Goal: Task Accomplishment & Management: Use online tool/utility

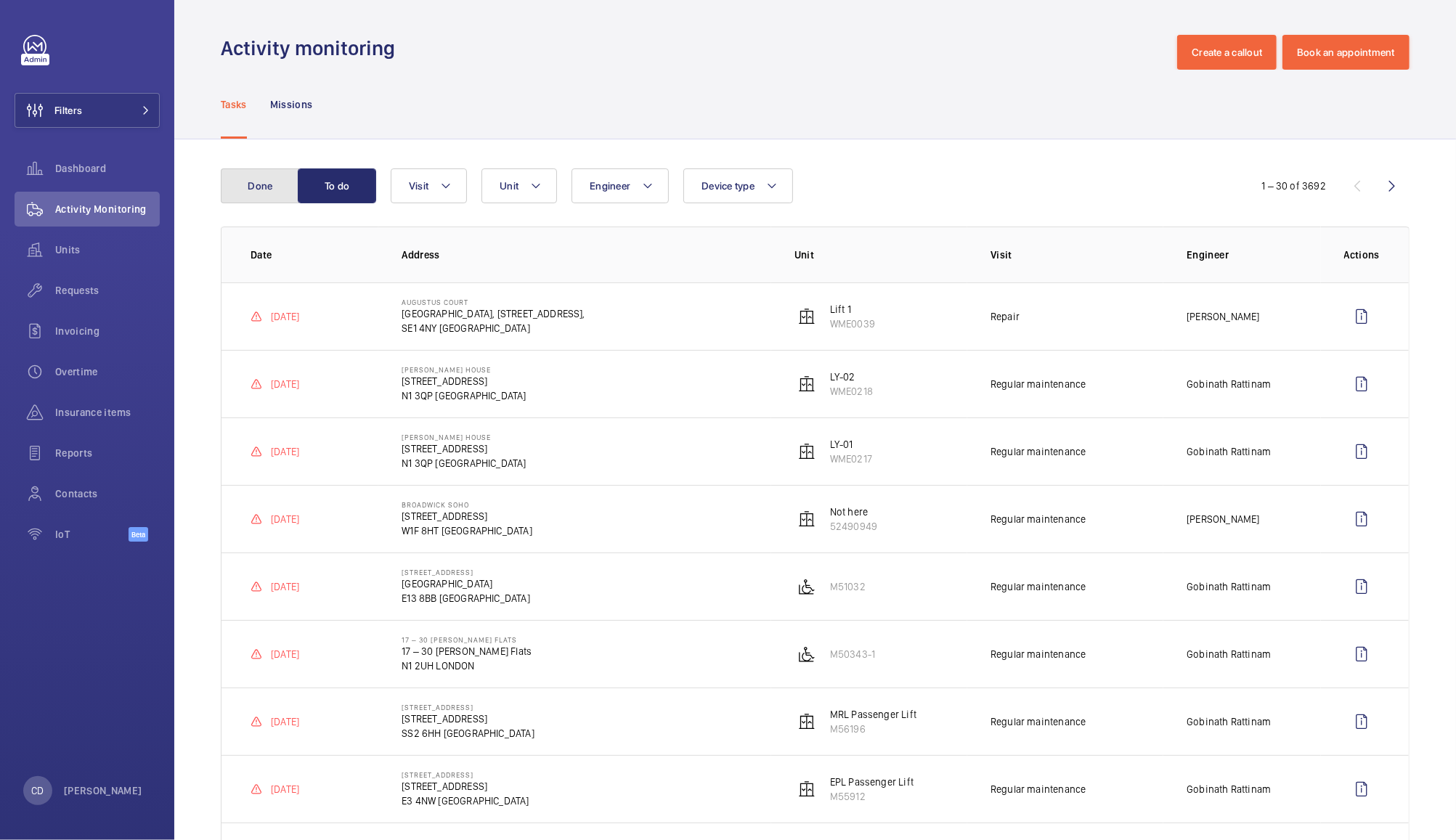
click at [269, 195] on button "Done" at bounding box center [260, 185] width 79 height 35
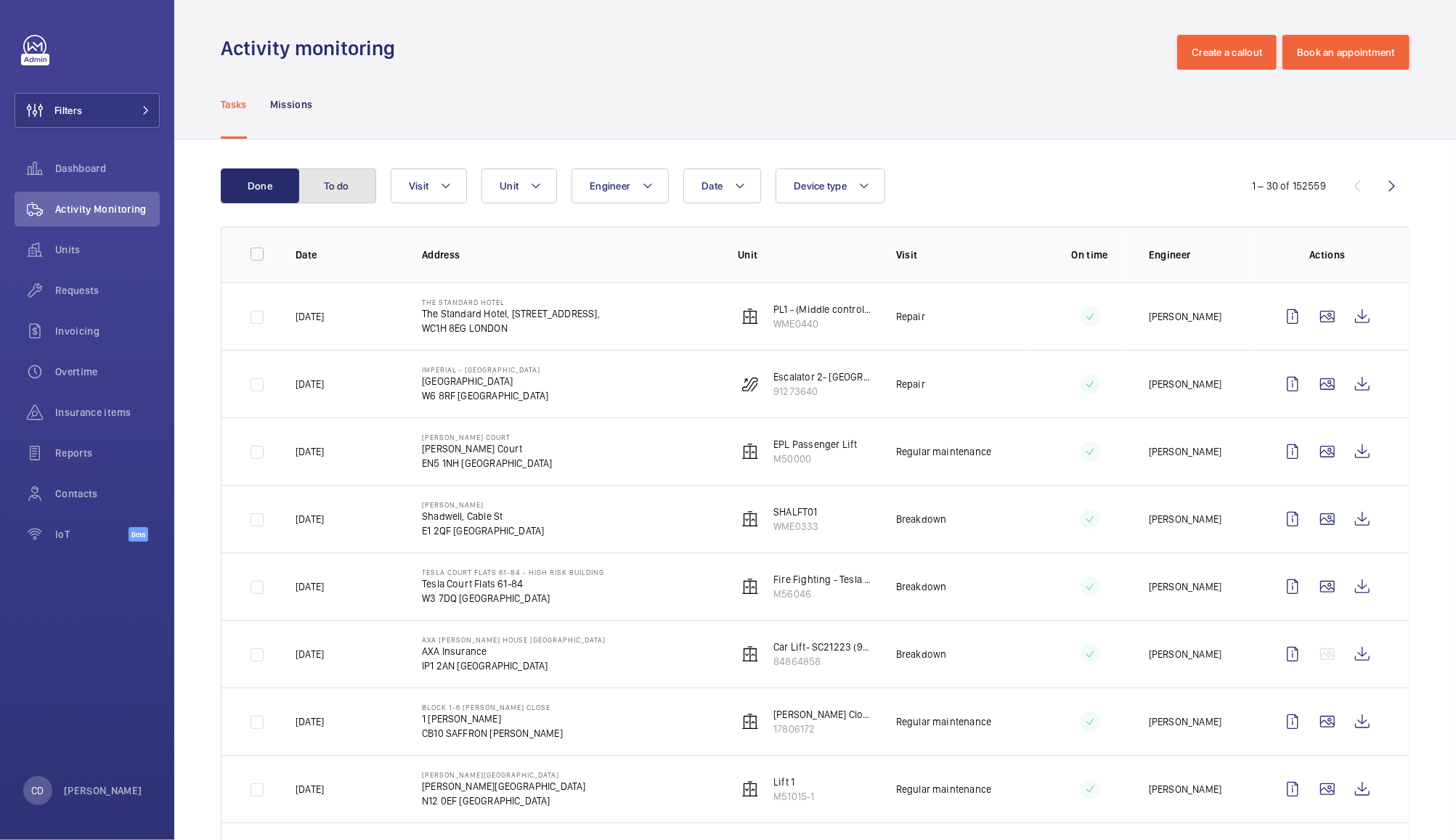
click at [350, 180] on button "To do" at bounding box center [337, 185] width 79 height 35
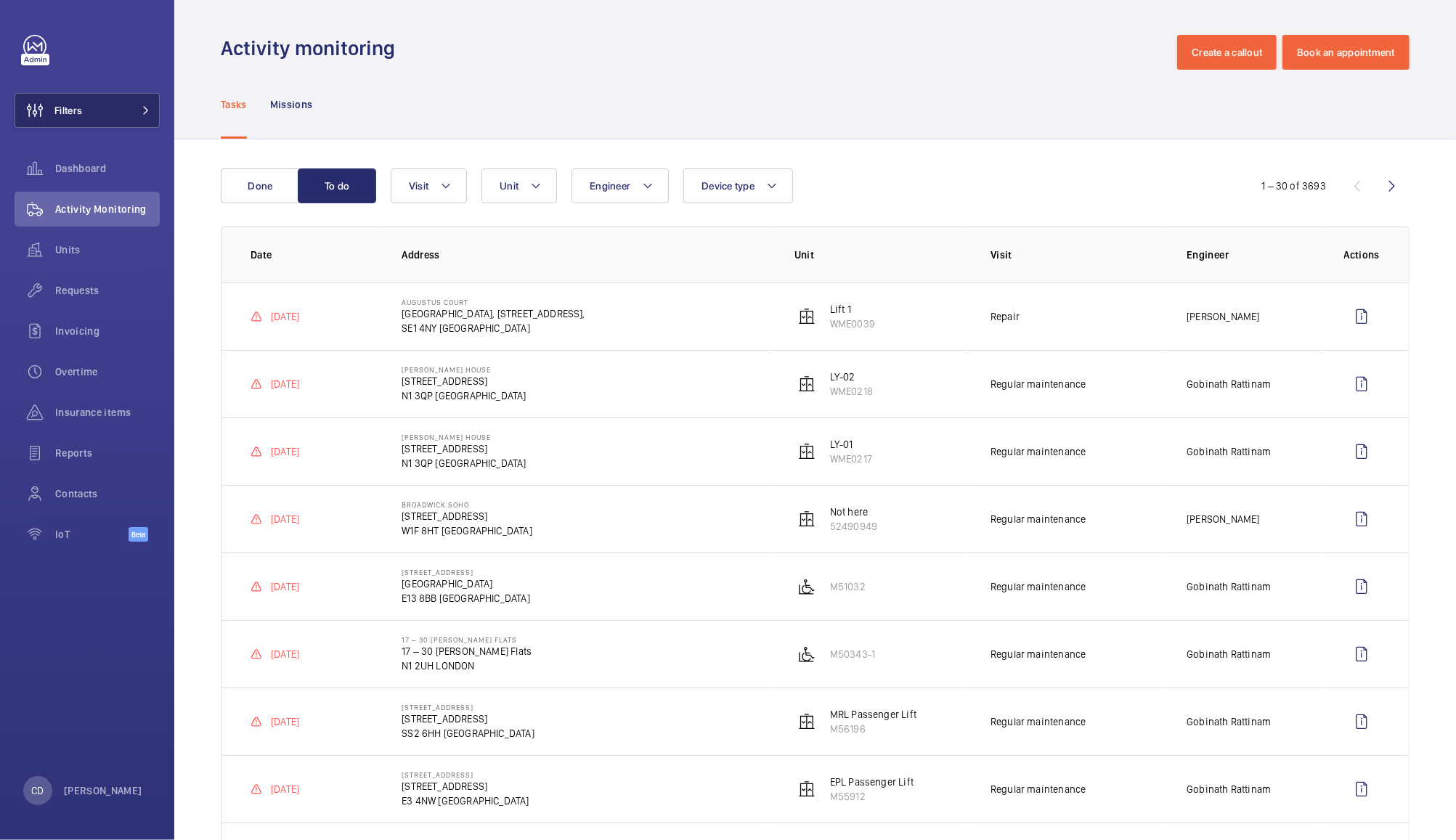
click at [93, 97] on button "Filters" at bounding box center [86, 111] width 145 height 35
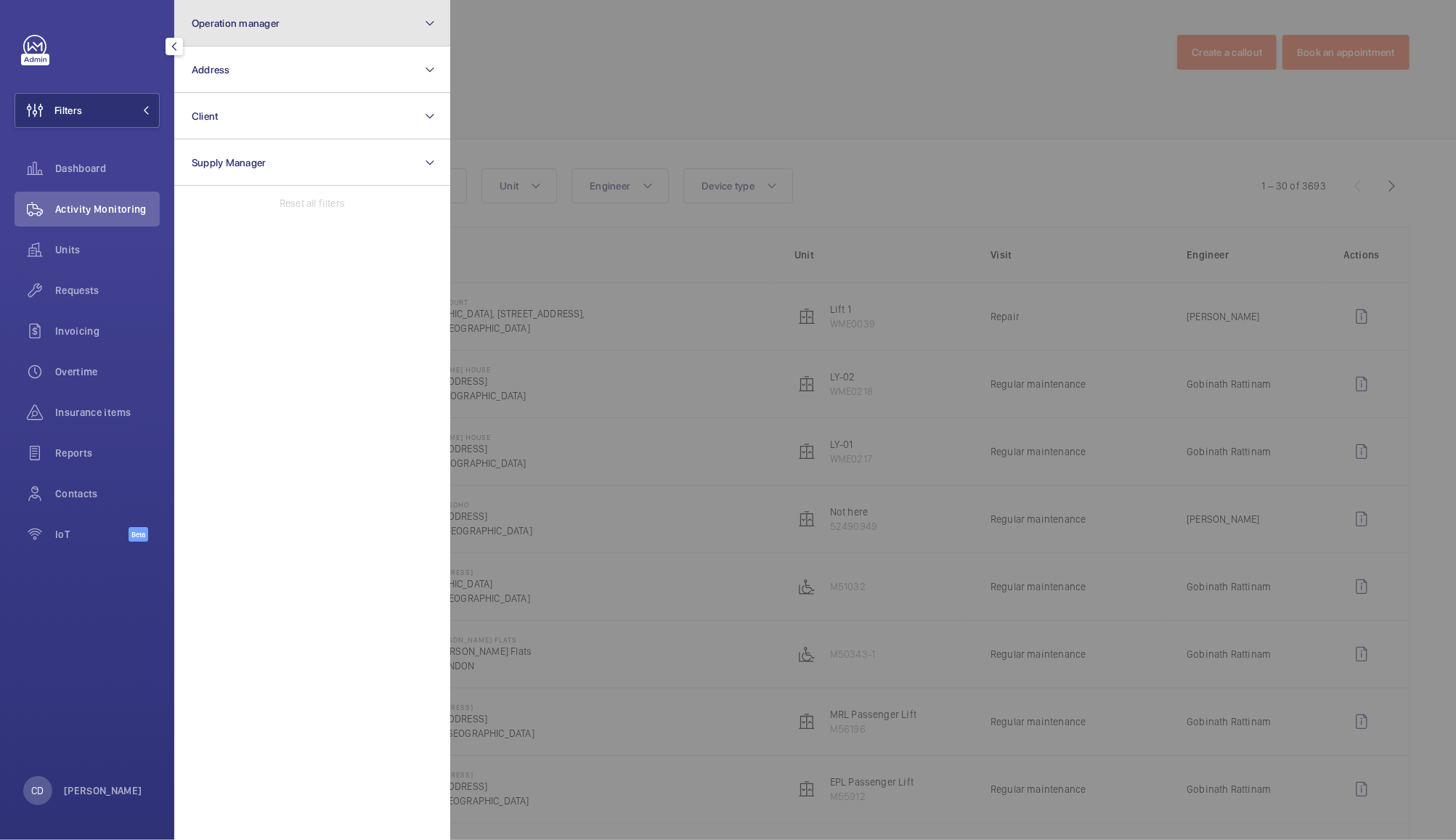
click at [313, 35] on button "Operation manager" at bounding box center [311, 23] width 276 height 46
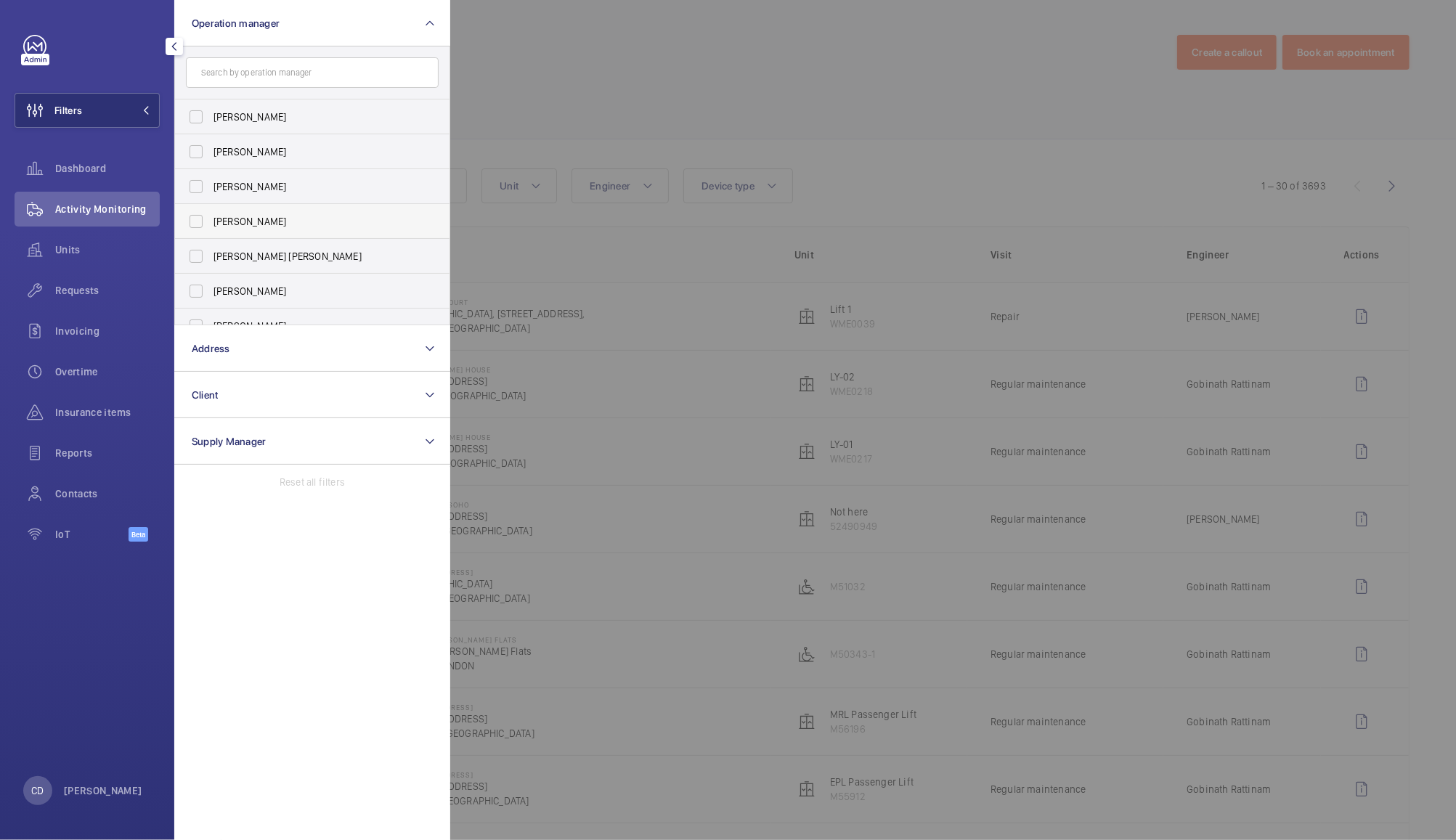
click at [266, 227] on span "[PERSON_NAME]" at bounding box center [313, 221] width 200 height 14
click at [210, 227] on input "[PERSON_NAME]" at bounding box center [196, 221] width 29 height 29
checkbox input "true"
click at [607, 75] on div at bounding box center [1178, 420] width 1456 height 840
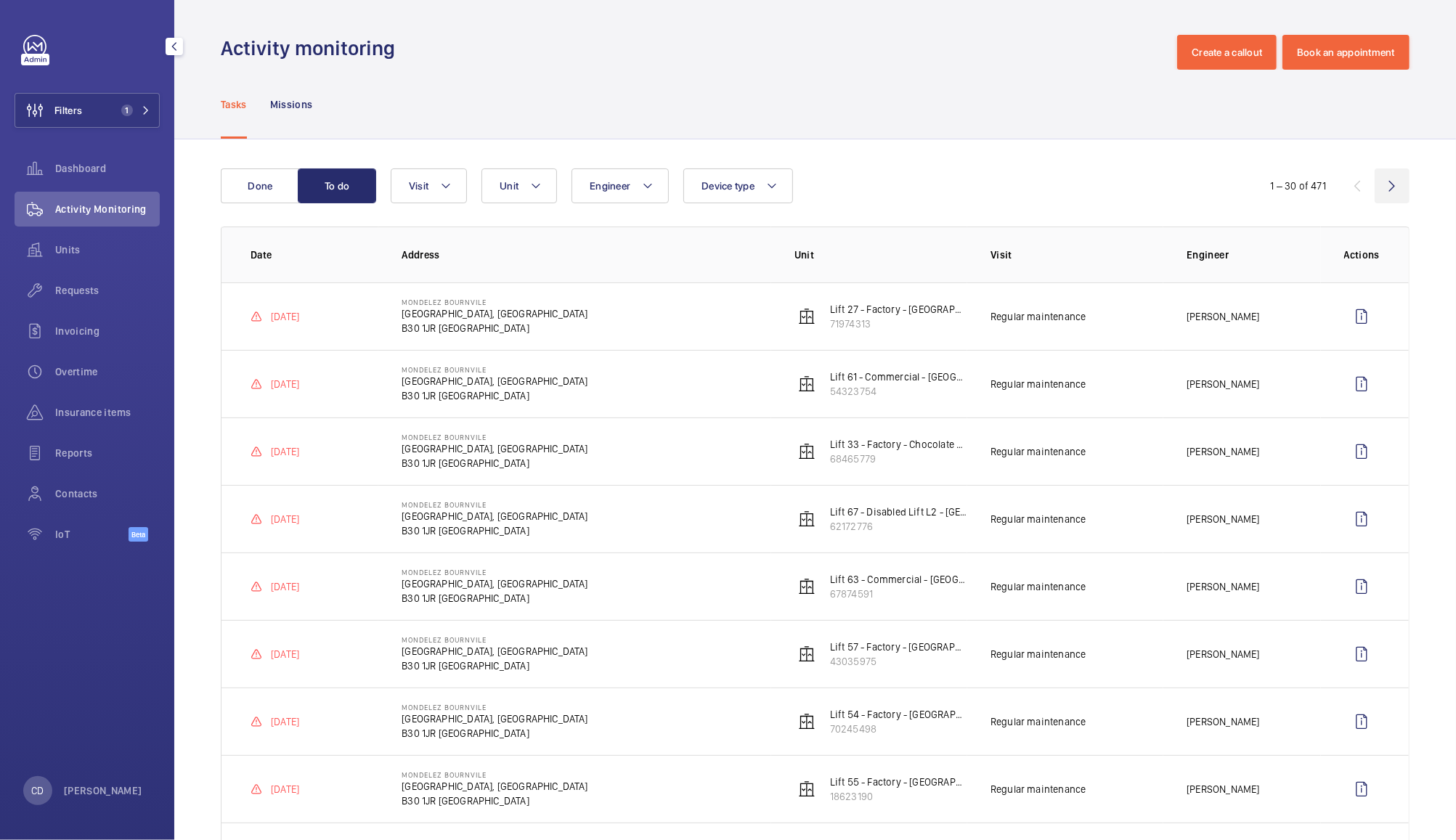
click at [1375, 188] on wm-front-icon-button at bounding box center [1393, 185] width 35 height 35
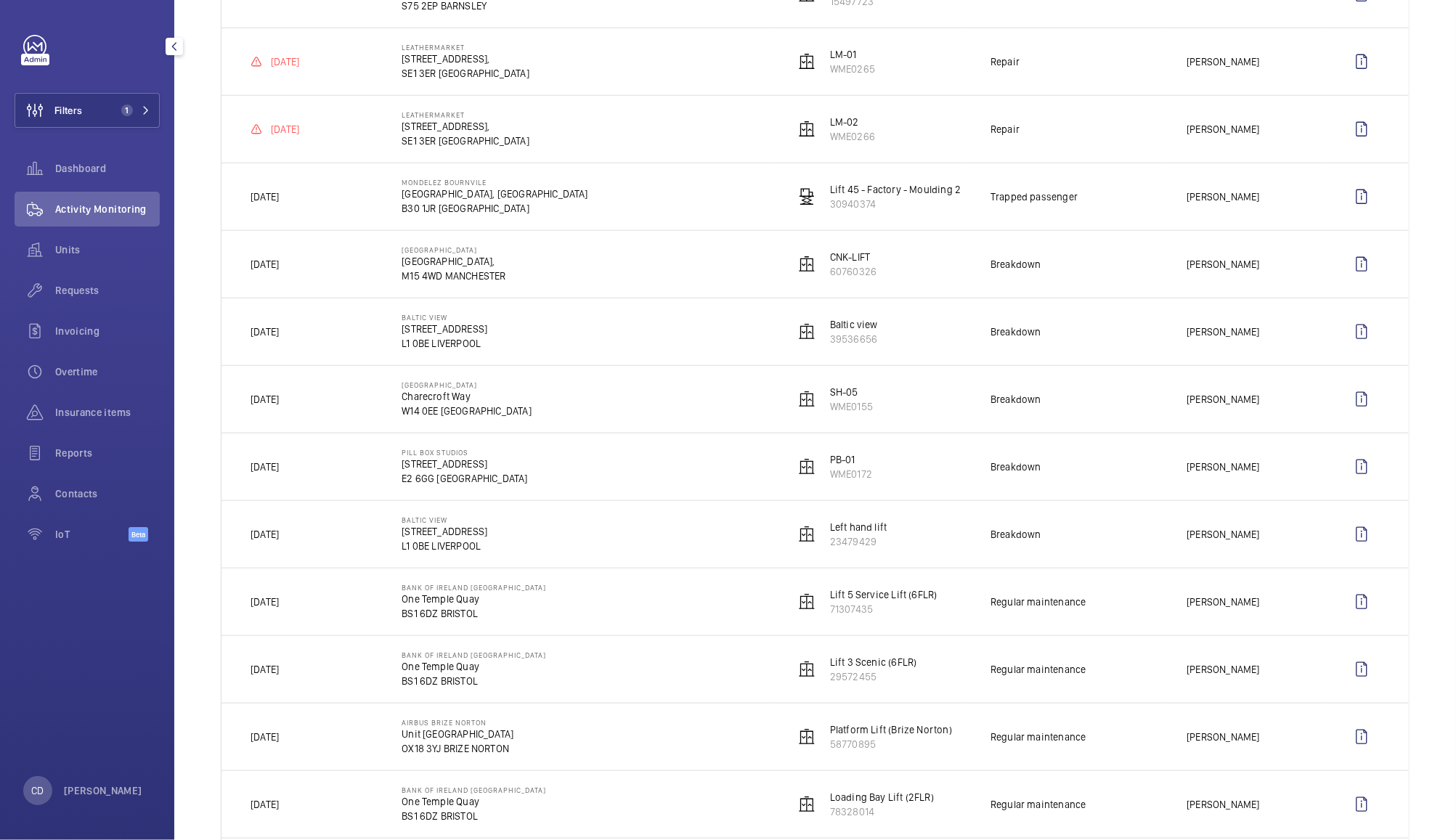
scroll to position [932, 0]
click at [1345, 537] on wm-front-icon-button at bounding box center [1362, 533] width 35 height 35
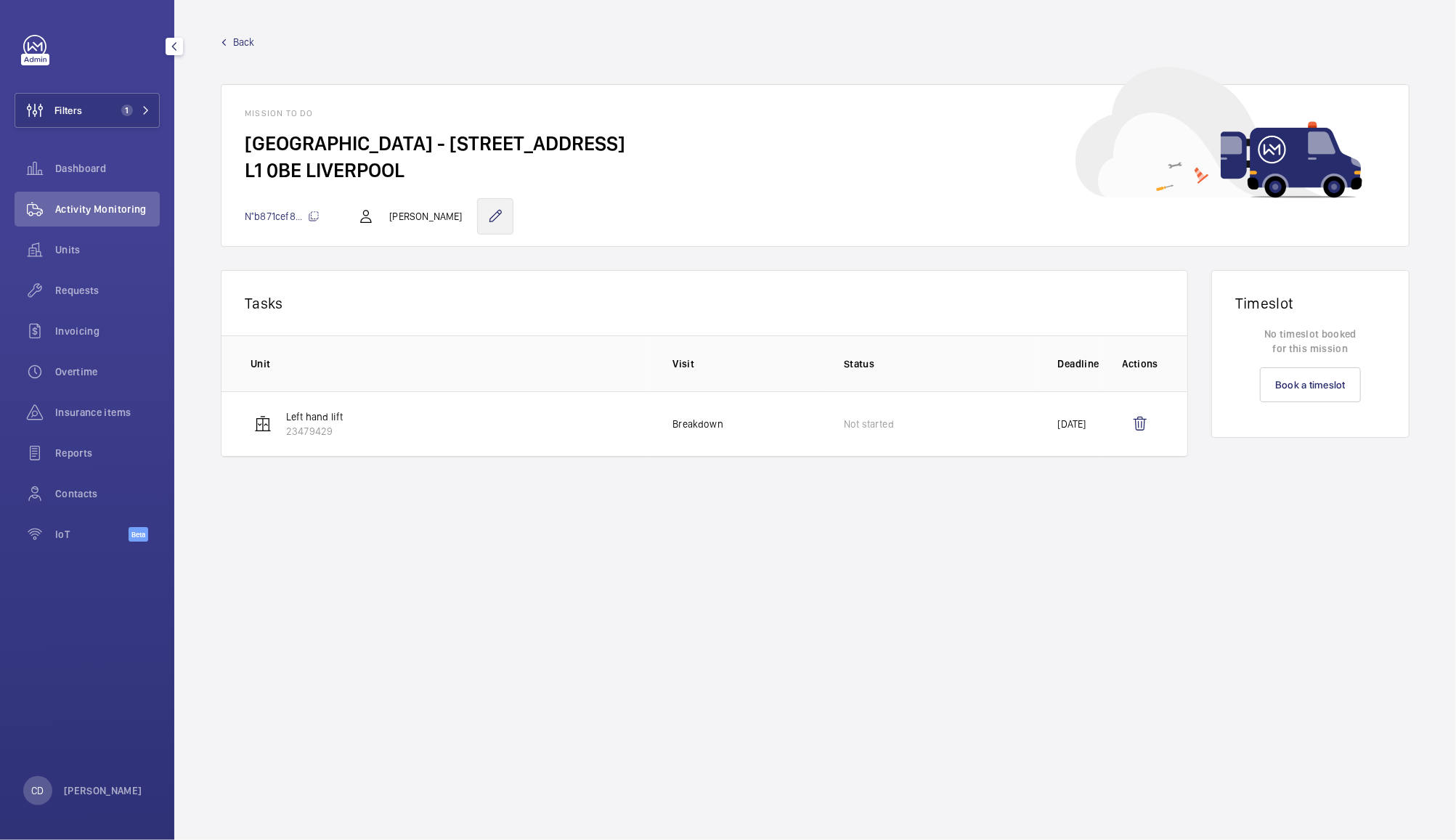
click at [481, 215] on wm-front-icon-button at bounding box center [496, 216] width 37 height 37
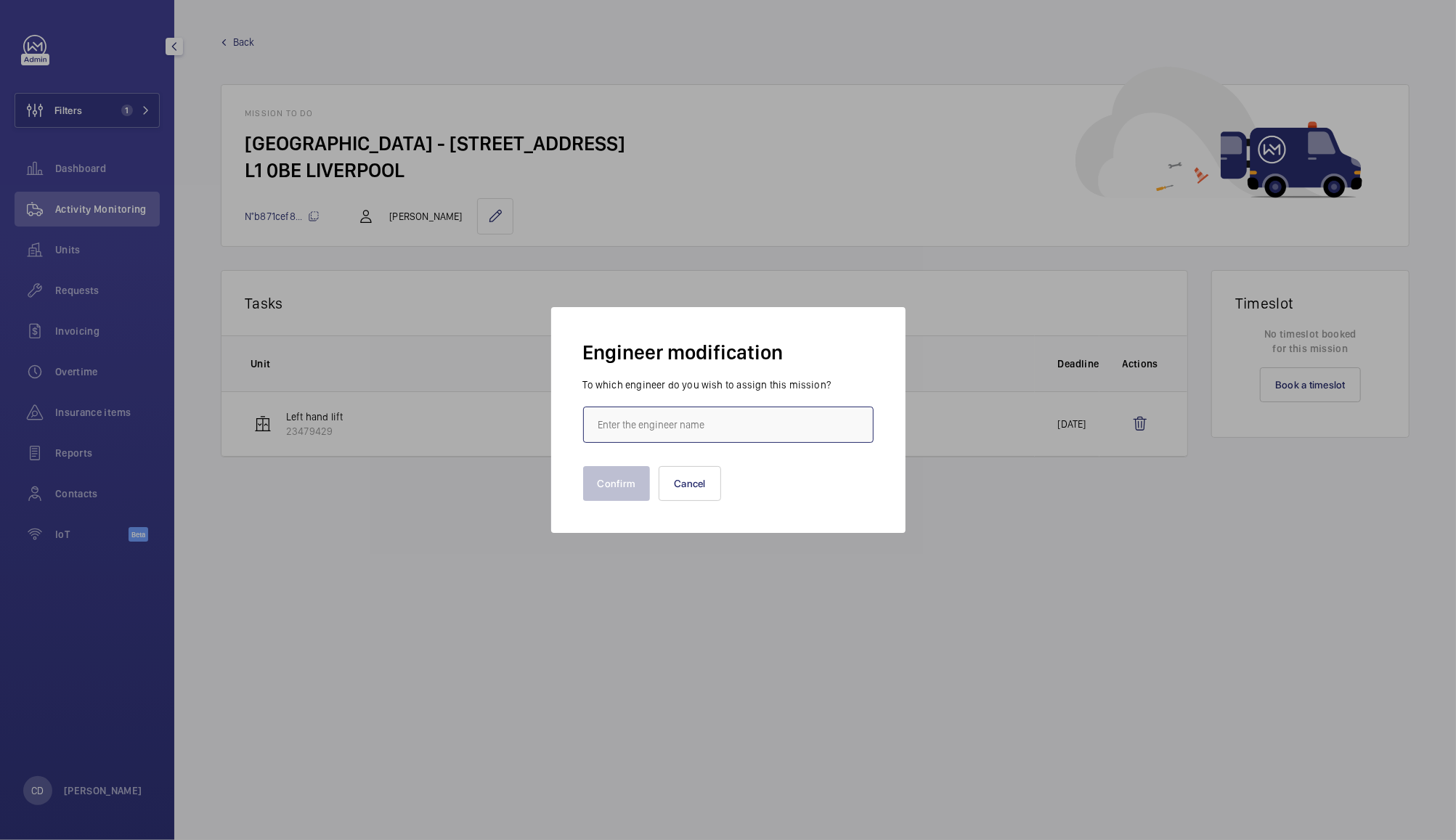
click at [645, 427] on input "text" at bounding box center [728, 425] width 290 height 37
click at [690, 495] on button "Cancel" at bounding box center [689, 483] width 62 height 35
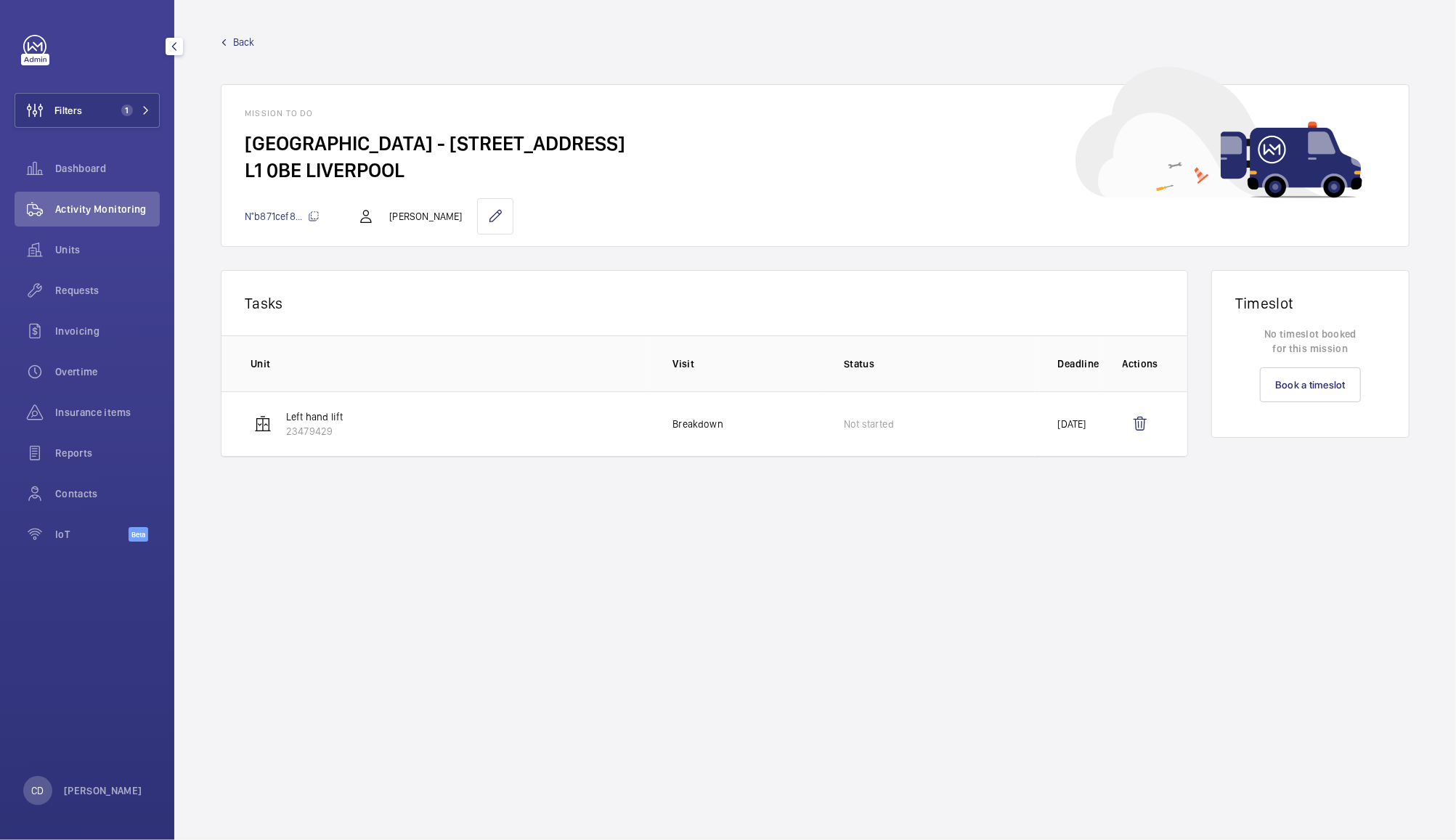
click at [120, 204] on span "Activity Monitoring" at bounding box center [107, 209] width 105 height 14
click at [80, 244] on span "Units" at bounding box center [107, 249] width 105 height 14
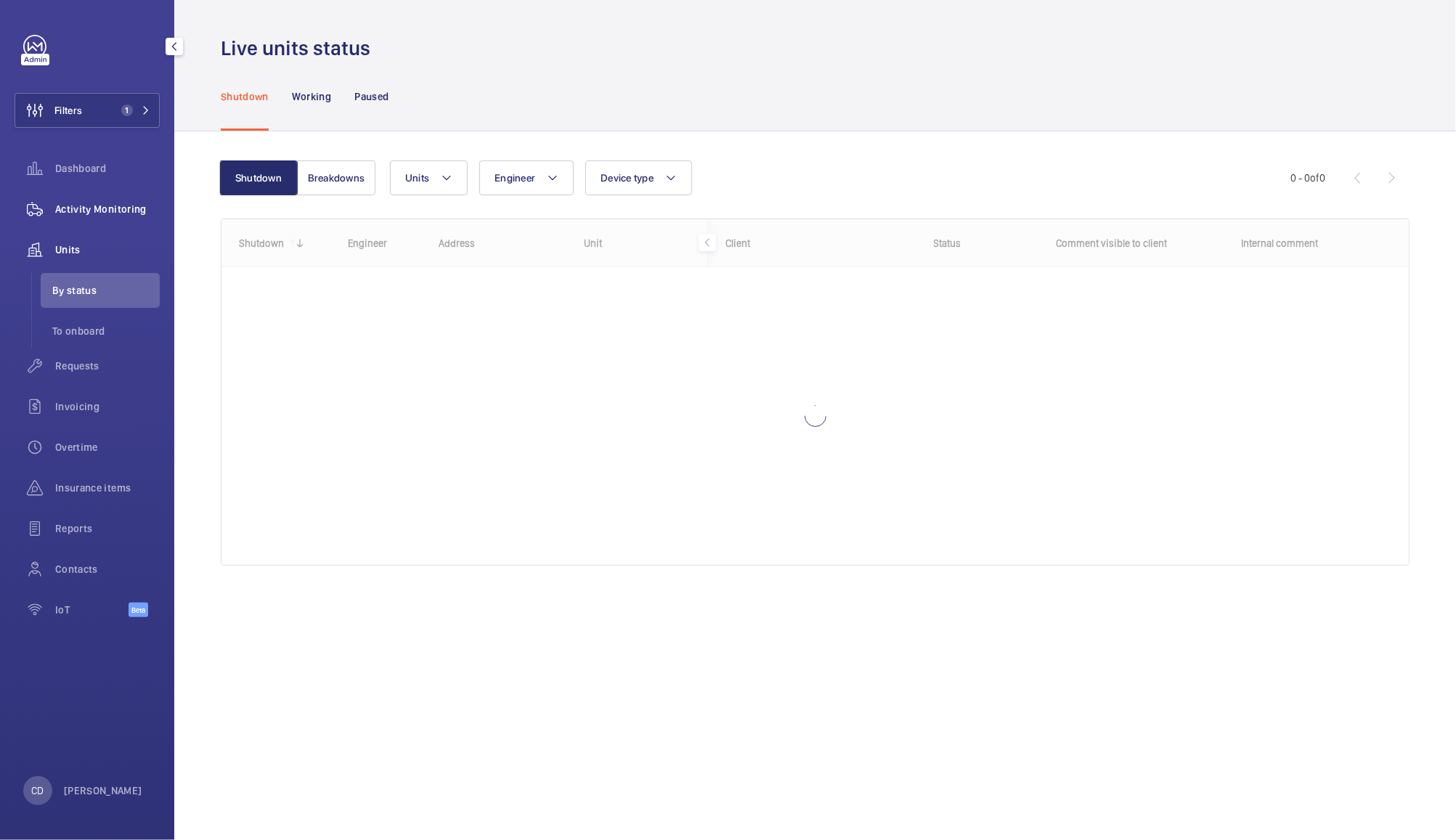
click at [134, 204] on span "Activity Monitoring" at bounding box center [107, 209] width 105 height 14
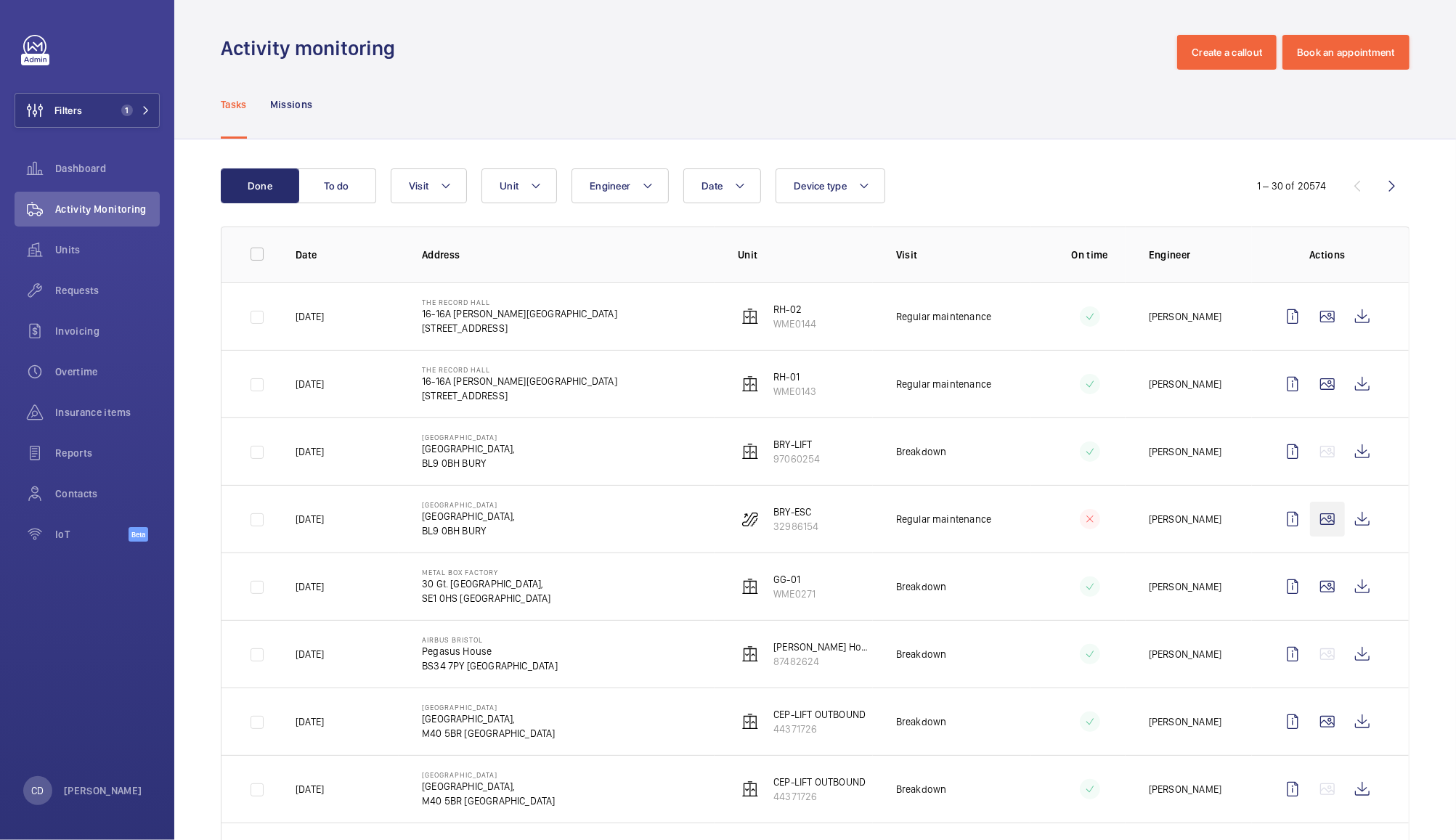
click at [1318, 518] on wm-front-icon-button at bounding box center [1327, 519] width 35 height 35
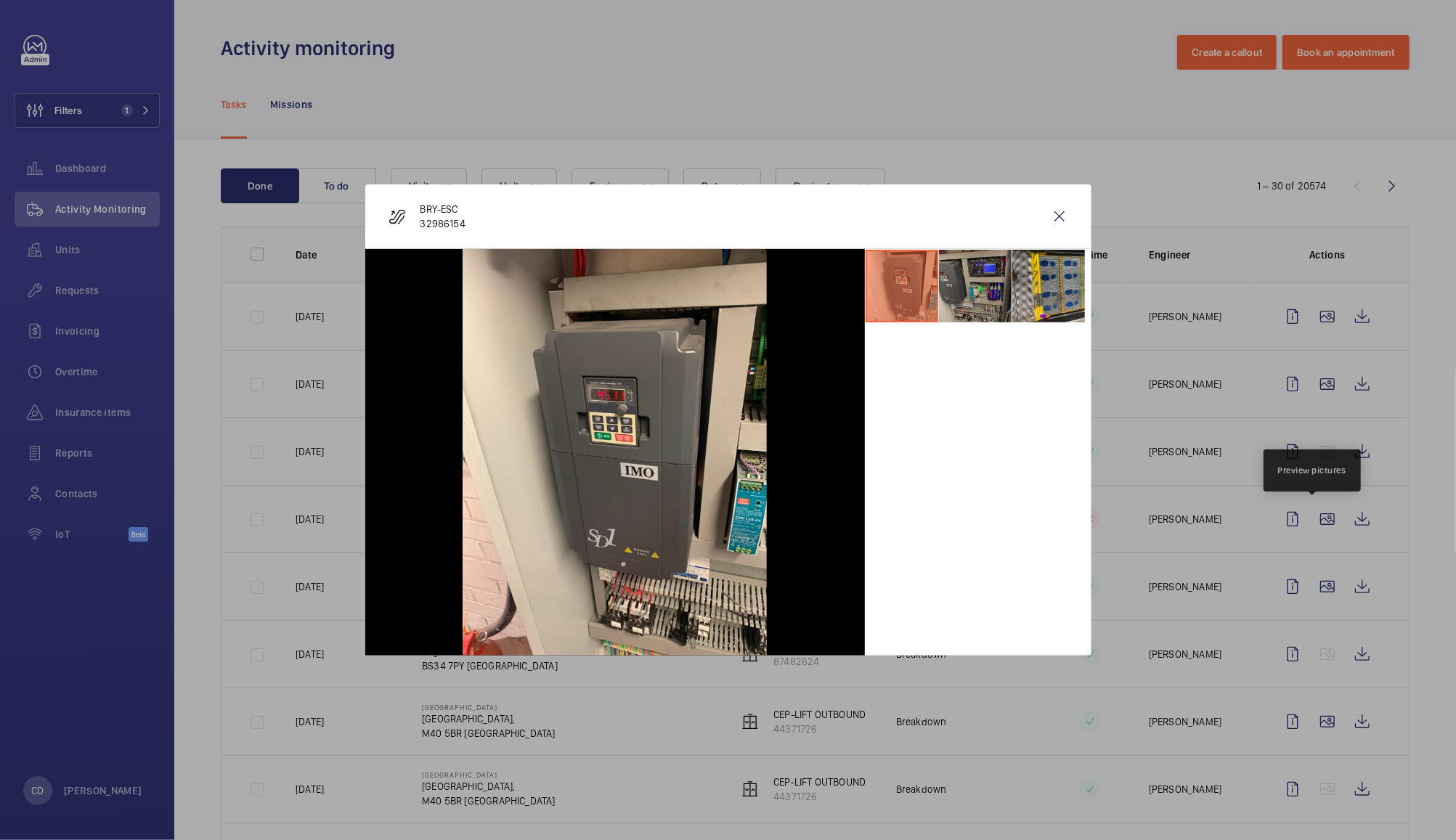
click at [975, 275] on li at bounding box center [975, 286] width 73 height 73
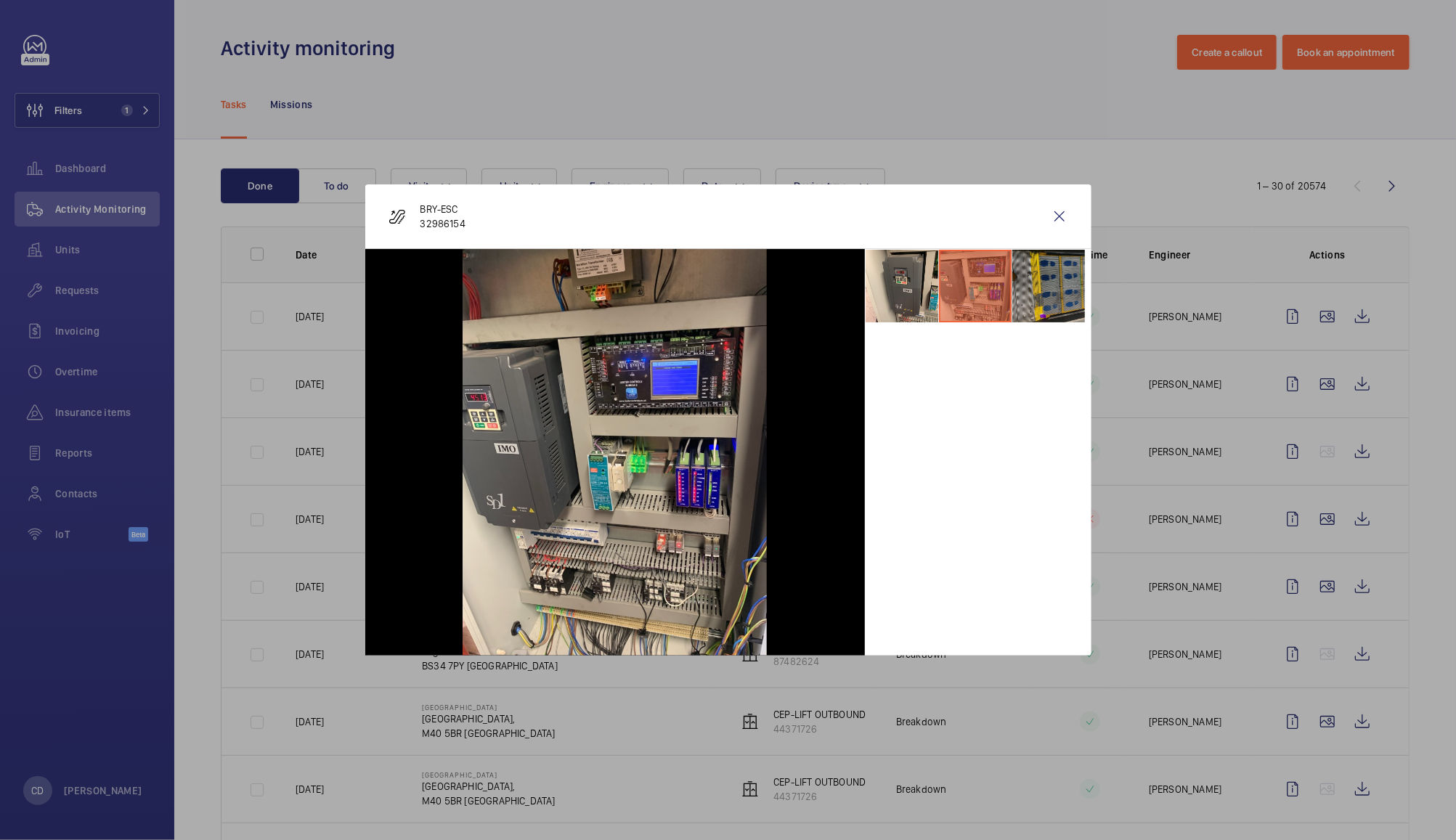
click at [1051, 279] on li at bounding box center [1049, 286] width 73 height 73
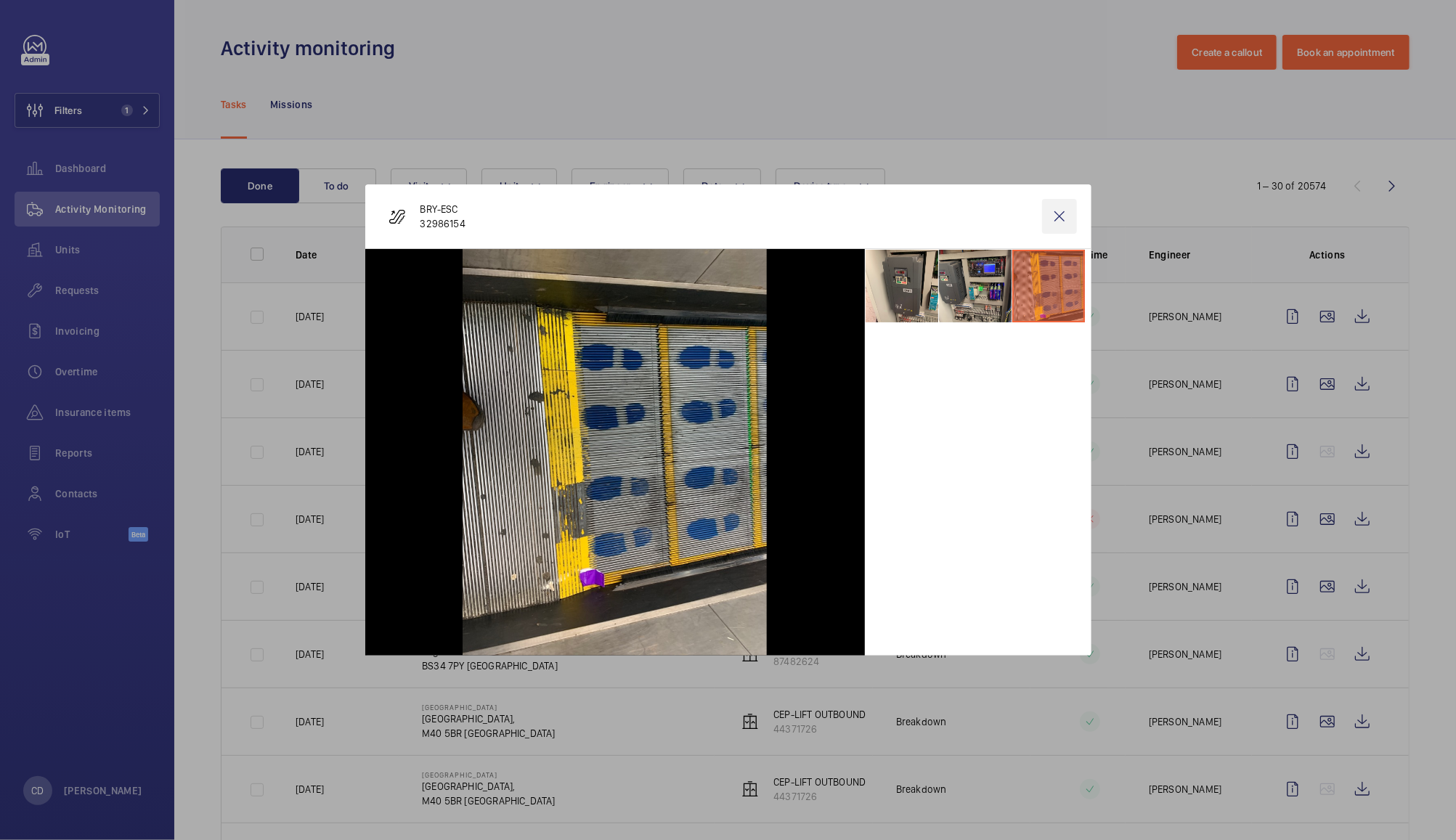
click at [1056, 213] on wm-front-icon-button at bounding box center [1060, 216] width 35 height 35
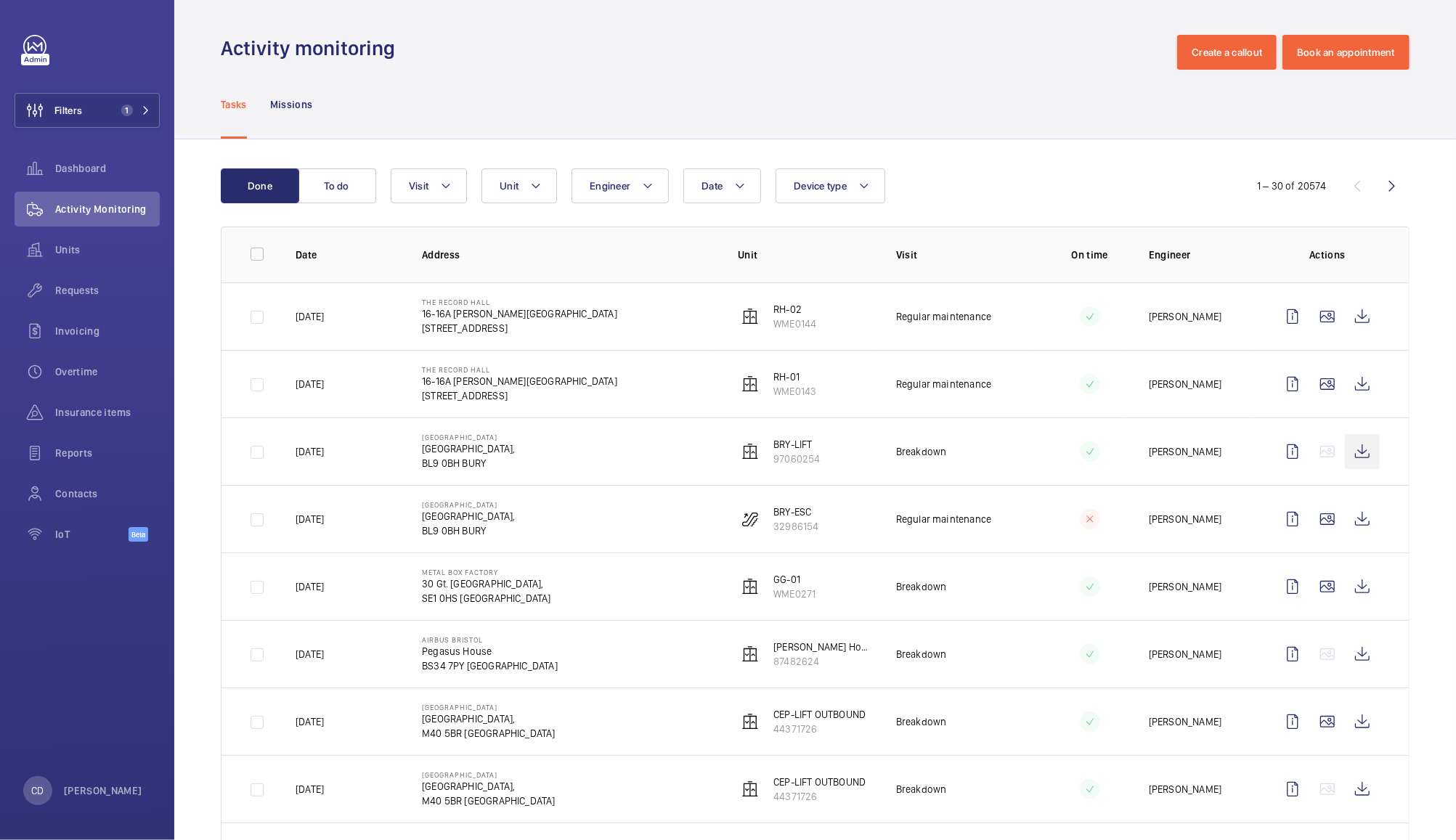
click at [1351, 448] on wm-front-icon-button at bounding box center [1363, 452] width 35 height 35
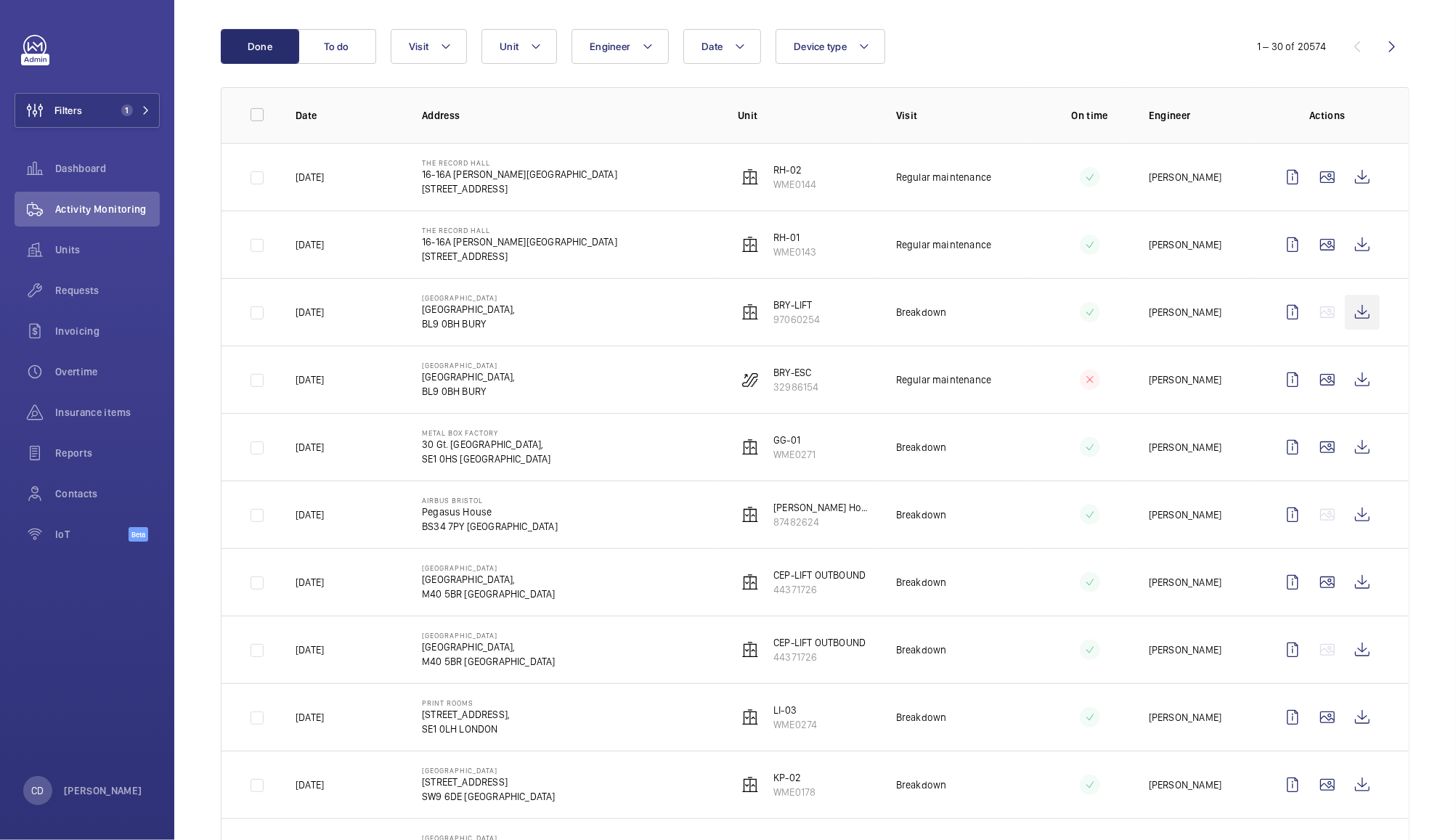
scroll to position [145, 0]
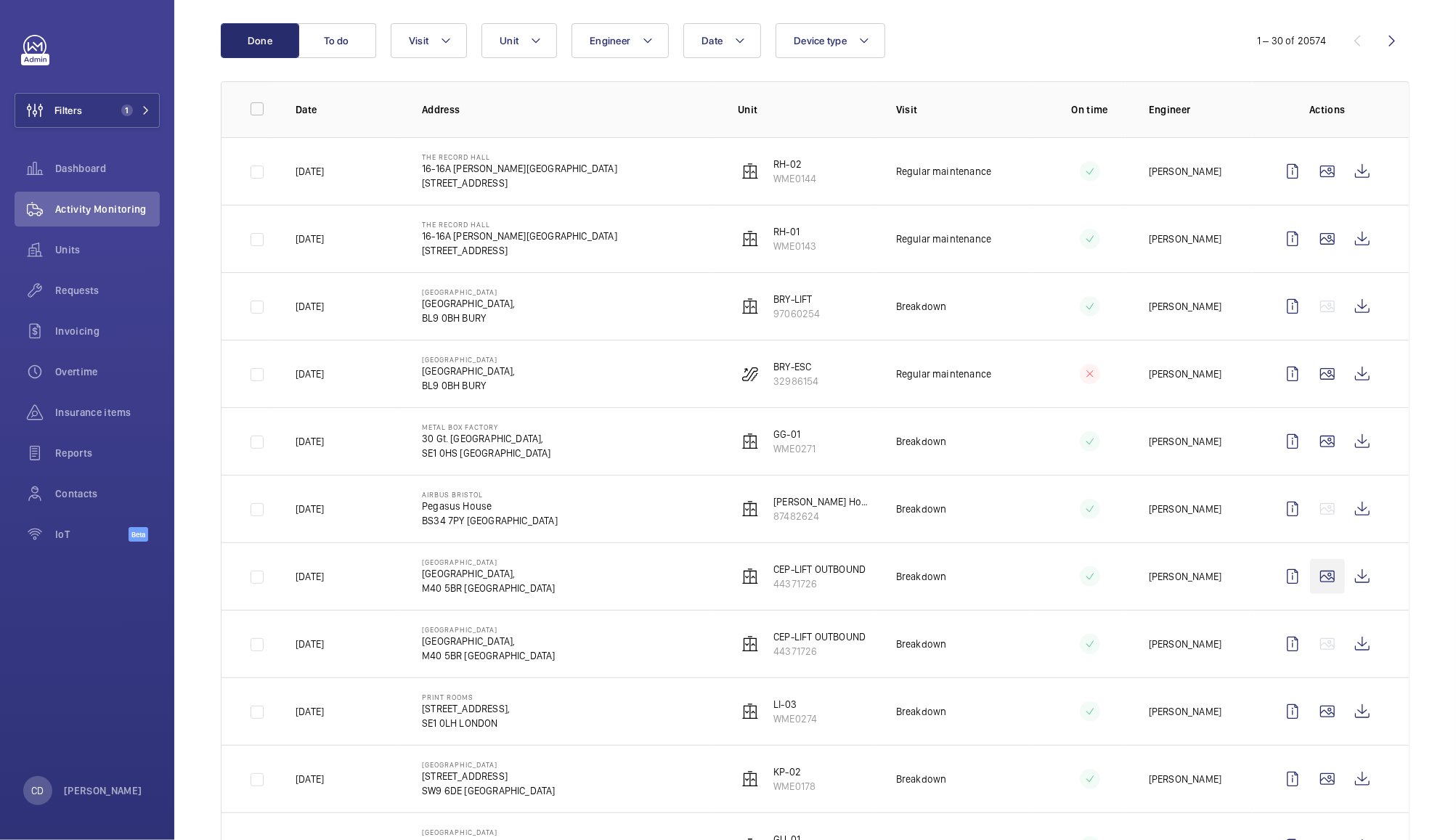
click at [1318, 580] on wm-front-icon-button at bounding box center [1327, 577] width 35 height 35
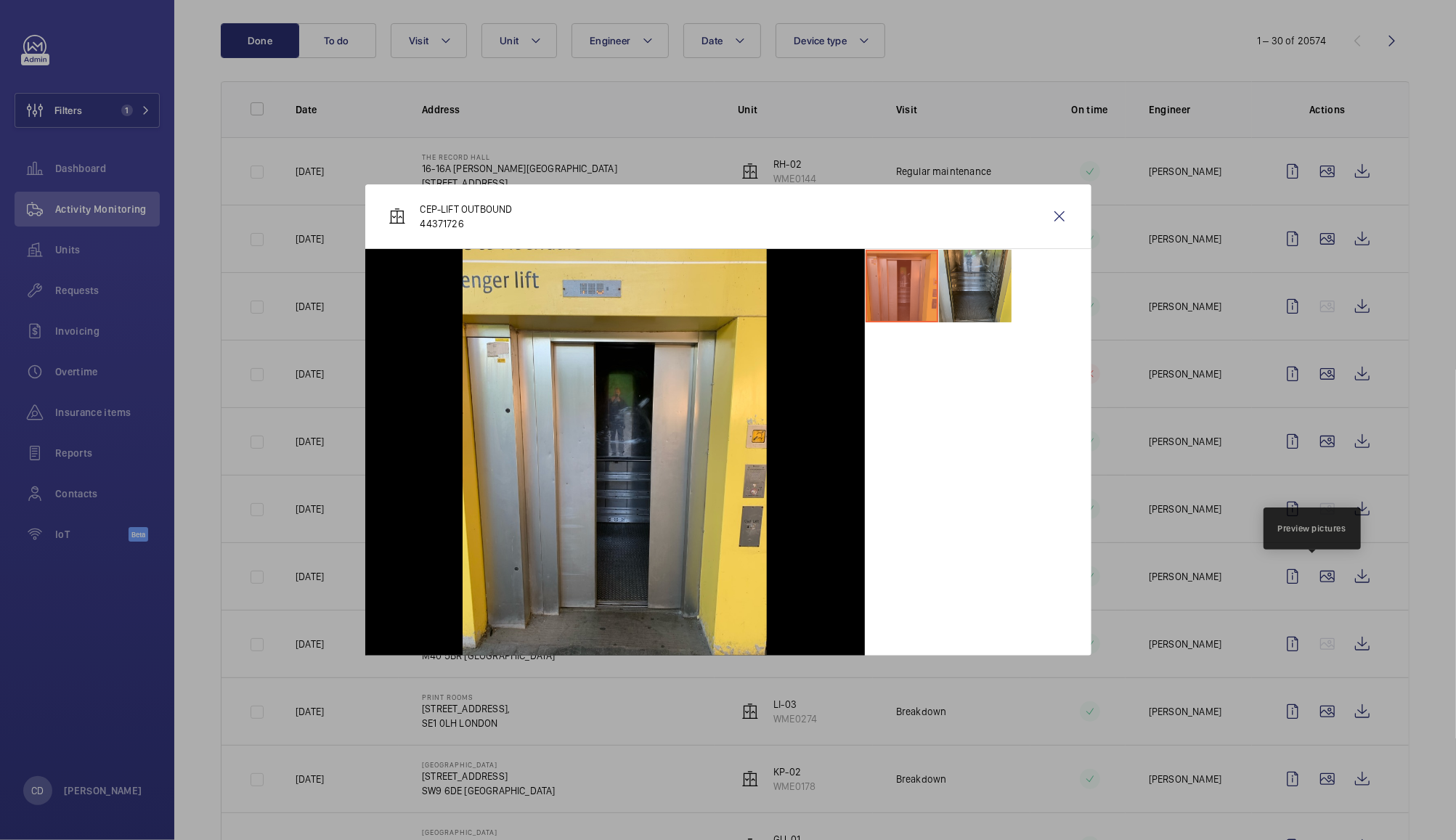
click at [975, 290] on li at bounding box center [975, 286] width 73 height 73
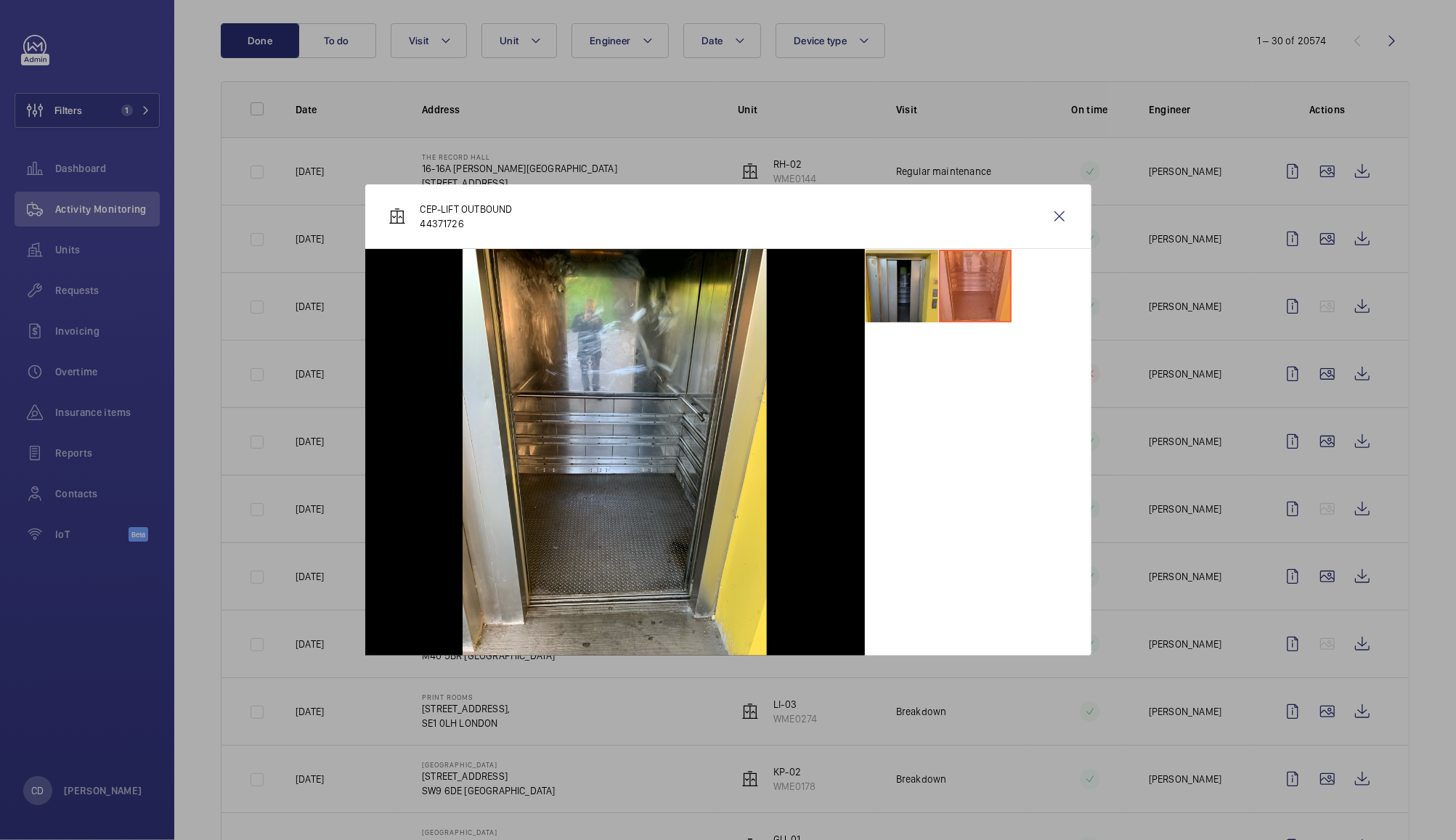
click at [918, 293] on li at bounding box center [902, 286] width 73 height 73
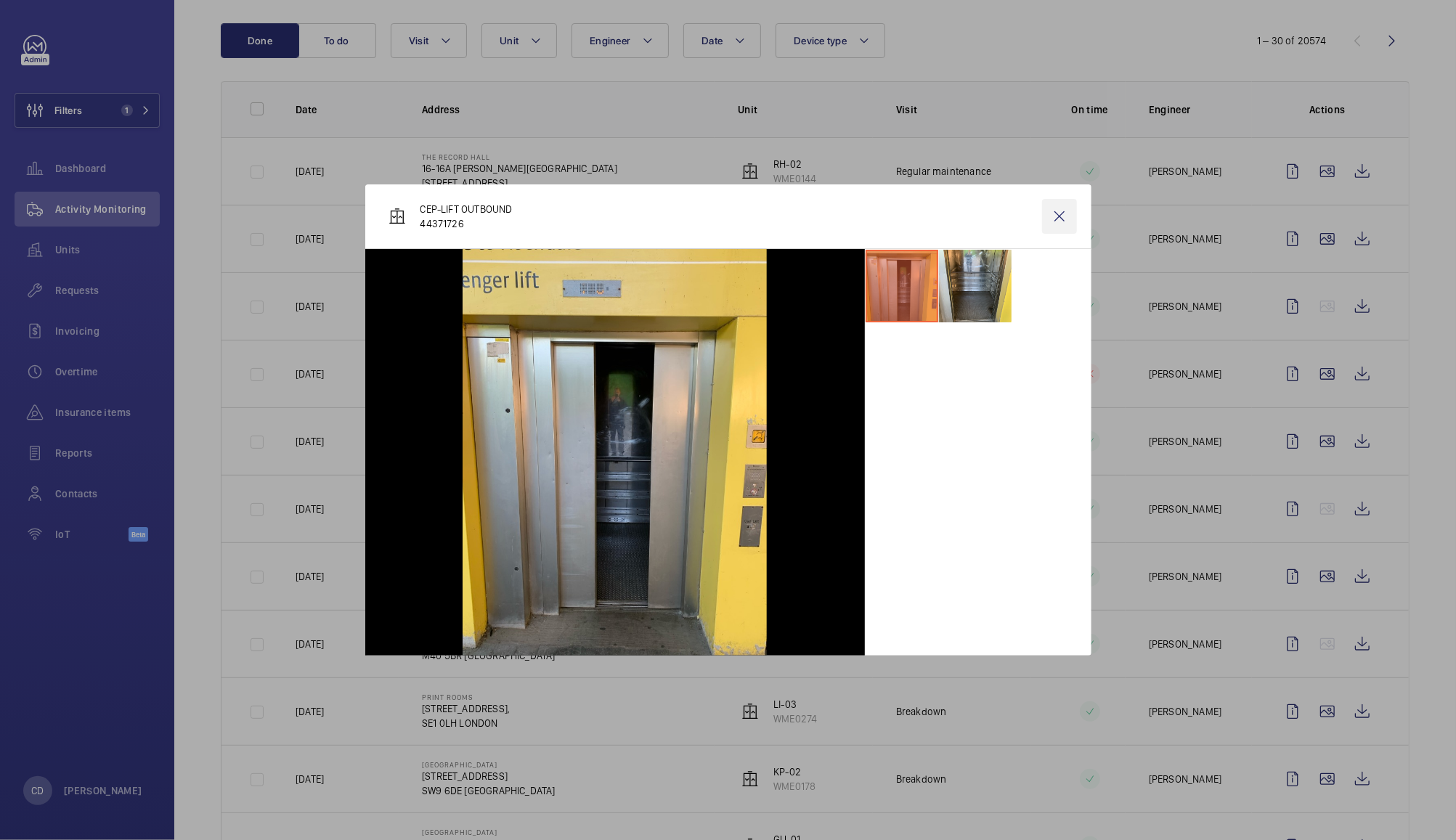
click at [1058, 215] on wm-front-icon-button at bounding box center [1060, 216] width 35 height 35
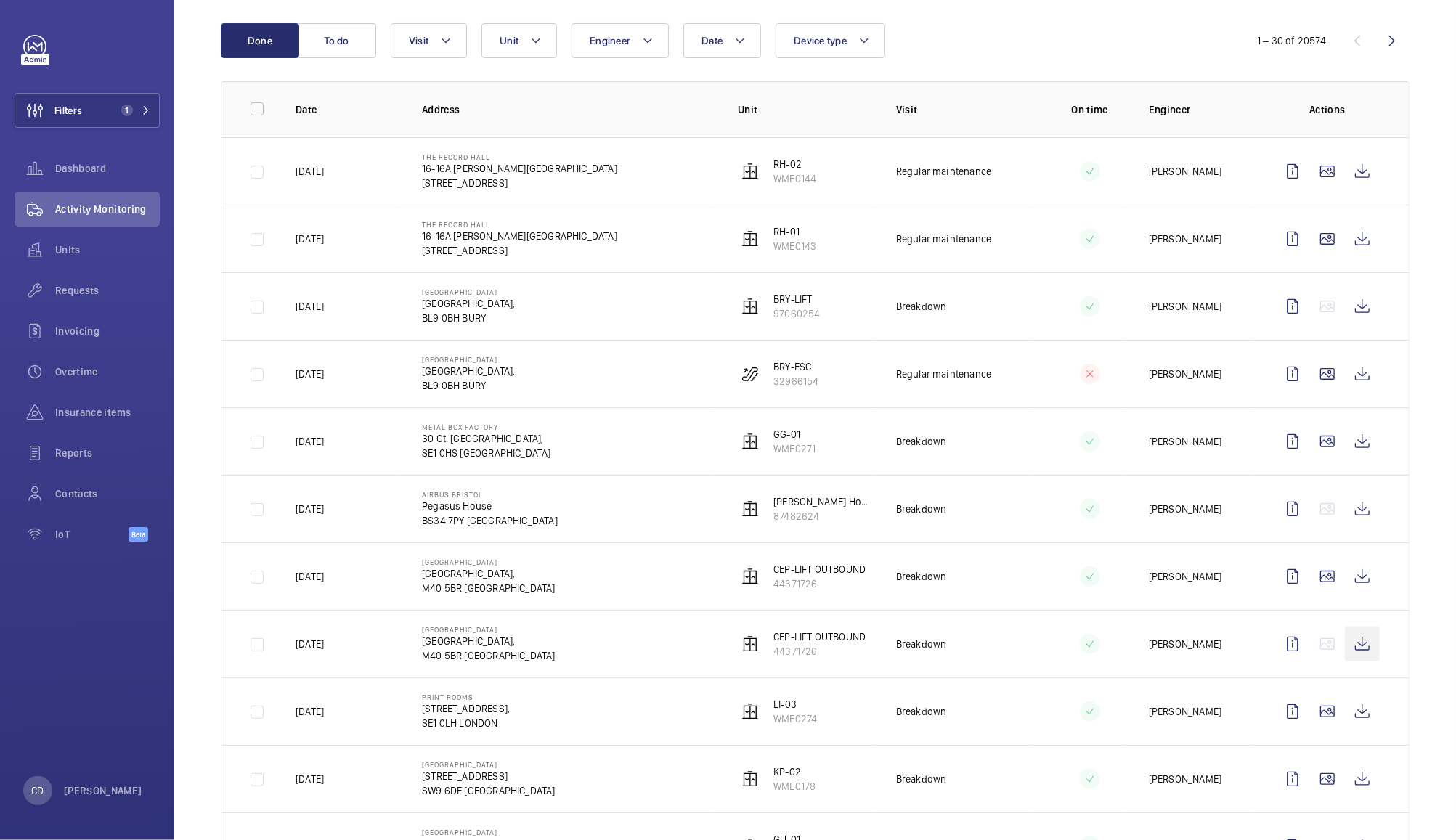
click at [1354, 648] on wm-front-icon-button at bounding box center [1363, 644] width 35 height 35
click at [1316, 576] on wm-front-icon-button at bounding box center [1327, 577] width 35 height 35
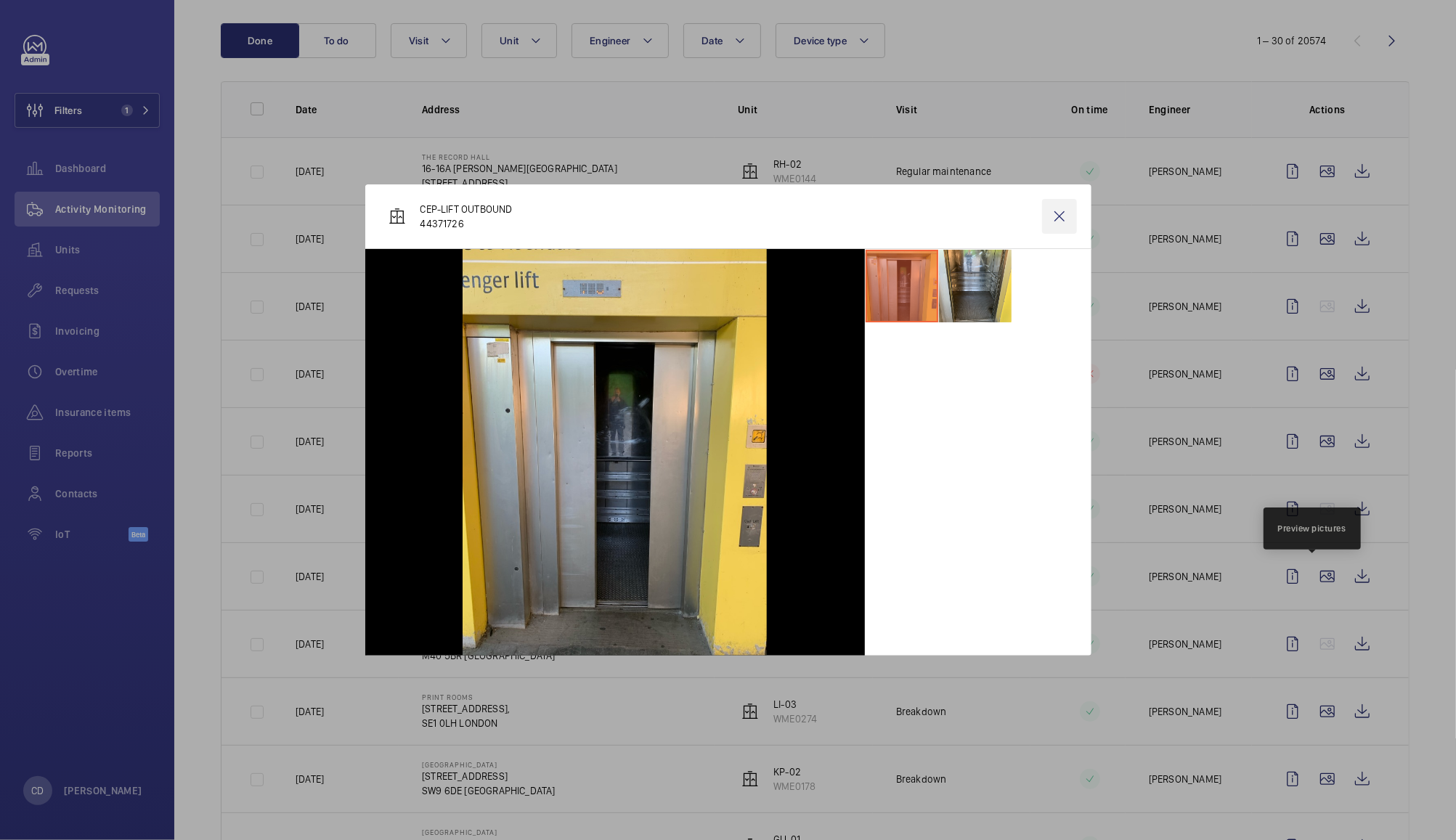
click at [1063, 202] on wm-front-icon-button at bounding box center [1060, 216] width 35 height 35
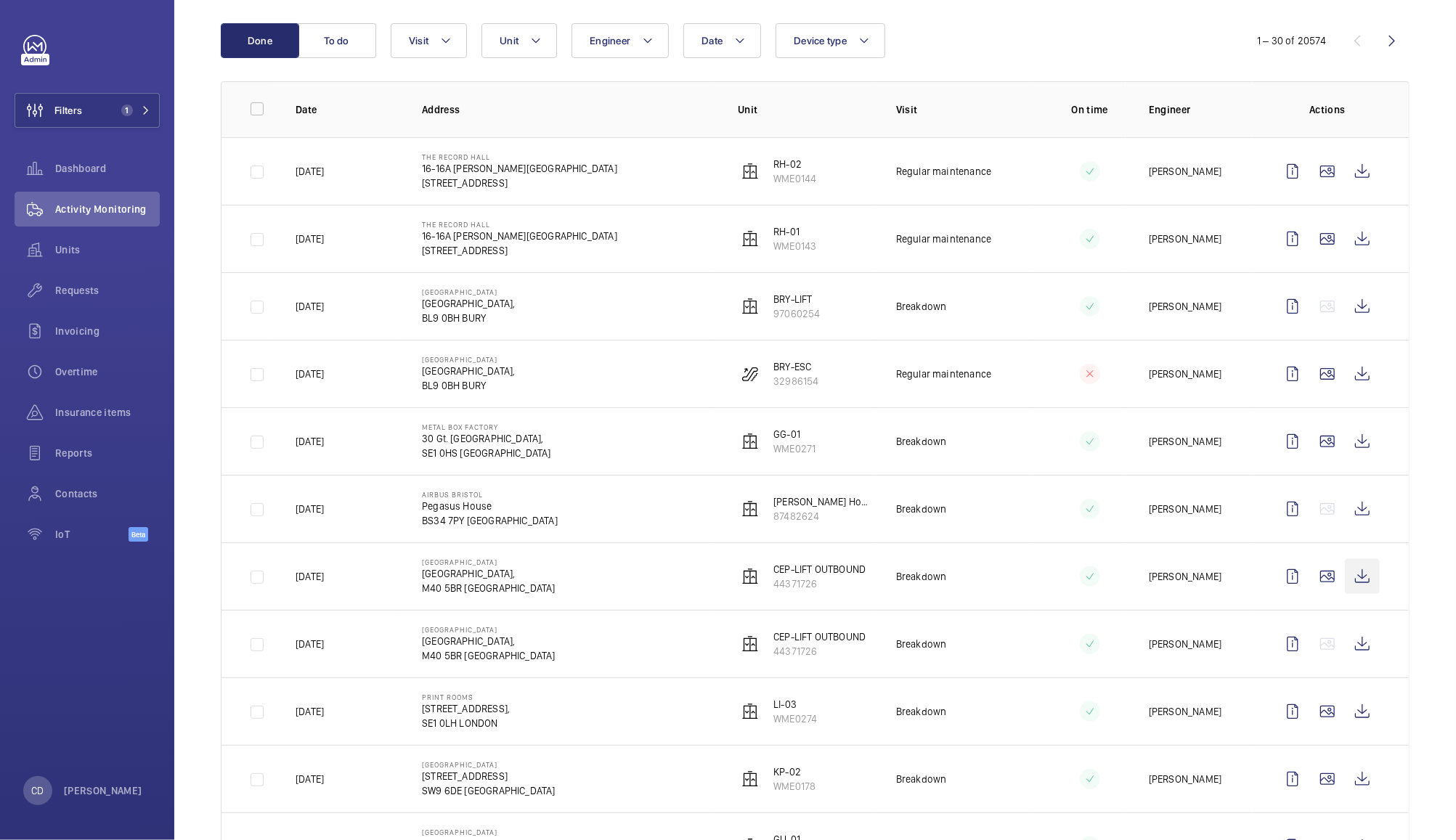
click at [1348, 578] on wm-front-icon-button at bounding box center [1363, 577] width 35 height 35
click at [1348, 509] on wm-front-icon-button at bounding box center [1363, 509] width 35 height 35
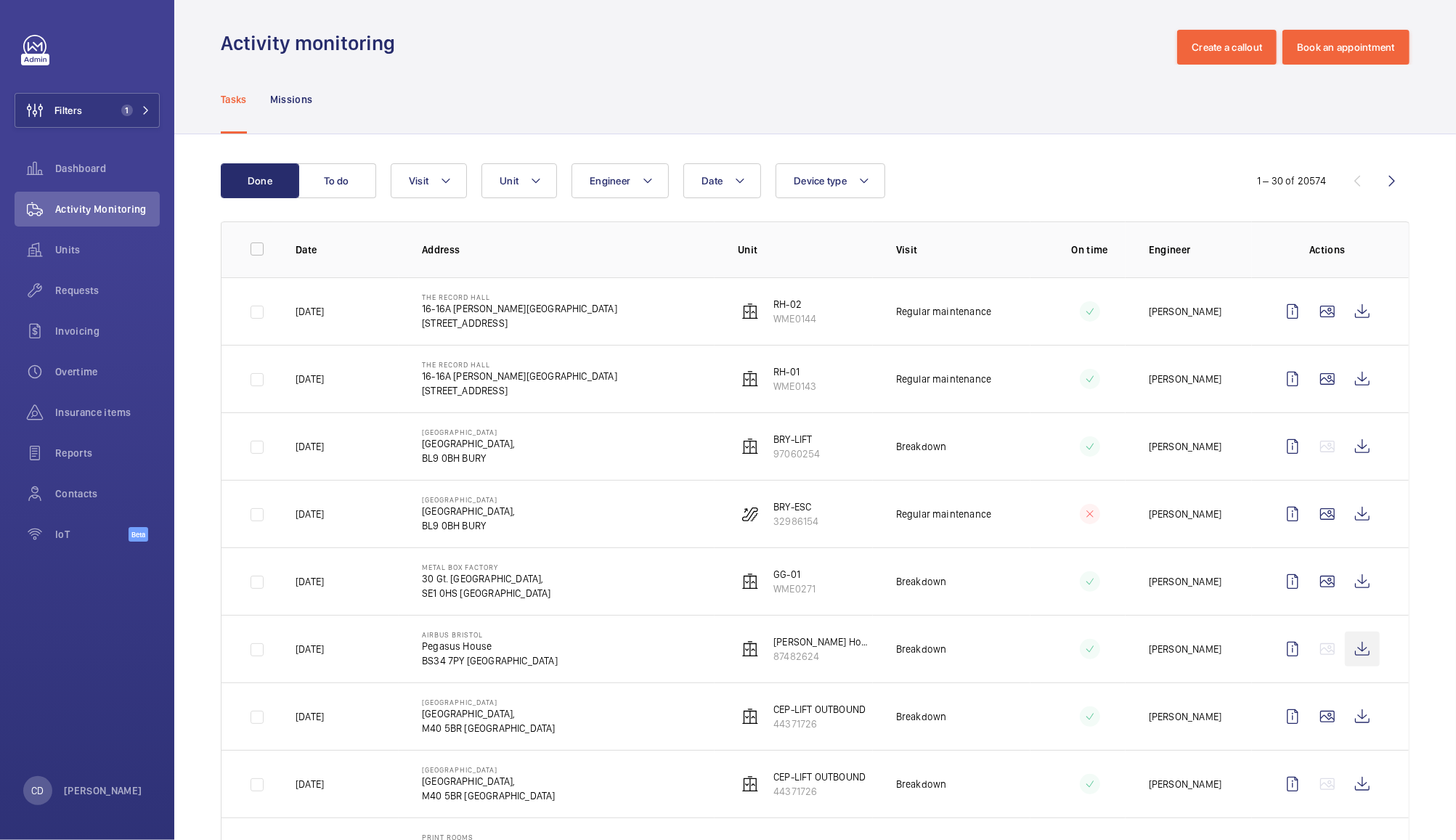
scroll to position [0, 0]
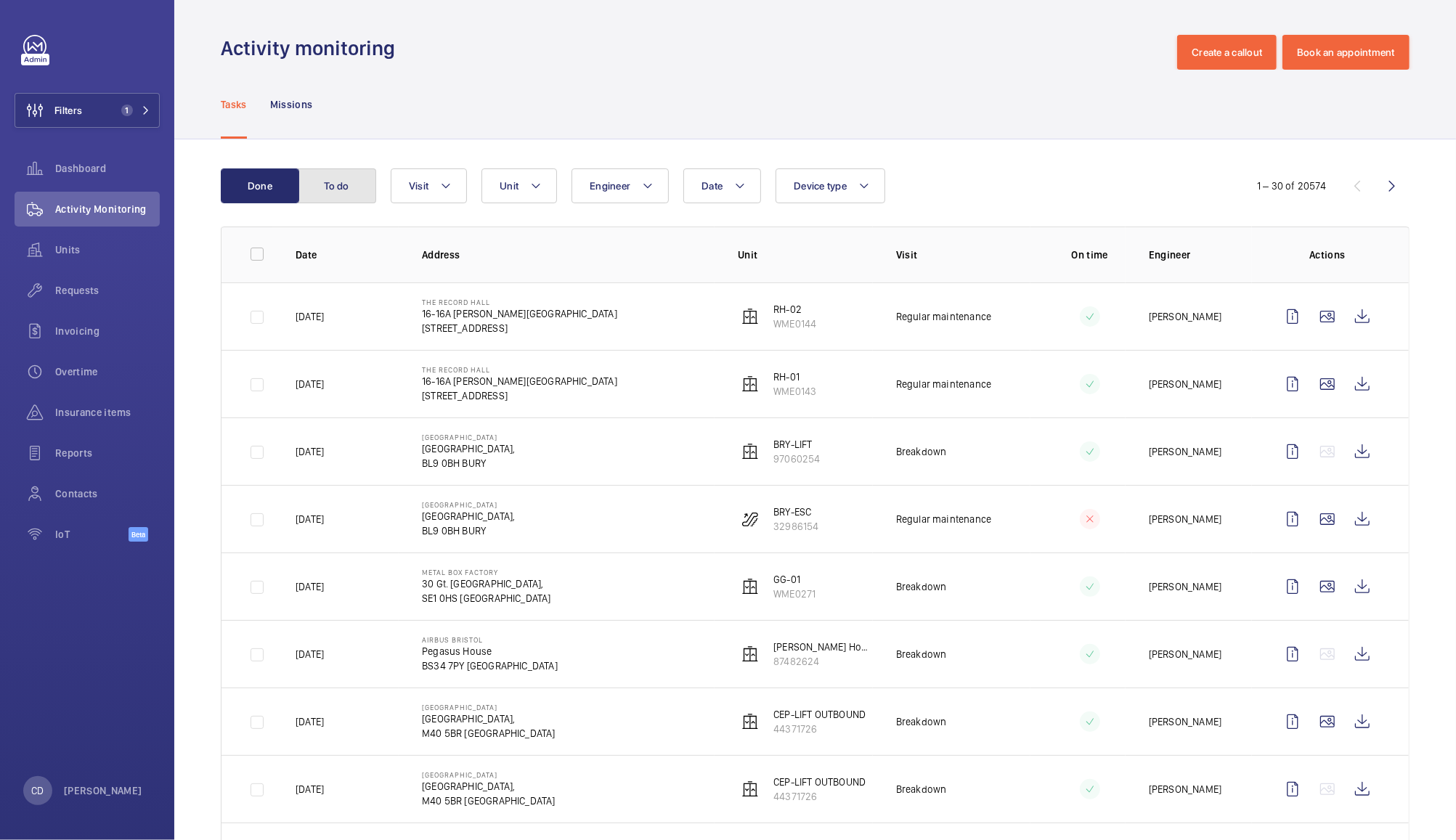
click at [355, 185] on button "To do" at bounding box center [337, 185] width 79 height 35
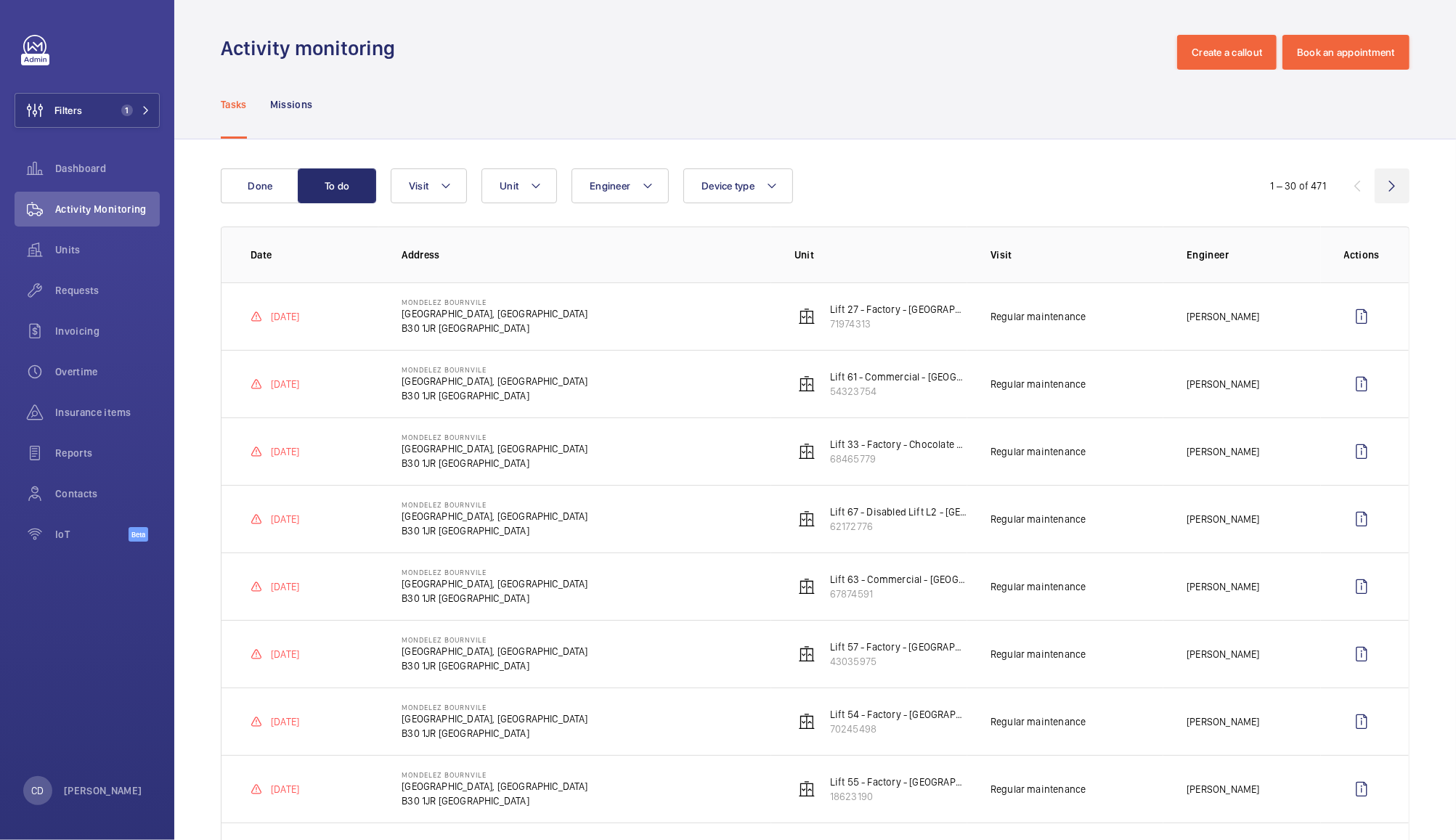
click at [1377, 185] on wm-front-icon-button at bounding box center [1393, 185] width 35 height 35
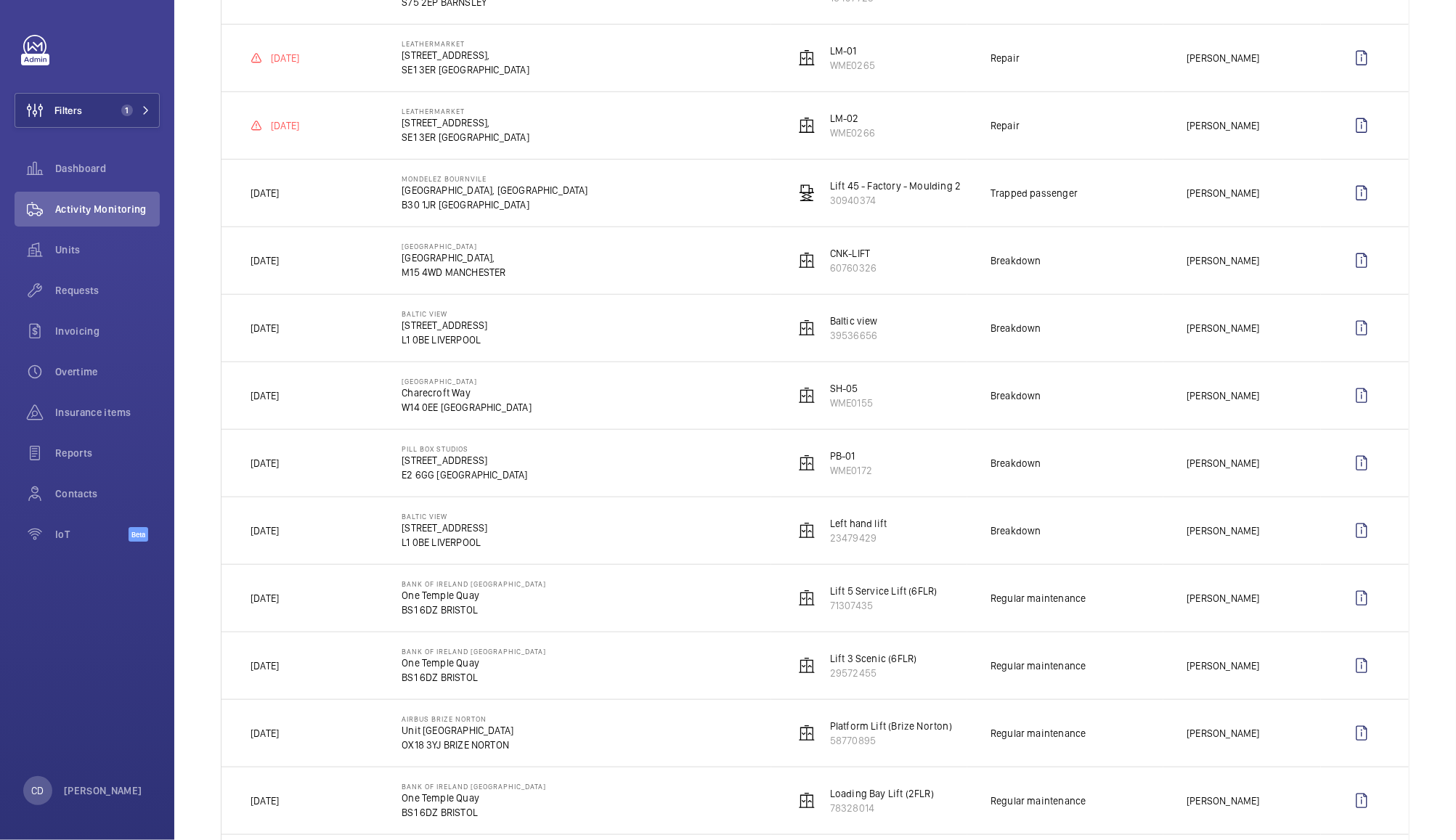
scroll to position [933, 0]
click at [473, 264] on p "Cornbrook Railway Station," at bounding box center [454, 259] width 104 height 14
click at [1361, 275] on wm-front-icon-button at bounding box center [1362, 261] width 35 height 35
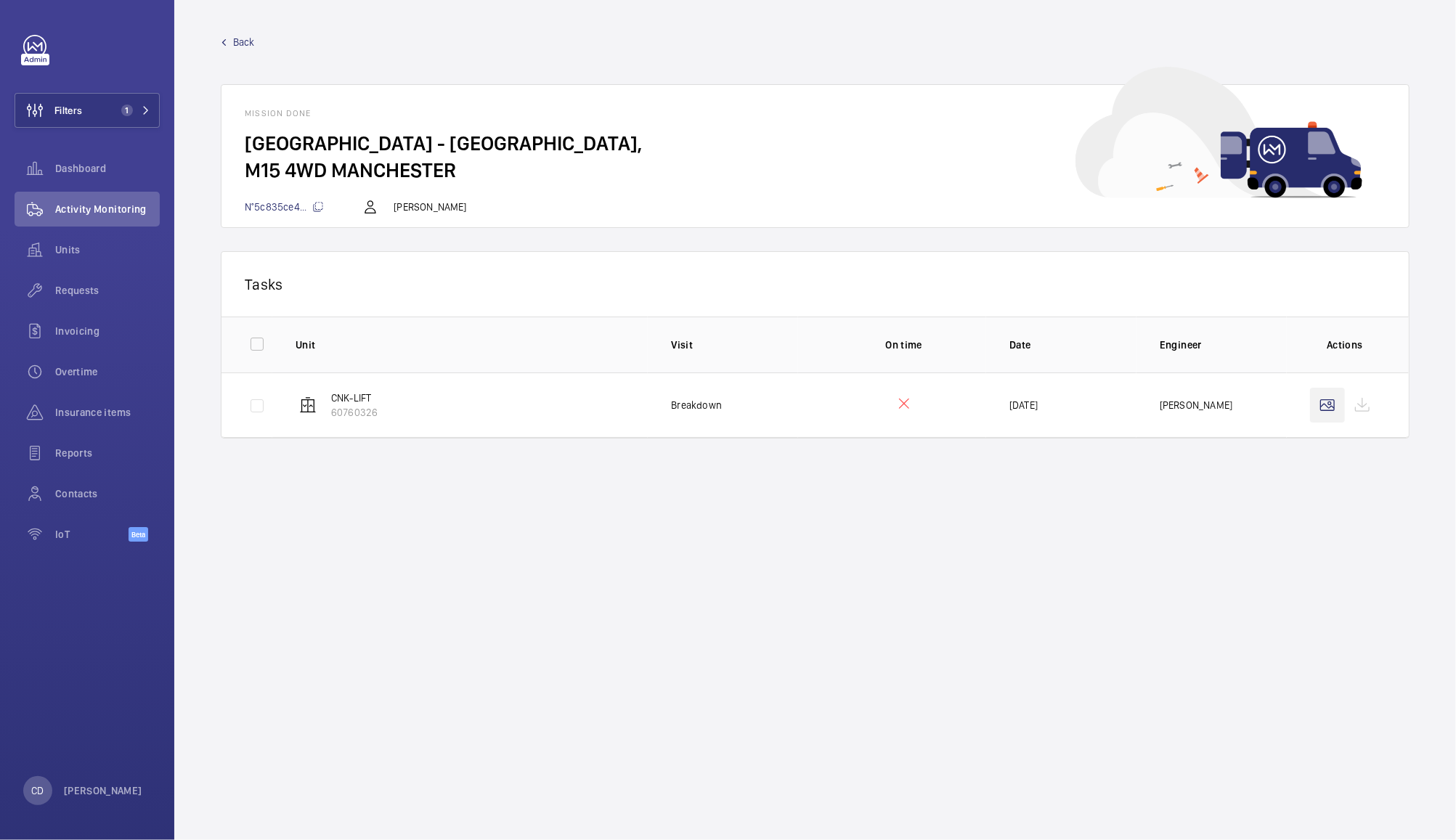
click at [1314, 401] on wm-front-icon-button at bounding box center [1327, 406] width 35 height 35
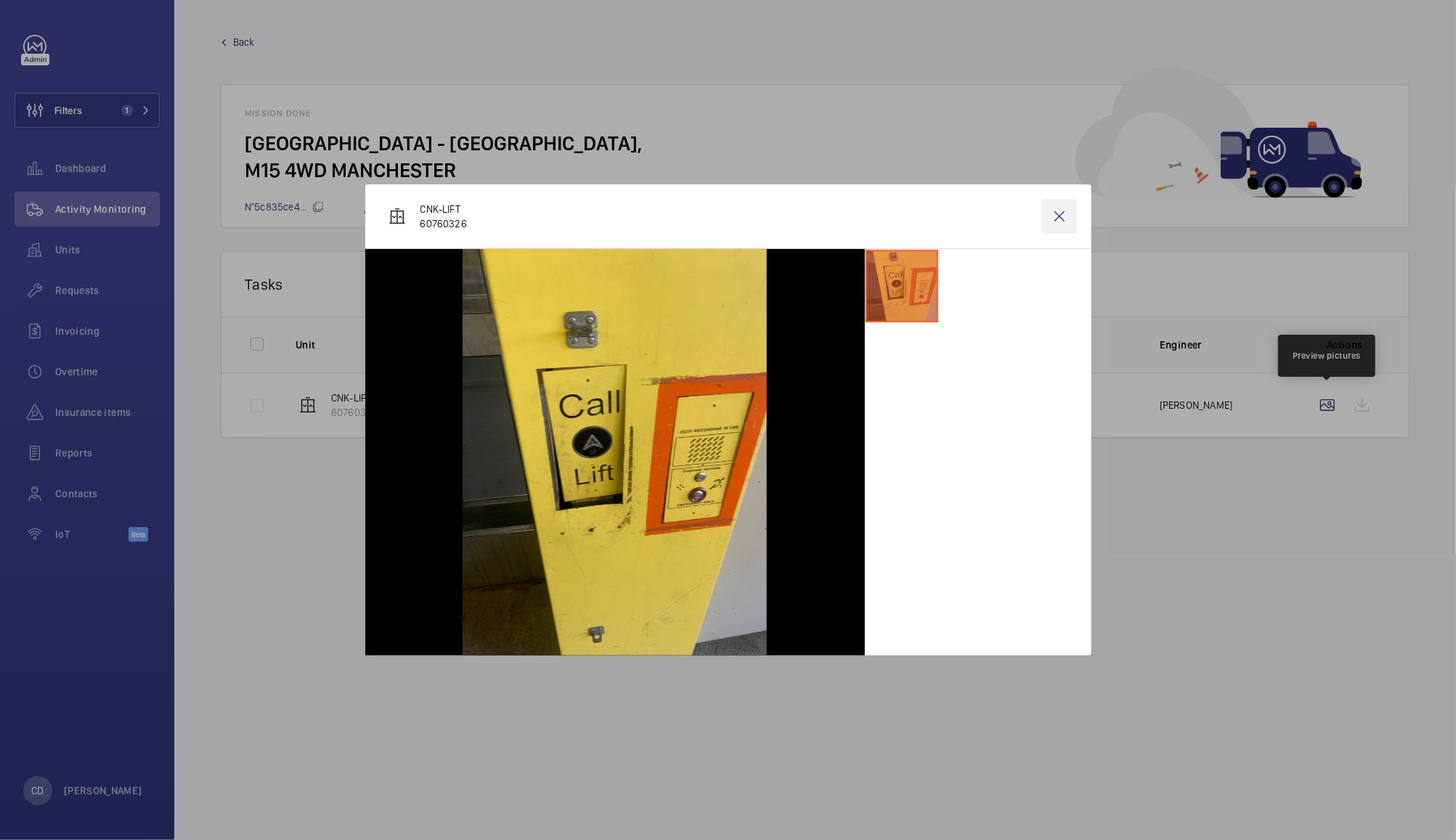
click at [1062, 212] on wm-front-icon-button at bounding box center [1060, 216] width 35 height 35
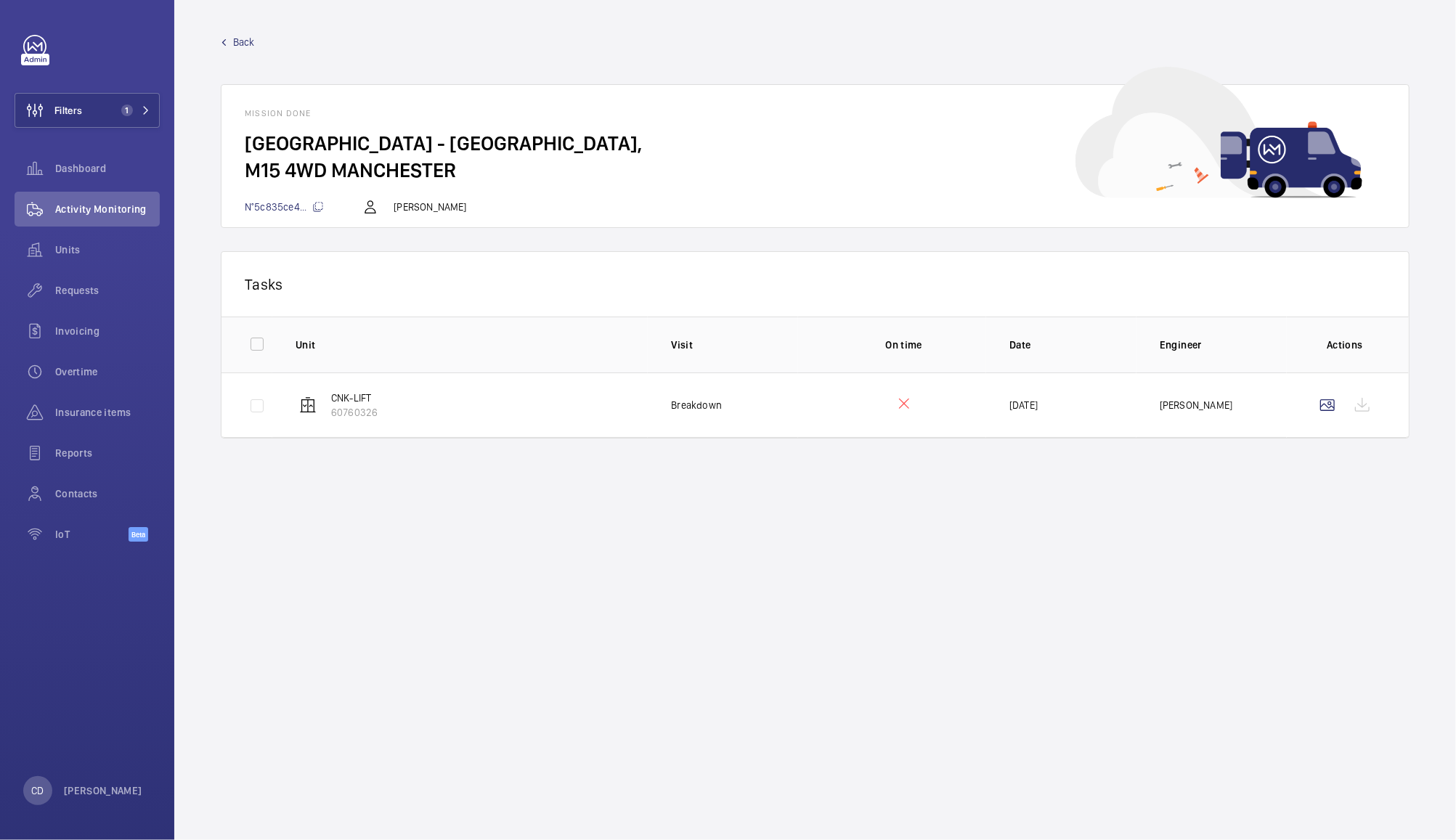
click at [795, 612] on wm-front-mission-details "Back Mission done Cornbrook Railway Station - Cornbrook Railway Station, M15 4W…" at bounding box center [815, 420] width 1282 height 840
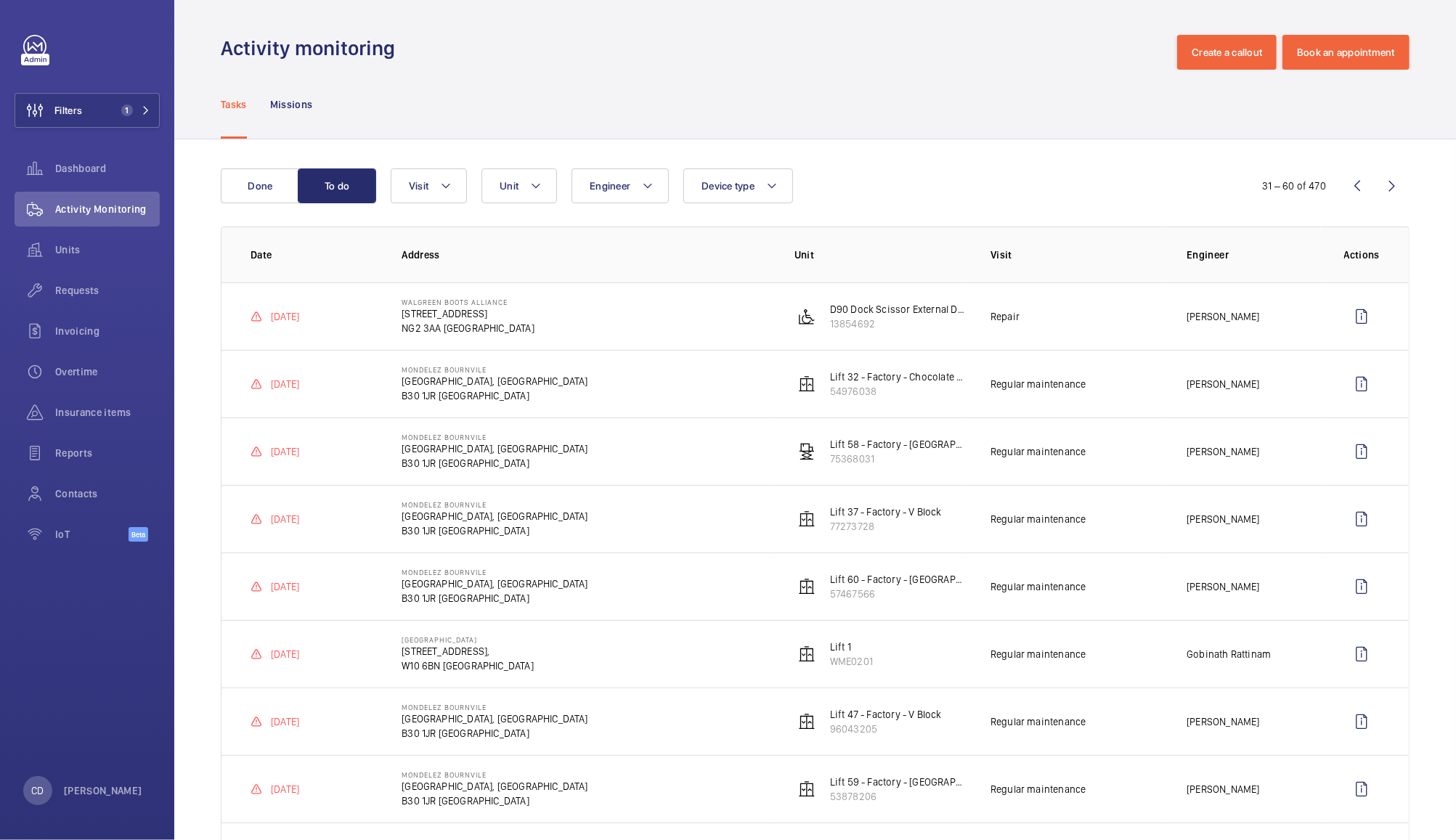
click at [1128, 326] on td "Repair" at bounding box center [1066, 316] width 196 height 67
click at [1346, 316] on wm-front-icon-button at bounding box center [1362, 316] width 35 height 35
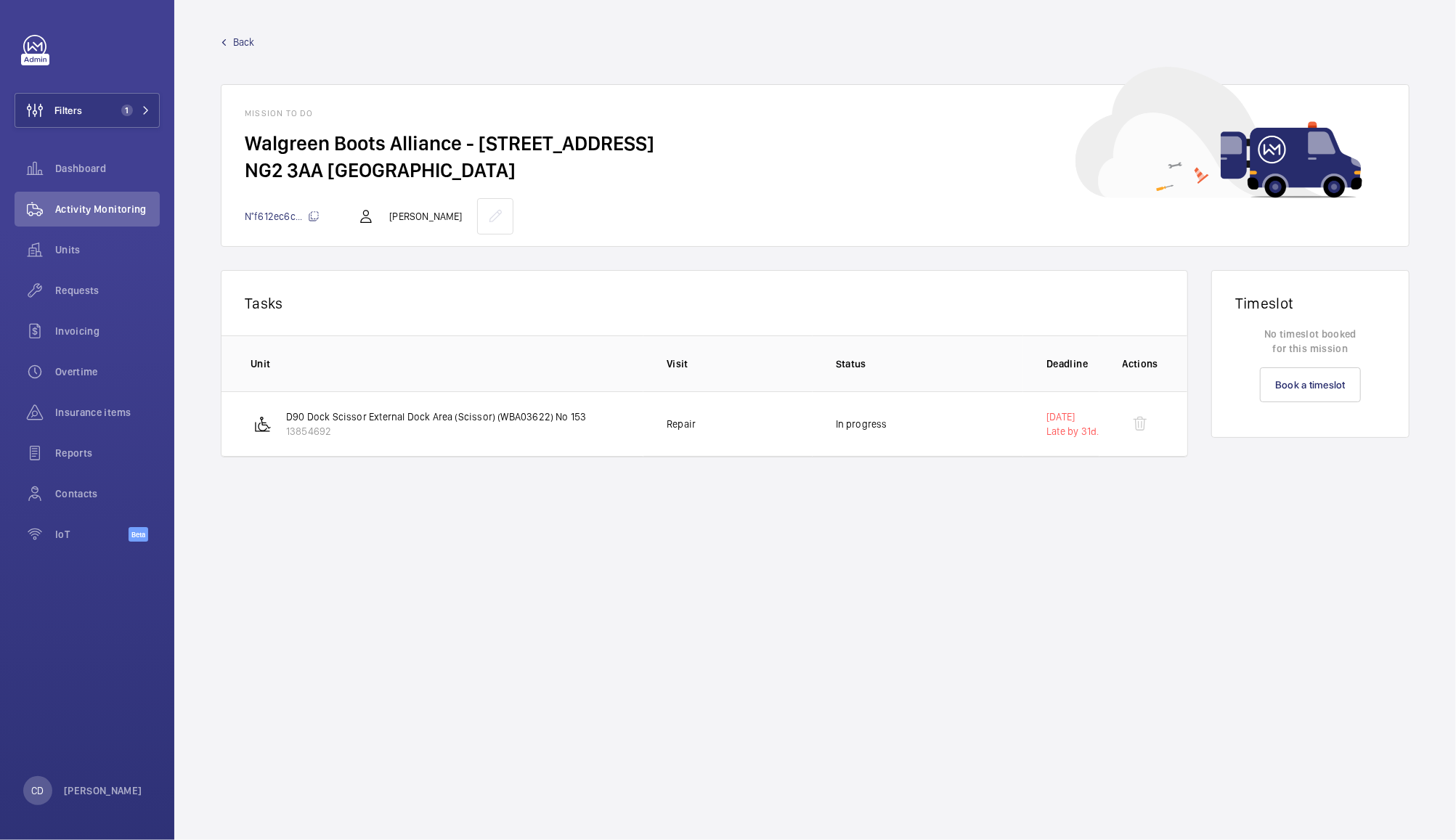
click at [1137, 419] on div at bounding box center [1140, 424] width 35 height 35
click at [1139, 422] on div at bounding box center [1140, 424] width 35 height 35
click at [1135, 424] on div at bounding box center [1140, 424] width 35 height 35
click at [71, 151] on div "Dashboard" at bounding box center [86, 168] width 145 height 35
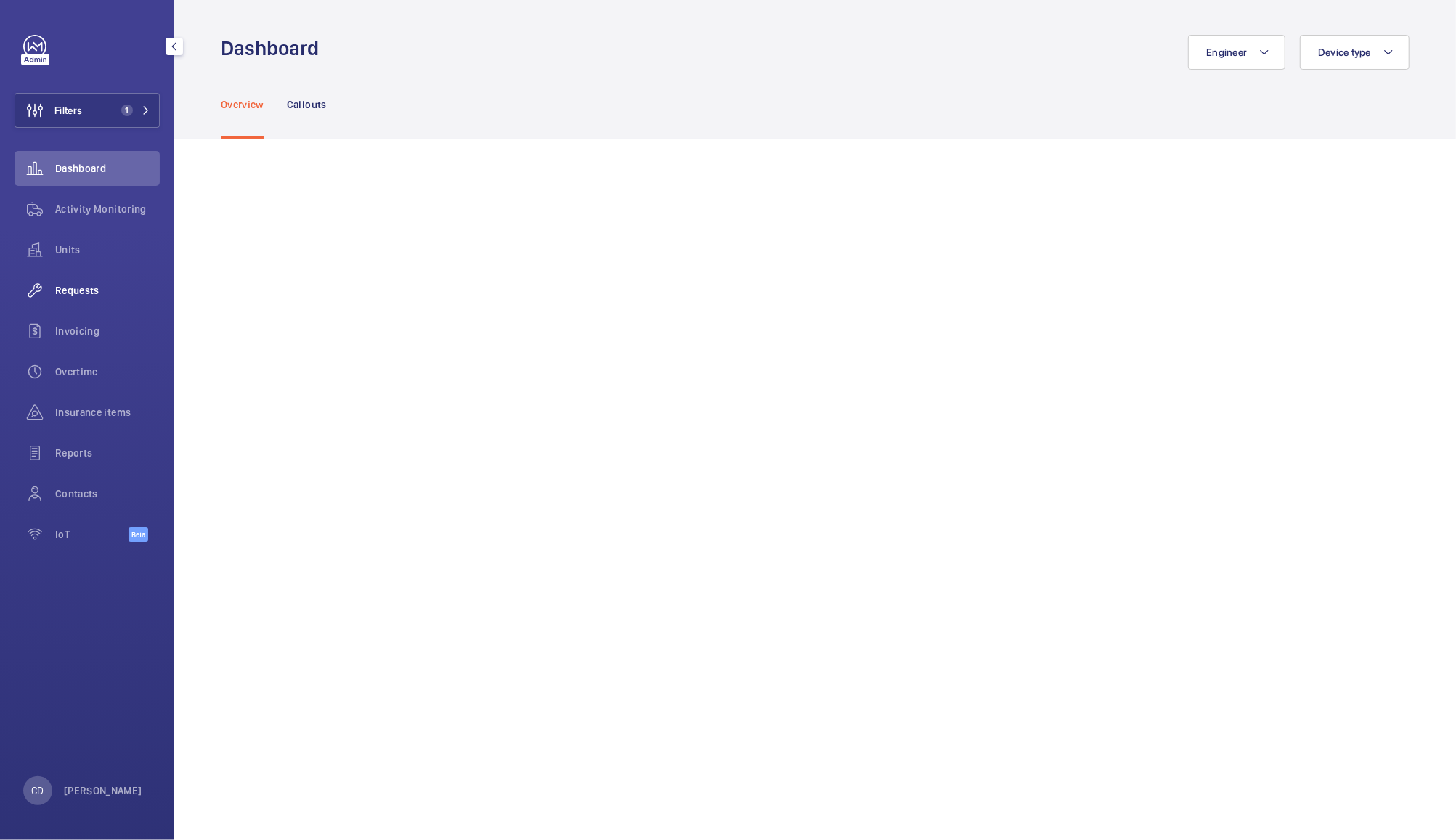
click at [76, 293] on span "Requests" at bounding box center [107, 290] width 105 height 14
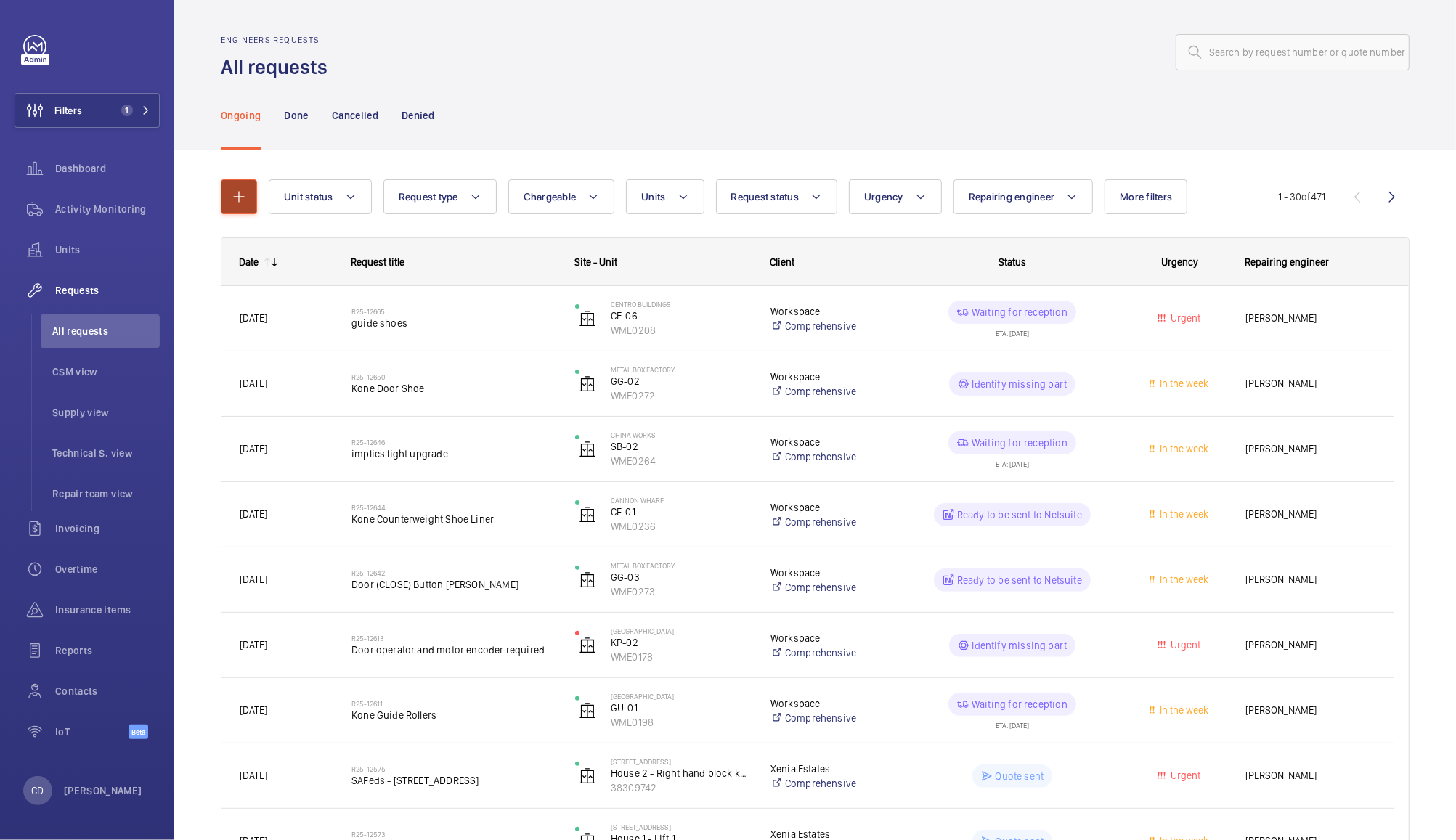
click at [238, 198] on mat-icon "button" at bounding box center [239, 197] width 17 height 17
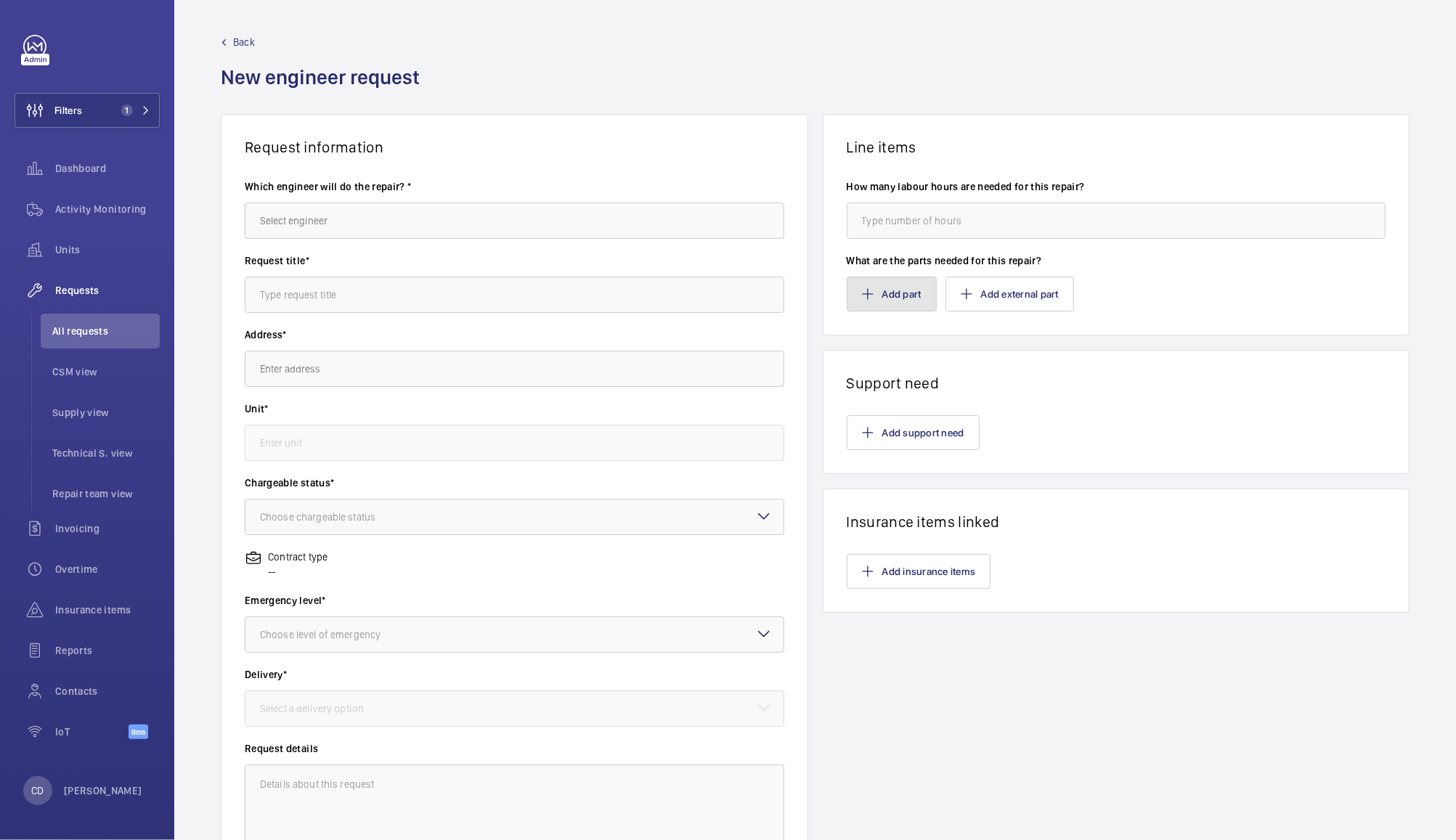
click at [891, 296] on button "Add part" at bounding box center [892, 294] width 90 height 35
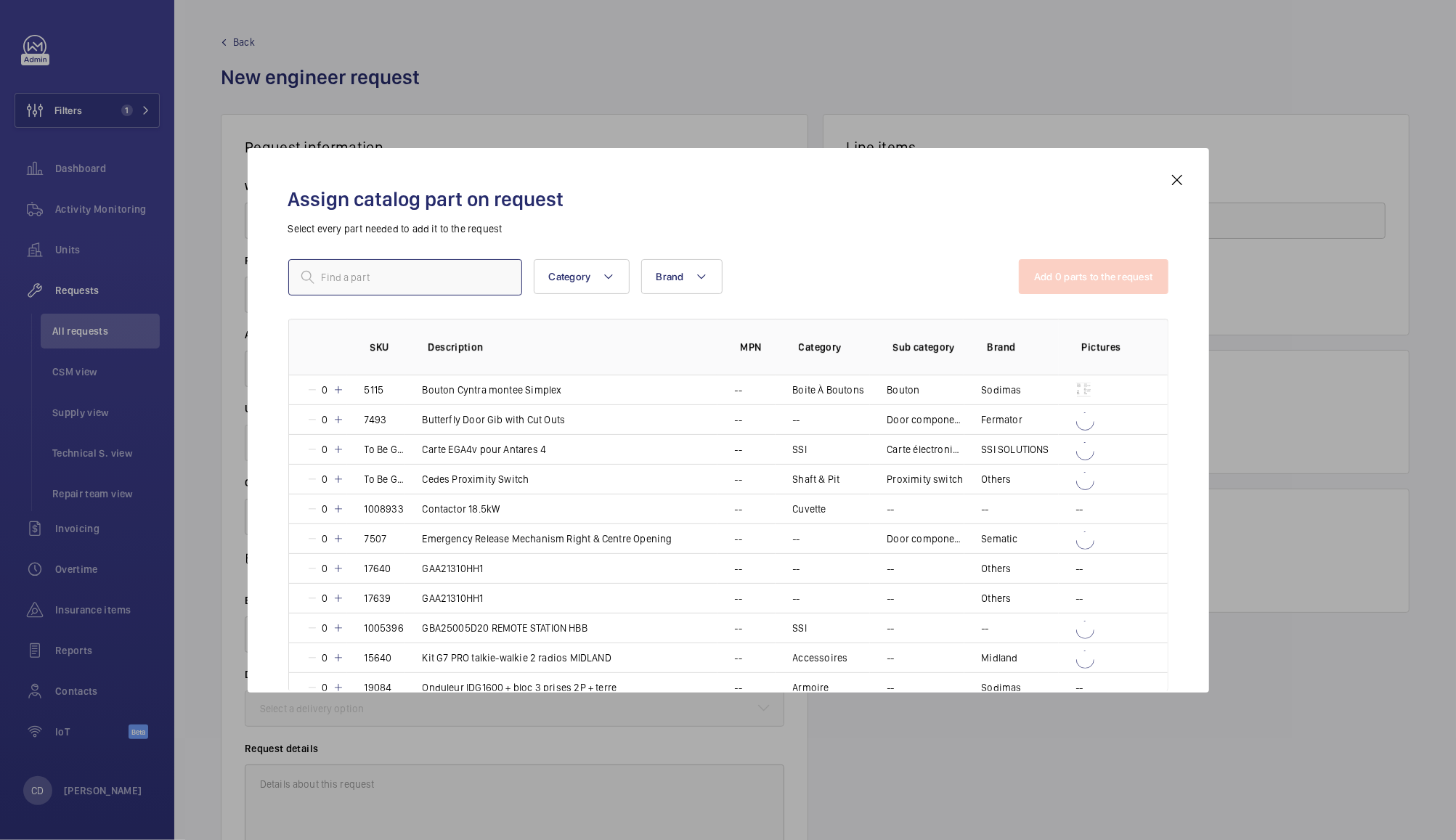
click at [413, 273] on input "text" at bounding box center [405, 278] width 234 height 37
paste input "shell tellus s2 mx 32"
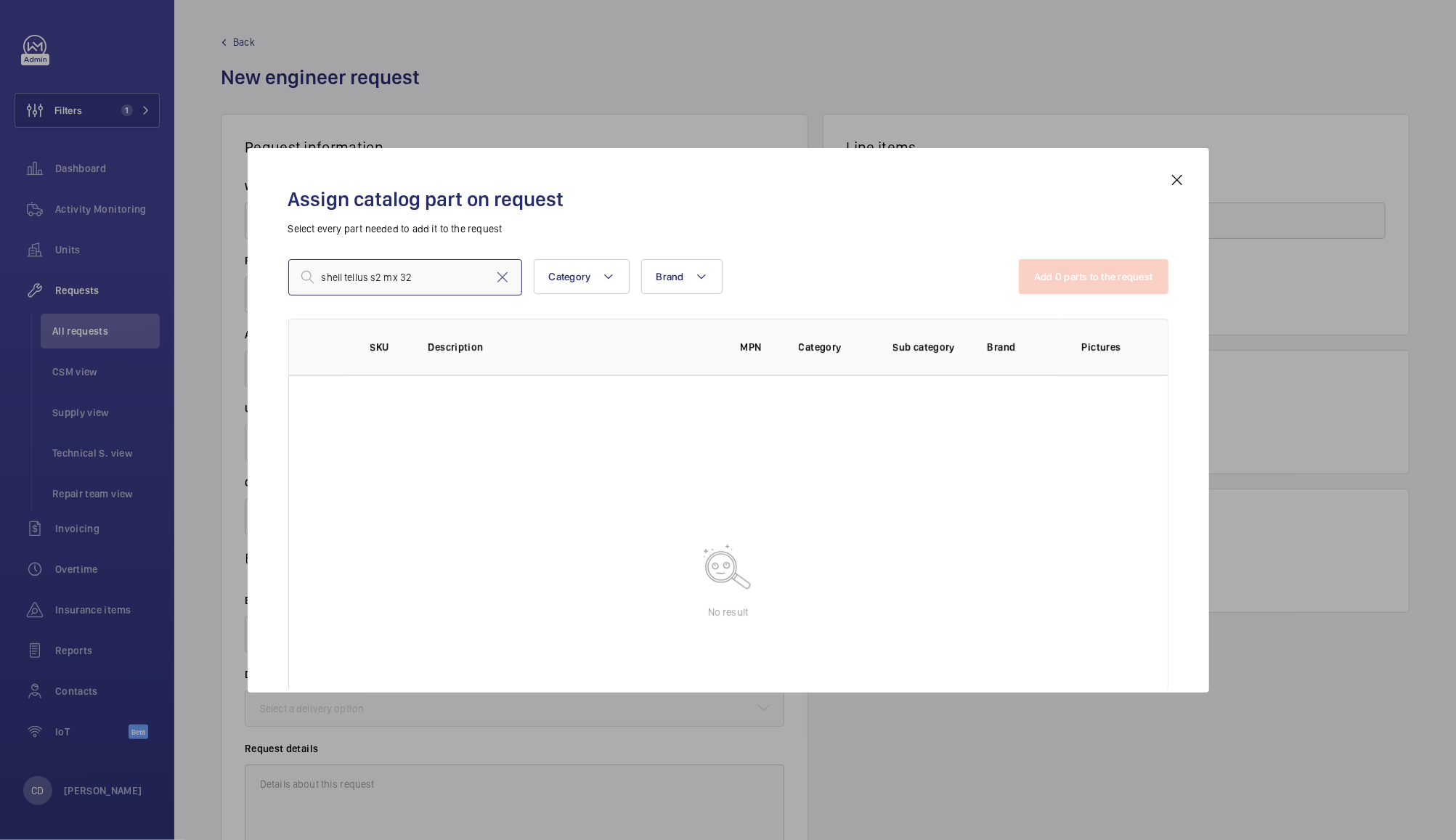
type input "shell tellus s2 mx 32"
click at [1176, 179] on mat-icon at bounding box center [1177, 180] width 17 height 17
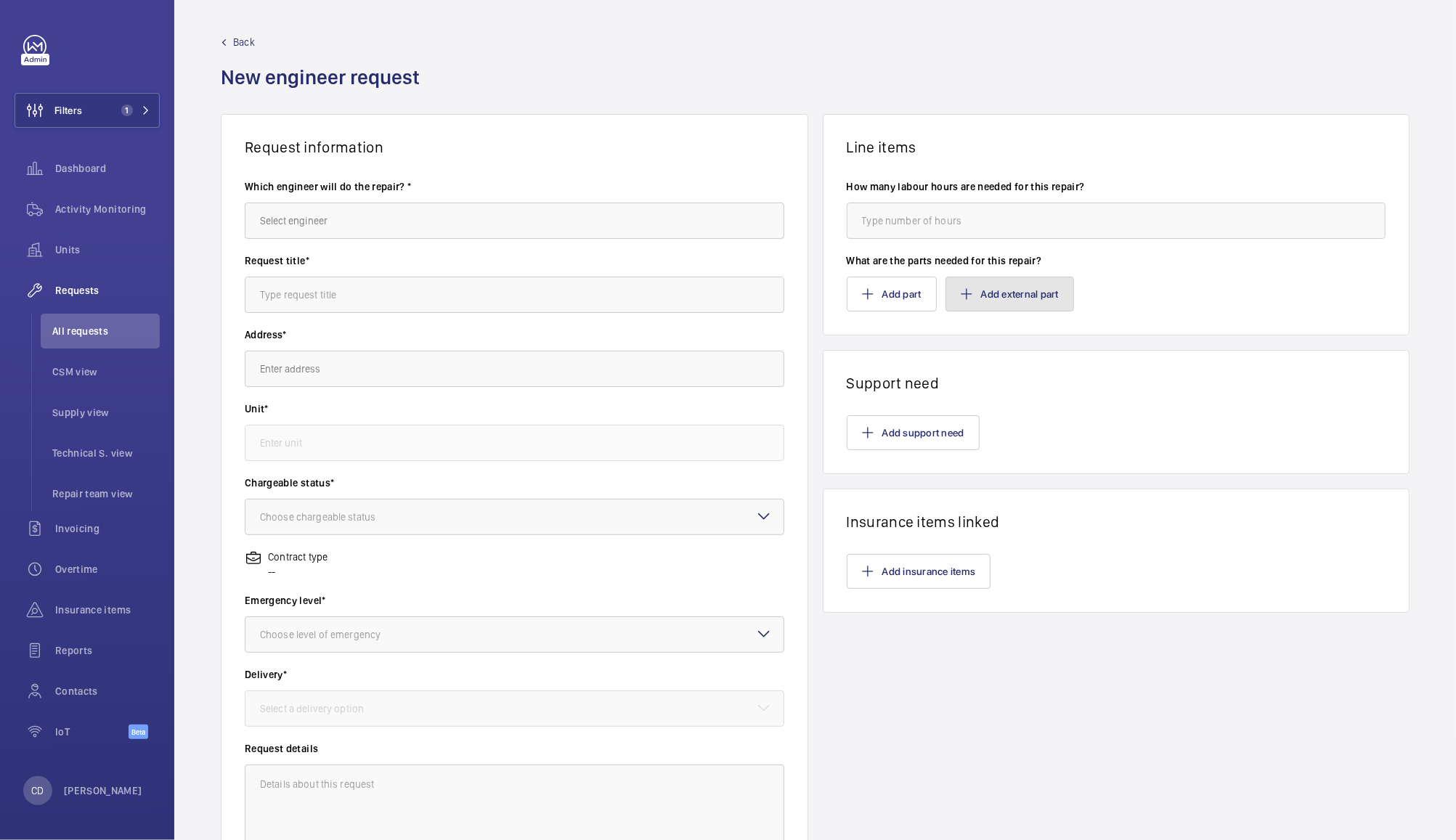
click at [1030, 290] on button "Add external part" at bounding box center [1010, 294] width 129 height 35
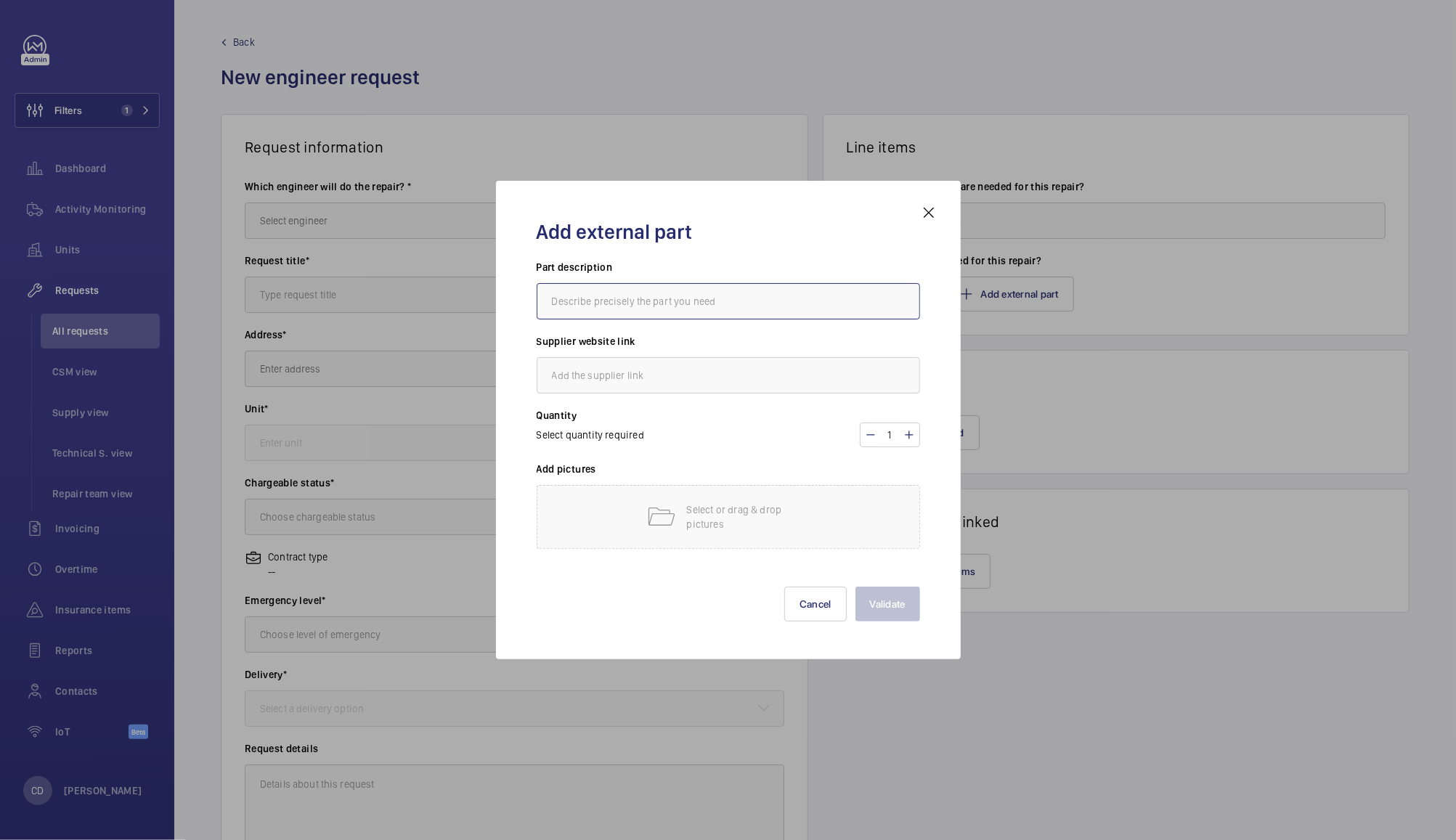
click at [721, 305] on input "text" at bounding box center [728, 302] width 383 height 37
paste input "shell tellus s2 mx 32"
type input "shell tellus s2 mx 32"
click at [734, 365] on input "text" at bounding box center [728, 376] width 383 height 37
paste input "https://www.cromwell.co.uk/shop/tellus-s2-mx32-hydraulic-oil-20ltr-tub/p/SHL740…"
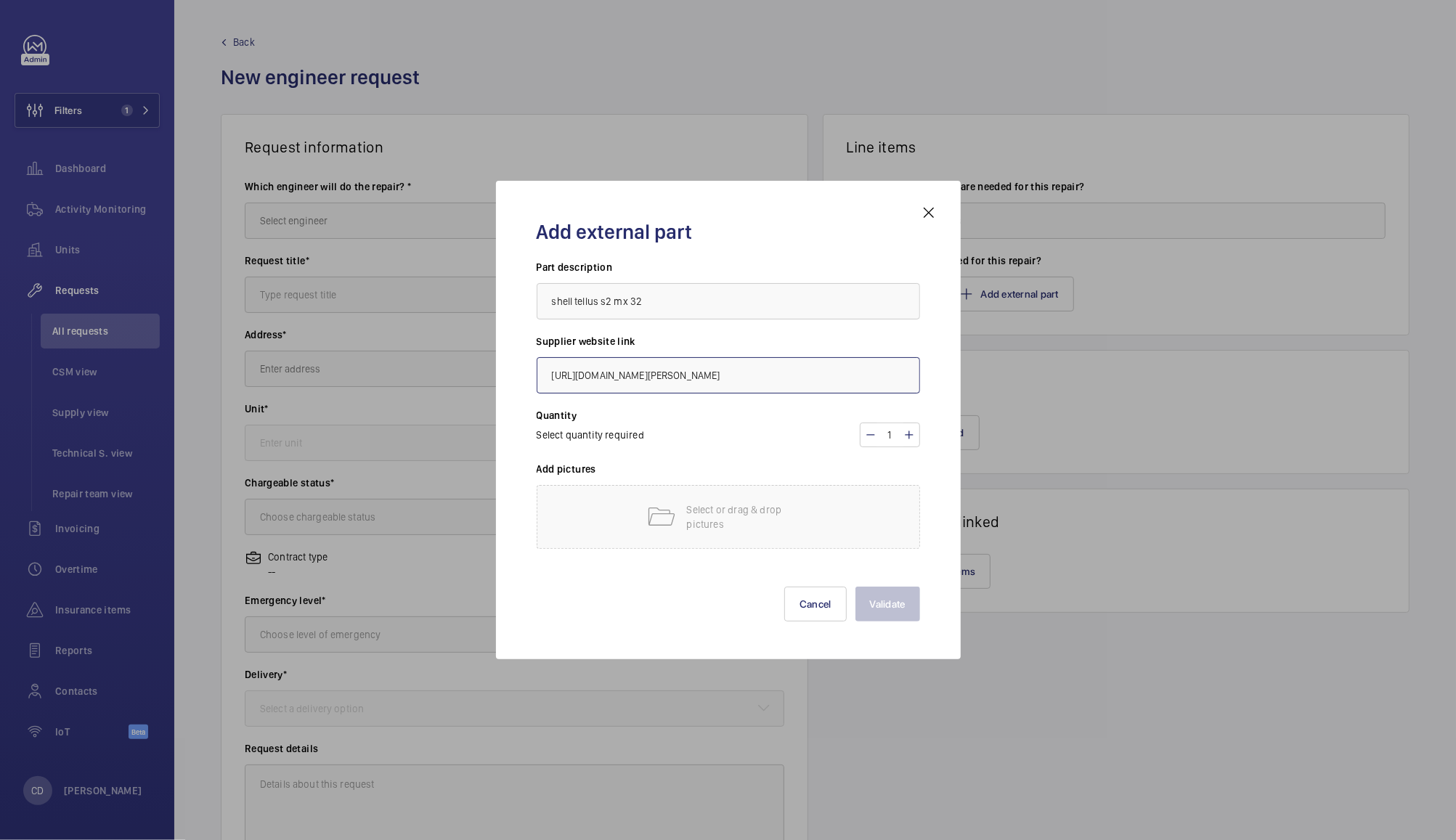
scroll to position [0, 42]
type input "https://www.cromwell.co.uk/shop/tellus-s2-mx32-hydraulic-oil-20ltr-tub/p/SHL740…"
click at [754, 510] on p "Select or drag & drop pictures" at bounding box center [749, 517] width 123 height 29
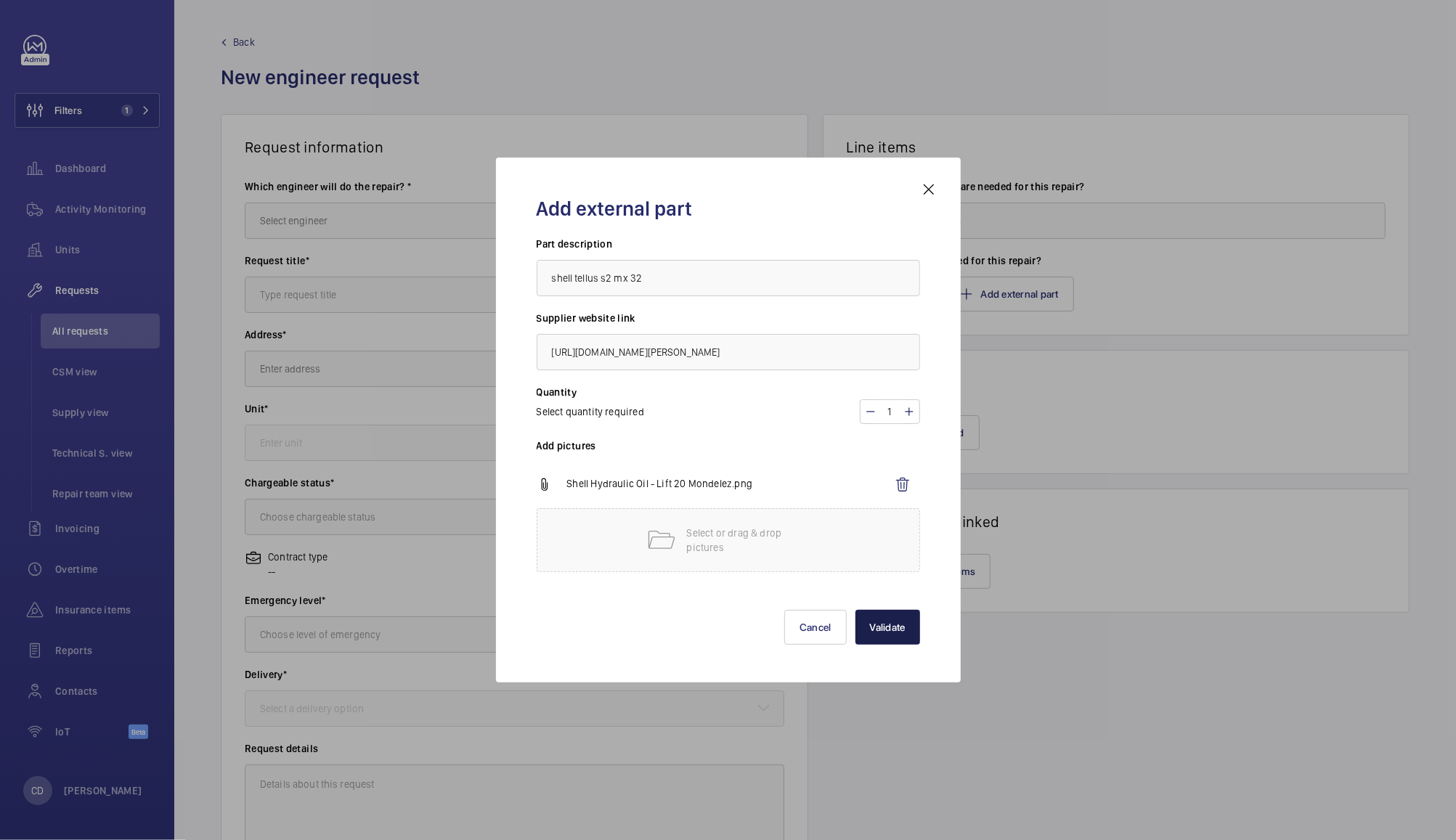
click at [894, 632] on button "Validate" at bounding box center [887, 628] width 64 height 35
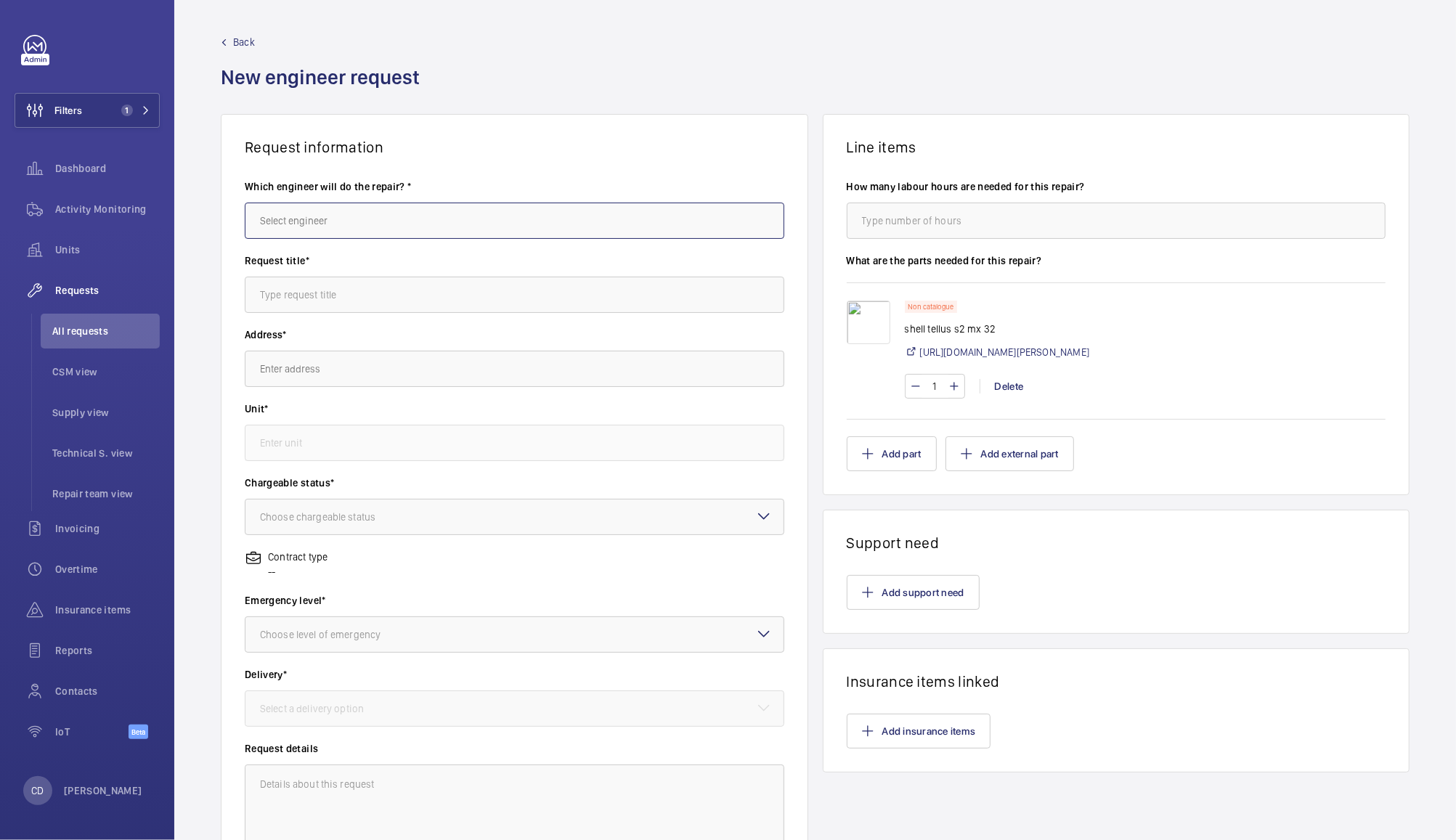
click at [337, 222] on input "text" at bounding box center [515, 221] width 540 height 37
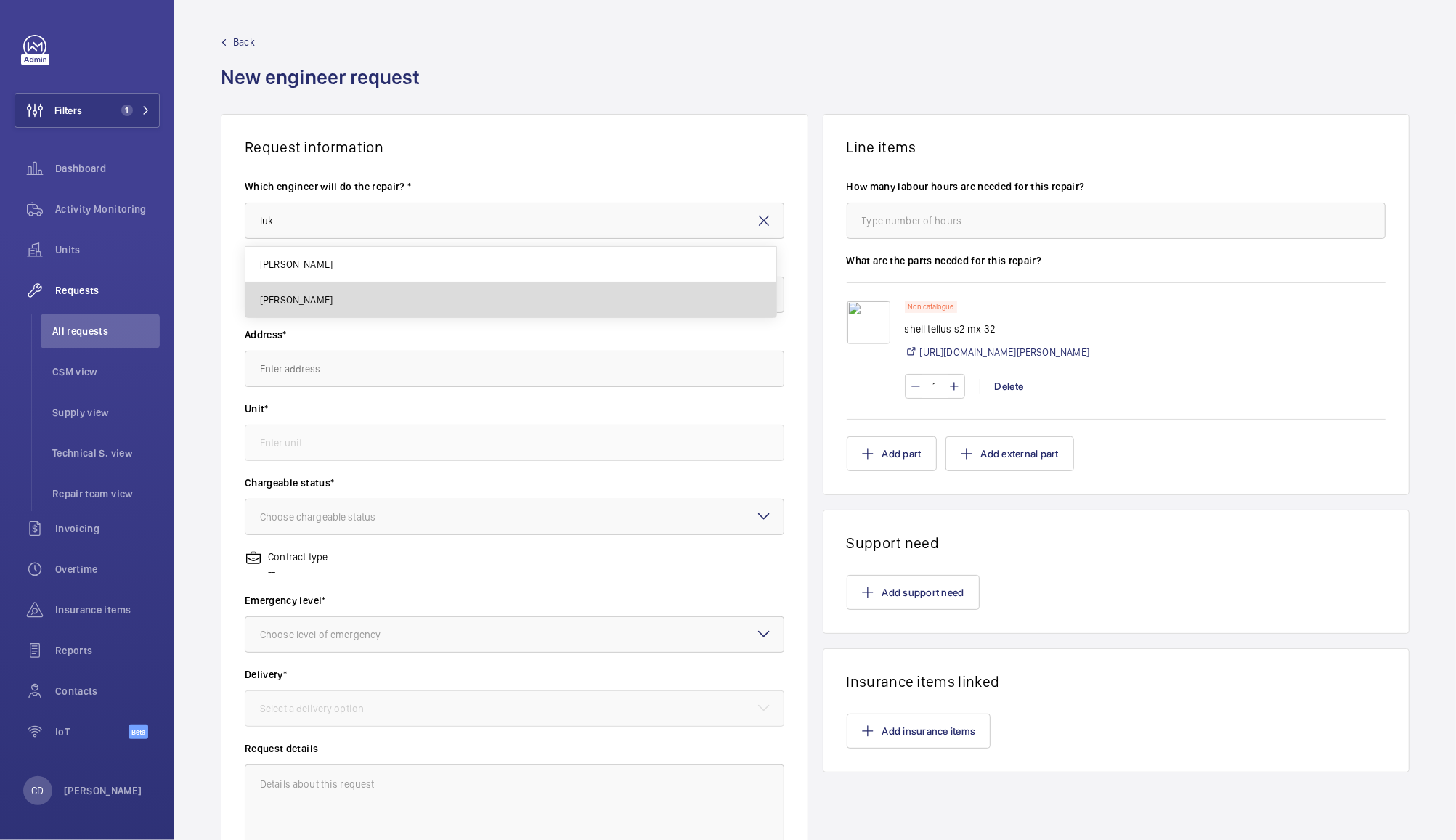
click at [325, 300] on mat-option "Luke Tonks" at bounding box center [510, 300] width 531 height 35
type input "Luke Tonks"
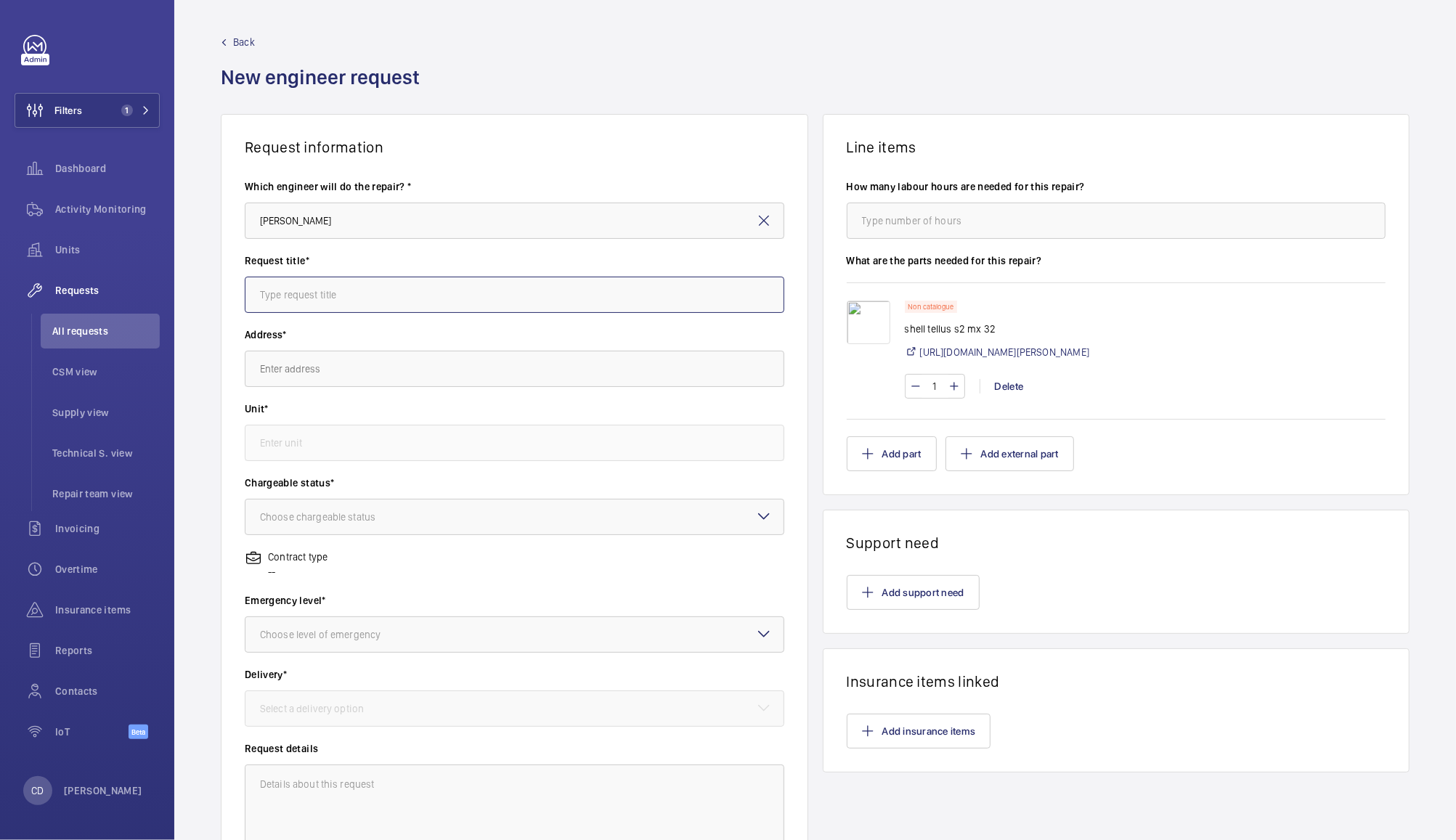
click at [325, 300] on input "text" at bounding box center [515, 295] width 540 height 37
type input "Shell Oil for Lift 20"
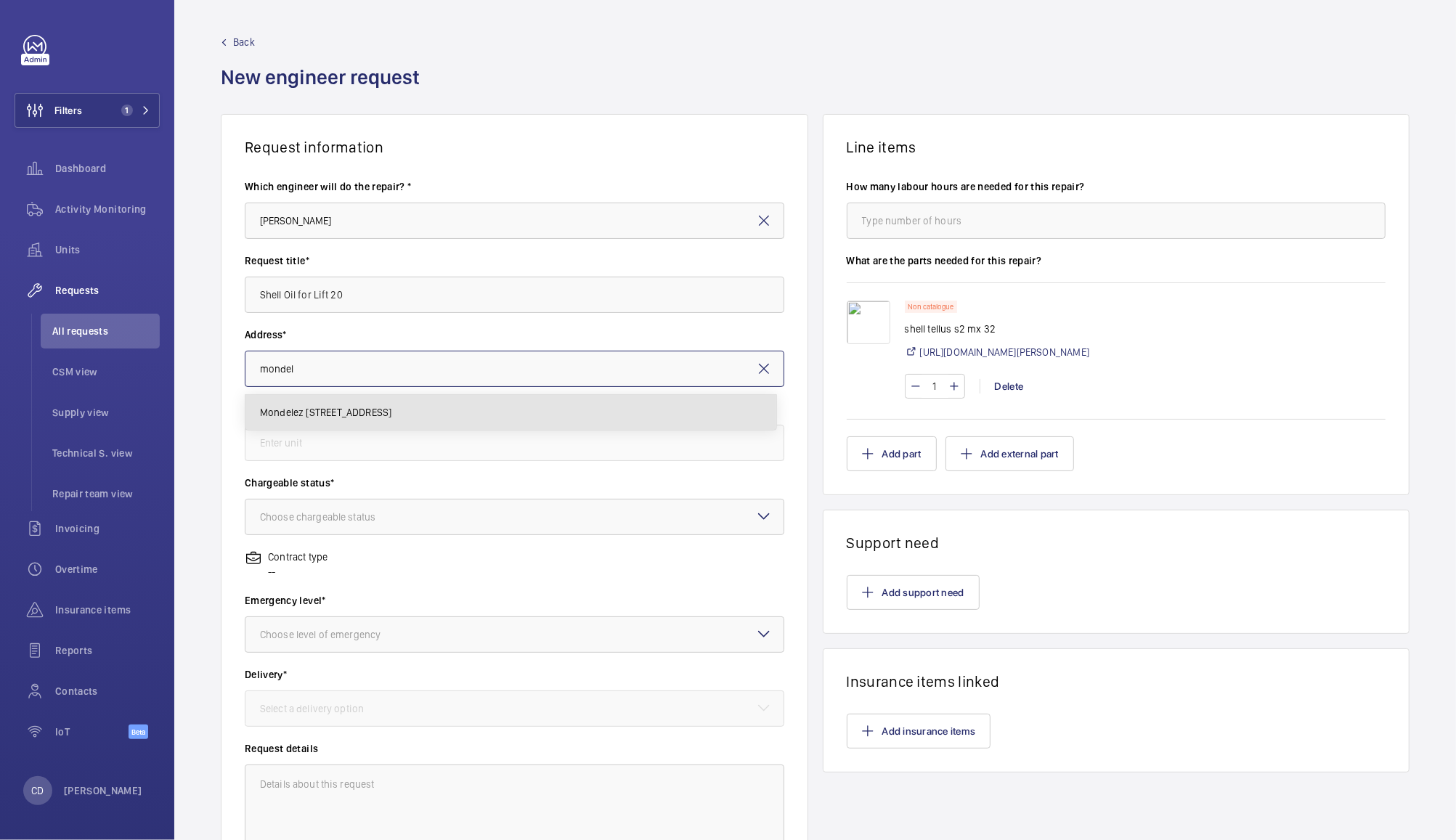
type input "Mondelez Bournvile Bournville Lane, Bournville, B30 1JR BIRMINGHAM"
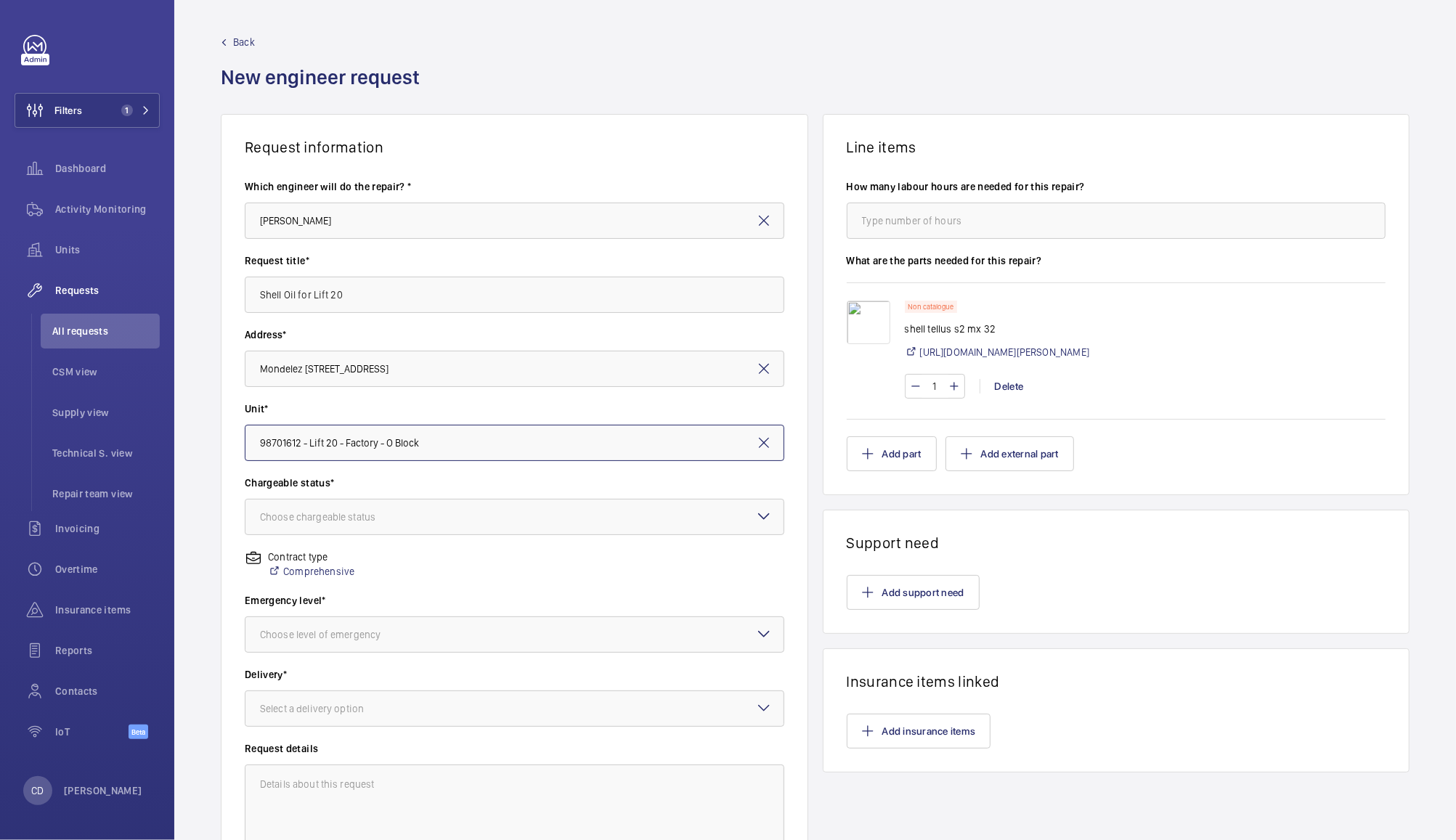
type input "98701612 - Lift 20 - Factory - O Block"
type textarea "Oil for recently refurbed motor"
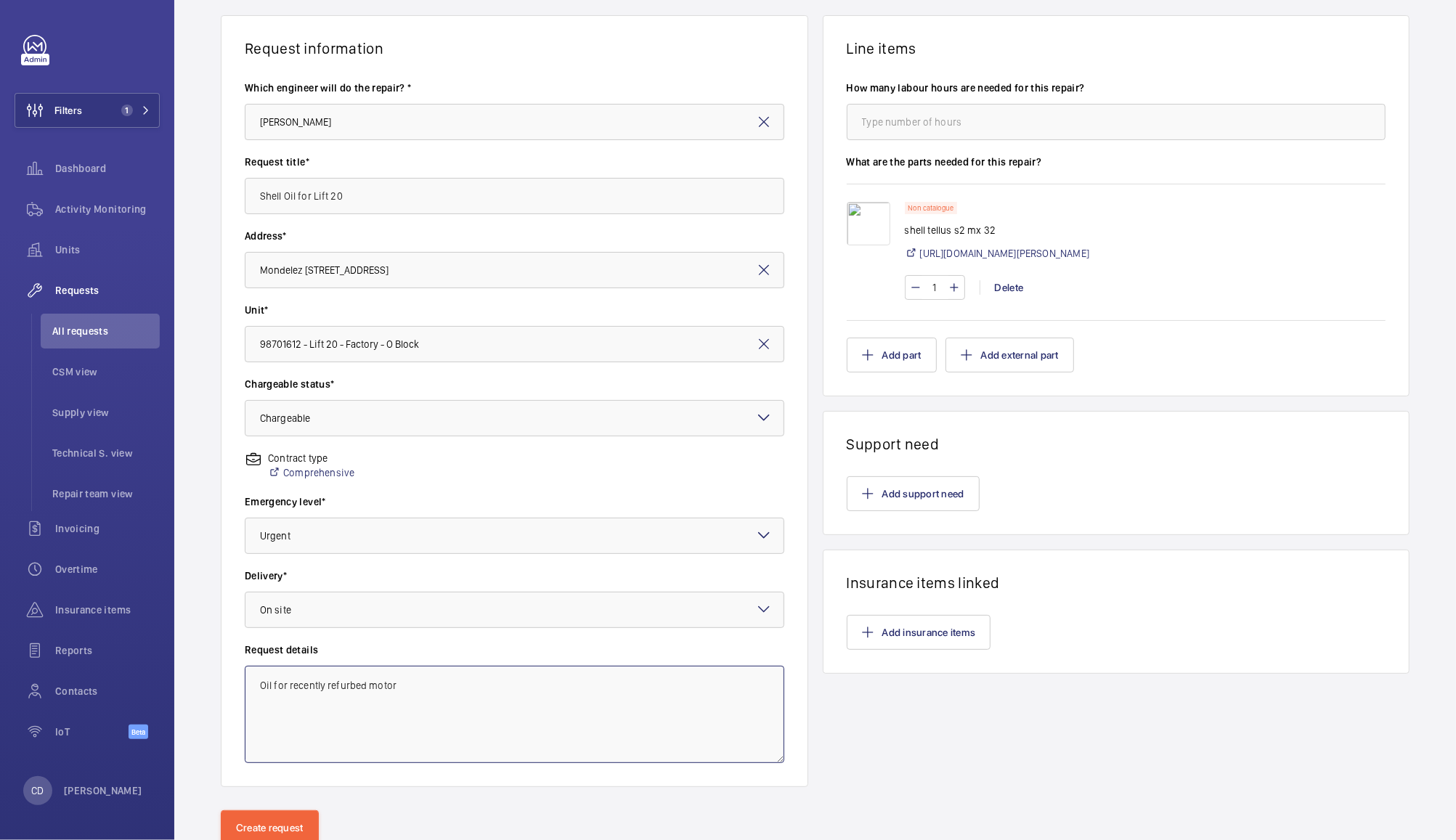
scroll to position [150, 0]
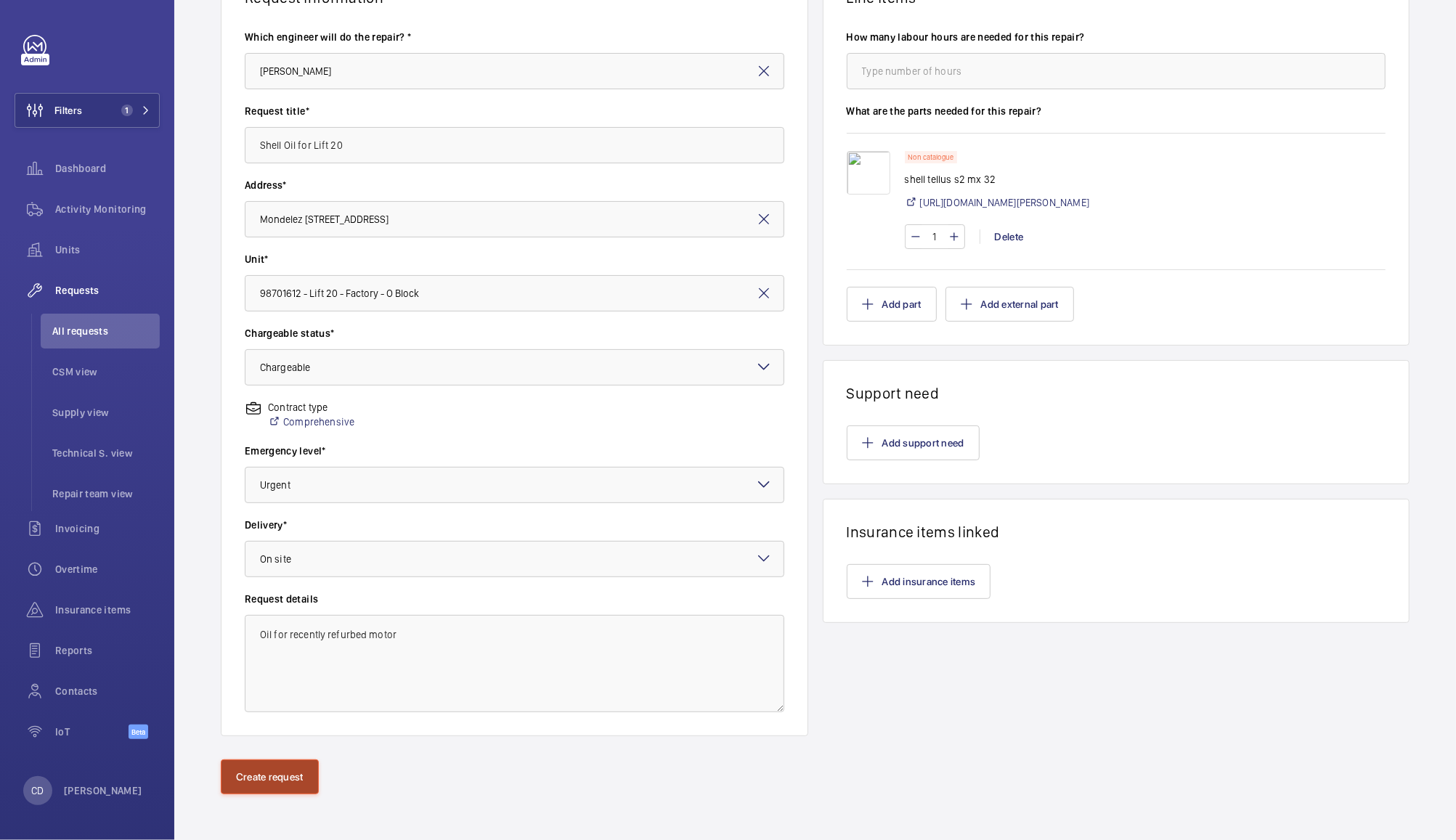
click at [278, 770] on button "Create request" at bounding box center [270, 778] width 98 height 35
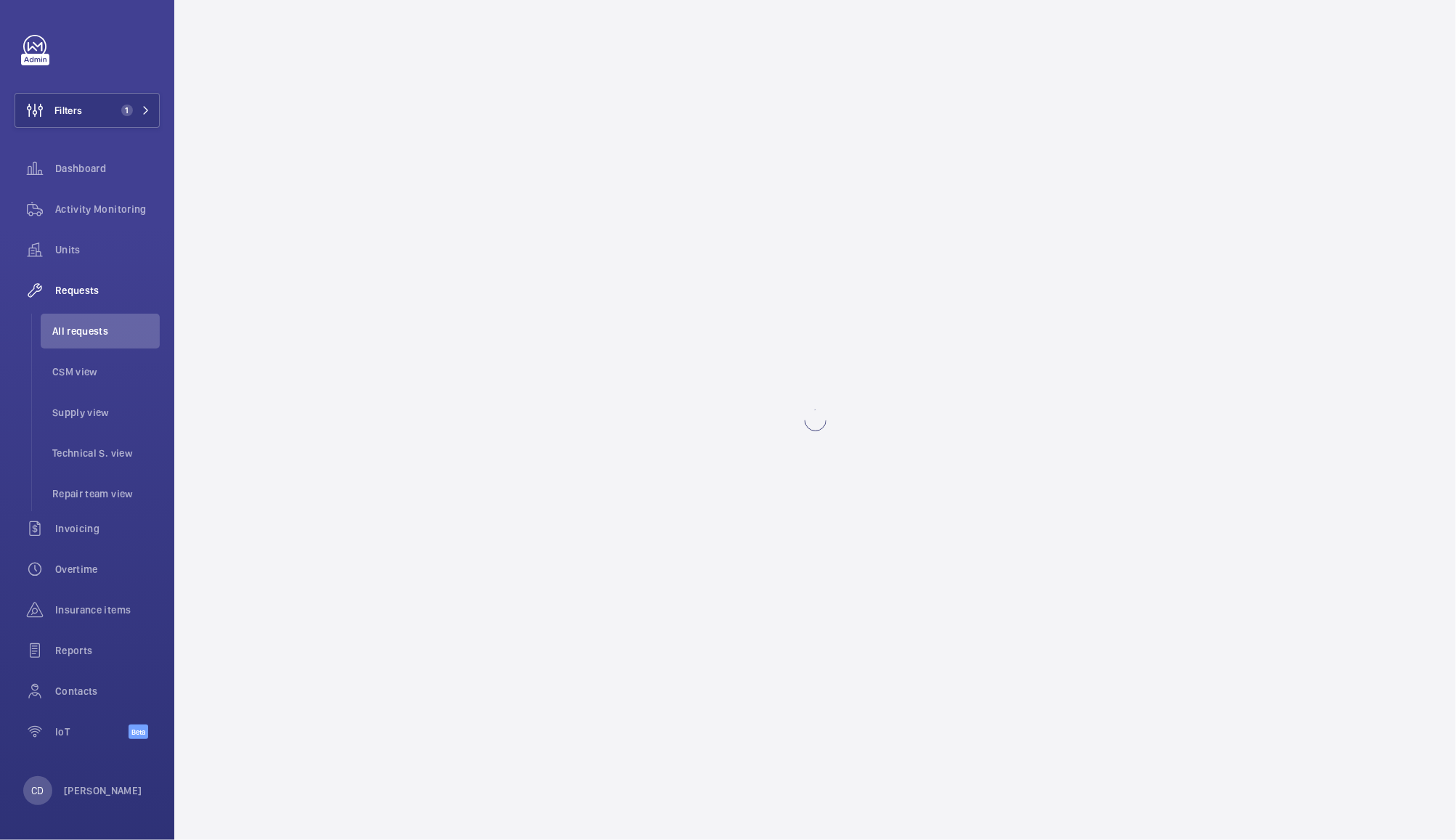
scroll to position [0, 0]
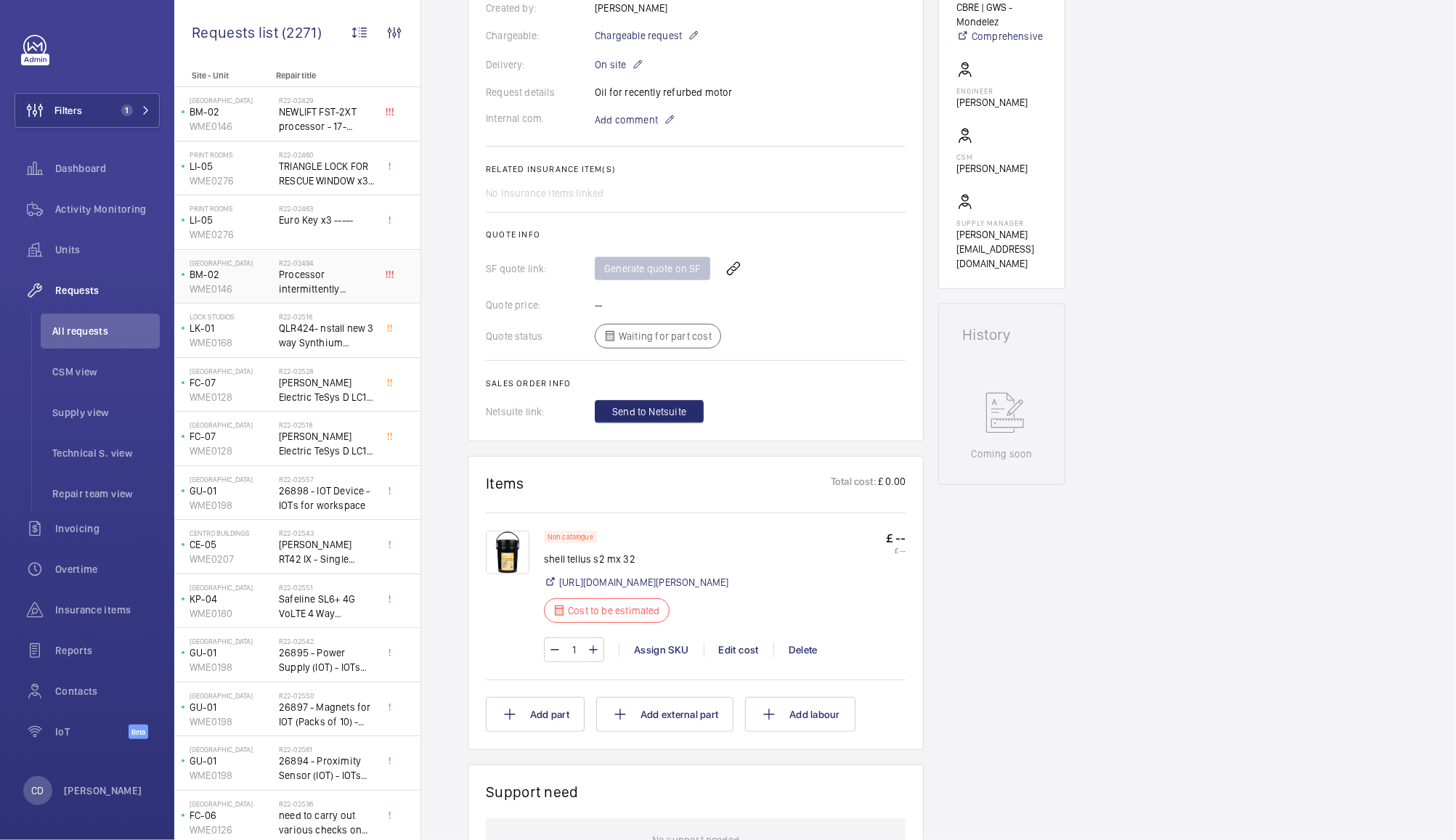
scroll to position [391, 0]
click at [744, 660] on div "Edit cost" at bounding box center [738, 653] width 70 height 14
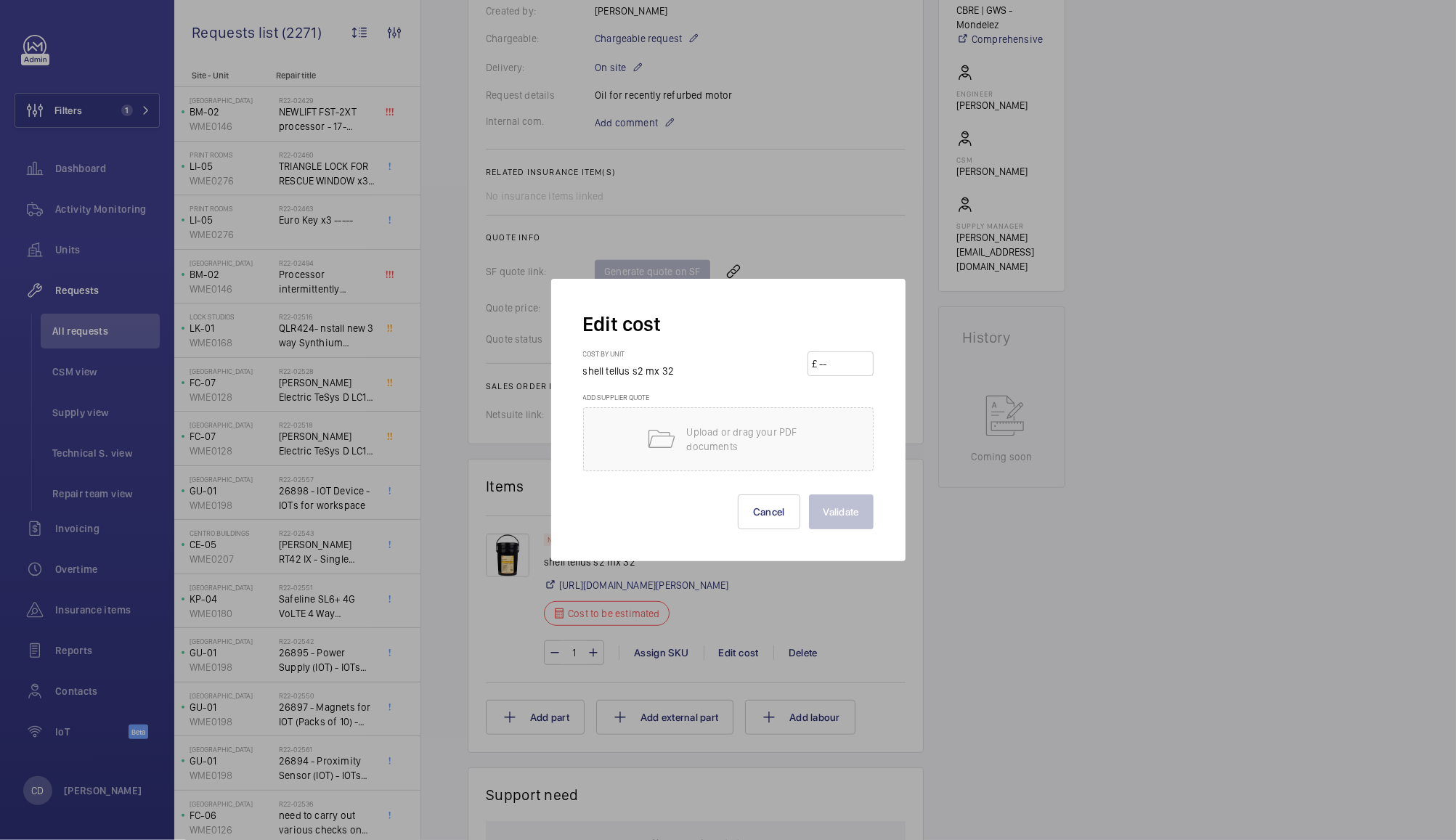
click at [860, 366] on input "number" at bounding box center [843, 364] width 51 height 23
type input "140.40"
click at [850, 520] on button "Validate" at bounding box center [841, 512] width 64 height 35
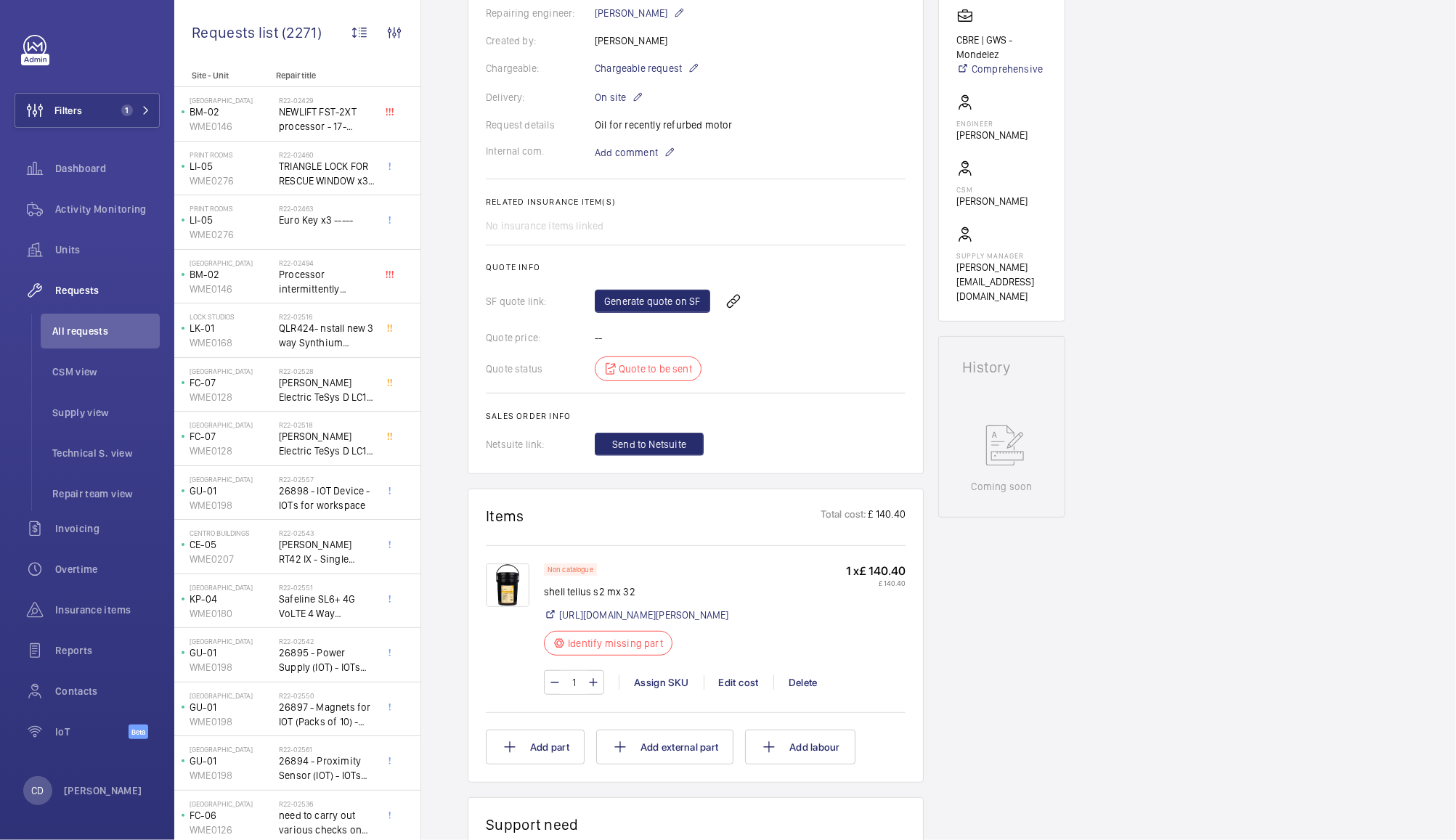
scroll to position [366, 0]
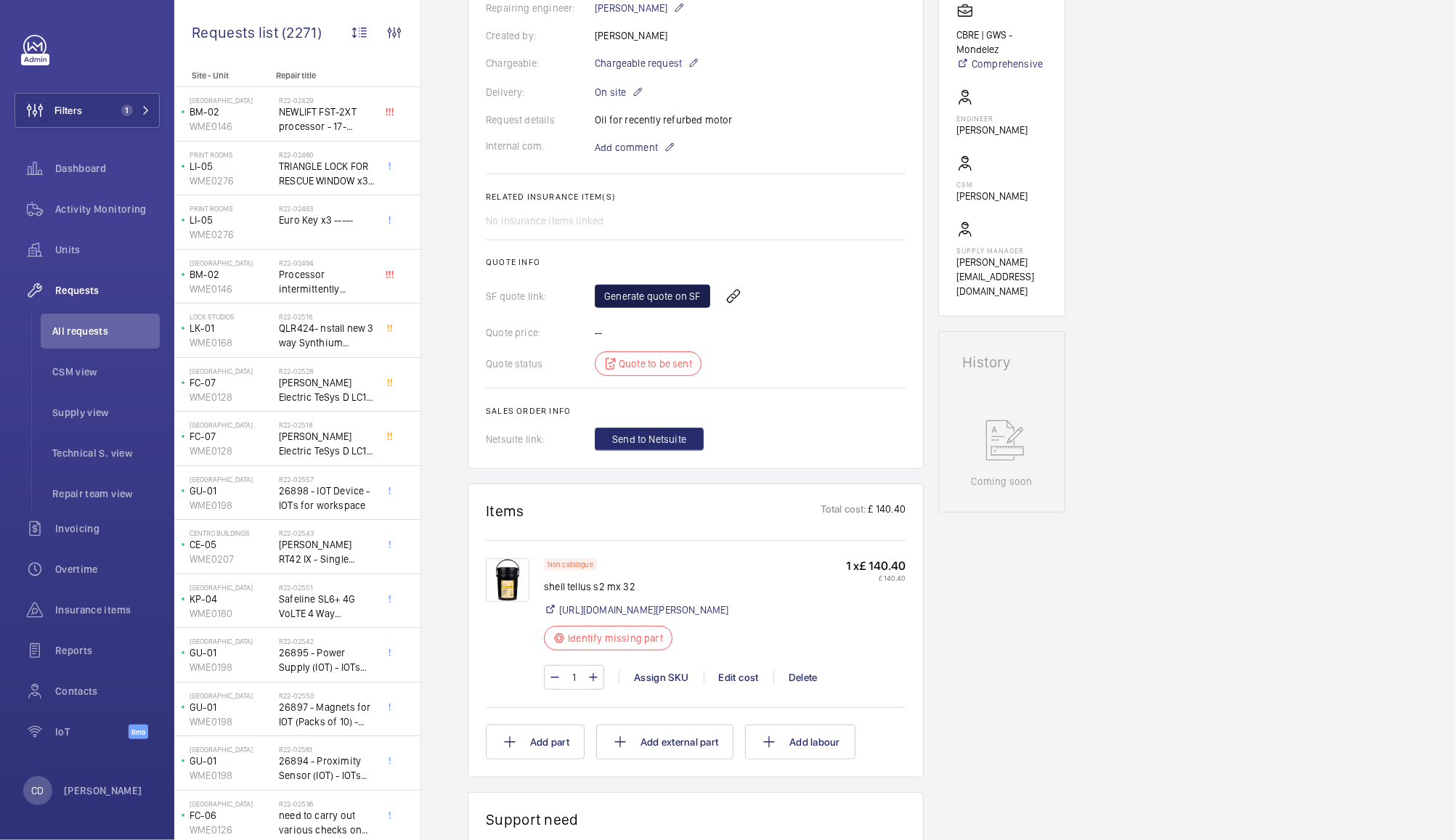
click at [662, 287] on link "Generate quote on SF" at bounding box center [653, 296] width 115 height 23
click at [100, 180] on div "Dashboard" at bounding box center [86, 168] width 145 height 35
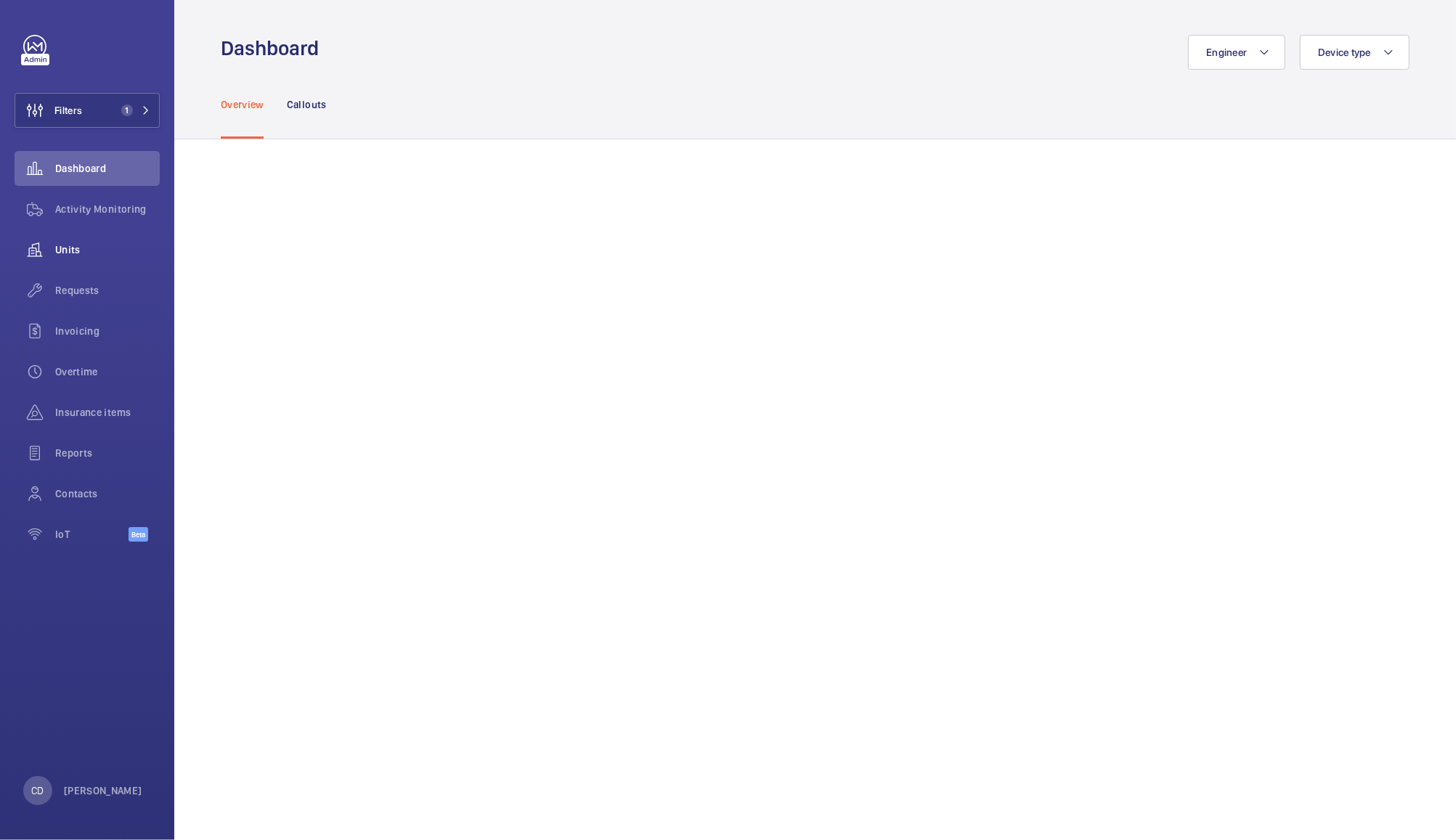
click at [55, 247] on wm-front-icon-button at bounding box center [35, 250] width 40 height 35
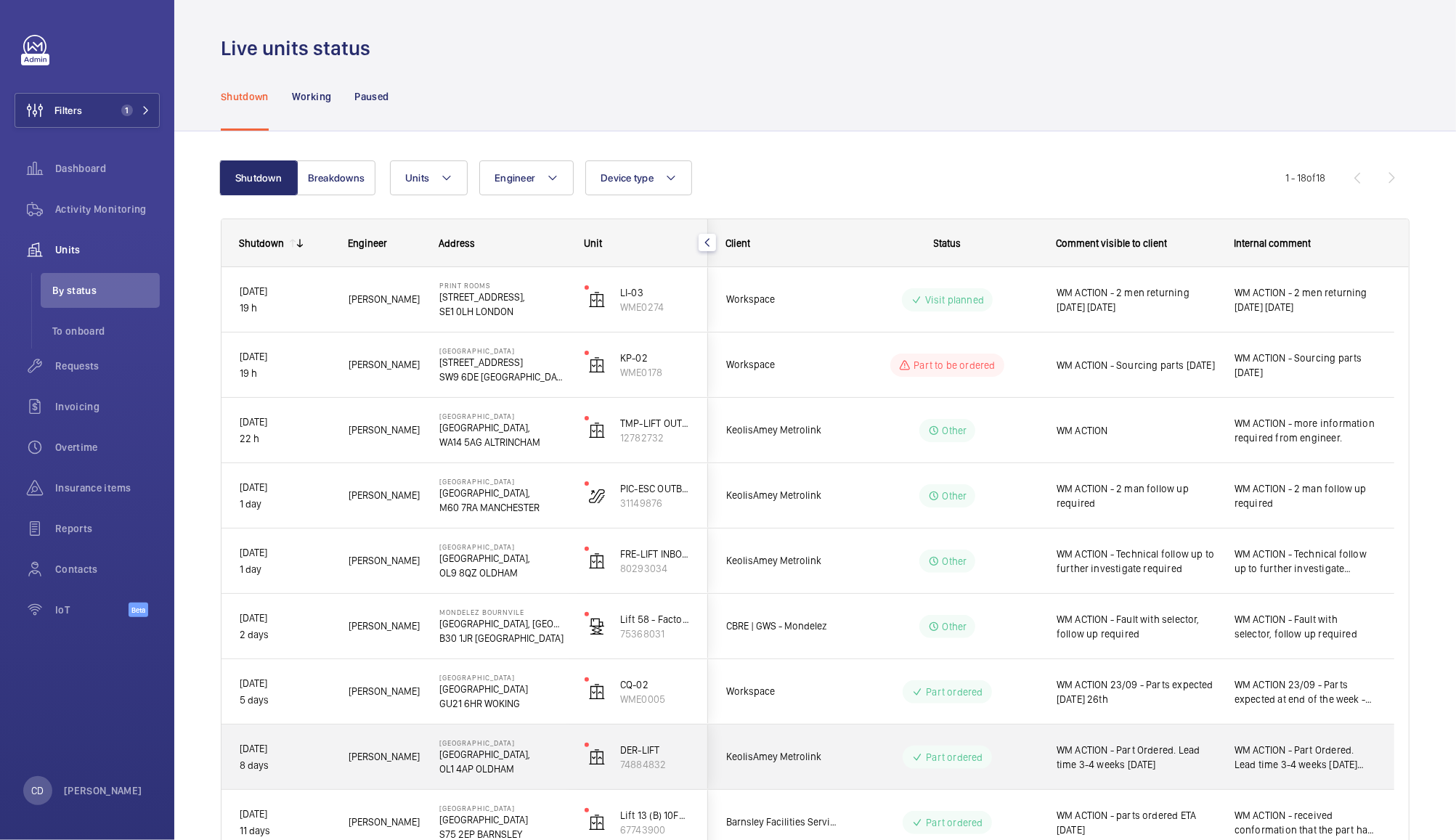
click at [1174, 302] on span "WM ACTION - 2 men returning today 23.09.25" at bounding box center [1137, 300] width 160 height 29
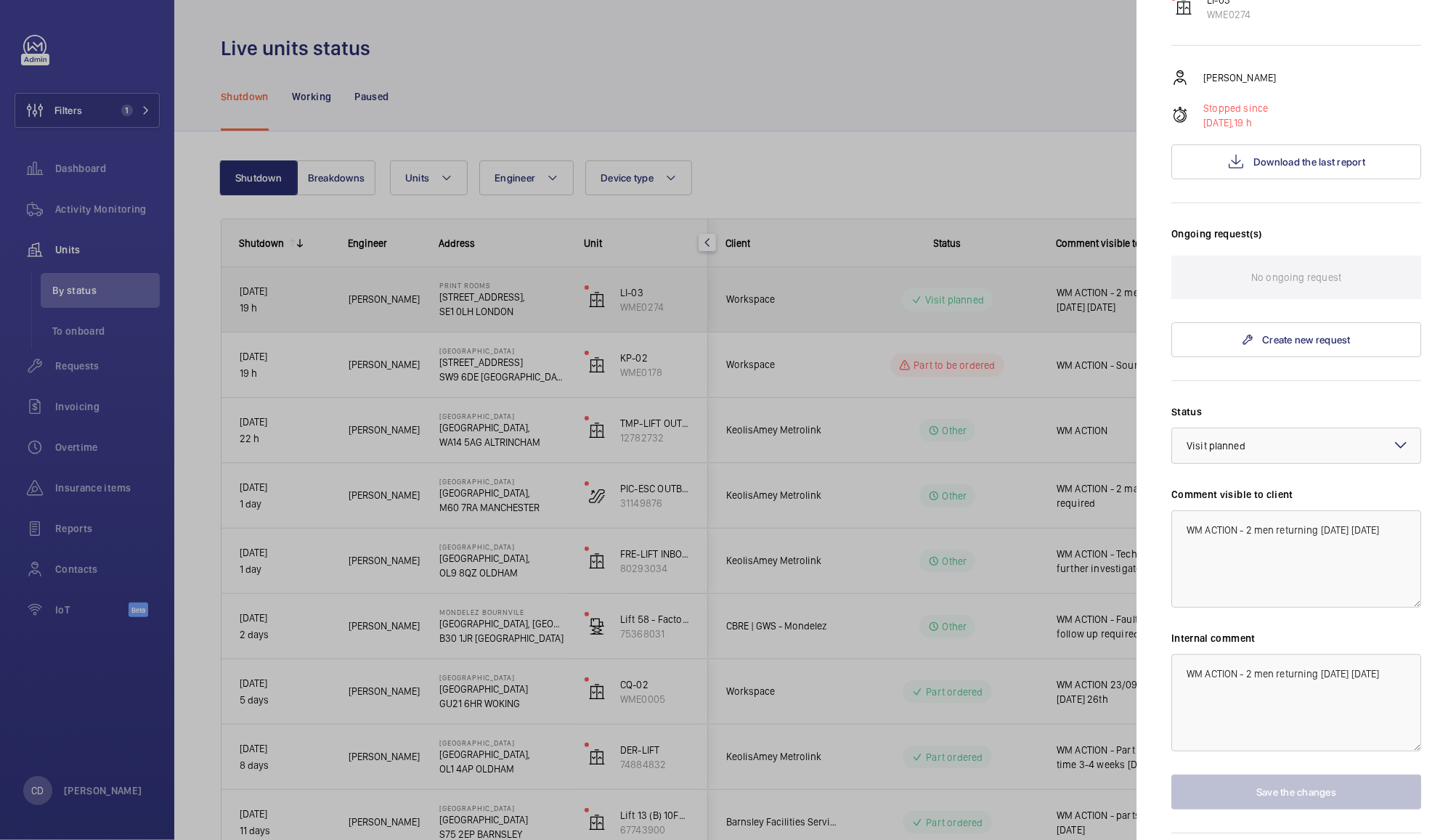
scroll to position [204, 0]
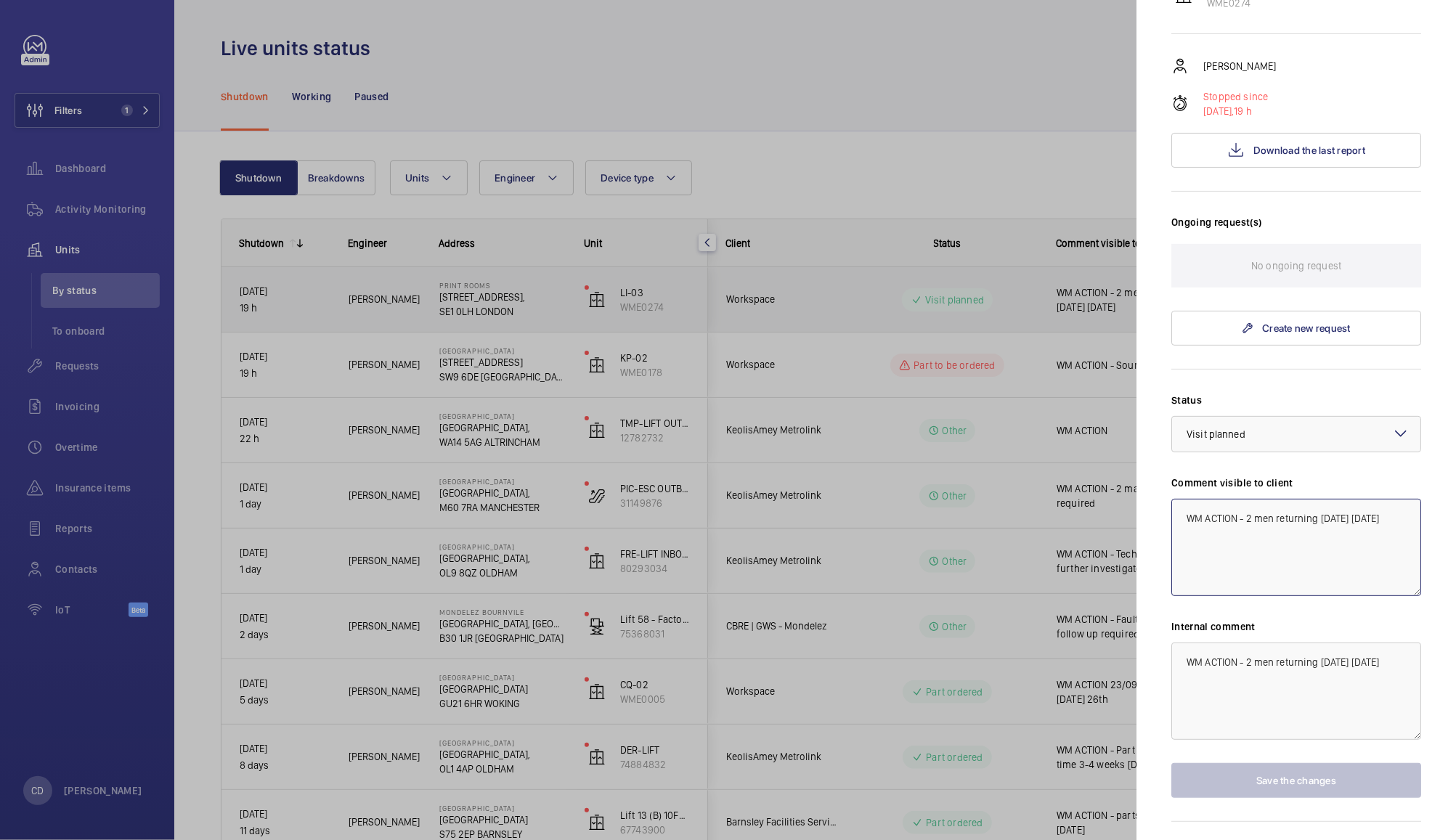
click at [1366, 518] on textarea "WM ACTION - 2 men returning today 23.09.25" at bounding box center [1296, 547] width 250 height 97
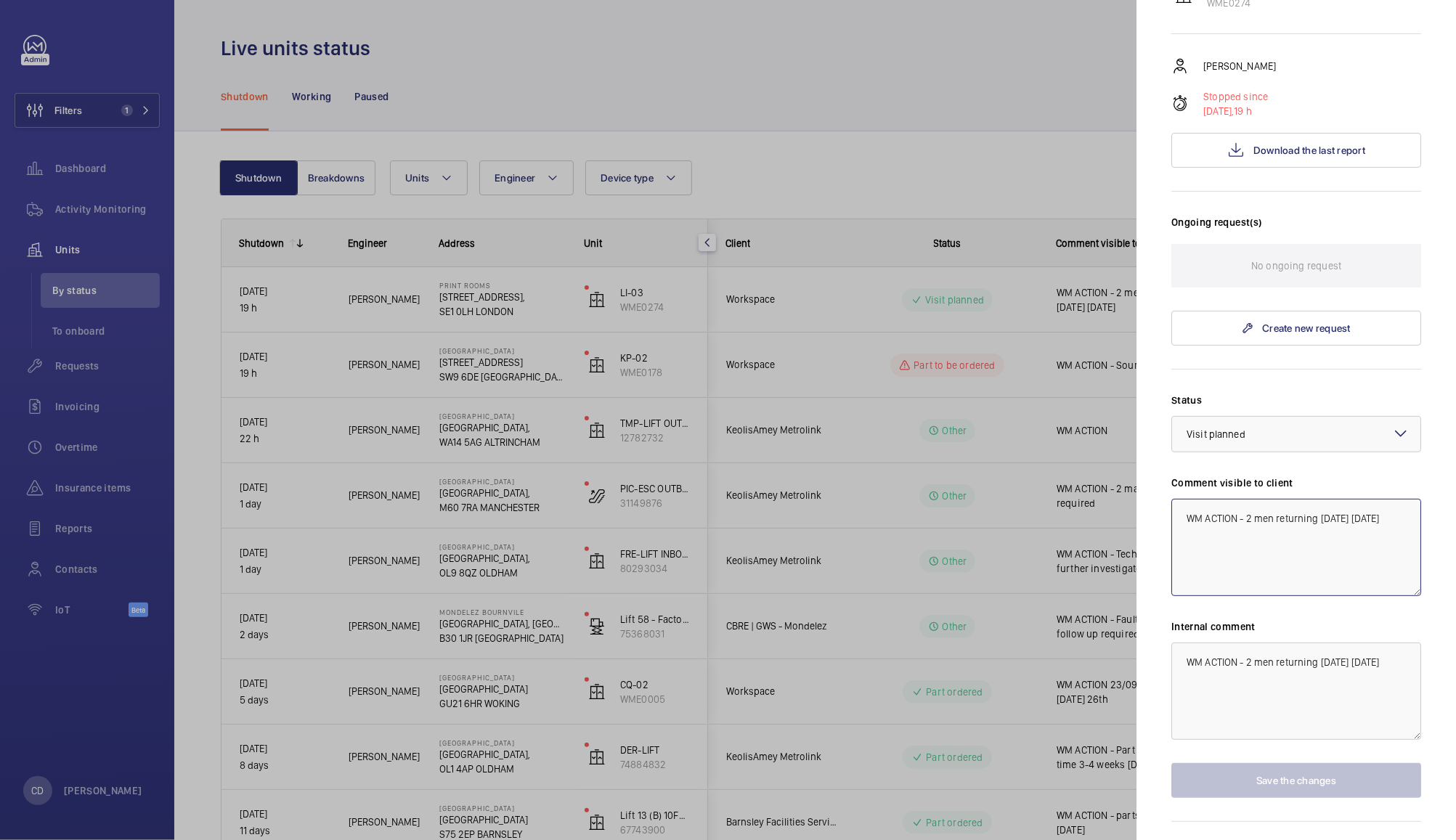
click at [1389, 517] on textarea "WM ACTION - 2 men returning today 23.09.25" at bounding box center [1296, 547] width 250 height 97
click at [1382, 522] on textarea "WM ACTION - 2 men returning today 23.09.25" at bounding box center [1296, 547] width 250 height 97
type textarea "WM ACTION - 2 man follow up required"
paste textarea "an follow up required"
type textarea "WM ACTION - 2 man follow up required"
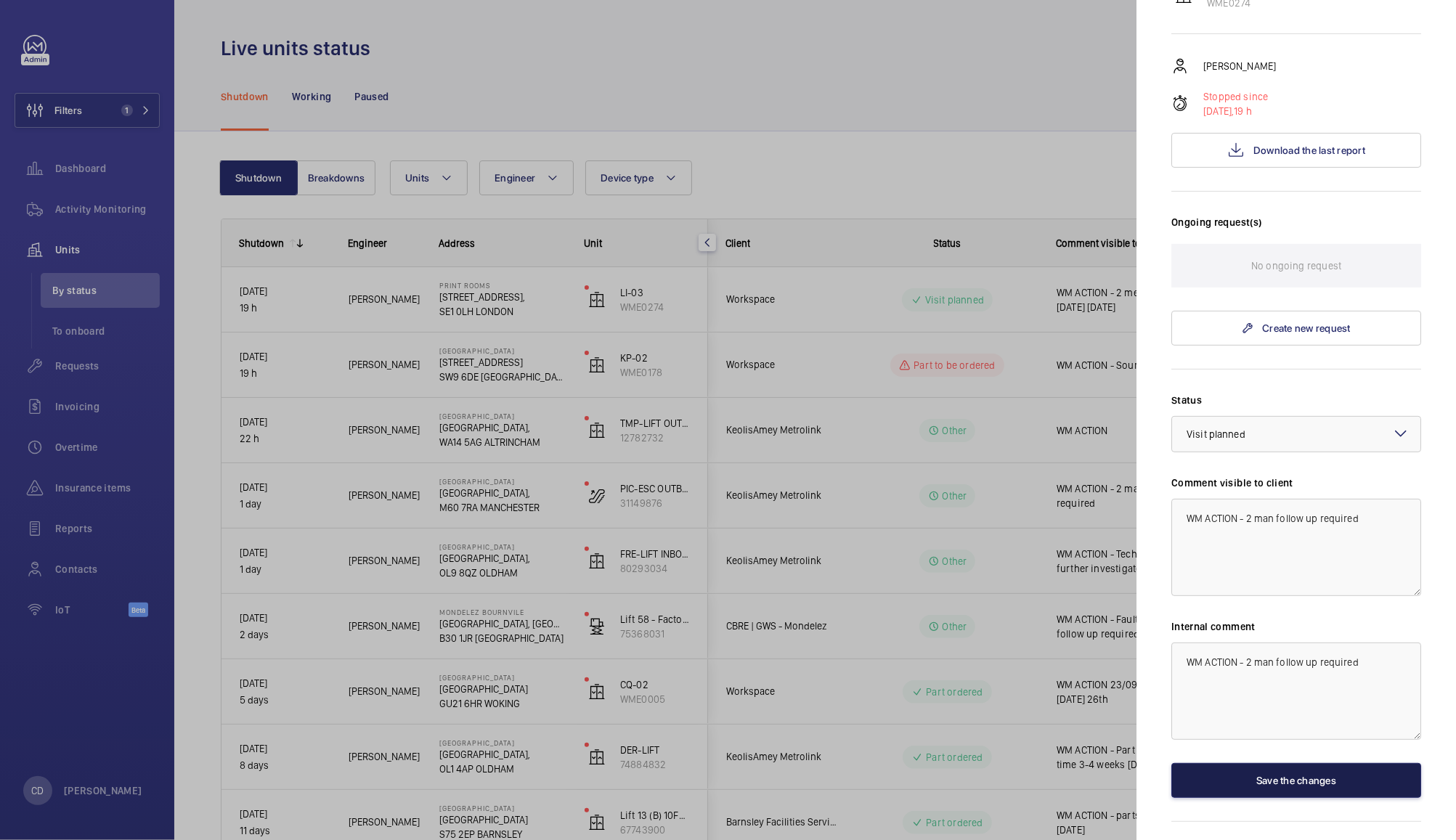
click at [1289, 783] on button "Save the changes" at bounding box center [1296, 780] width 250 height 35
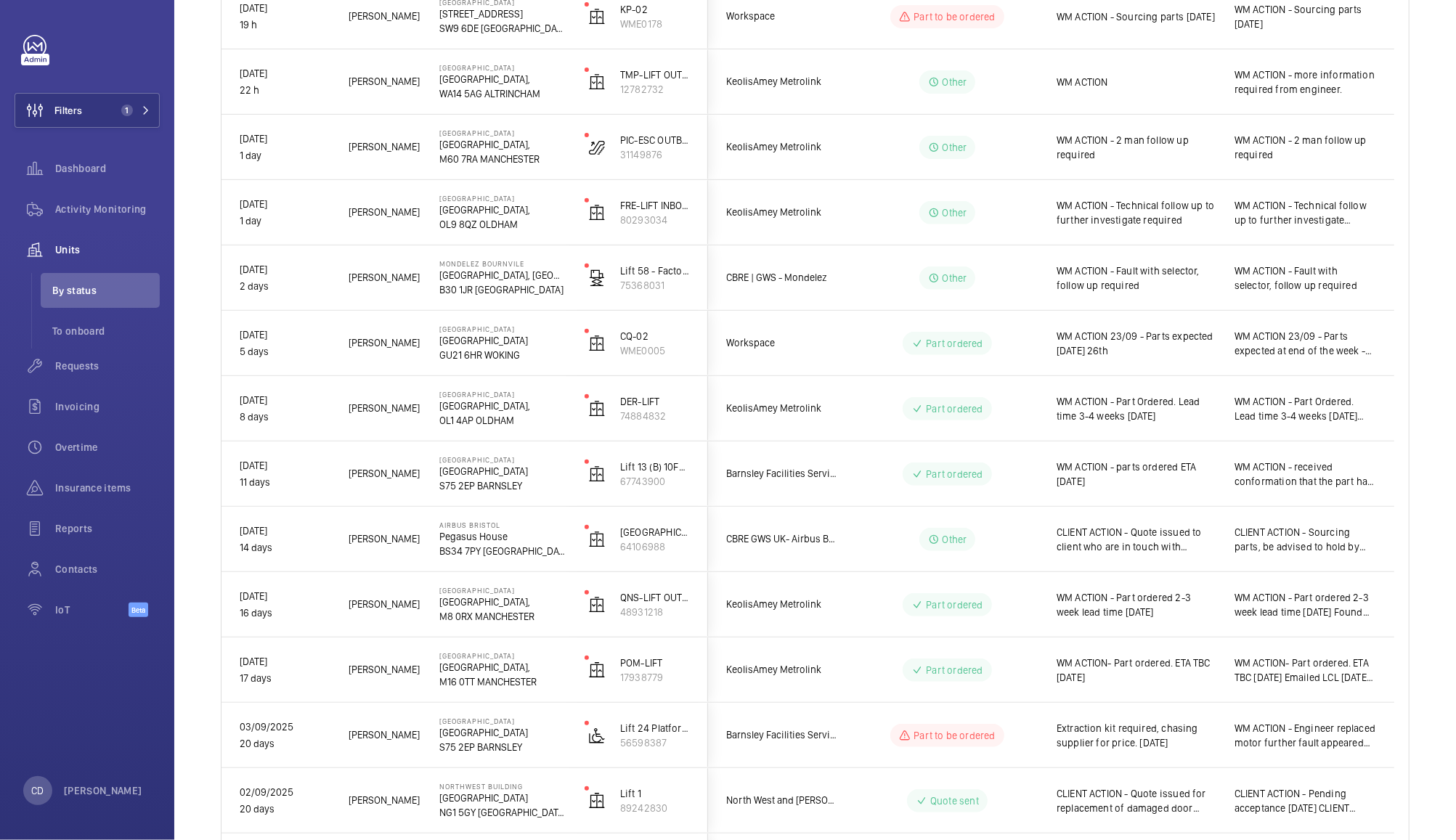
scroll to position [350, 0]
click at [1283, 465] on span "WM ACTION - received conformation that the part has arrived. 2 men to be arrang…" at bounding box center [1305, 474] width 141 height 29
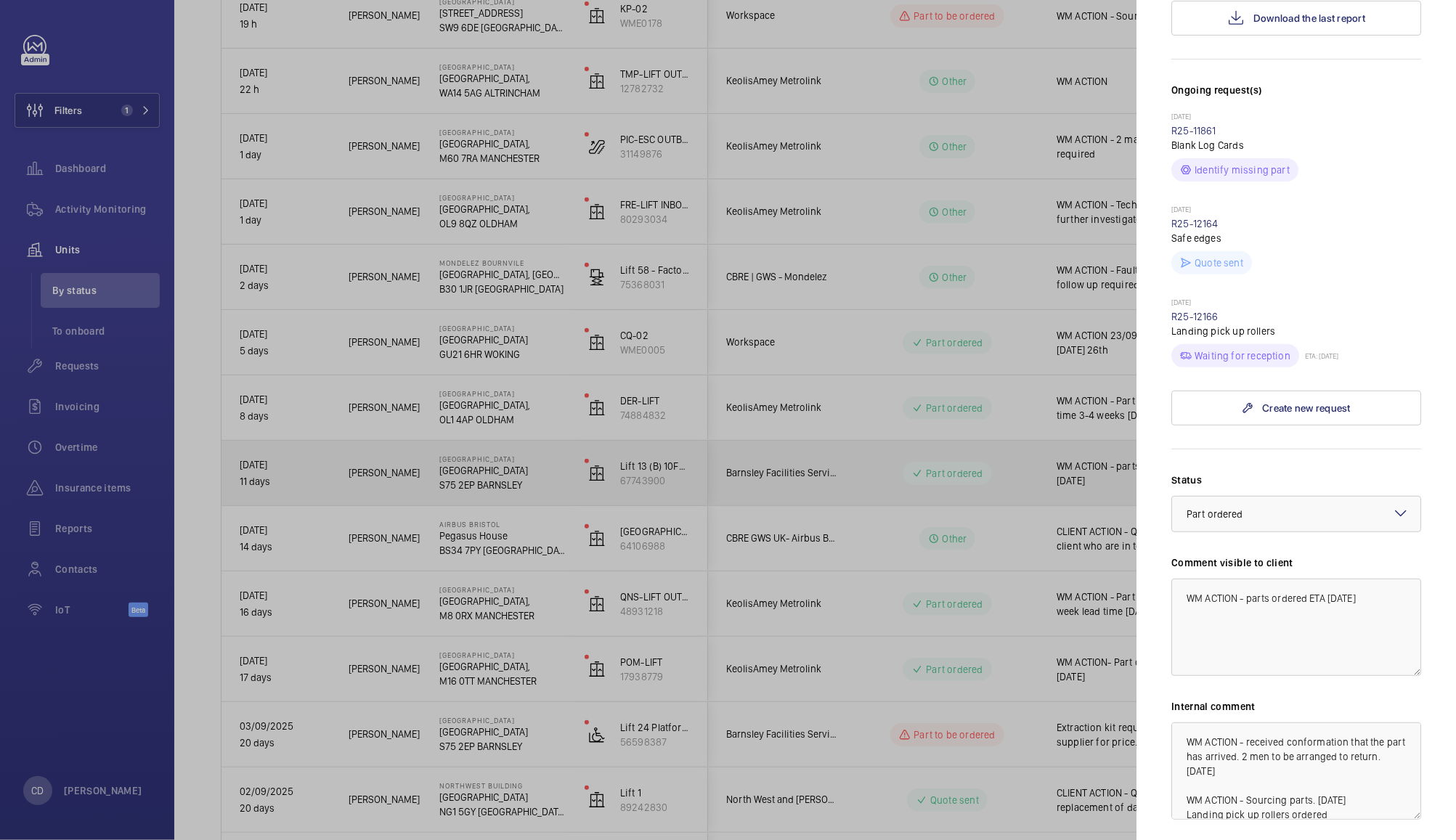
scroll to position [355, 0]
click at [1094, 496] on div at bounding box center [728, 420] width 1456 height 840
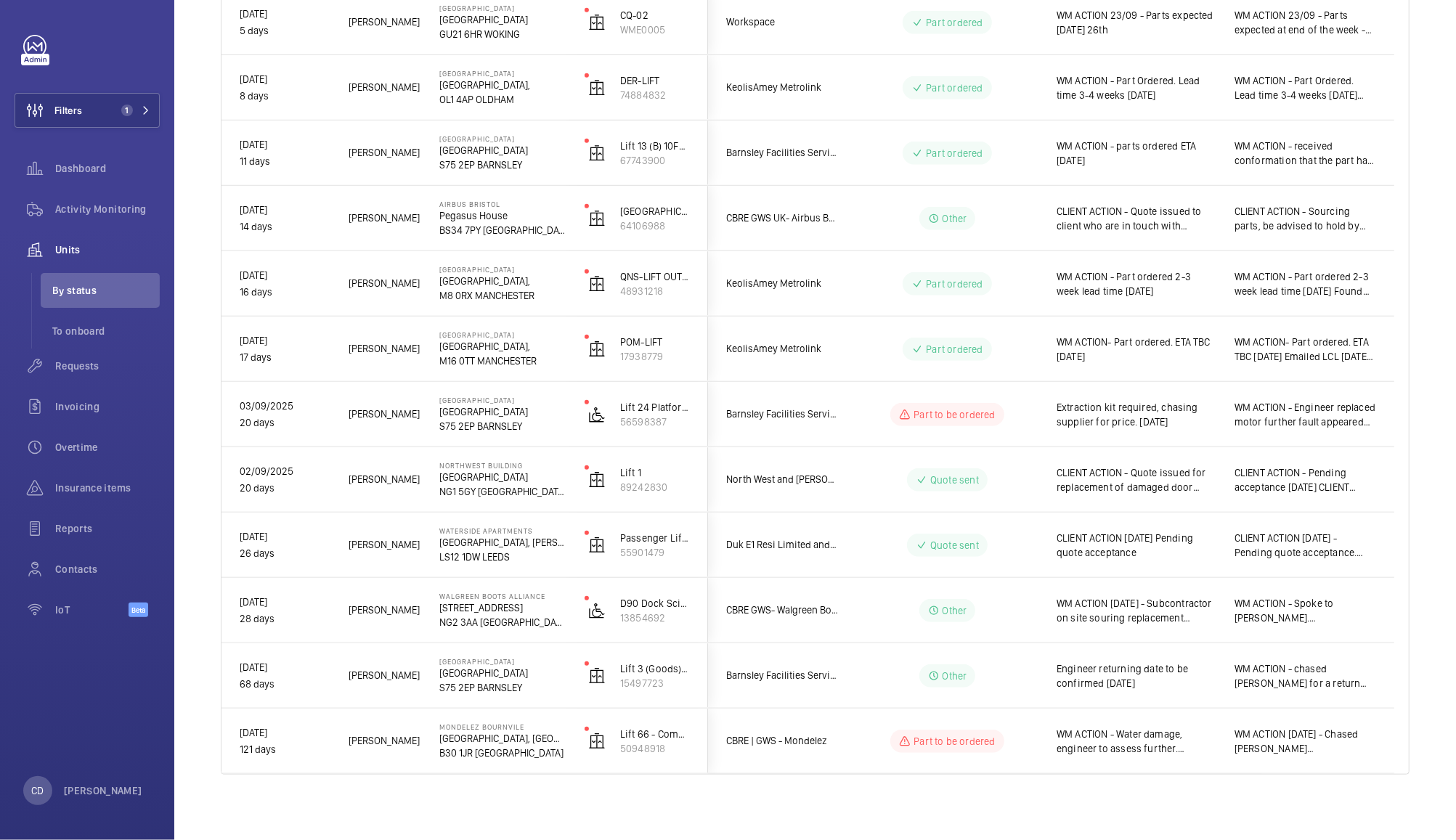
scroll to position [674, 0]
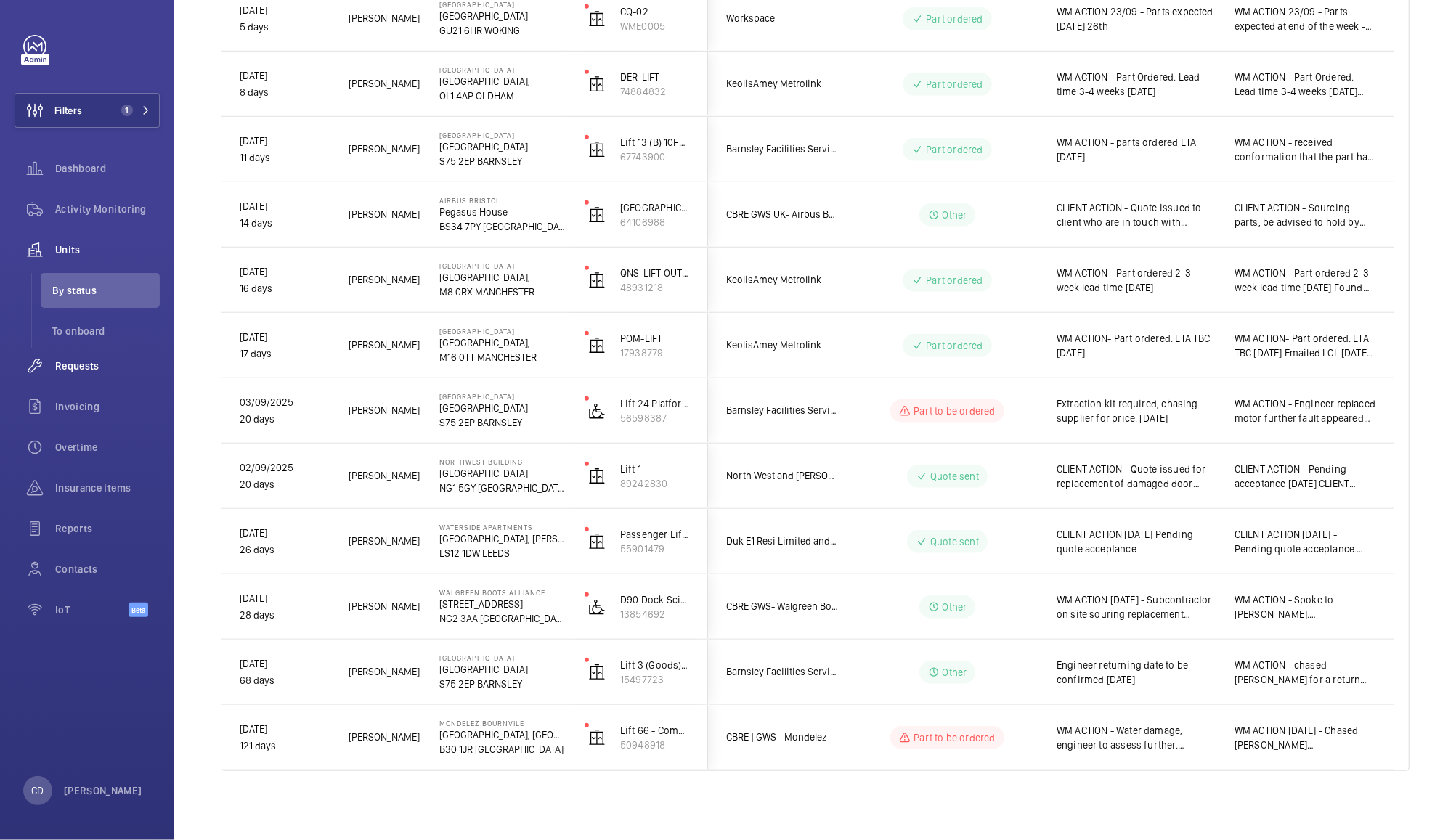
click at [79, 370] on span "Requests" at bounding box center [107, 365] width 105 height 14
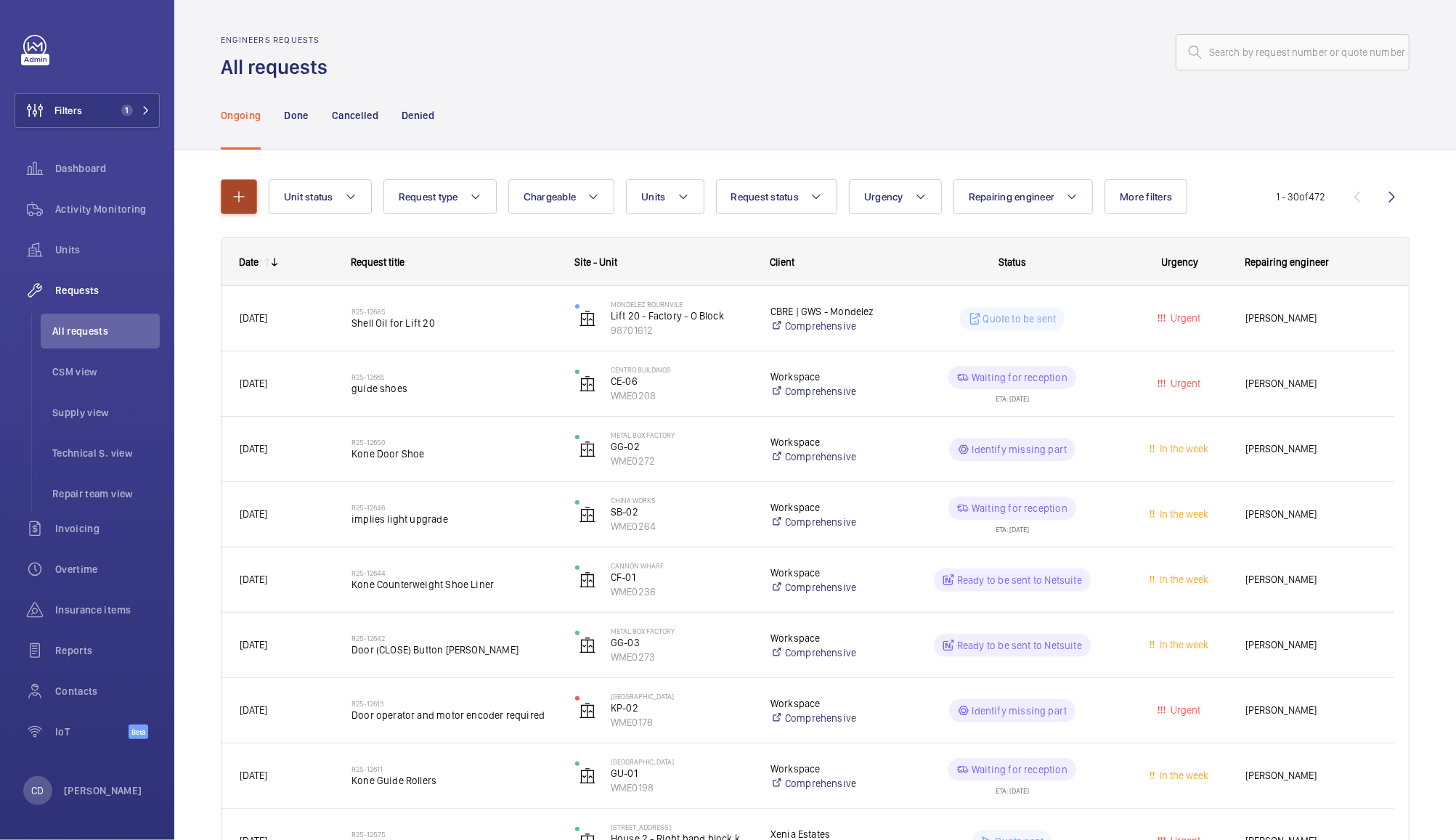
click at [234, 195] on mat-icon "button" at bounding box center [239, 197] width 17 height 17
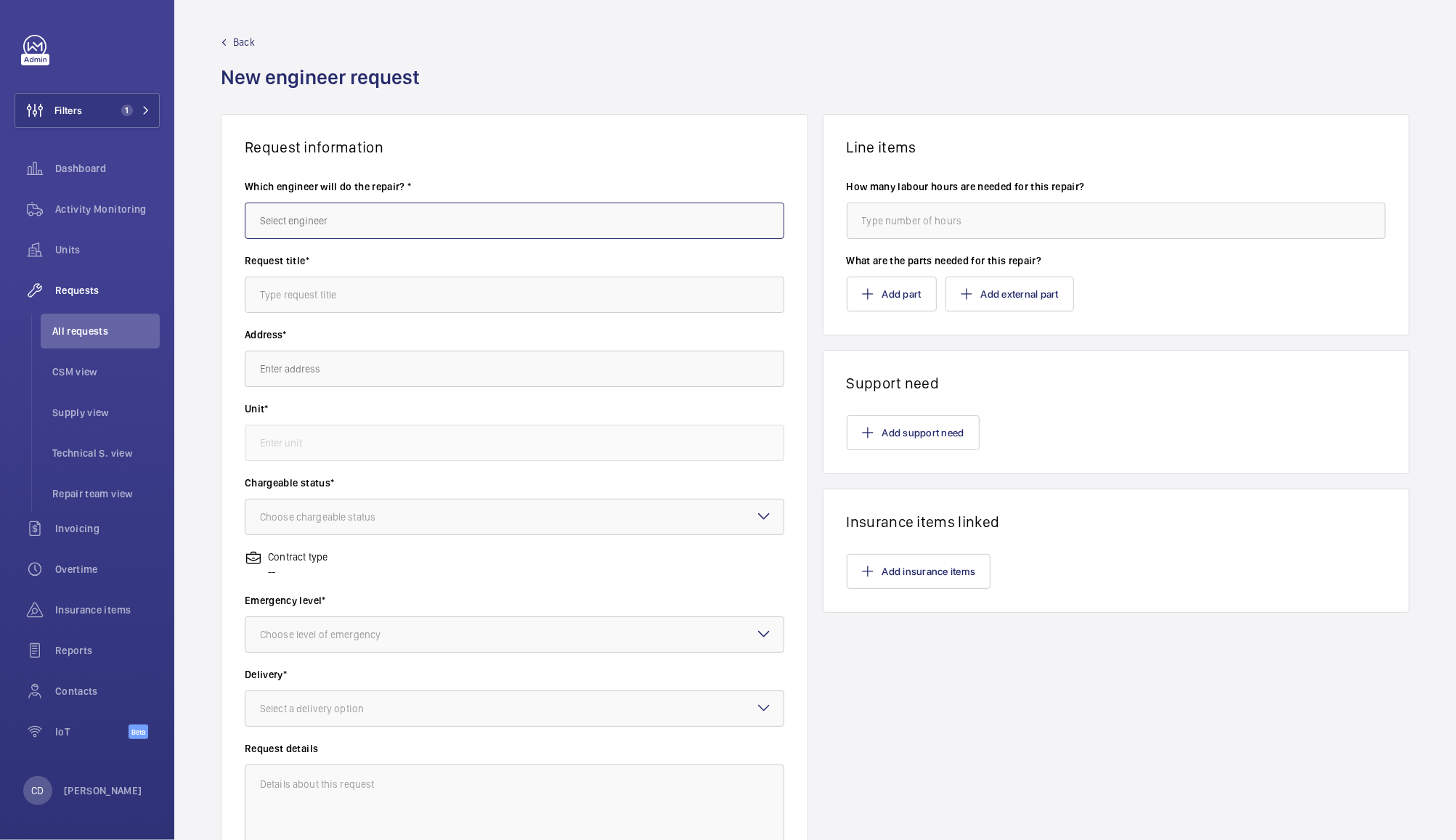
click at [597, 216] on input "text" at bounding box center [515, 221] width 540 height 37
click at [114, 209] on span "Activity Monitoring" at bounding box center [107, 209] width 105 height 14
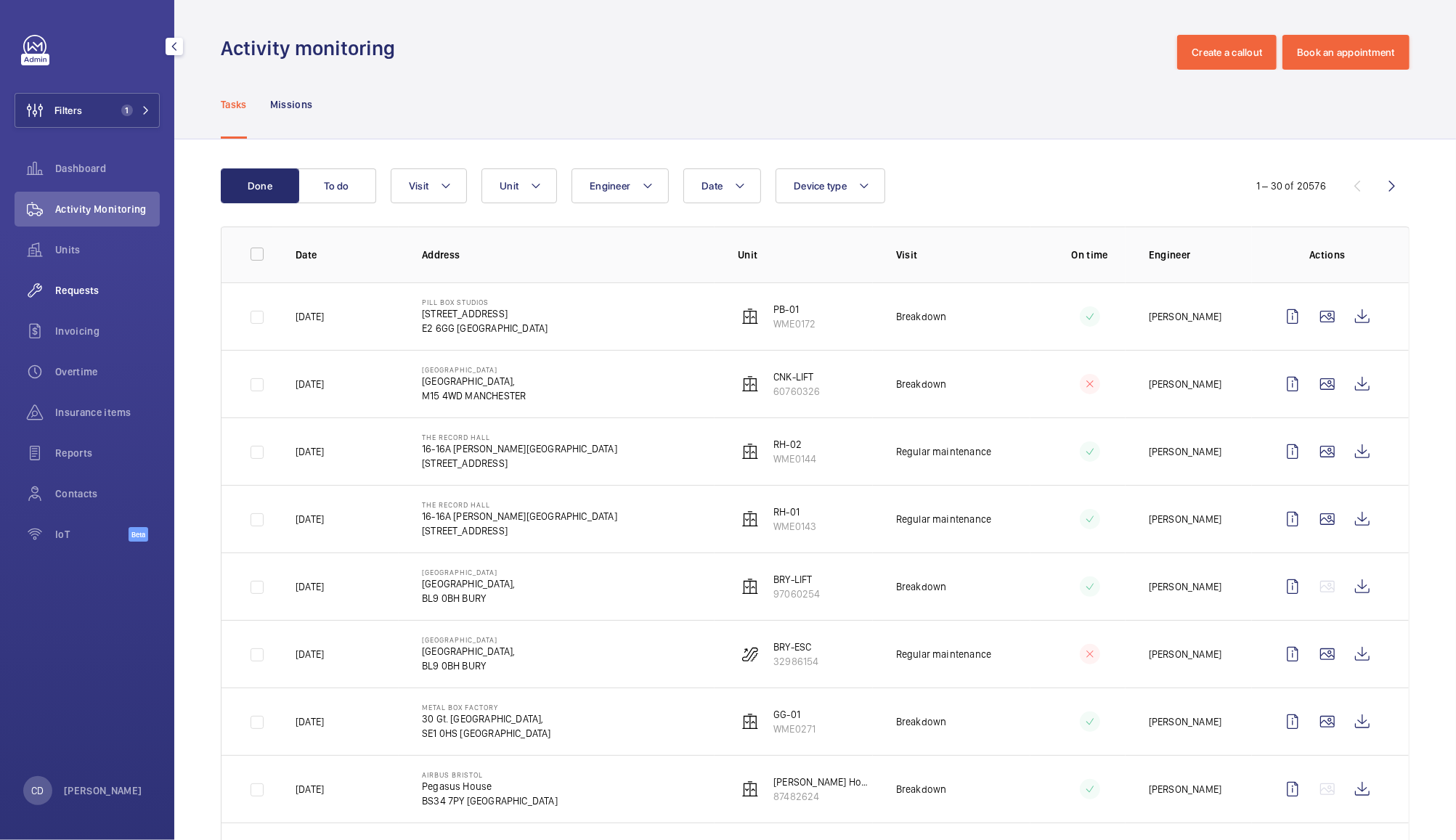
click at [74, 290] on span "Requests" at bounding box center [107, 290] width 105 height 14
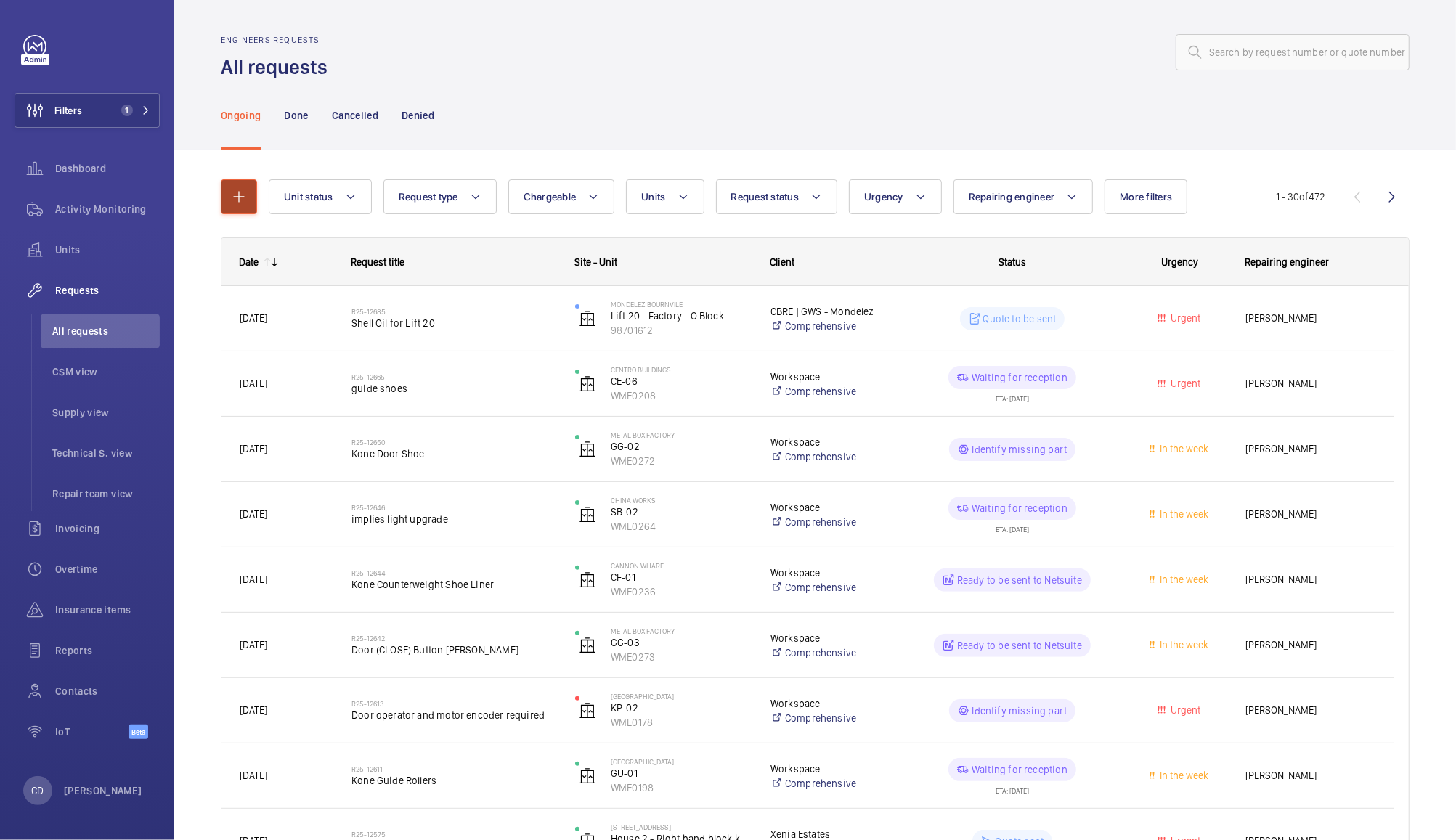
click at [234, 199] on mat-icon "button" at bounding box center [239, 197] width 17 height 17
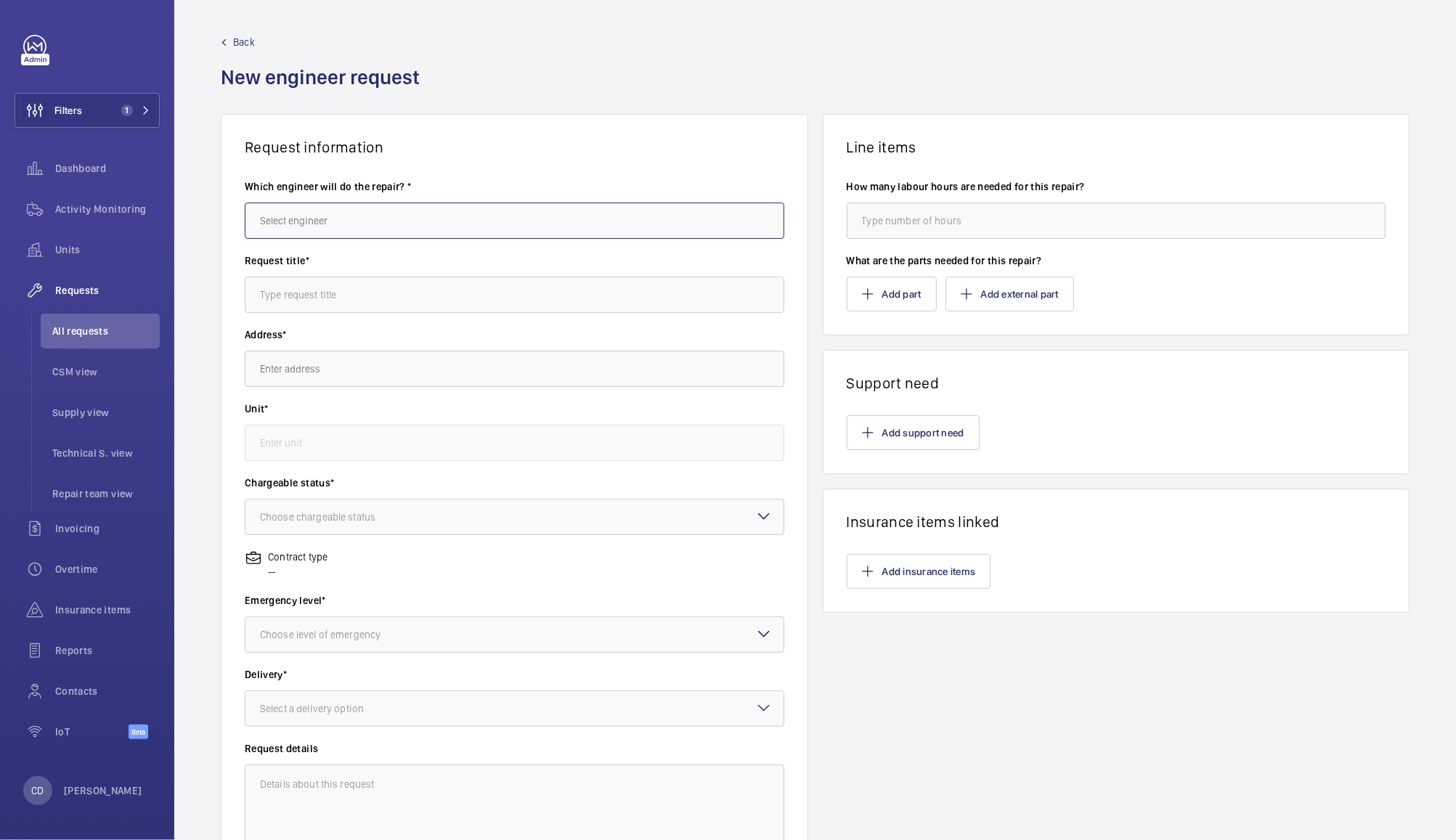
click at [522, 220] on input "text" at bounding box center [515, 221] width 540 height 37
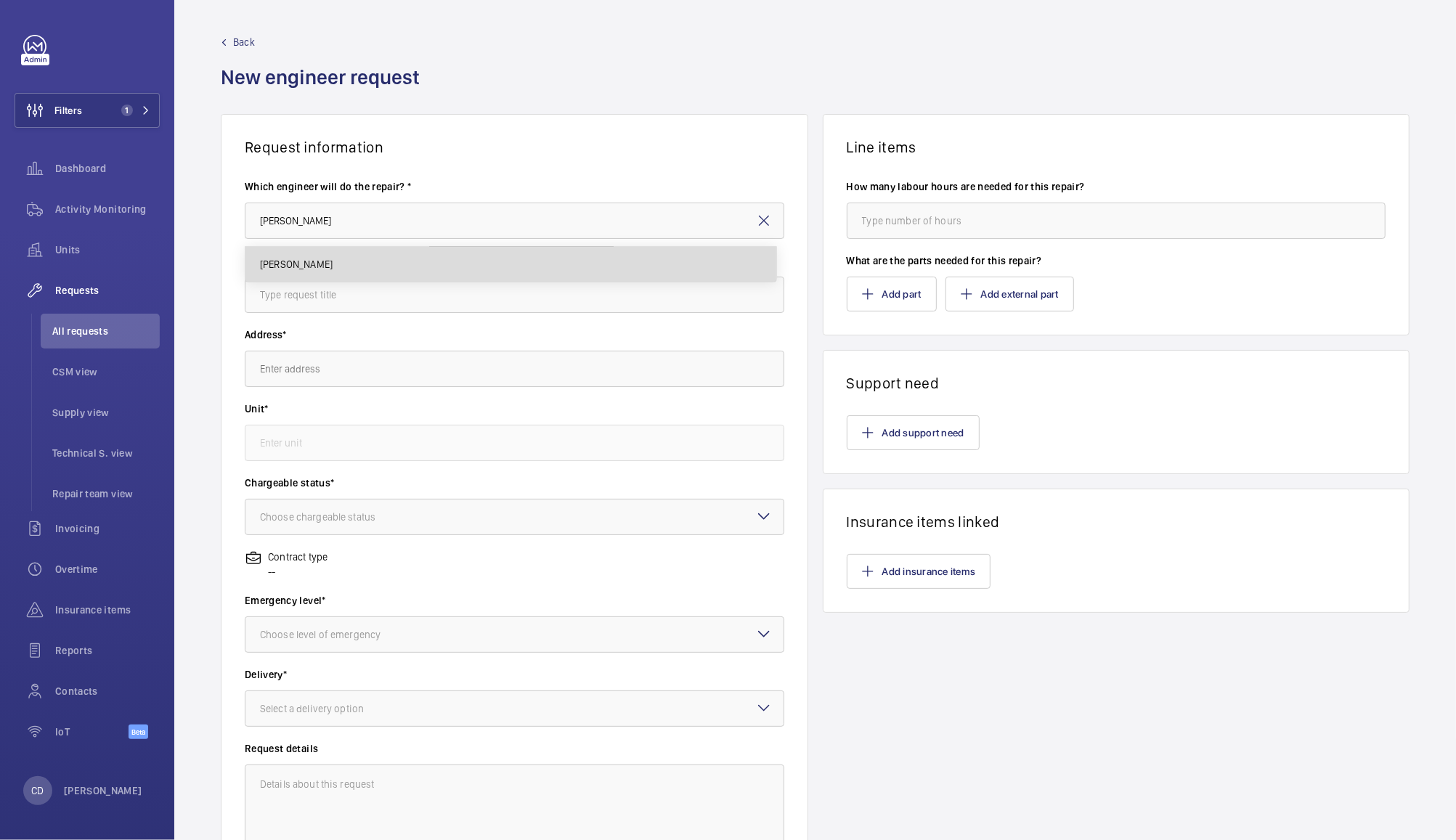
click at [561, 272] on mat-option "Keith Bishop" at bounding box center [510, 264] width 531 height 35
type input "Keith Bishop"
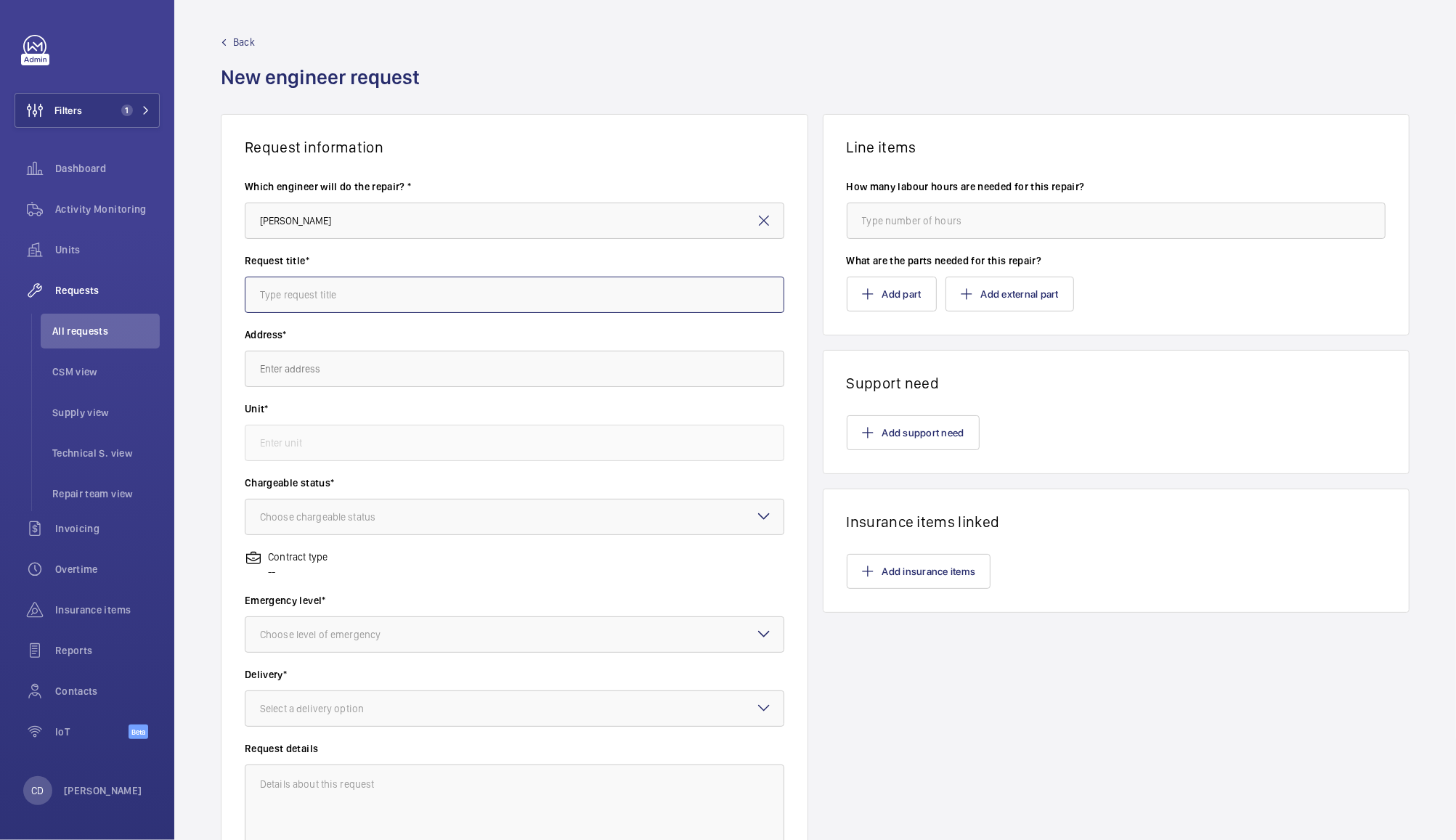
click at [593, 292] on input "text" at bounding box center [515, 295] width 540 height 37
type input "Corinthian House"
click at [346, 411] on span "Corinthian House Corinthian House, CR0 2BX CROYDON" at bounding box center [303, 412] width 86 height 14
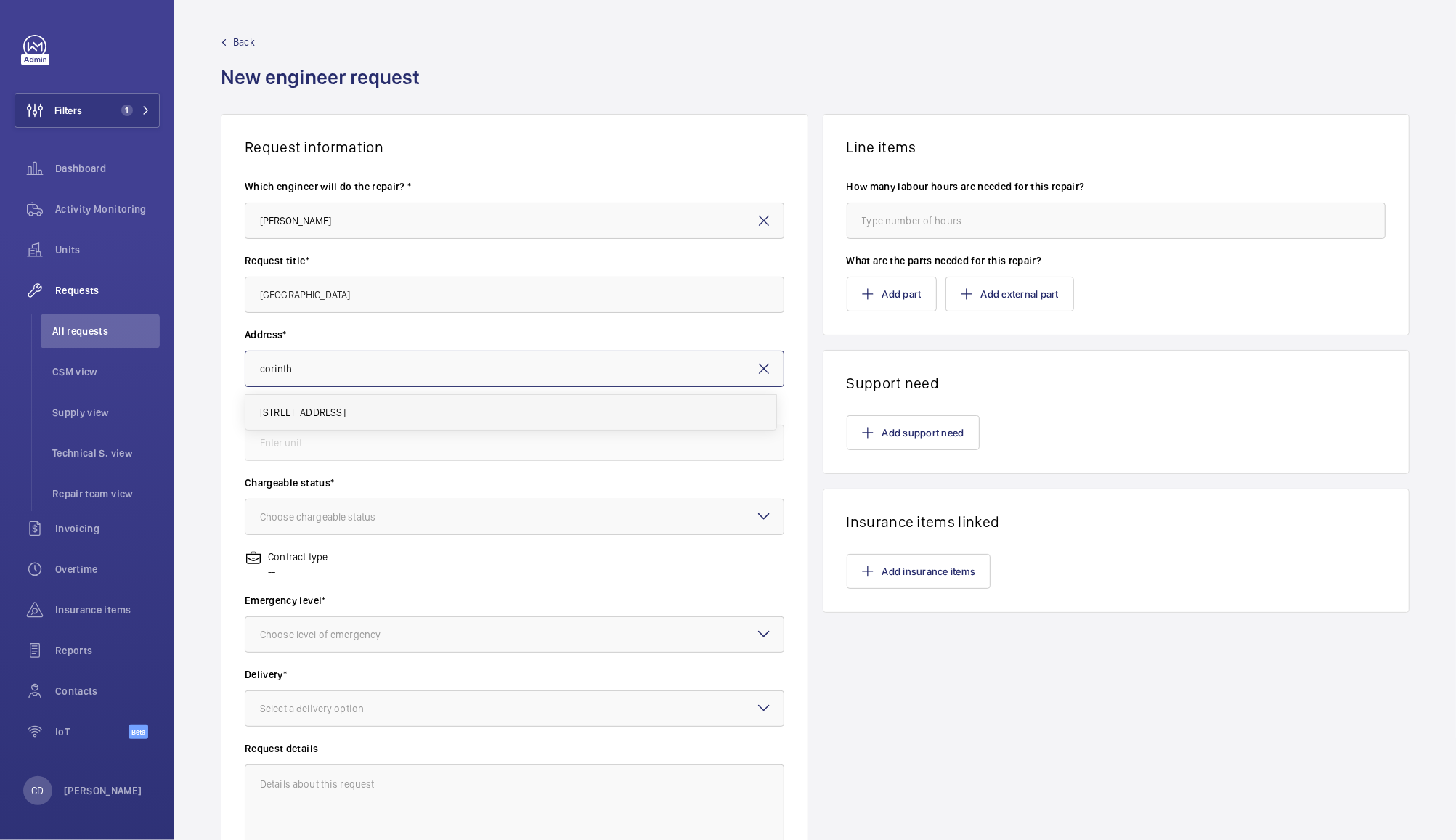
type input "Corinthian House Corinthian House, CR0 2BX CROYDON"
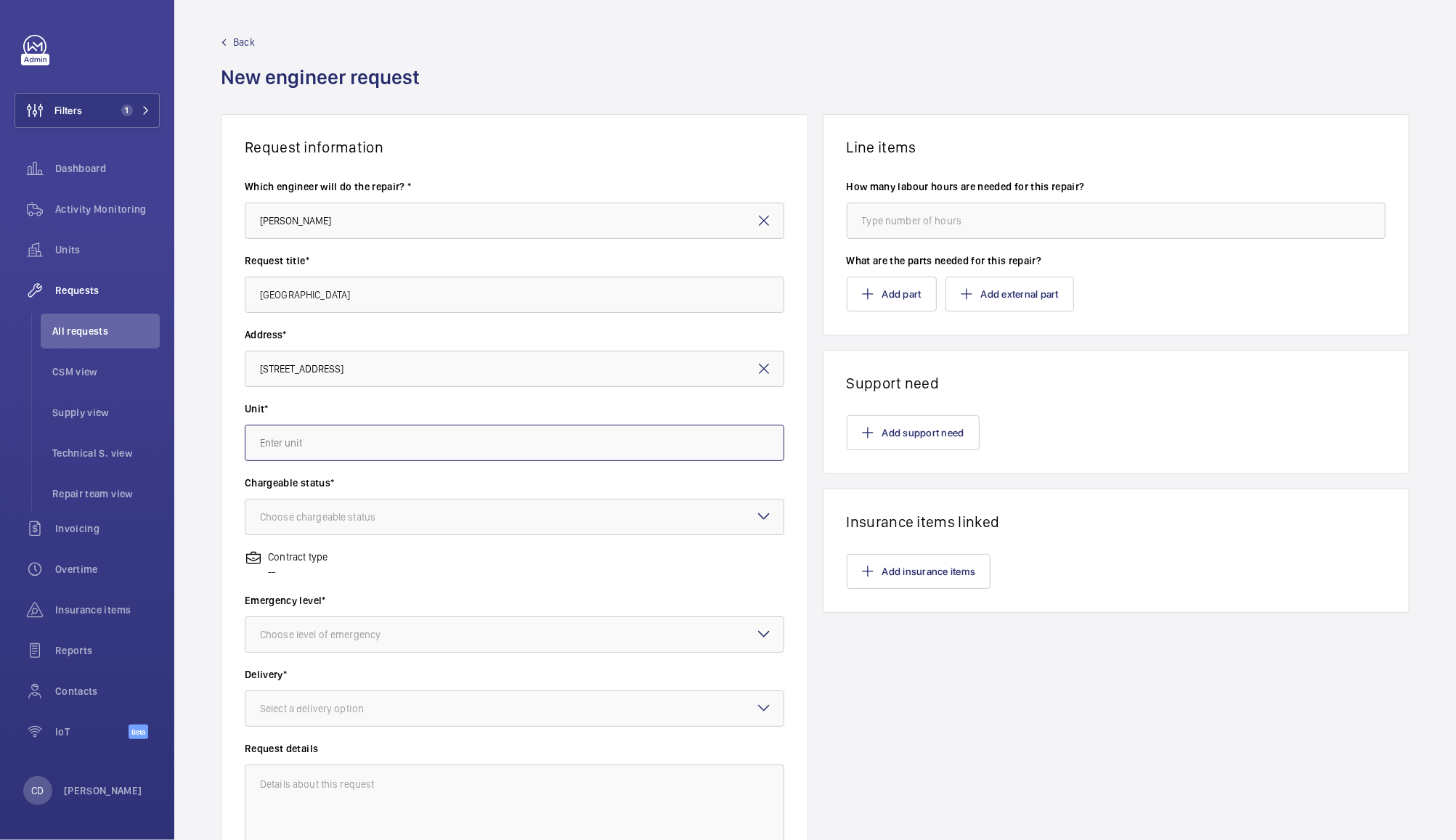
click at [472, 442] on input "text" at bounding box center [515, 443] width 540 height 37
click at [478, 498] on mat-option "WME67703637 - CO-01" at bounding box center [510, 486] width 531 height 36
type input "WME67703637 - CO-01"
click at [493, 511] on div at bounding box center [514, 517] width 538 height 35
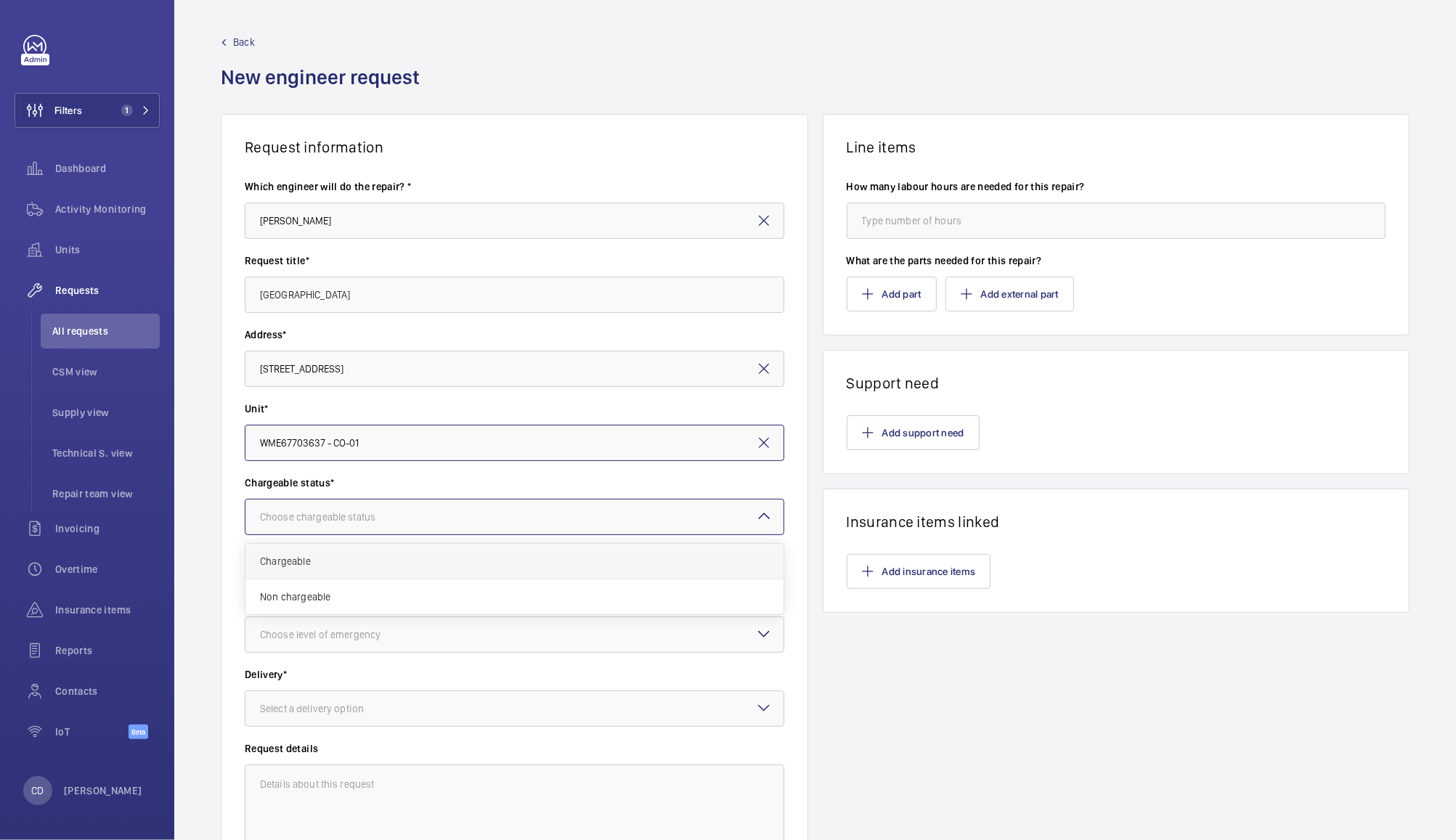
click at [466, 562] on span "Chargeable" at bounding box center [515, 561] width 509 height 14
click at [498, 652] on div at bounding box center [514, 634] width 538 height 35
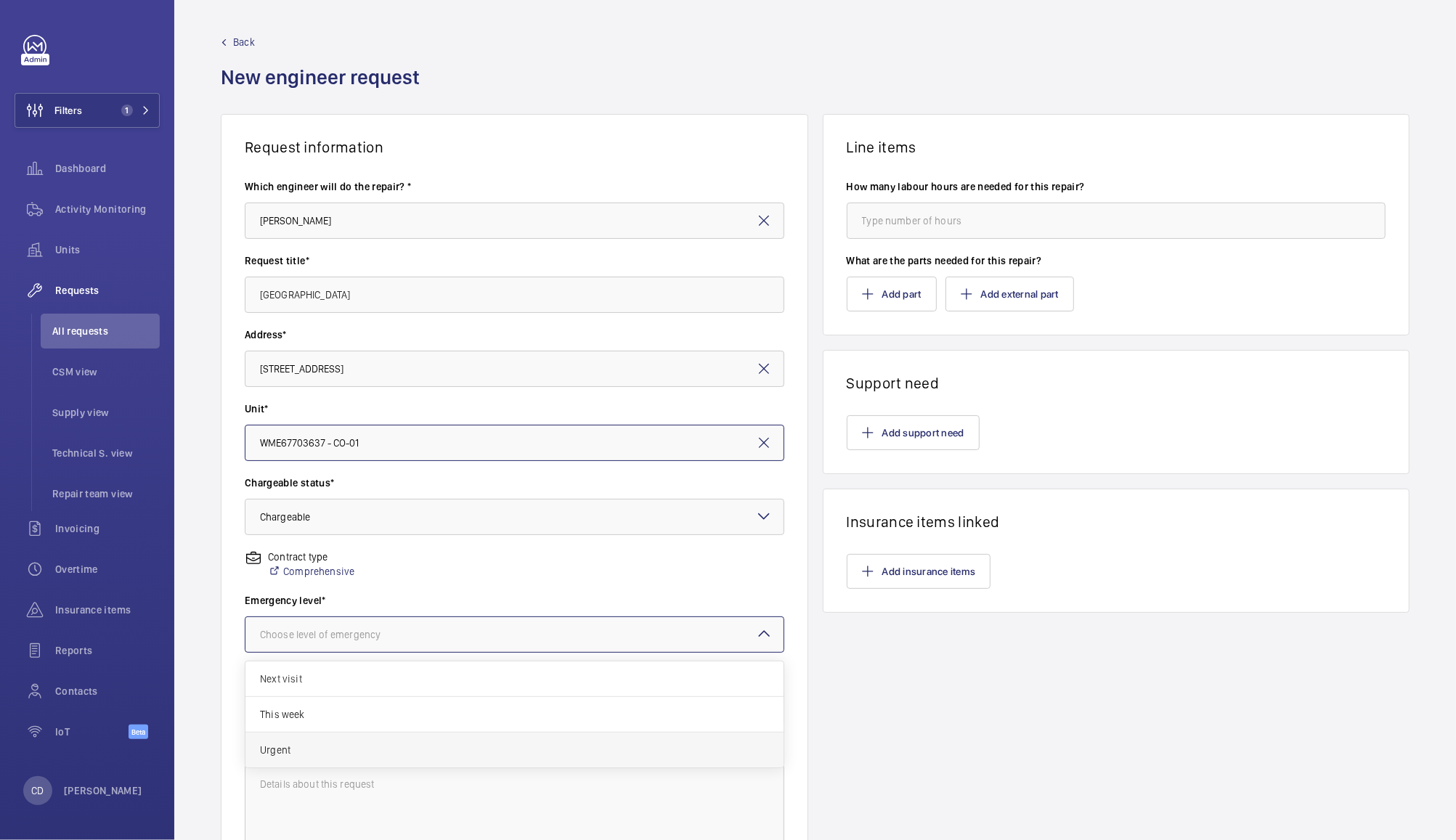
click at [454, 754] on span "Urgent" at bounding box center [515, 750] width 509 height 14
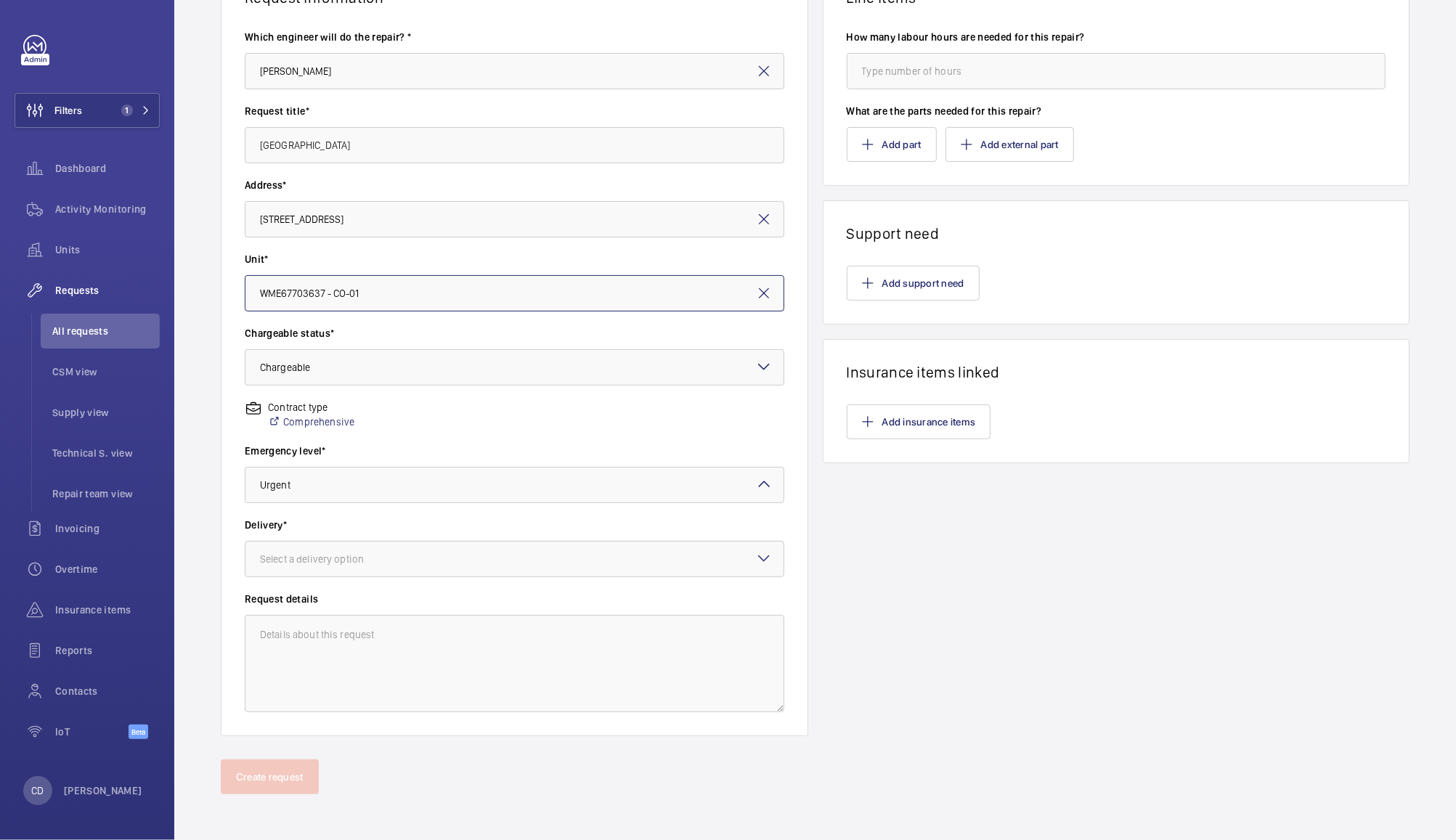
scroll to position [150, 0]
click at [530, 560] on div at bounding box center [514, 559] width 538 height 35
click at [359, 677] on span "London office" at bounding box center [515, 675] width 509 height 14
click at [468, 661] on textarea at bounding box center [515, 663] width 540 height 97
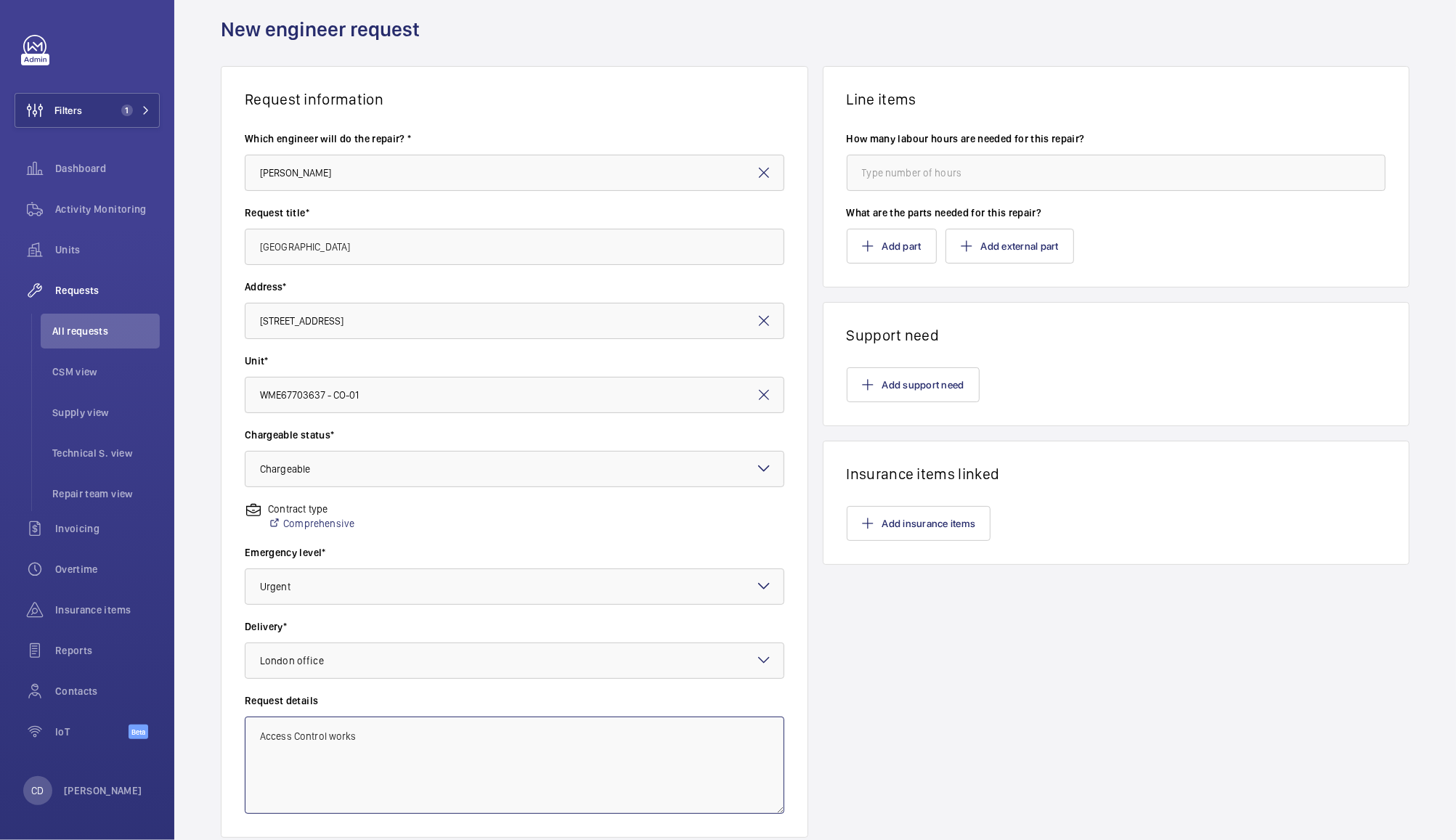
scroll to position [0, 0]
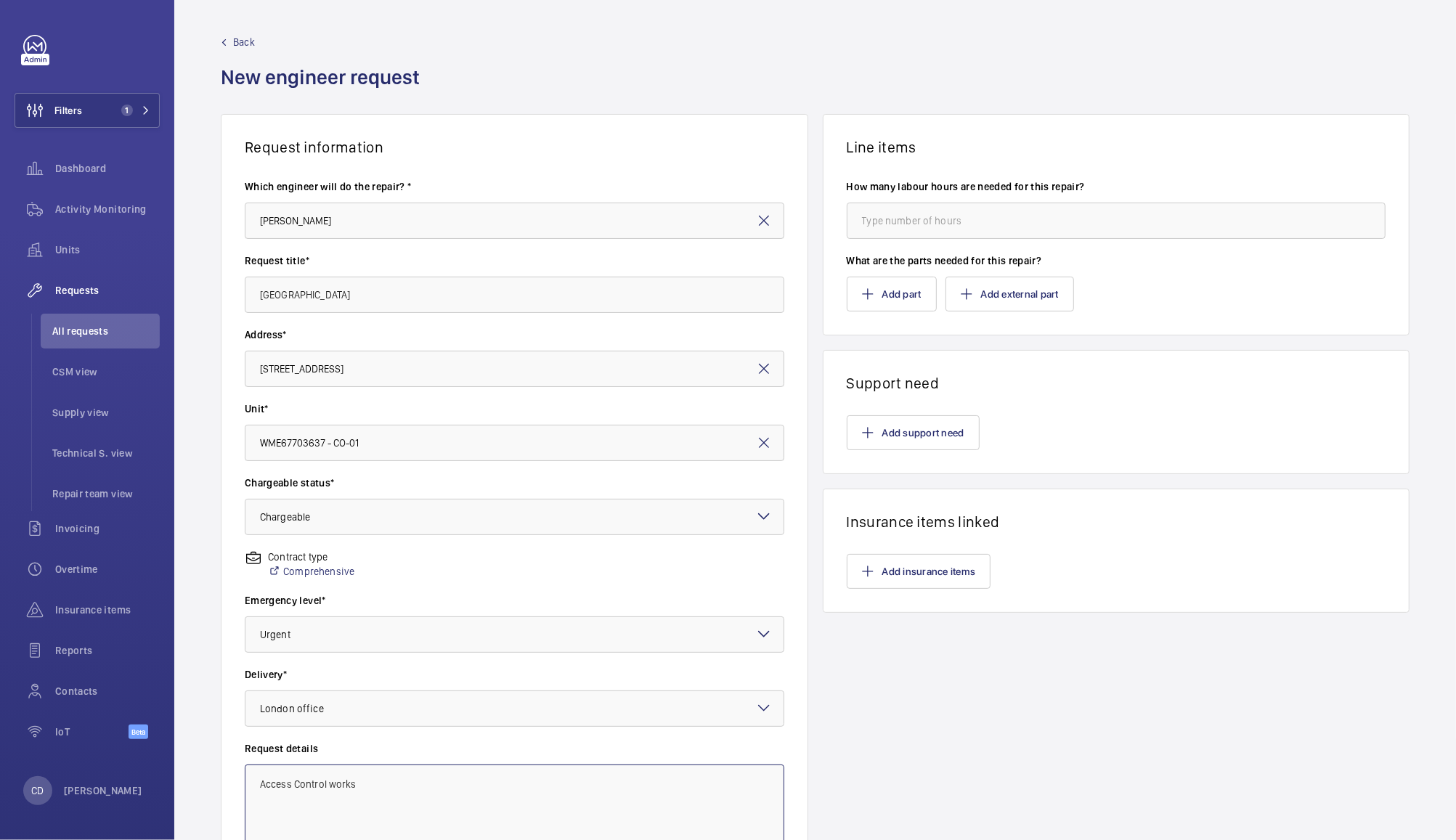
type textarea "Access Control works"
click at [1052, 219] on input "number" at bounding box center [1117, 221] width 540 height 37
type input "8"
click at [878, 295] on button "Add part" at bounding box center [892, 294] width 90 height 35
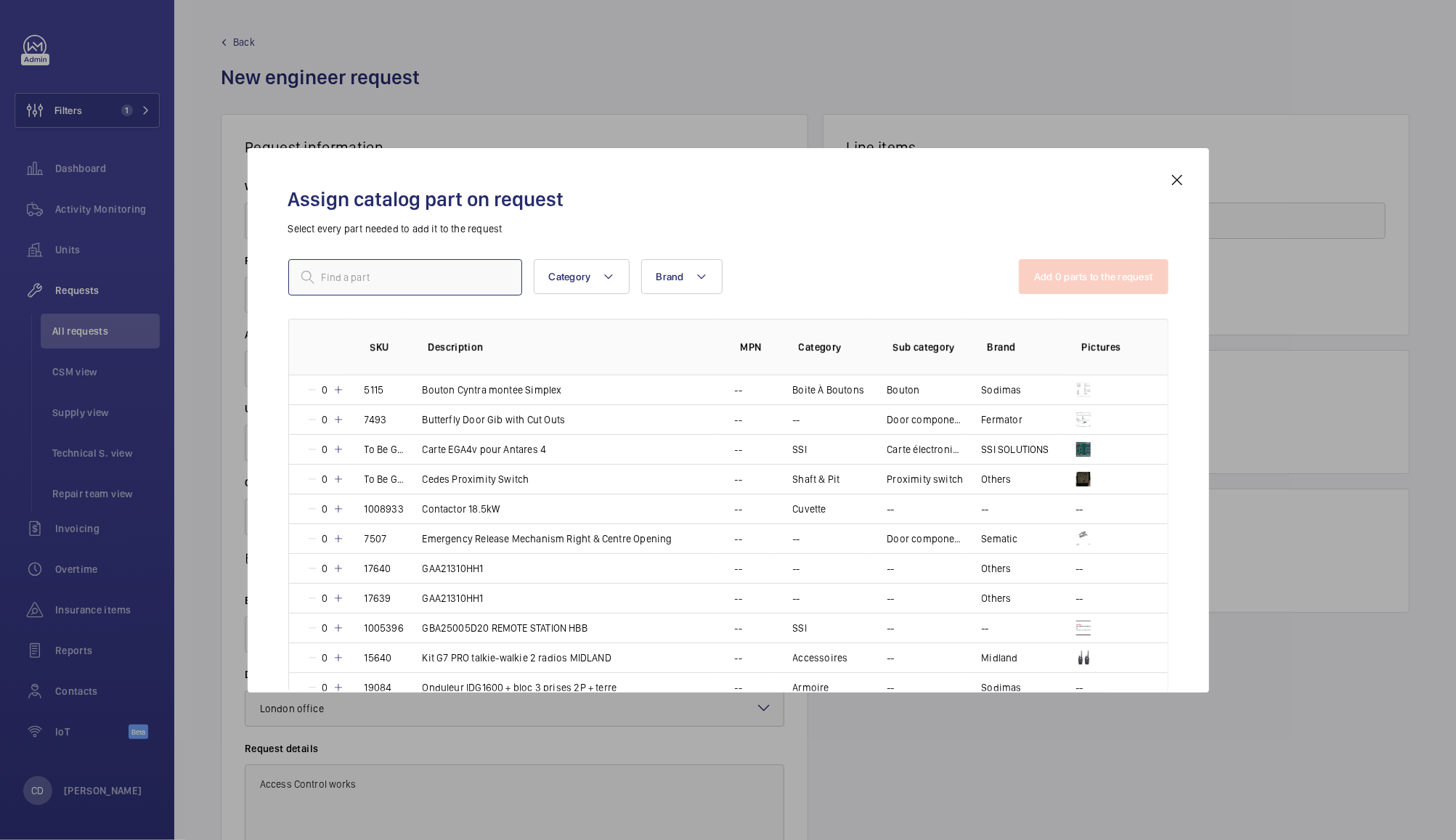
click at [457, 270] on input "text" at bounding box center [405, 278] width 234 height 37
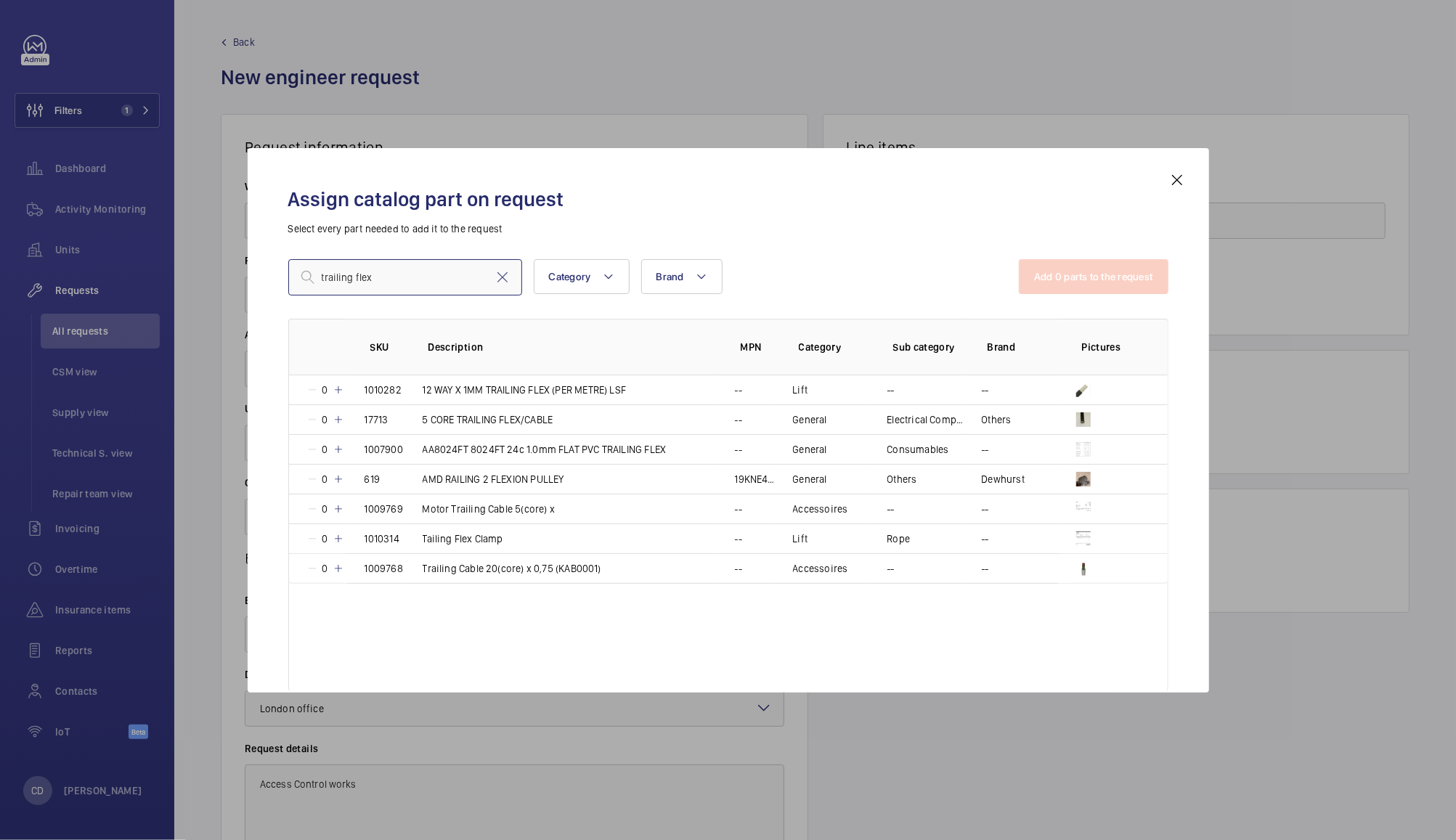
click at [451, 279] on input "trailing flex" at bounding box center [405, 278] width 234 height 37
click at [452, 273] on input "trailing flex" at bounding box center [405, 278] width 234 height 37
click at [455, 277] on input "trailing flex" at bounding box center [405, 278] width 234 height 37
click at [452, 281] on input "trailing flex" at bounding box center [405, 278] width 234 height 37
click at [444, 278] on input "trailing flex" at bounding box center [405, 278] width 234 height 37
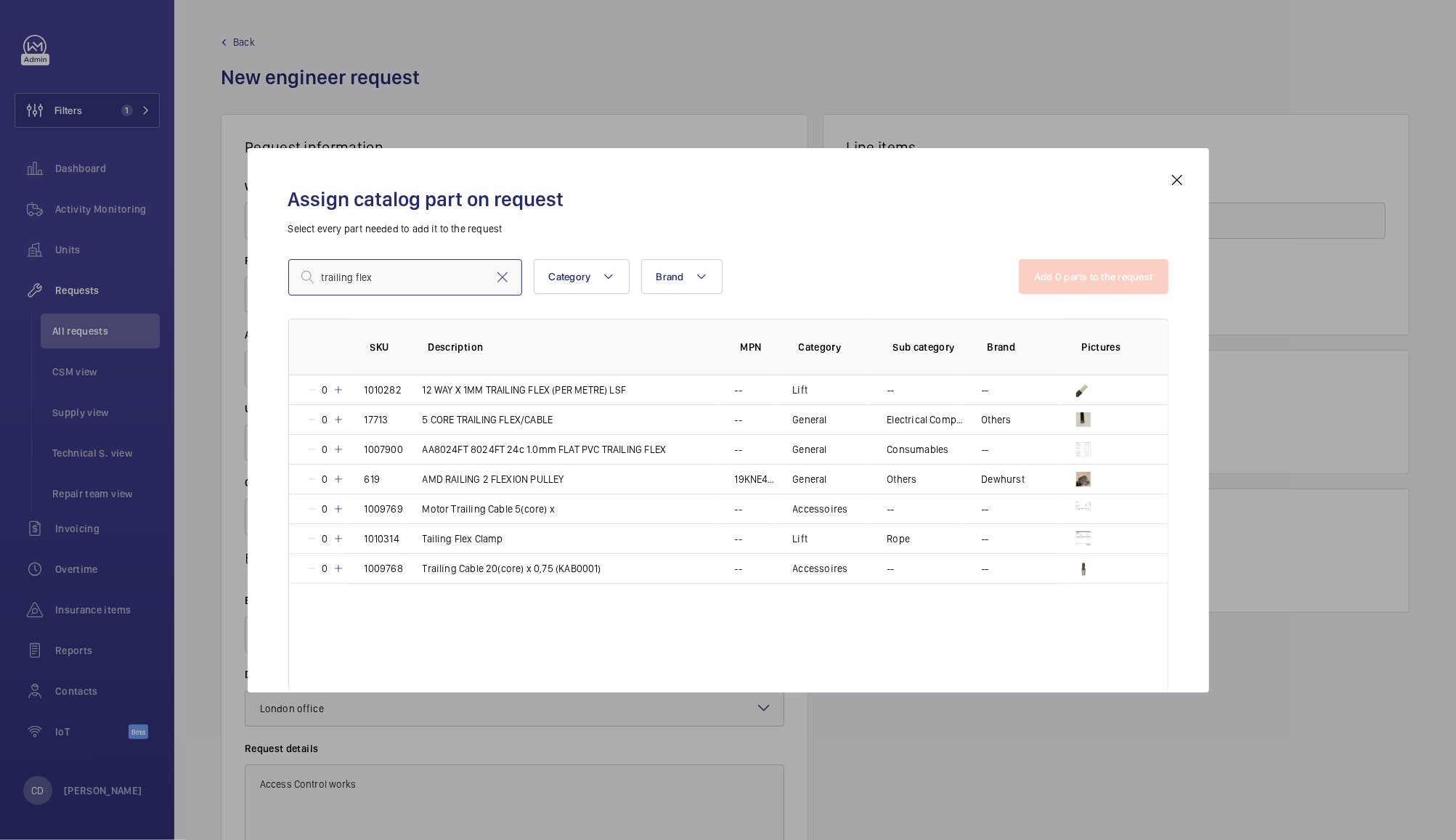
click at [439, 276] on input "trailing flex" at bounding box center [405, 278] width 234 height 37
click at [409, 275] on input "trailing flex" at bounding box center [405, 278] width 234 height 37
click at [413, 275] on input "trailing flex" at bounding box center [405, 278] width 234 height 37
click at [433, 277] on input "trailing flex" at bounding box center [405, 278] width 234 height 37
click at [435, 278] on input "trailing flex" at bounding box center [405, 278] width 234 height 37
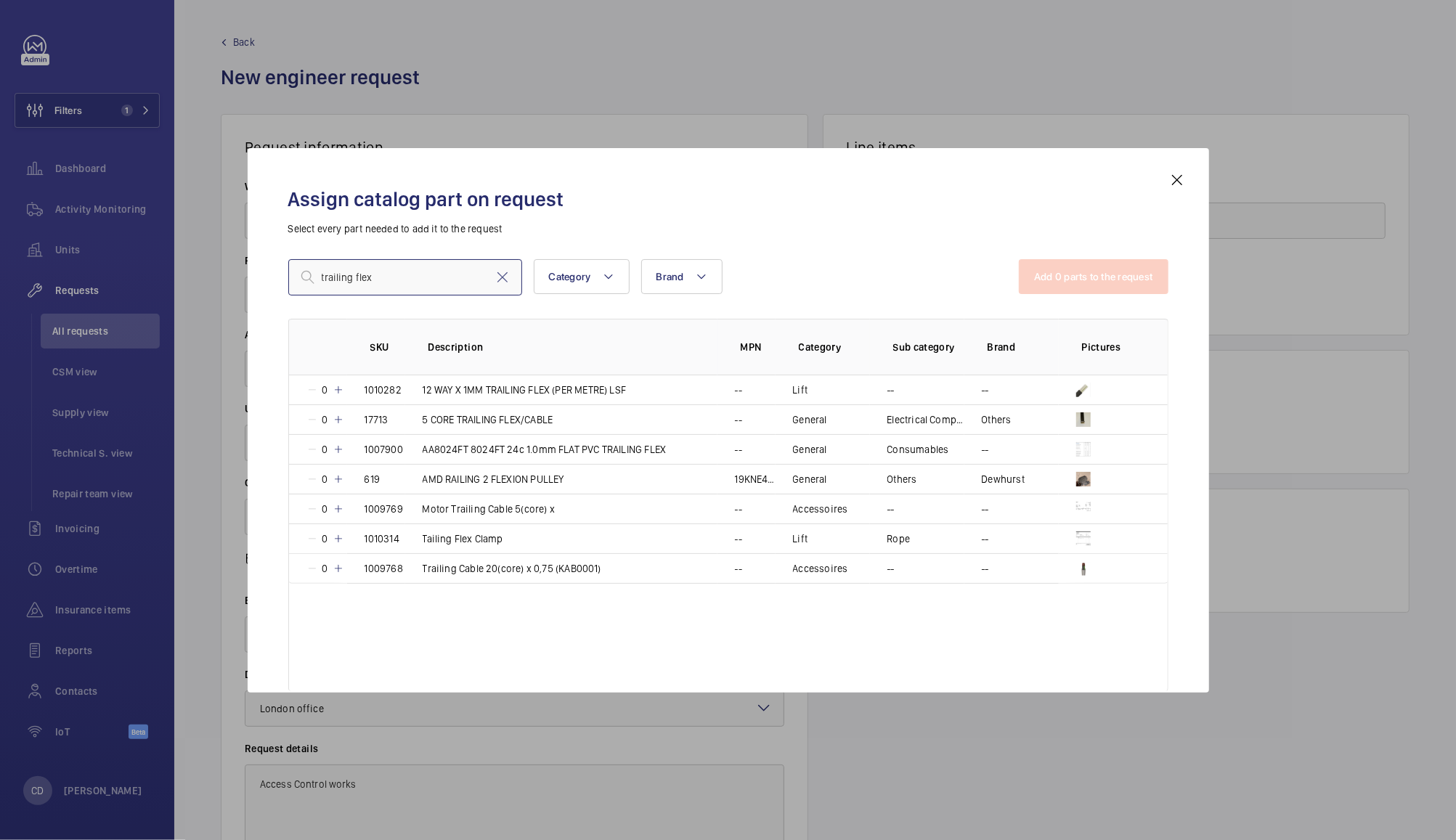
click at [429, 278] on input "trailing flex" at bounding box center [405, 278] width 234 height 37
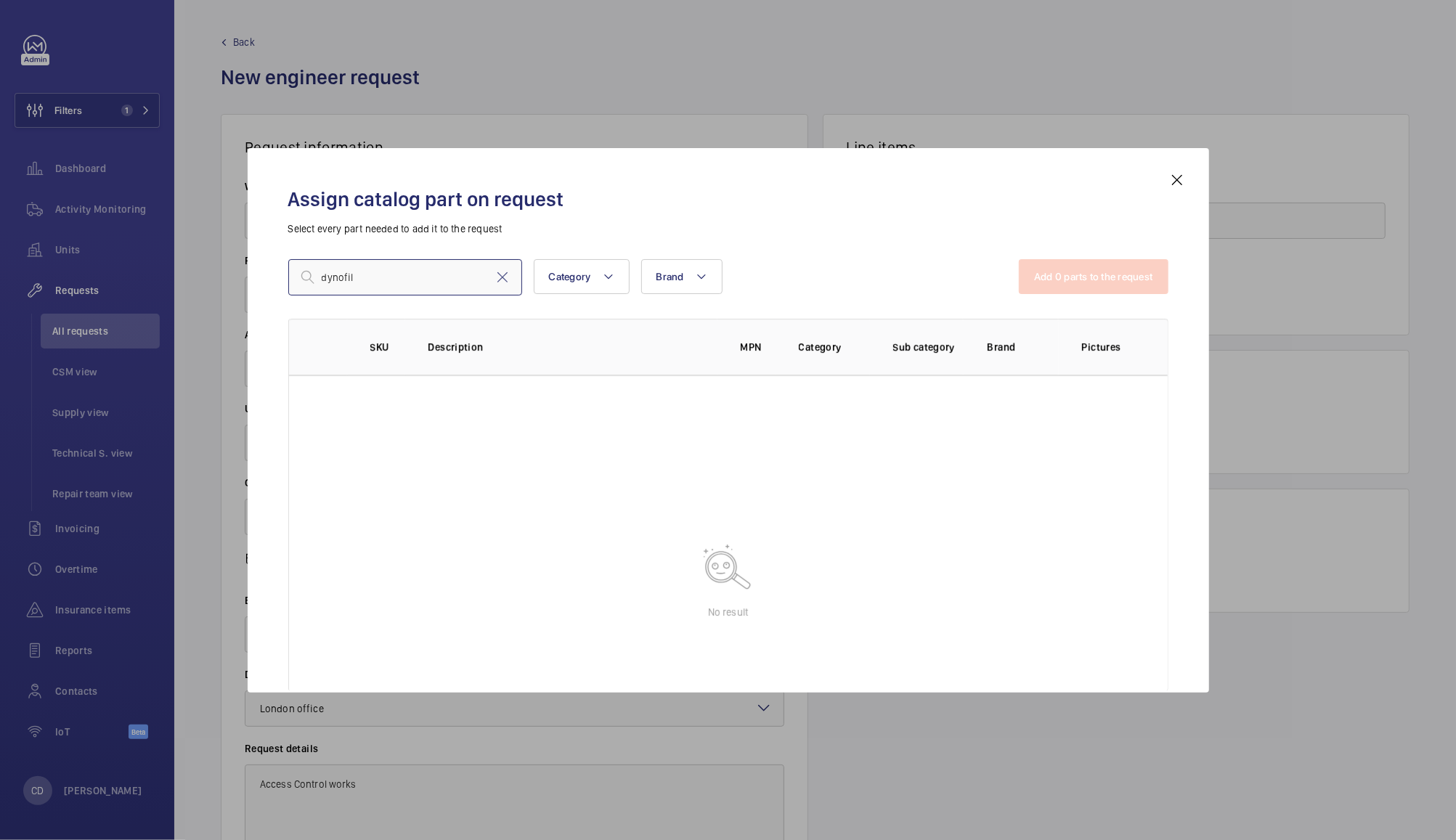
click at [401, 273] on input "dynofil" at bounding box center [405, 278] width 234 height 37
type input "d"
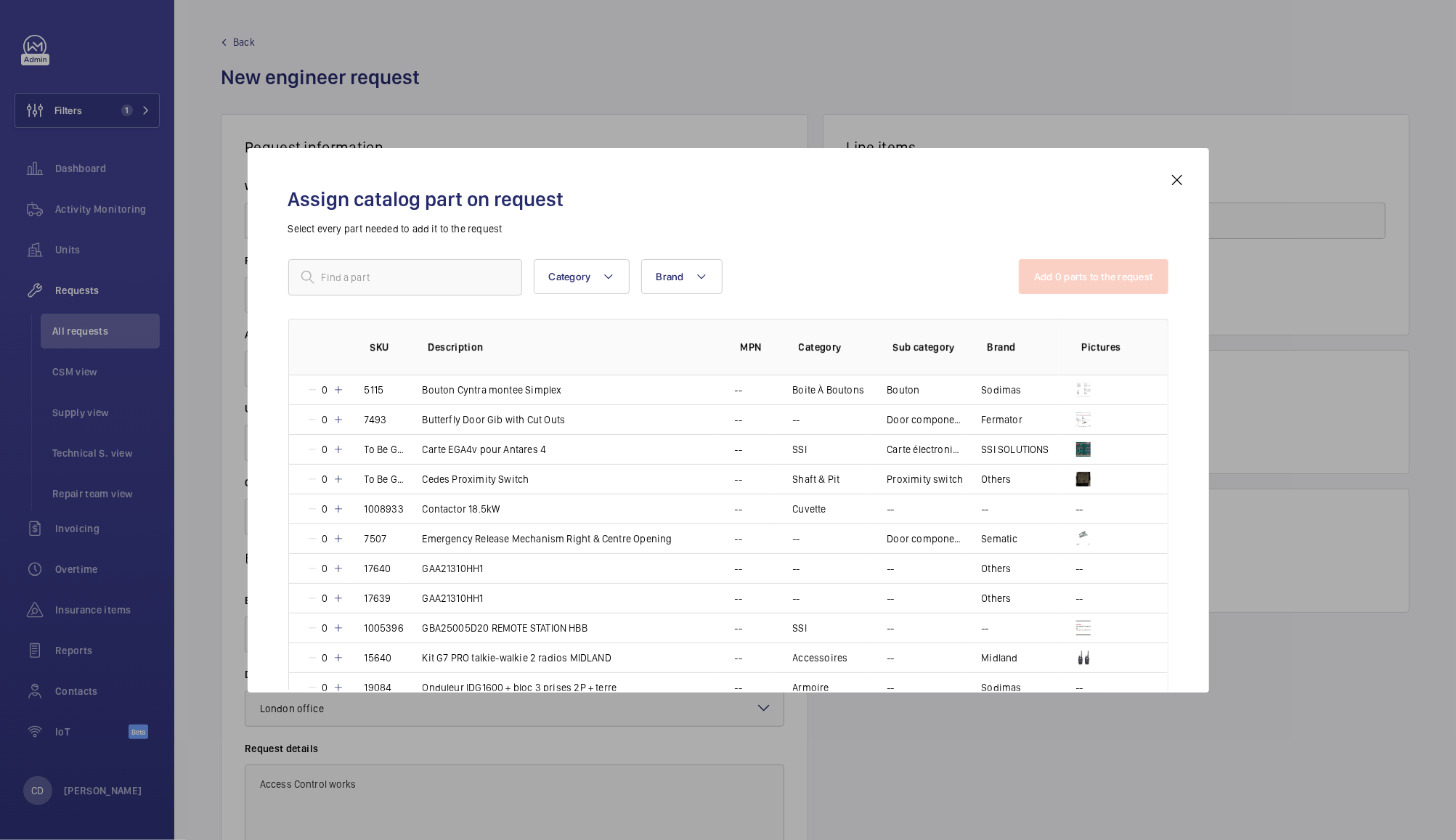
click at [1176, 181] on mat-icon at bounding box center [1177, 180] width 17 height 17
click at [1018, 280] on button "Add external part" at bounding box center [1010, 294] width 129 height 35
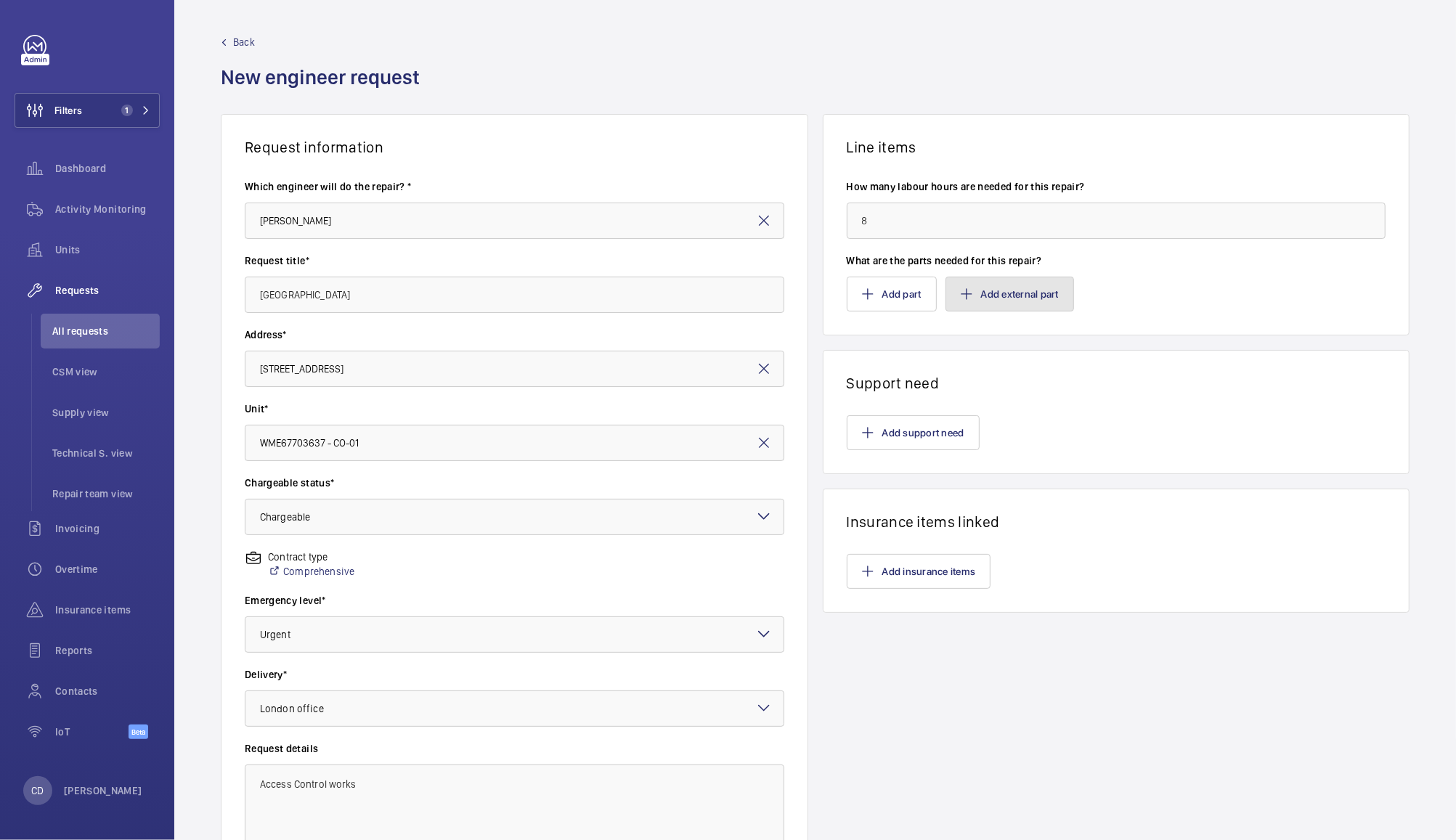
click at [1024, 293] on button "Add external part" at bounding box center [1010, 294] width 129 height 35
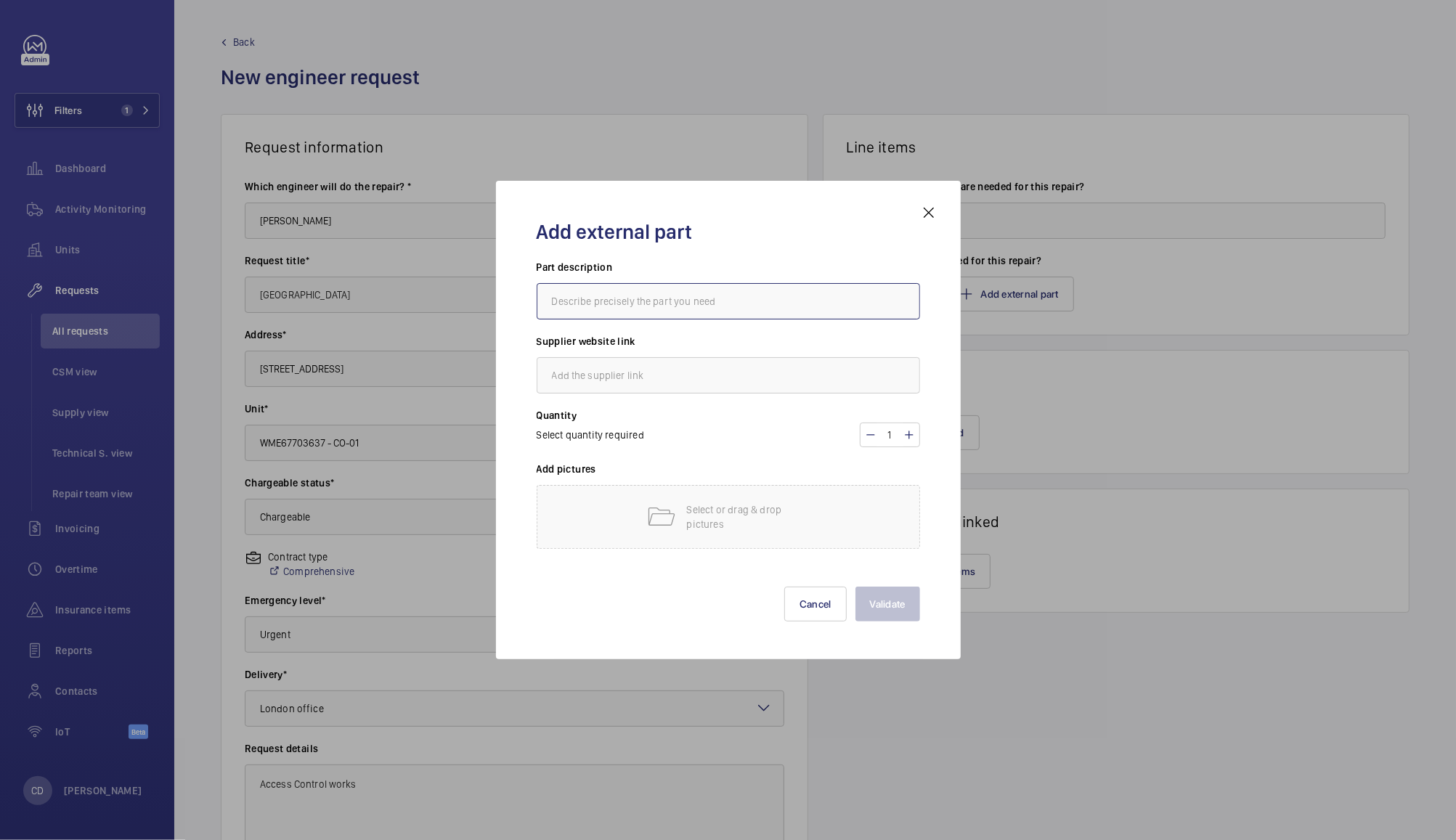
click at [755, 304] on input "text" at bounding box center [728, 302] width 383 height 37
click at [747, 304] on input "text" at bounding box center [728, 302] width 383 height 37
click at [701, 381] on input "text" at bounding box center [728, 376] width 383 height 37
click at [717, 521] on p "Select or drag & drop pictures" at bounding box center [749, 517] width 123 height 29
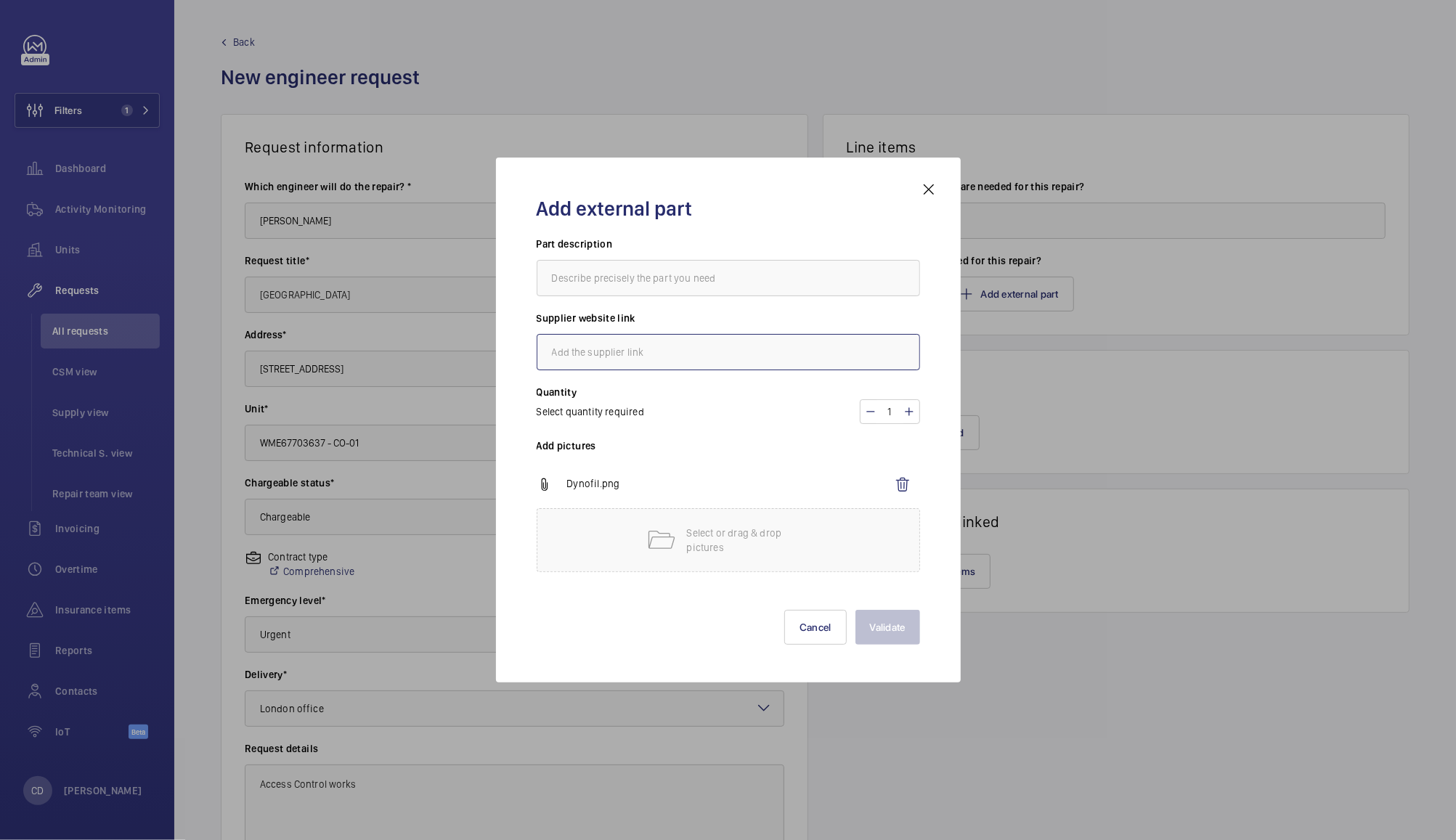
click at [754, 349] on input "text" at bounding box center [728, 353] width 383 height 37
type input "A&A"
click at [742, 284] on input "text" at bounding box center [728, 279] width 383 height 37
paste input "DAT191032 8867-F 4xCAT-7 PVC FLAT TRAILING CABLE - GREY"
type input "DAT191032 8867-F 4xCAT-7 PVC FLAT TRAILING CABLE - GREY"
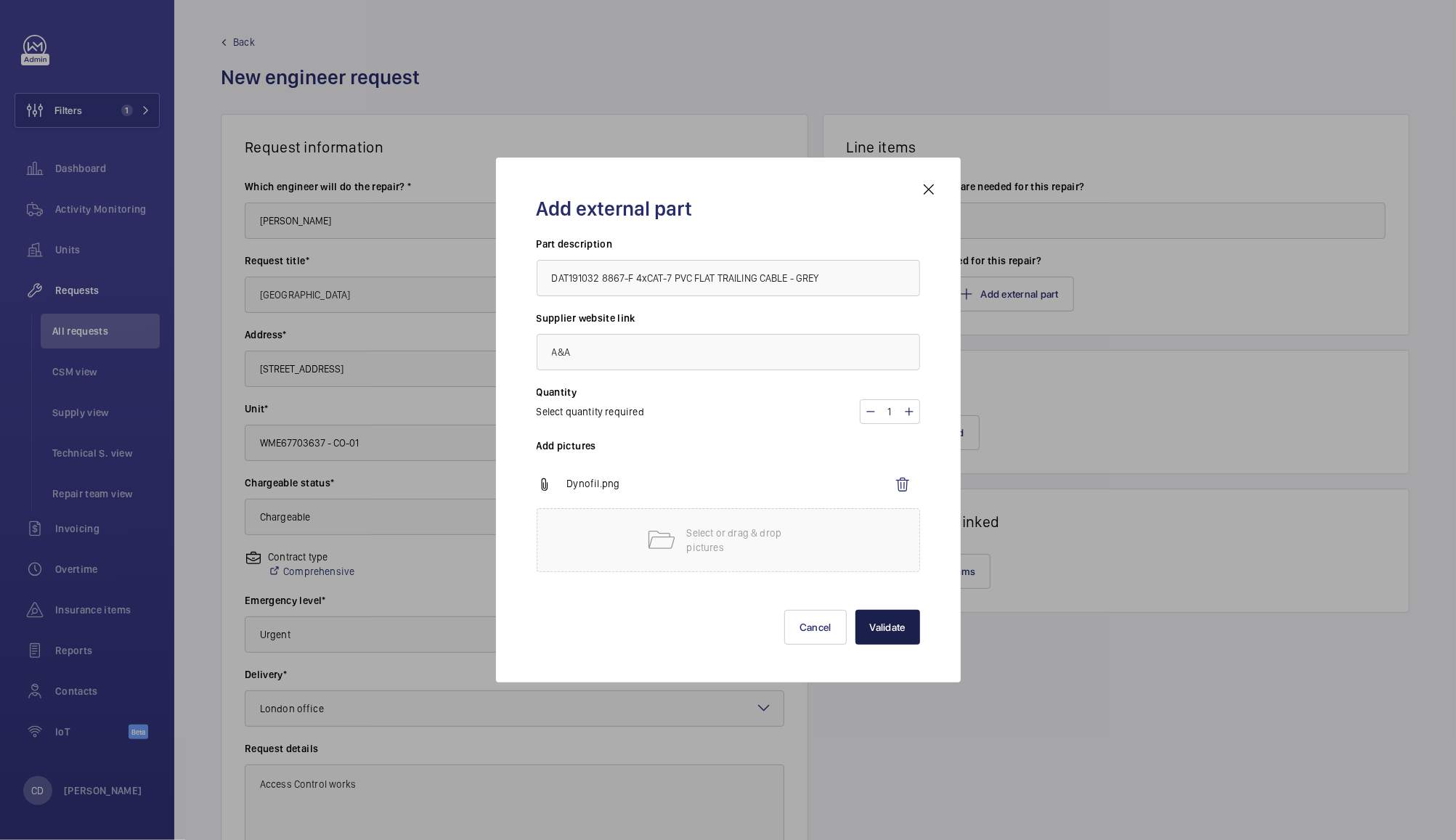
click at [891, 632] on button "Validate" at bounding box center [887, 628] width 64 height 35
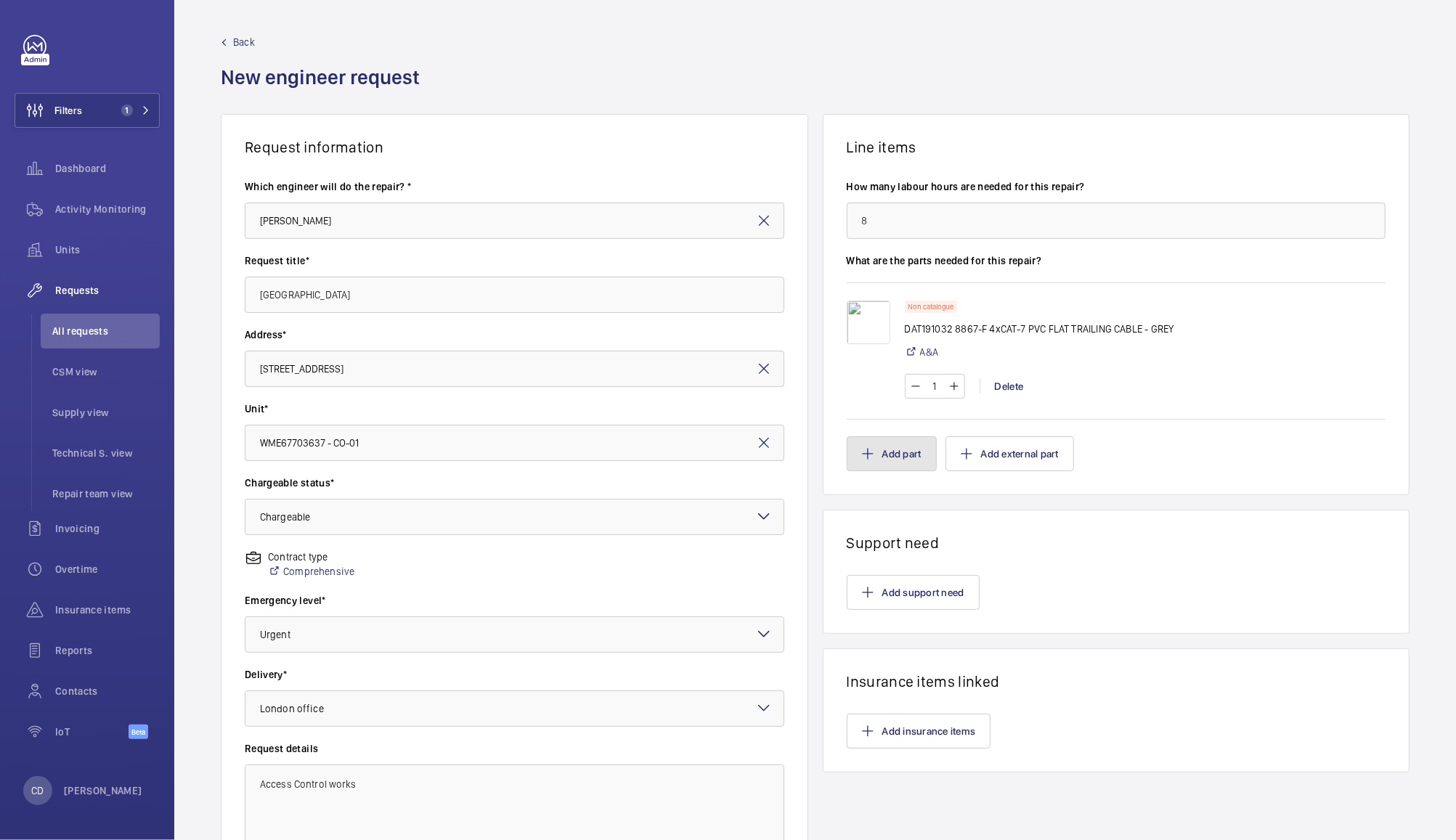
click at [892, 459] on button "Add part" at bounding box center [892, 454] width 90 height 35
click at [863, 462] on p "Proximity switch" at bounding box center [885, 467] width 61 height 12
click at [439, 291] on input "text" at bounding box center [469, 306] width 187 height 29
click at [431, 291] on input "text" at bounding box center [469, 306] width 187 height 29
click at [439, 291] on input "text" at bounding box center [469, 306] width 187 height 29
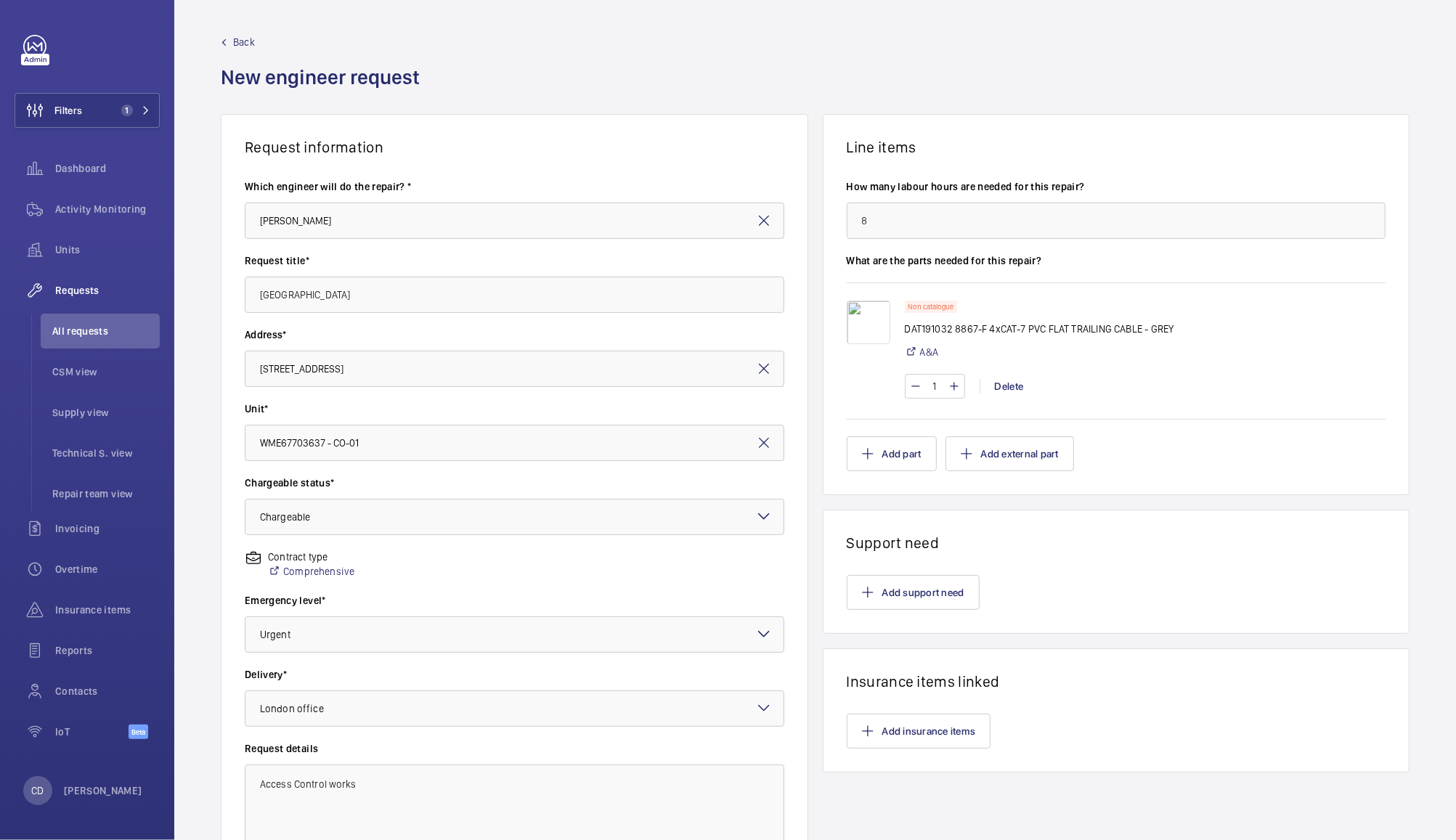
click at [432, 291] on input "text" at bounding box center [469, 306] width 187 height 29
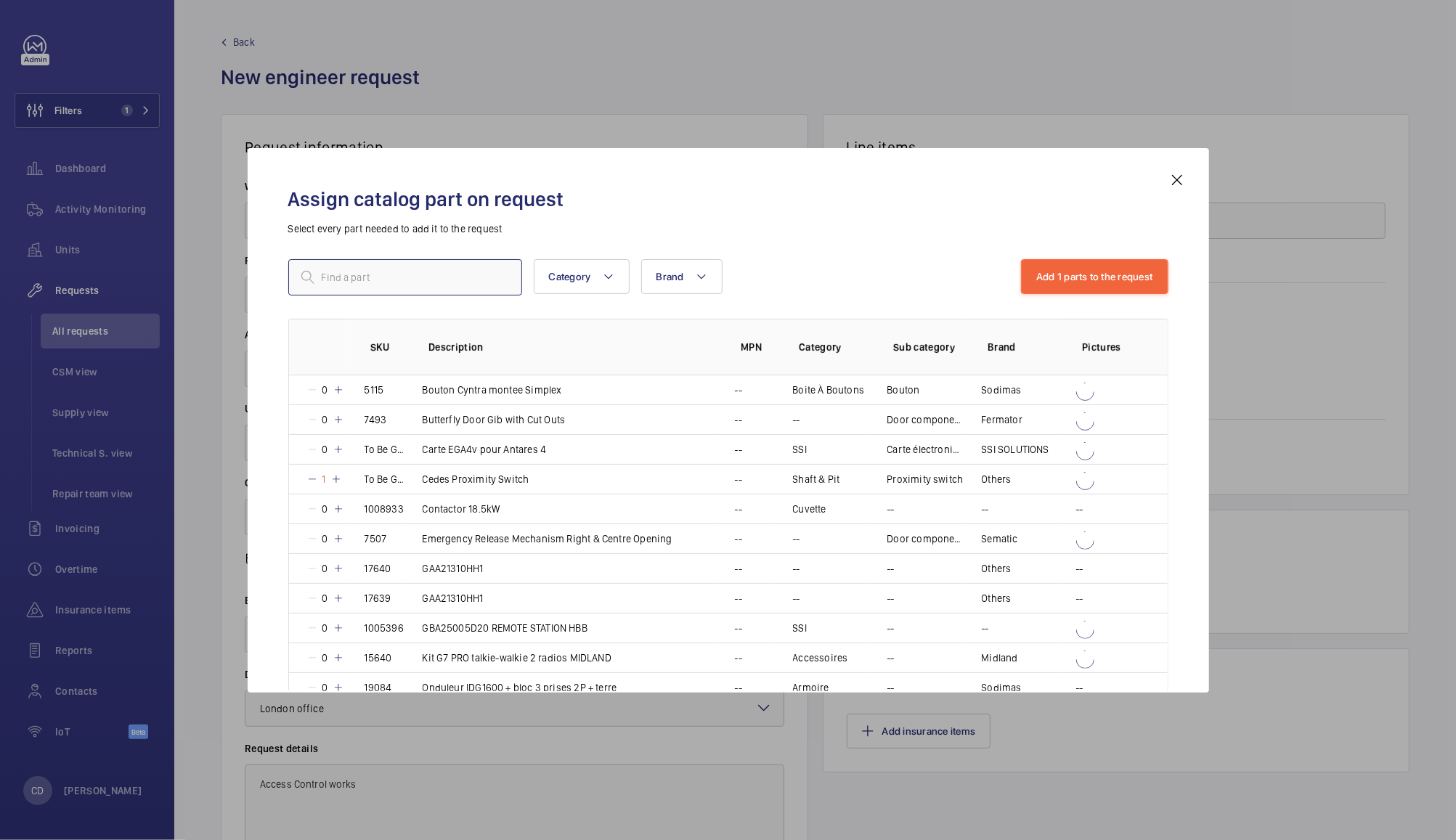
click at [427, 281] on input "text" at bounding box center [405, 278] width 234 height 37
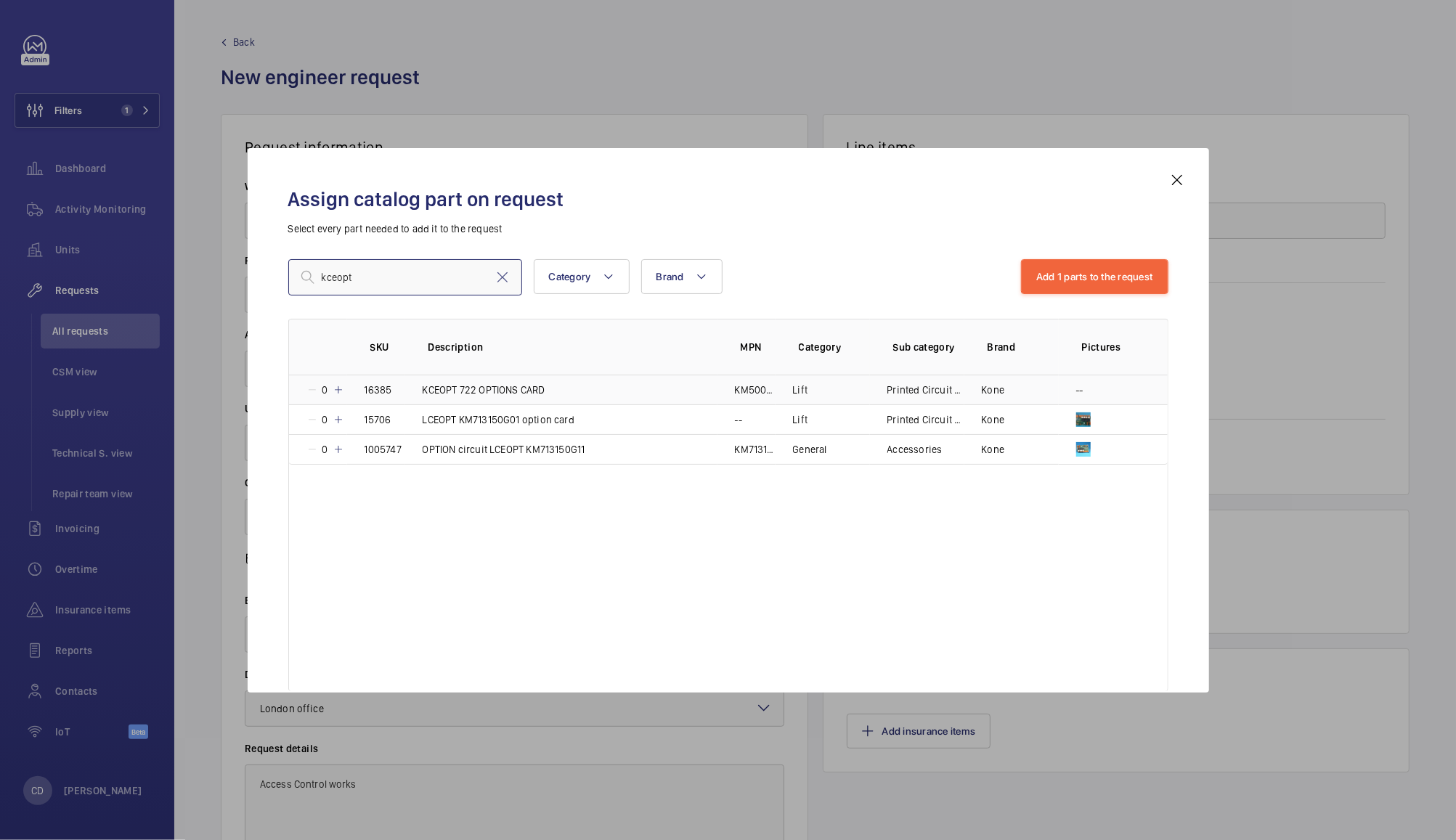
type input "kceopt"
click at [339, 392] on mat-icon at bounding box center [338, 390] width 12 height 12
click at [339, 392] on mat-icon at bounding box center [336, 390] width 12 height 12
click at [1098, 265] on button "Add 2 parts to the request" at bounding box center [1094, 277] width 149 height 35
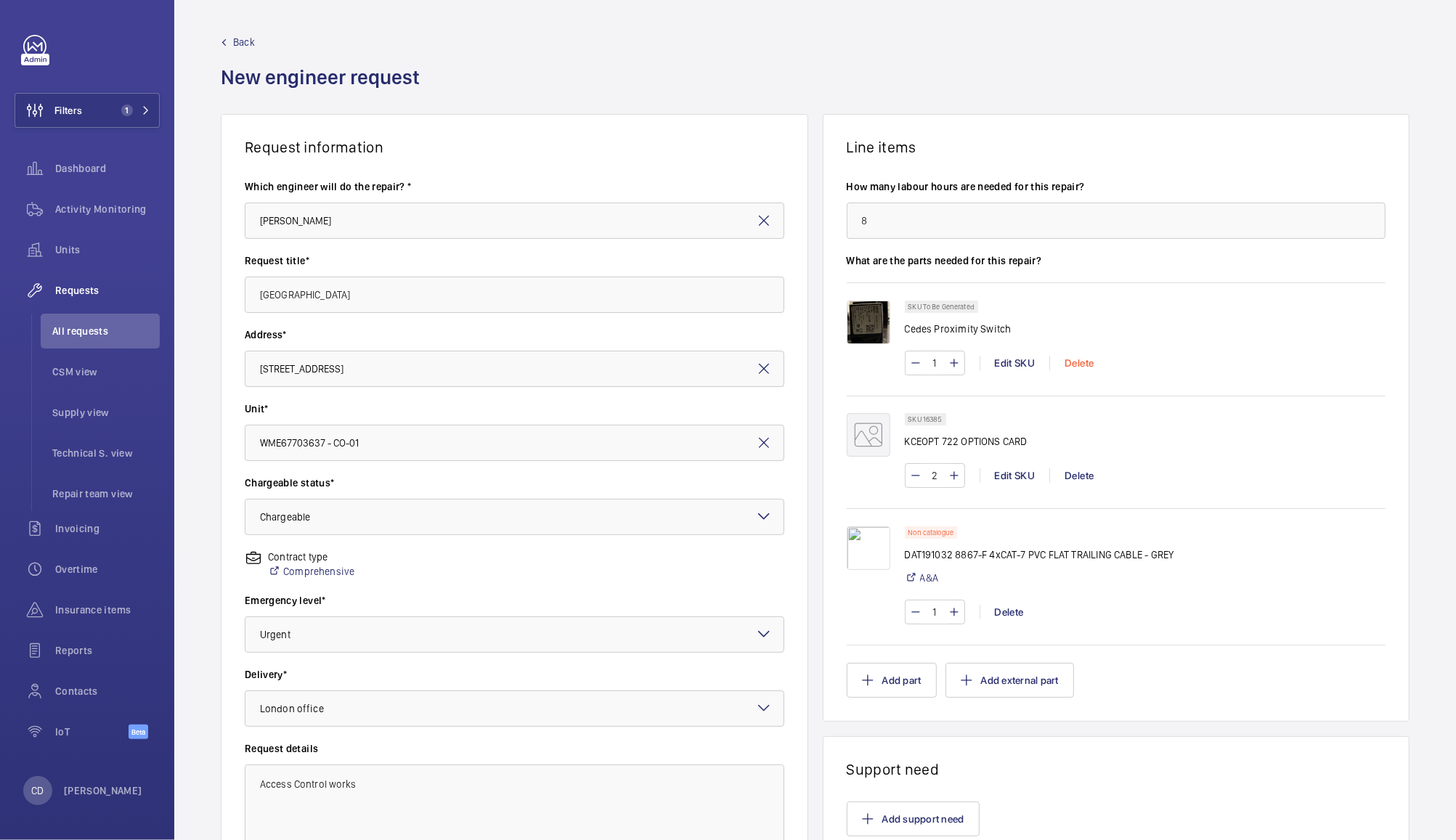
click at [1075, 364] on div "Delete" at bounding box center [1078, 362] width 59 height 14
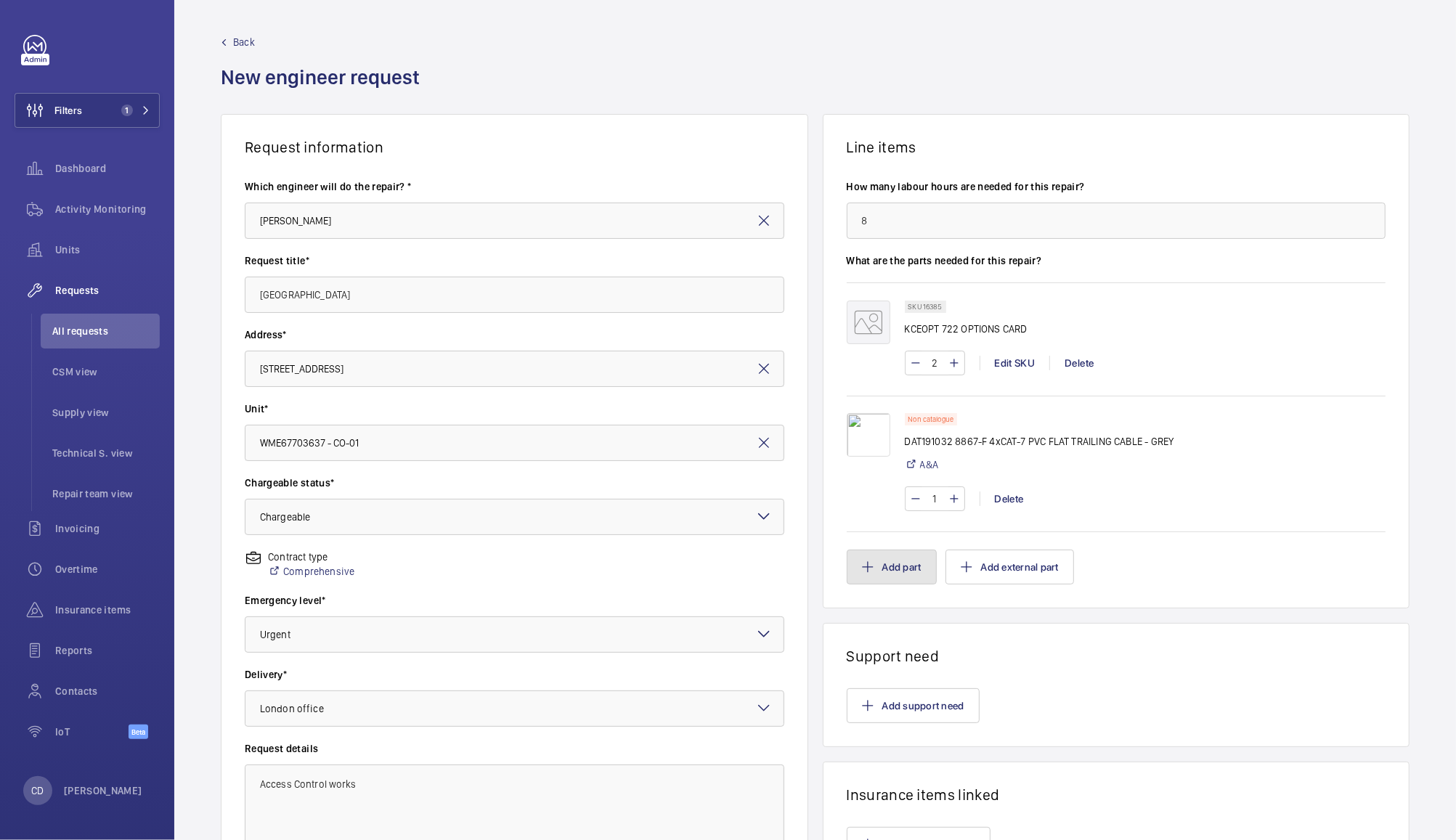
click at [901, 567] on button "Add part" at bounding box center [892, 567] width 90 height 35
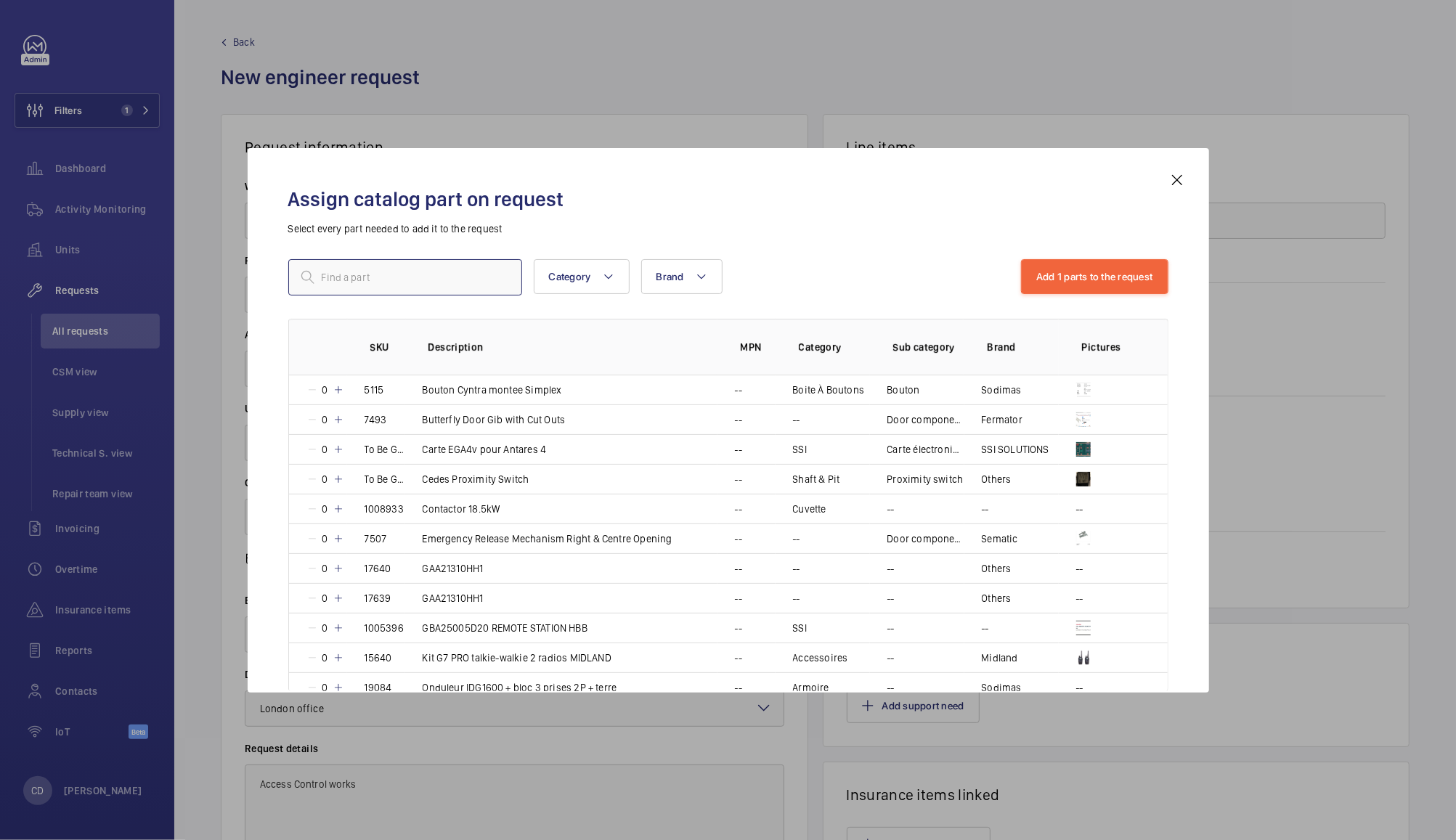
click at [396, 272] on input "text" at bounding box center [405, 278] width 234 height 37
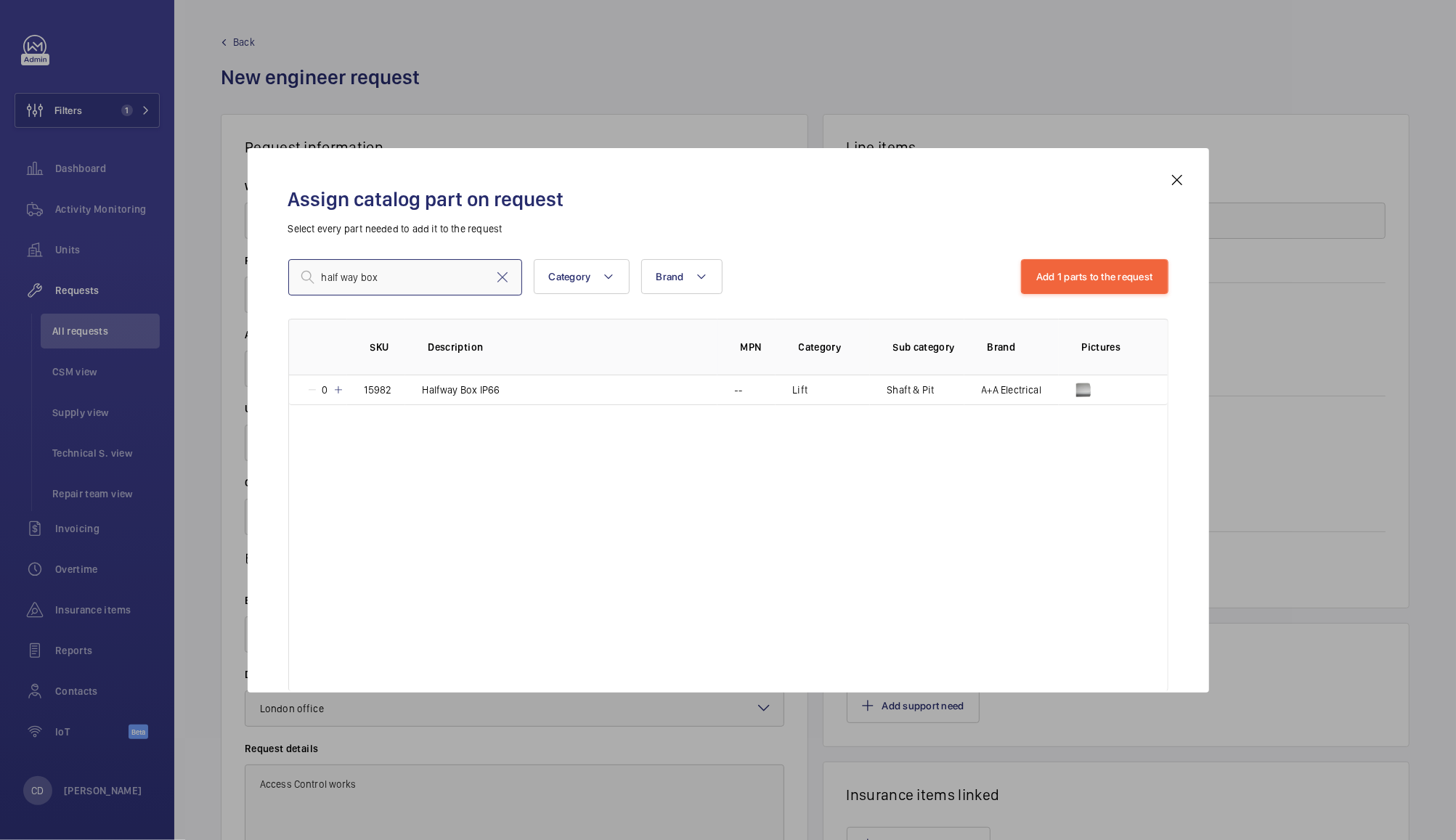
type input "half way box"
click at [338, 390] on mat-icon at bounding box center [338, 390] width 12 height 12
click at [336, 388] on mat-icon at bounding box center [336, 390] width 12 height 12
click at [1114, 269] on button "Add 2 parts to the request" at bounding box center [1094, 277] width 149 height 35
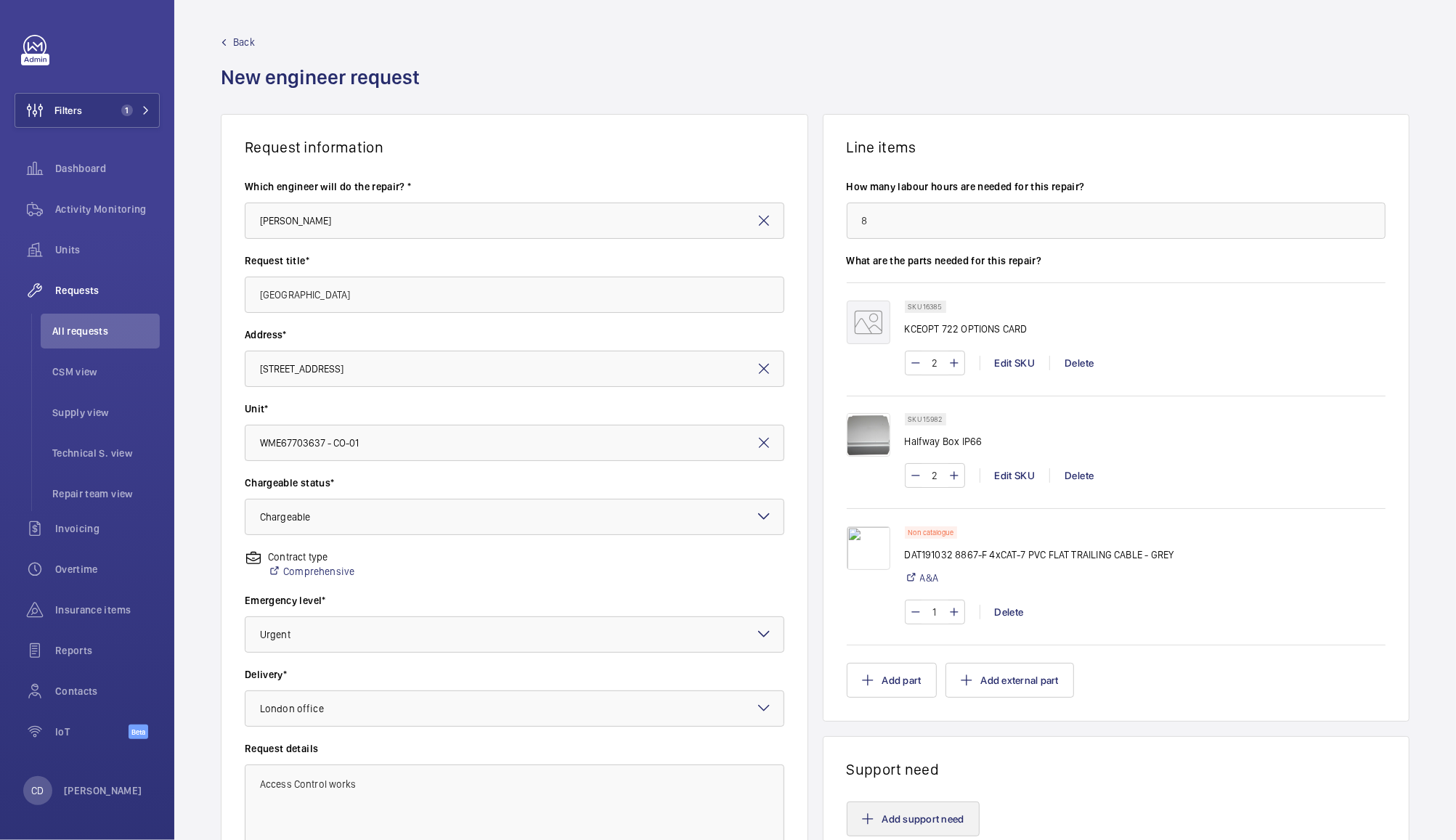
click at [949, 614] on mat-icon at bounding box center [954, 612] width 12 height 17
click at [862, 813] on mat-icon "button" at bounding box center [868, 819] width 12 height 12
type input "2"
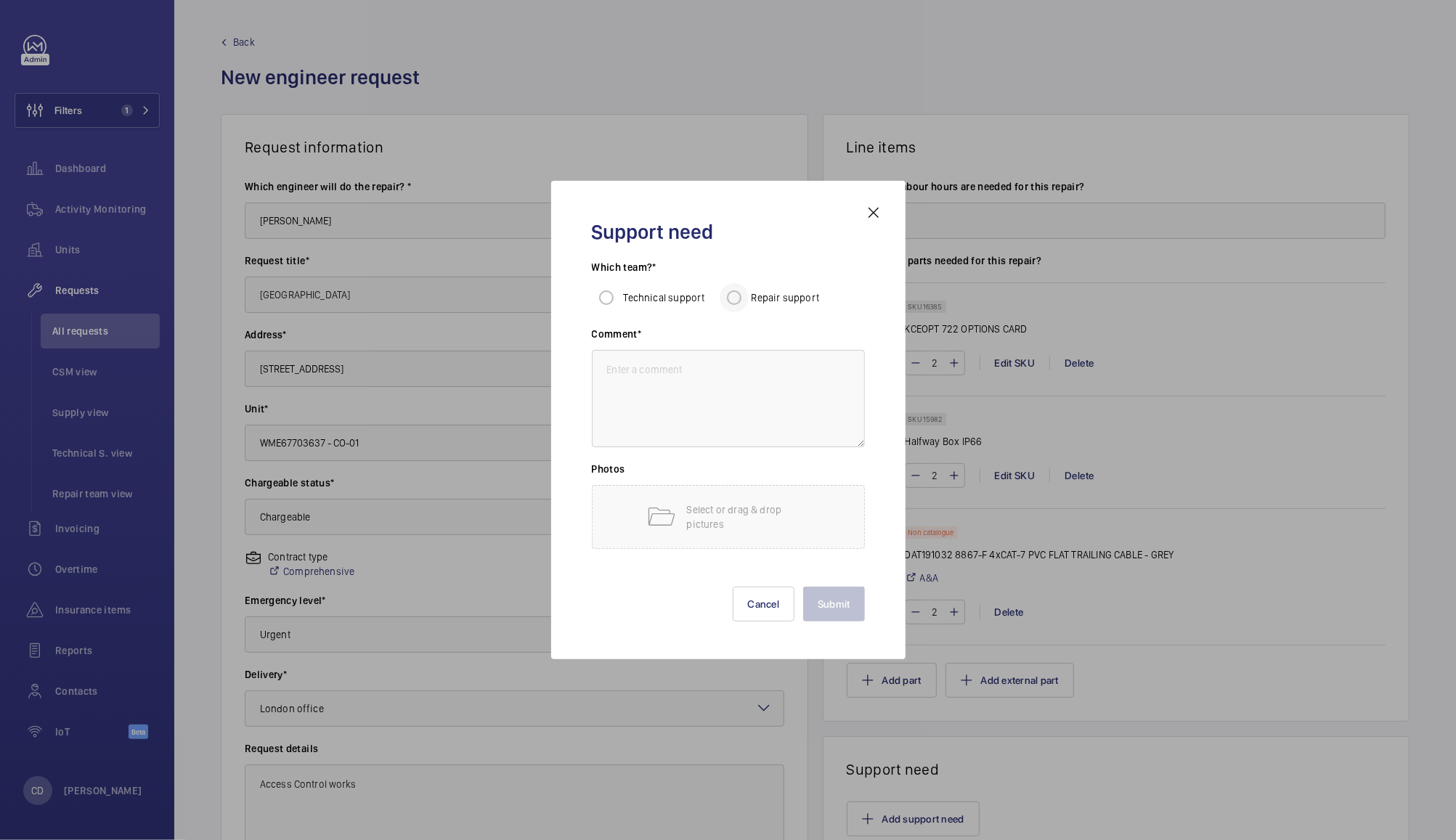
click at [784, 302] on span "Repair support" at bounding box center [785, 298] width 68 height 12
click at [749, 302] on input "Repair support" at bounding box center [734, 298] width 29 height 29
radio input "true"
click at [733, 297] on input "Repair support" at bounding box center [734, 298] width 29 height 29
click at [734, 299] on input "Repair support" at bounding box center [734, 298] width 29 height 29
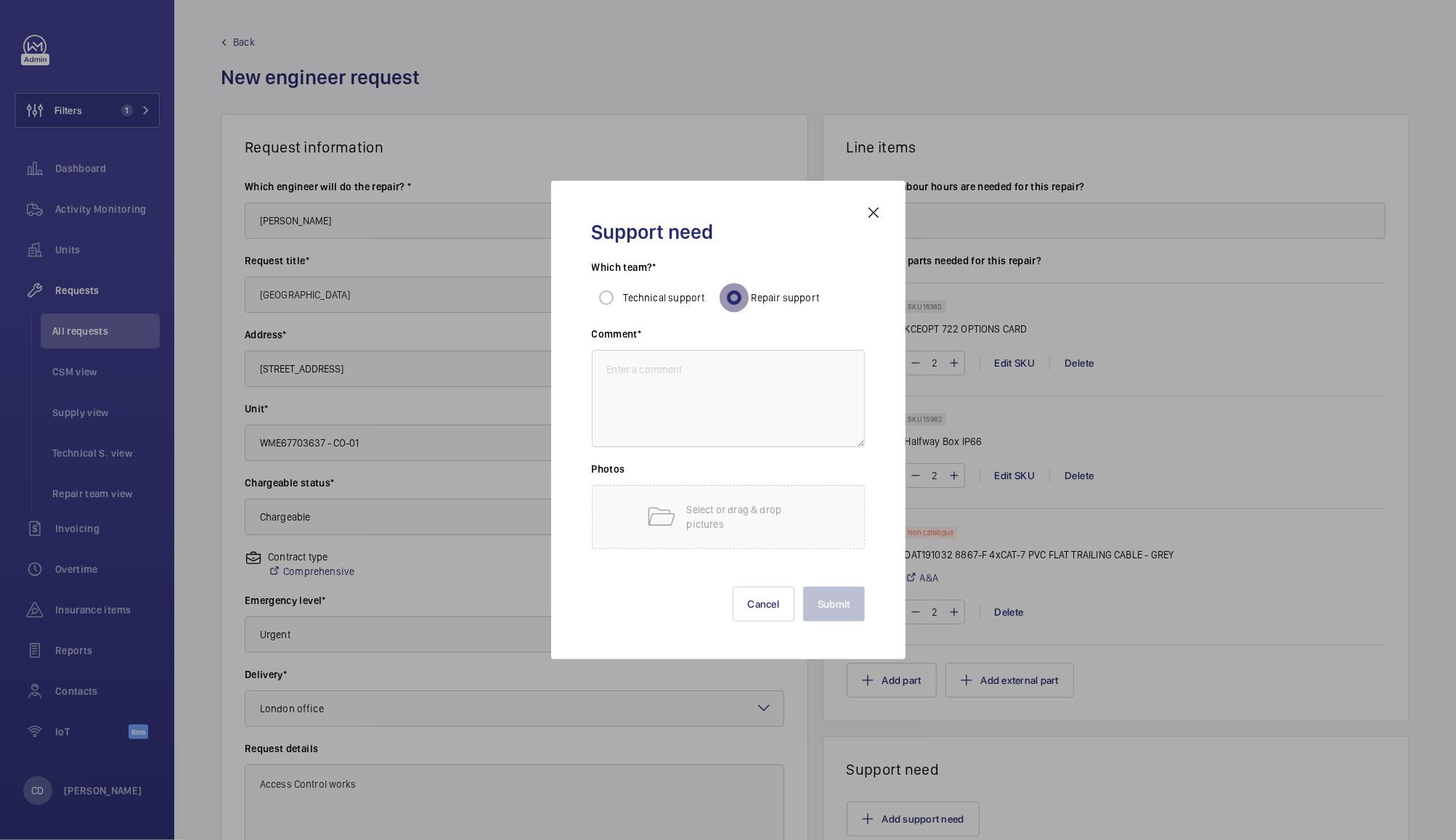
scroll to position [261, 0]
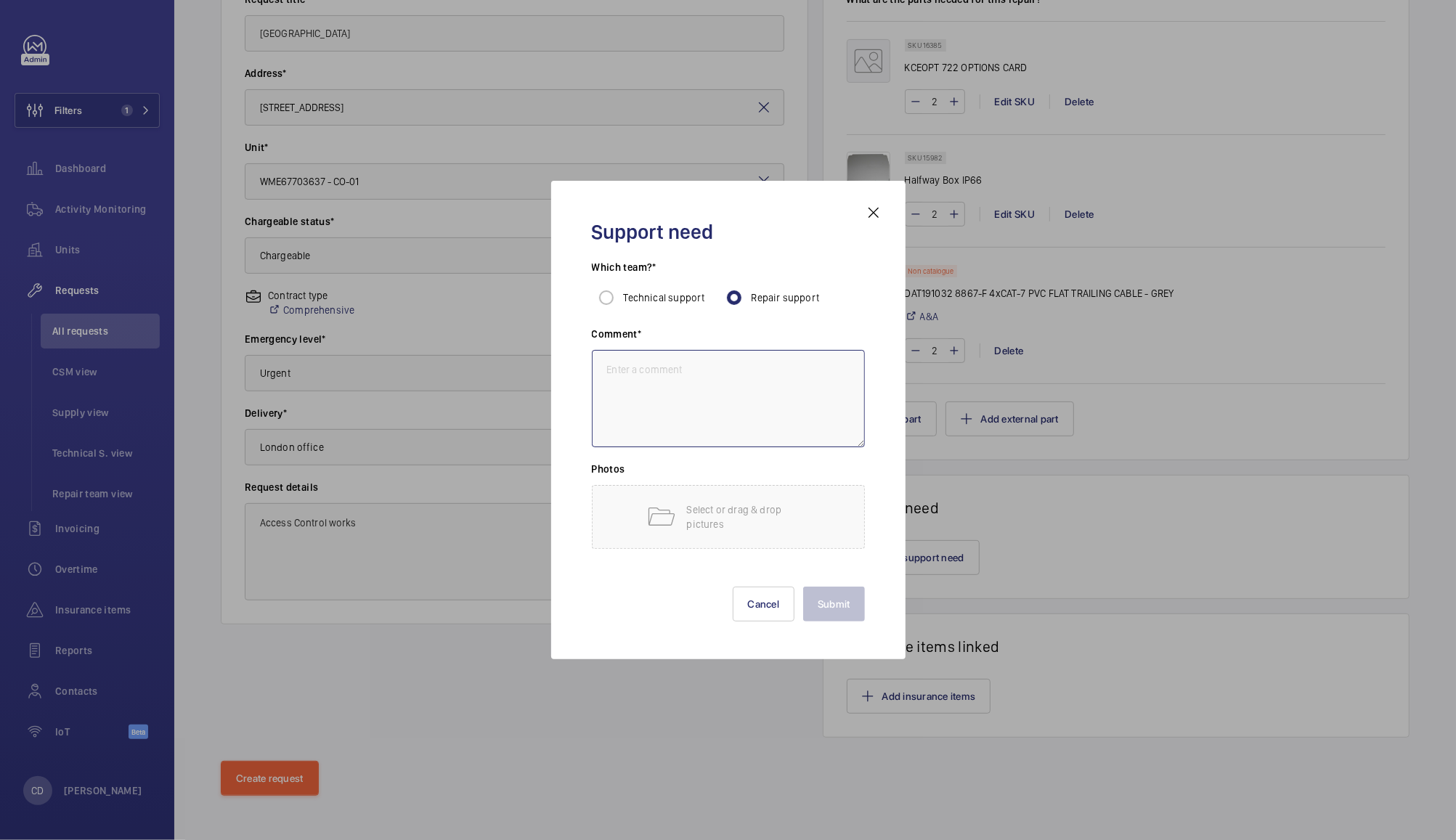
click at [753, 401] on textarea at bounding box center [728, 398] width 273 height 97
type textarea "Repair team"
click at [849, 612] on button "Submit" at bounding box center [834, 605] width 62 height 35
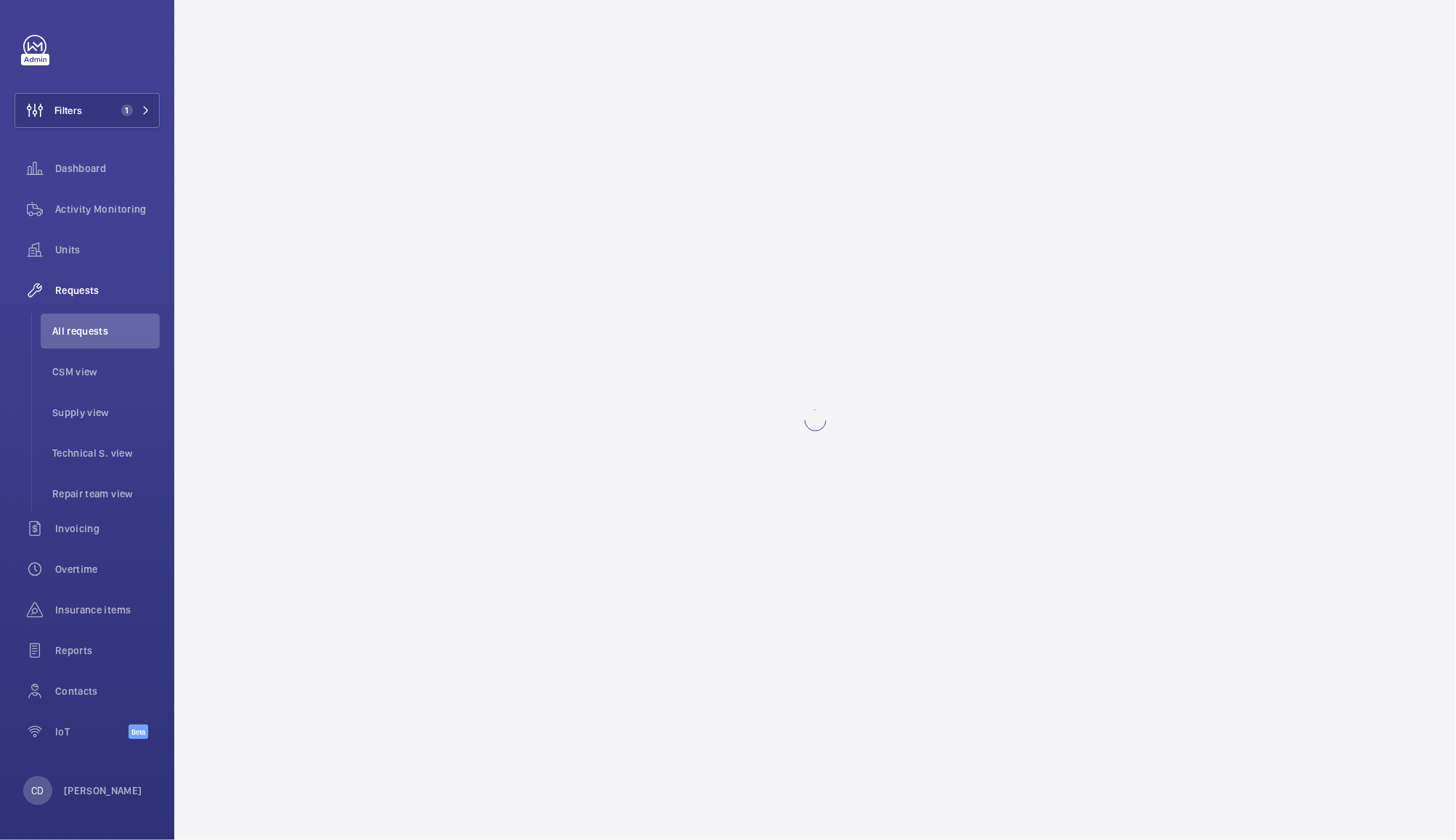
scroll to position [0, 0]
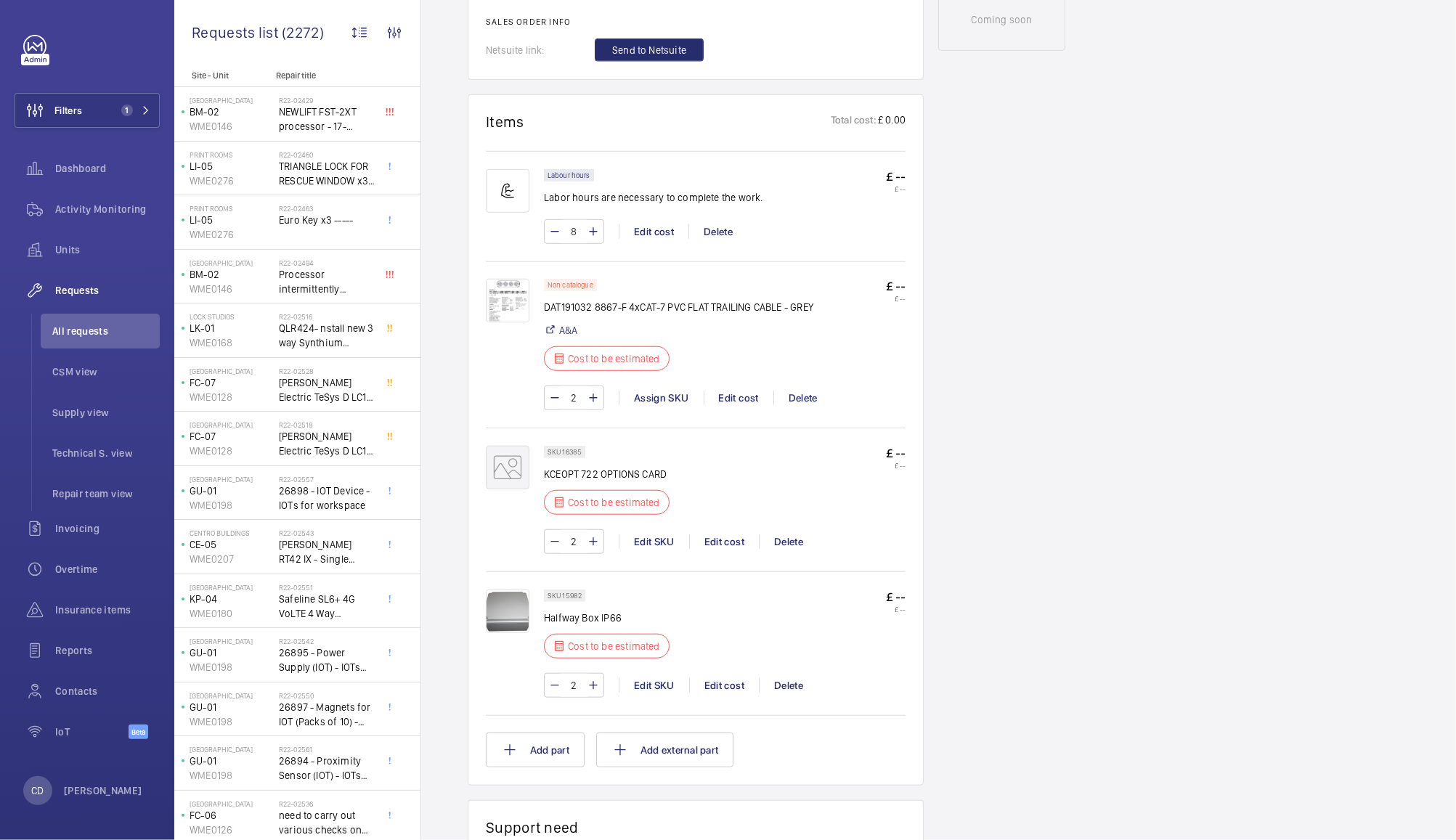
scroll to position [778, 0]
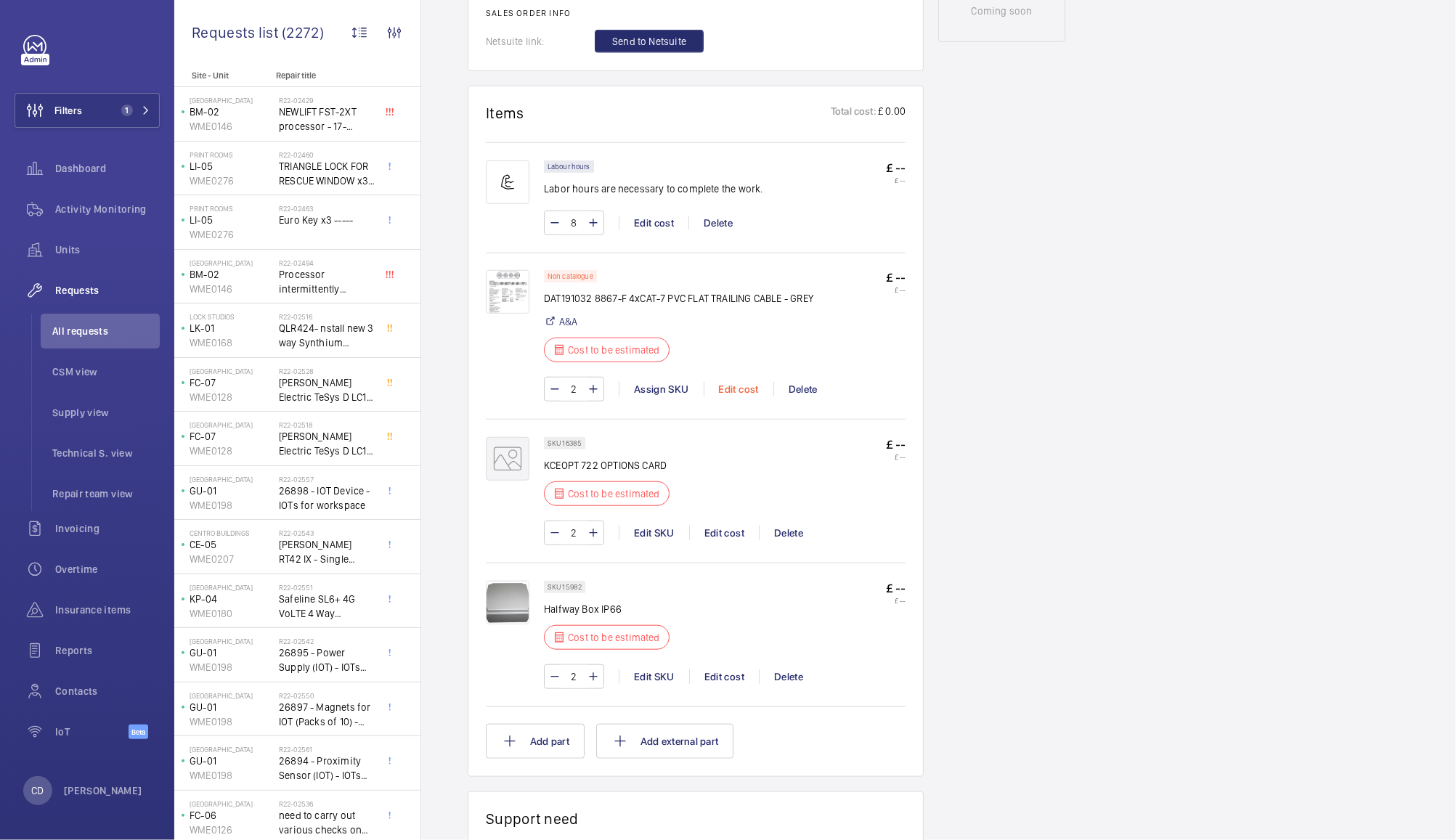
click at [737, 389] on div "Edit cost" at bounding box center [738, 389] width 70 height 14
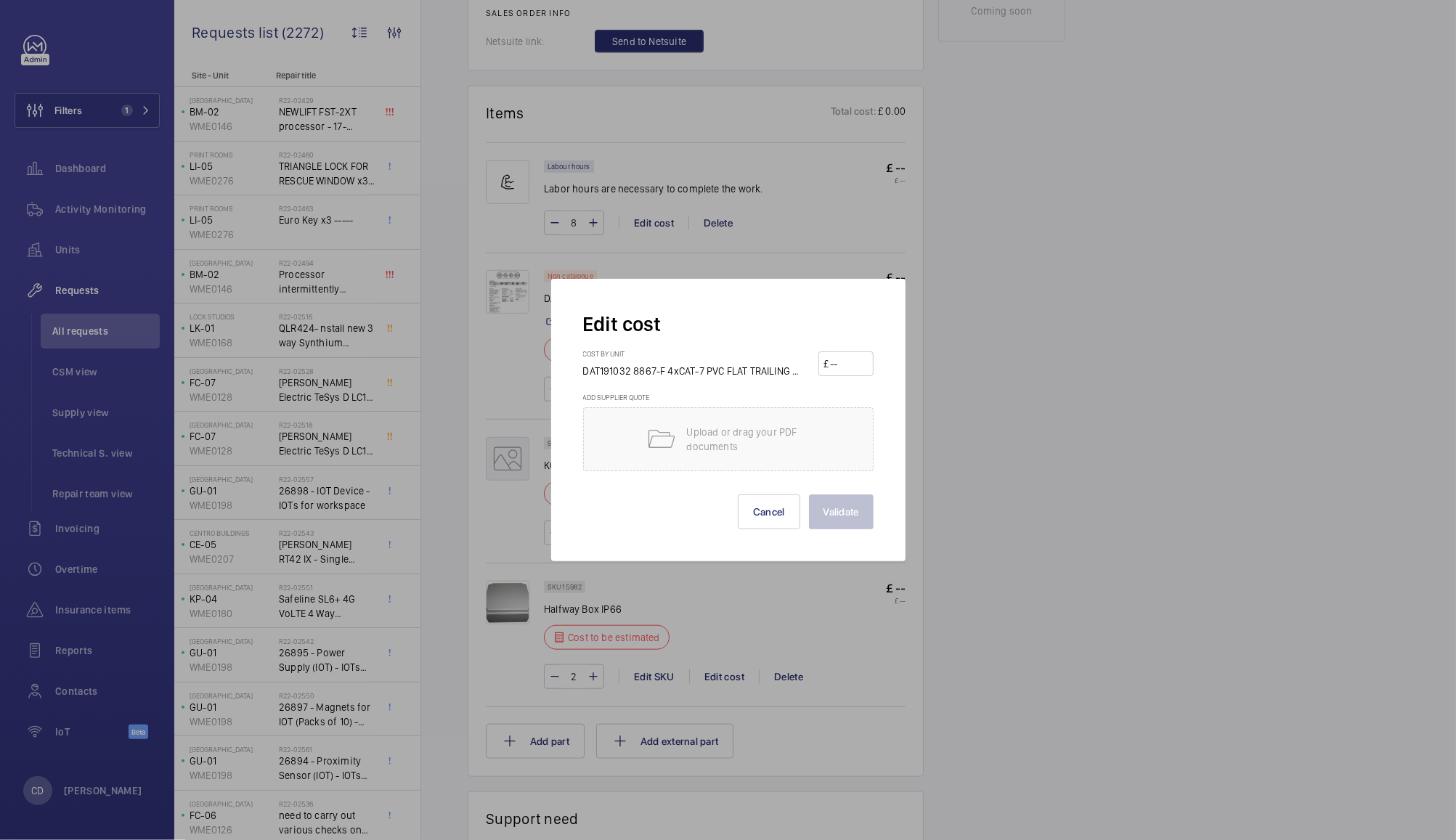
click at [850, 366] on input "number" at bounding box center [848, 364] width 39 height 23
type input "6.25"
click at [850, 517] on button "Validate" at bounding box center [841, 512] width 64 height 35
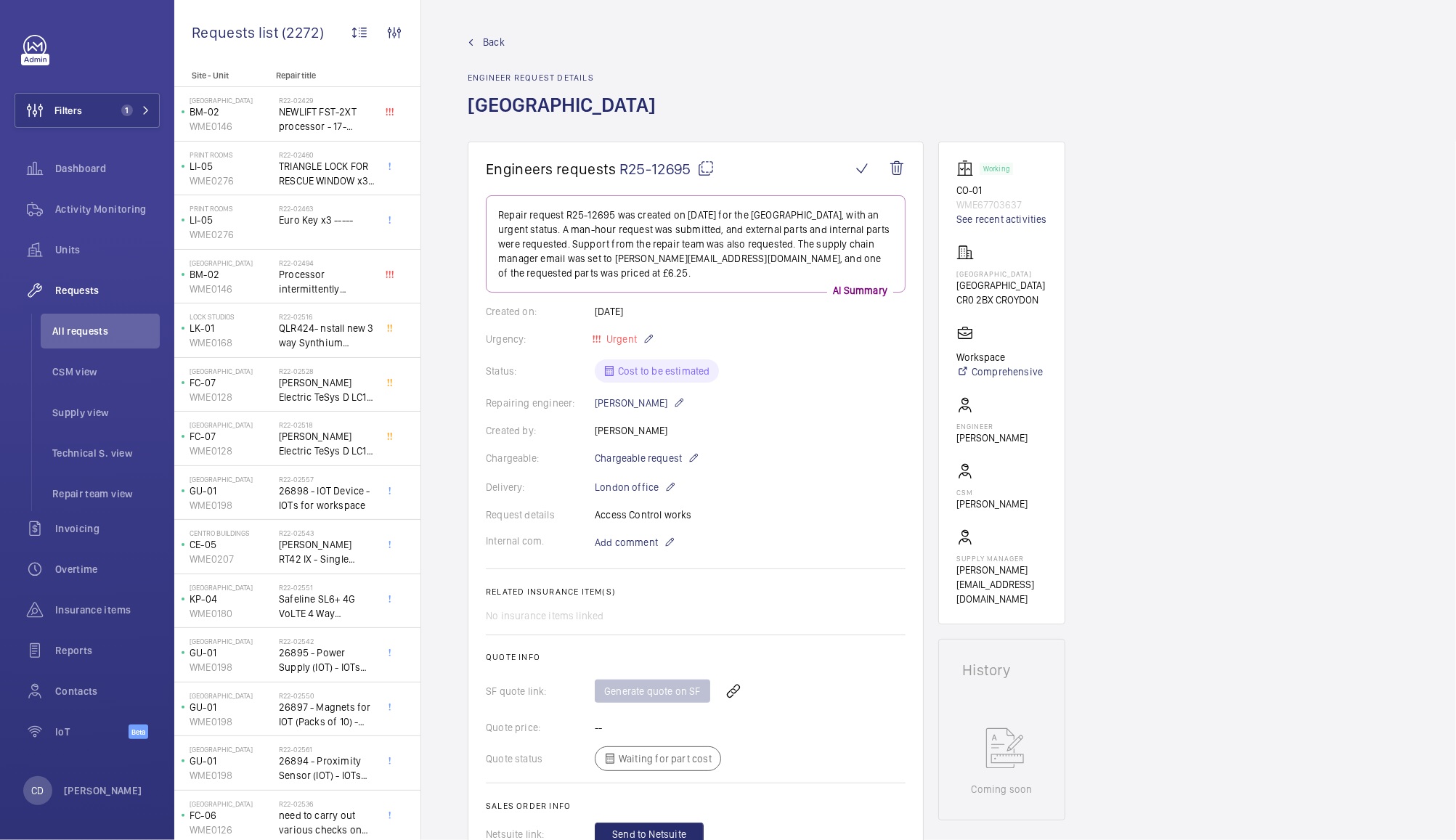
type input "5"
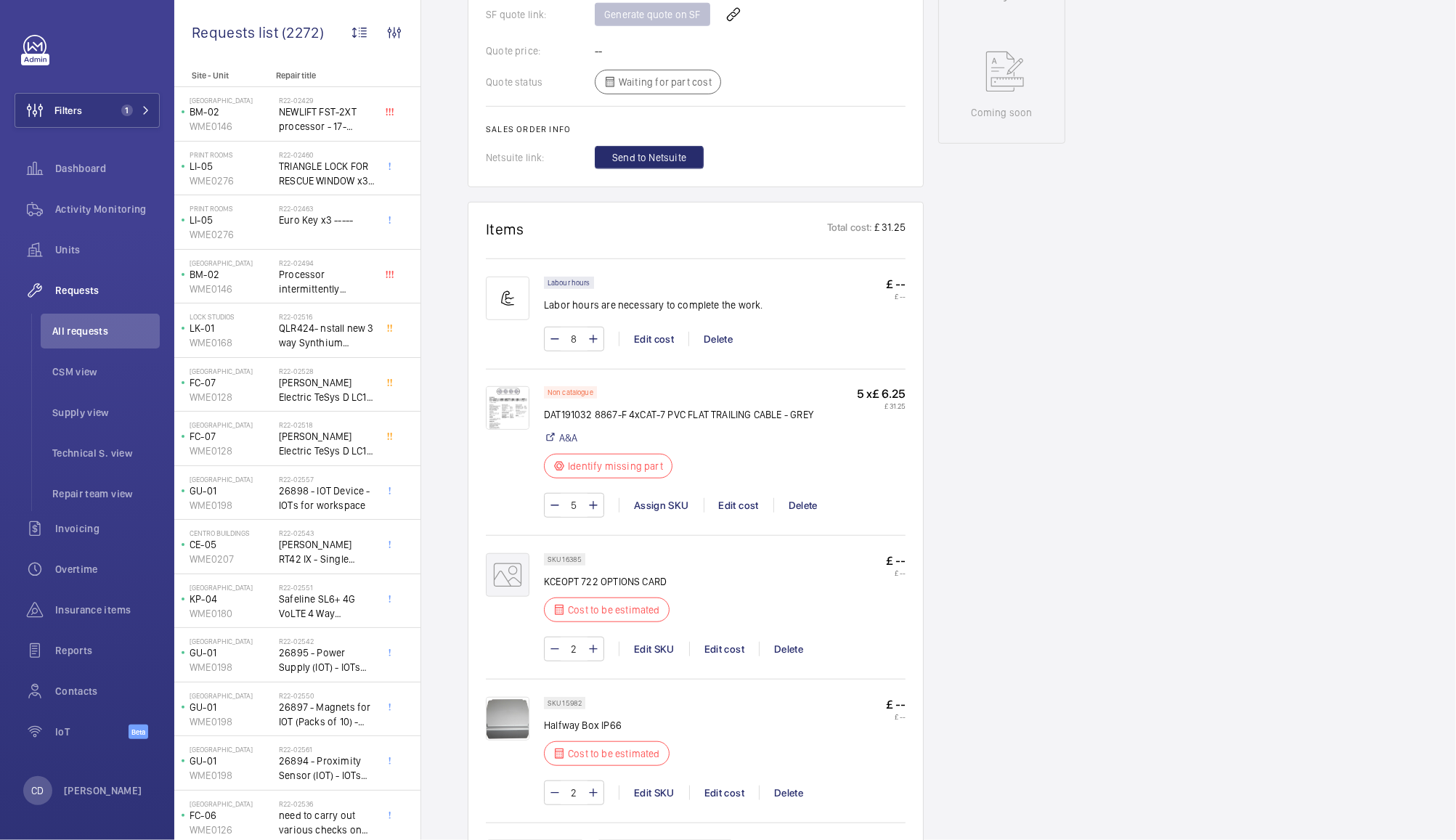
click at [579, 504] on input "5" at bounding box center [574, 506] width 27 height 23
type input "120"
click at [720, 653] on div "Edit cost" at bounding box center [724, 649] width 70 height 14
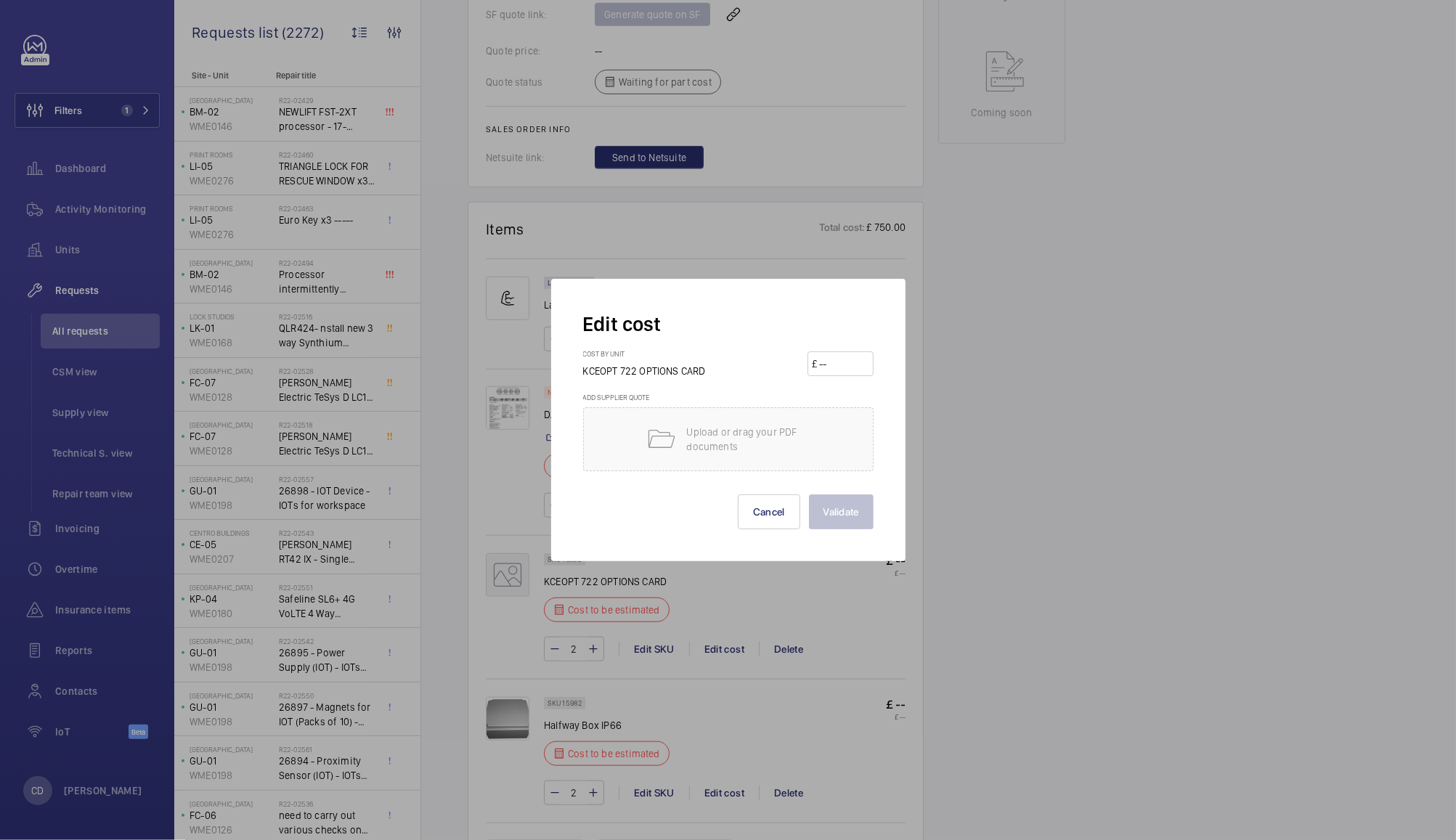
click at [850, 366] on input "number" at bounding box center [843, 364] width 51 height 23
type input "318"
click at [860, 512] on button "Validate" at bounding box center [841, 512] width 64 height 35
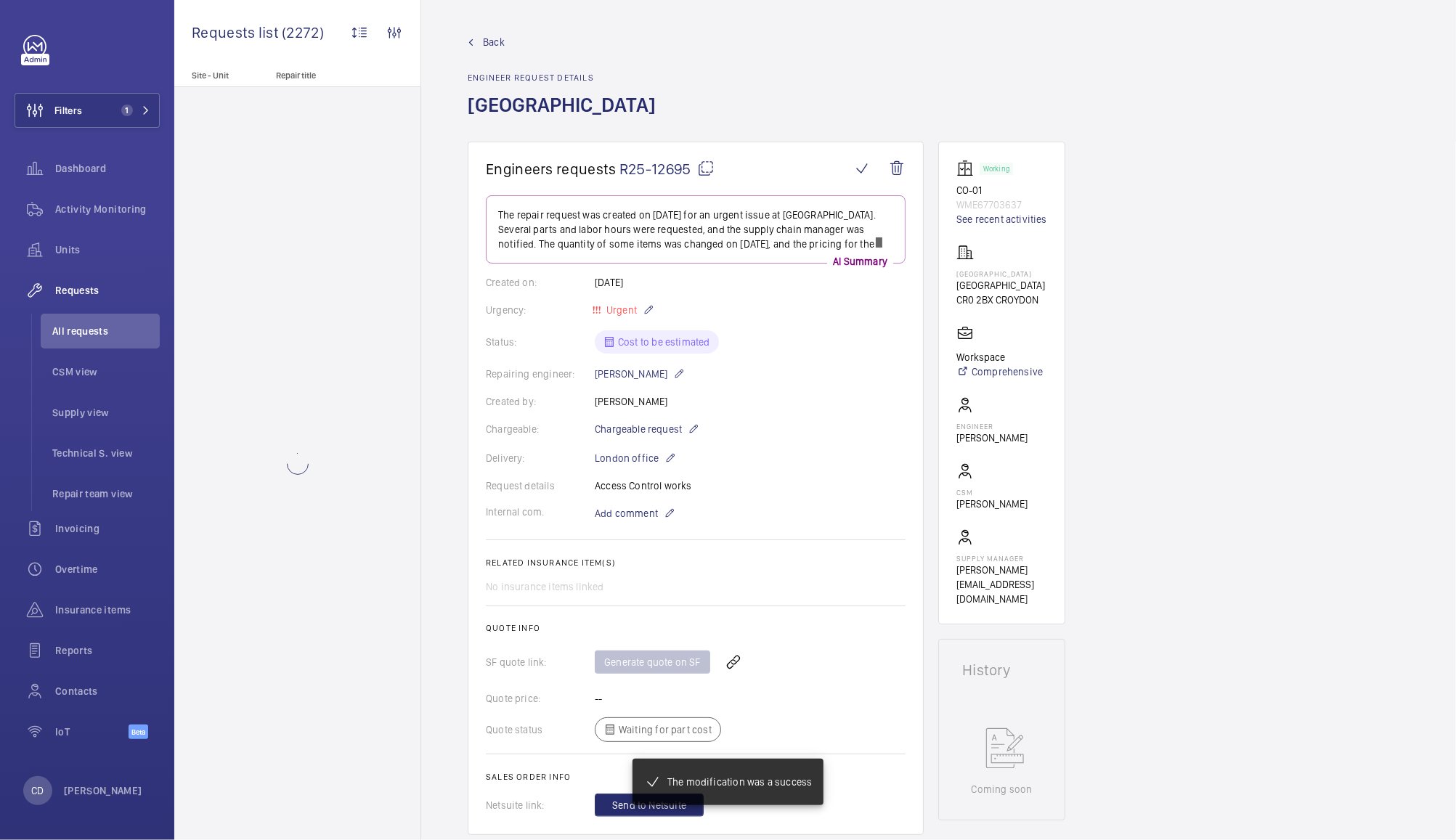
scroll to position [704, 0]
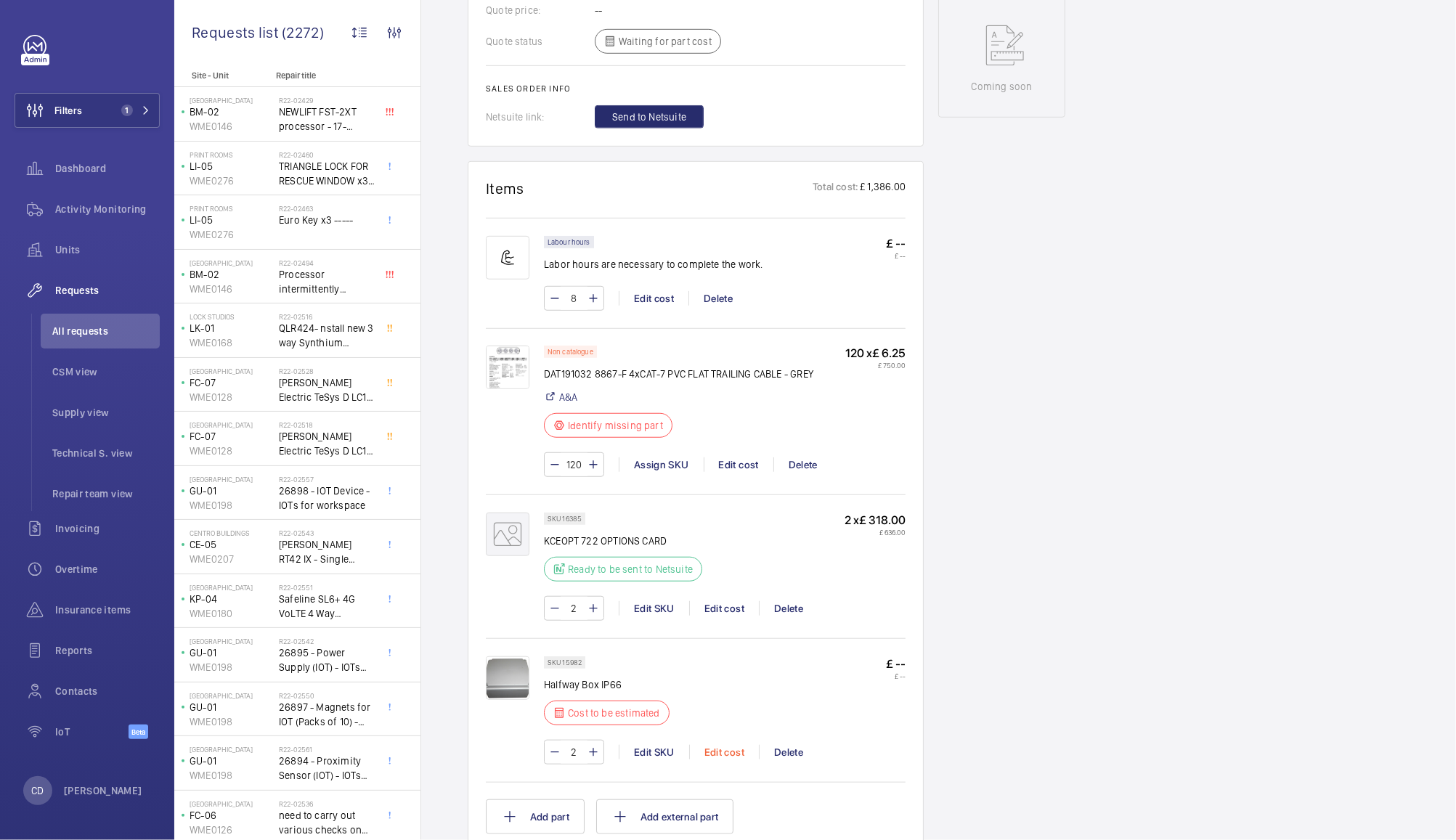
click at [723, 751] on div "Edit cost" at bounding box center [724, 752] width 70 height 14
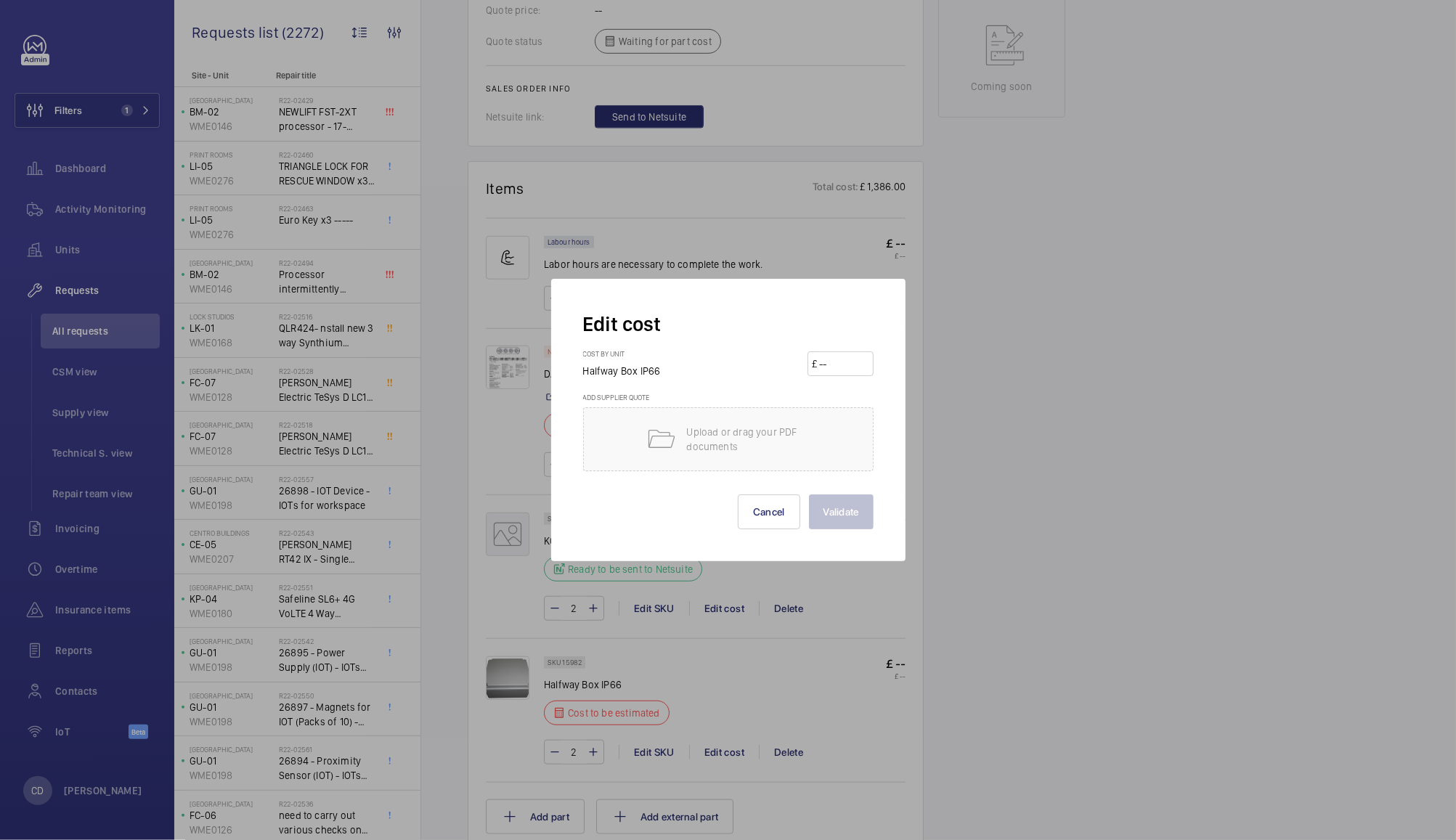
click at [854, 369] on input "number" at bounding box center [843, 364] width 51 height 23
type input "30"
click at [873, 526] on button "Validate" at bounding box center [841, 512] width 64 height 35
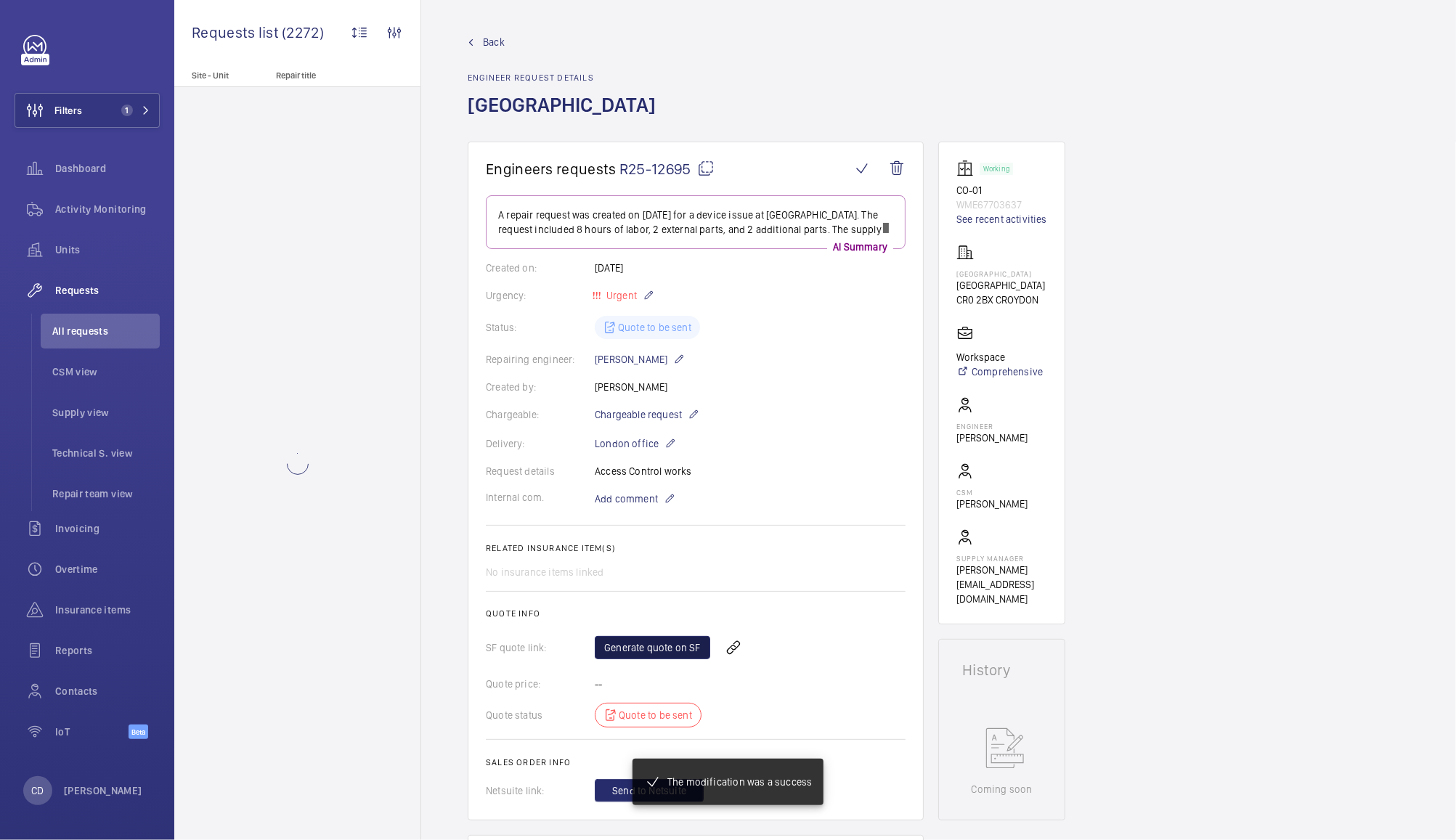
click at [656, 636] on link "Generate quote on SF" at bounding box center [653, 648] width 115 height 23
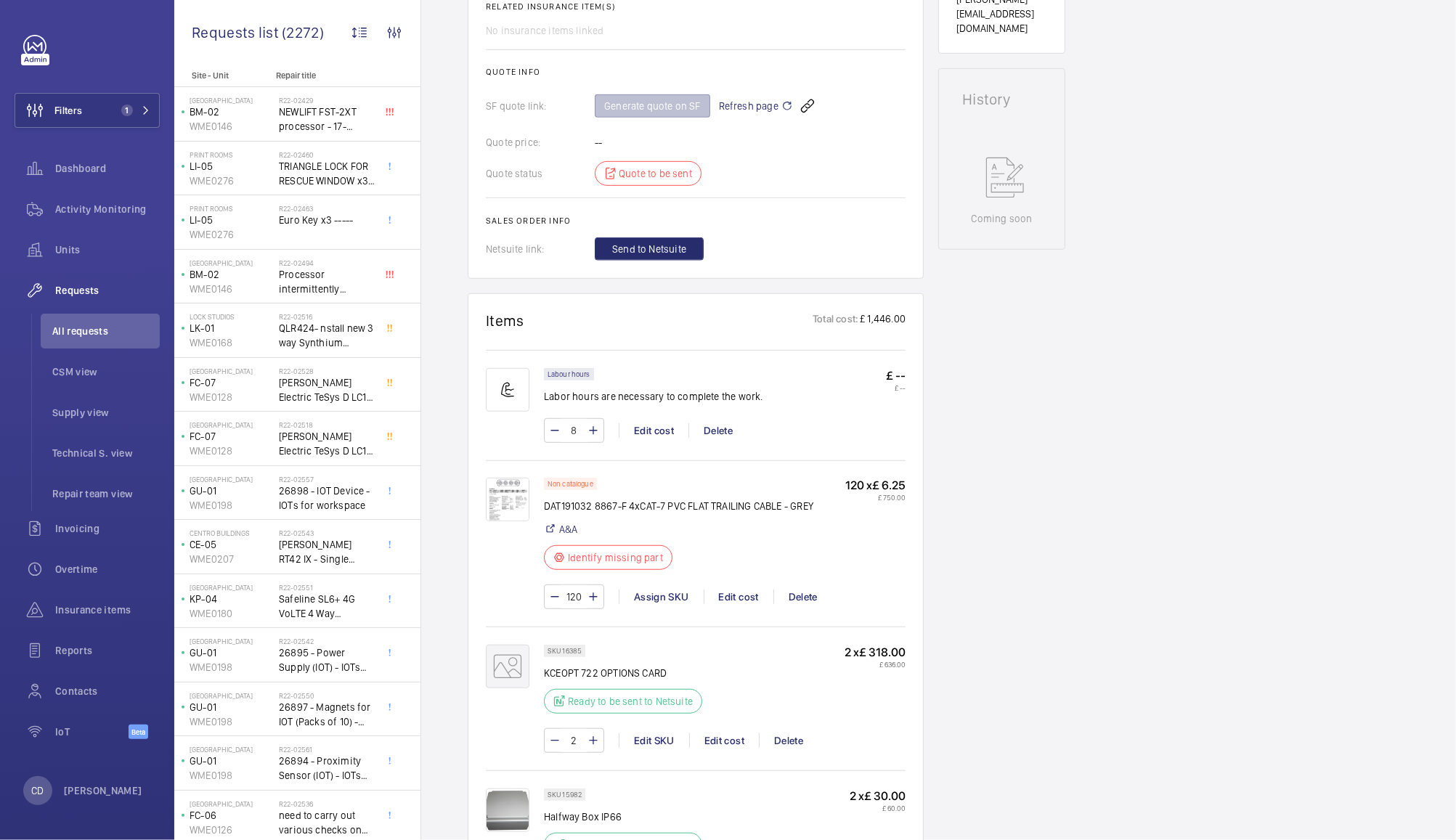
scroll to position [93, 0]
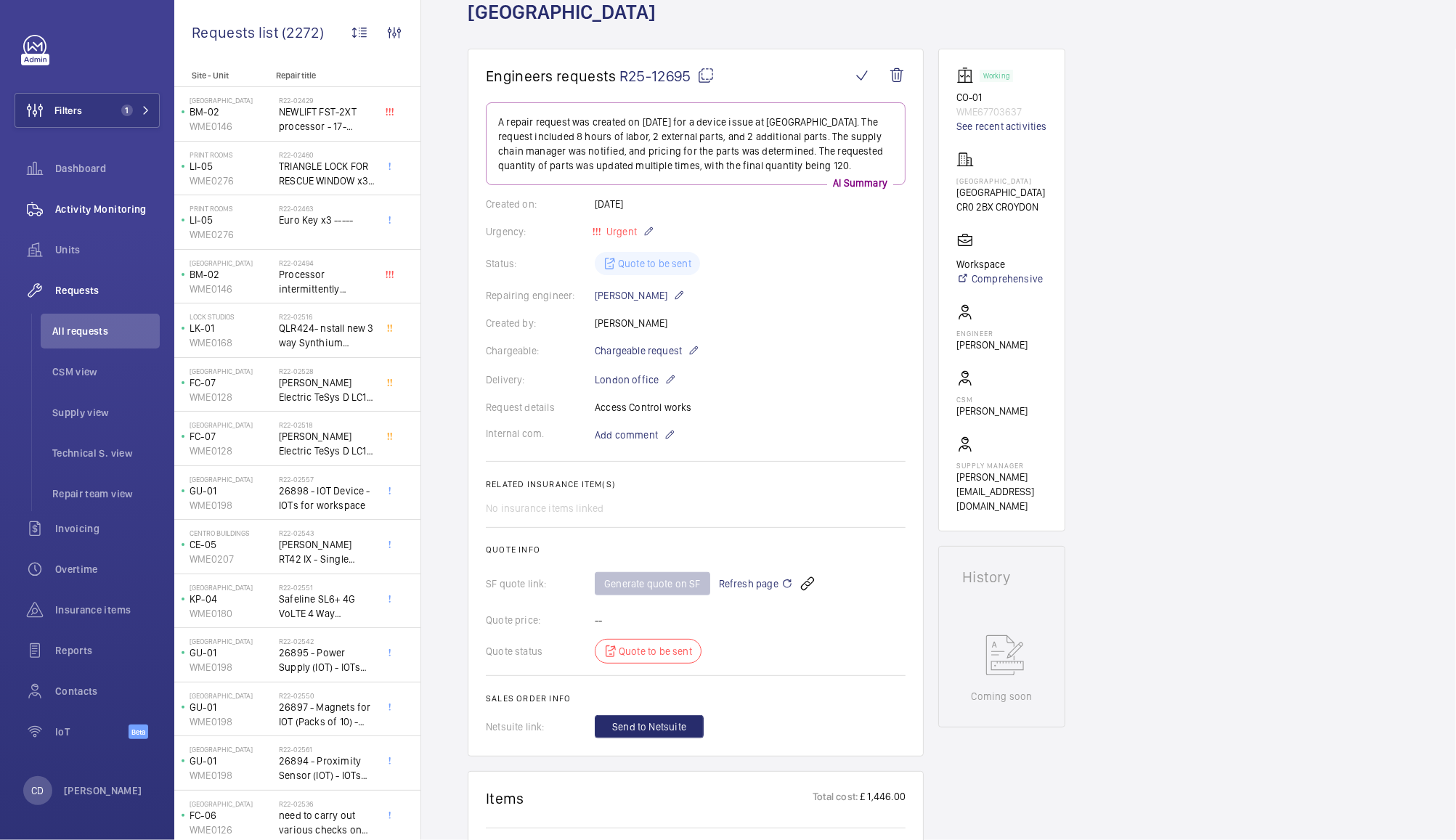
click at [100, 210] on span "Activity Monitoring" at bounding box center [107, 209] width 105 height 14
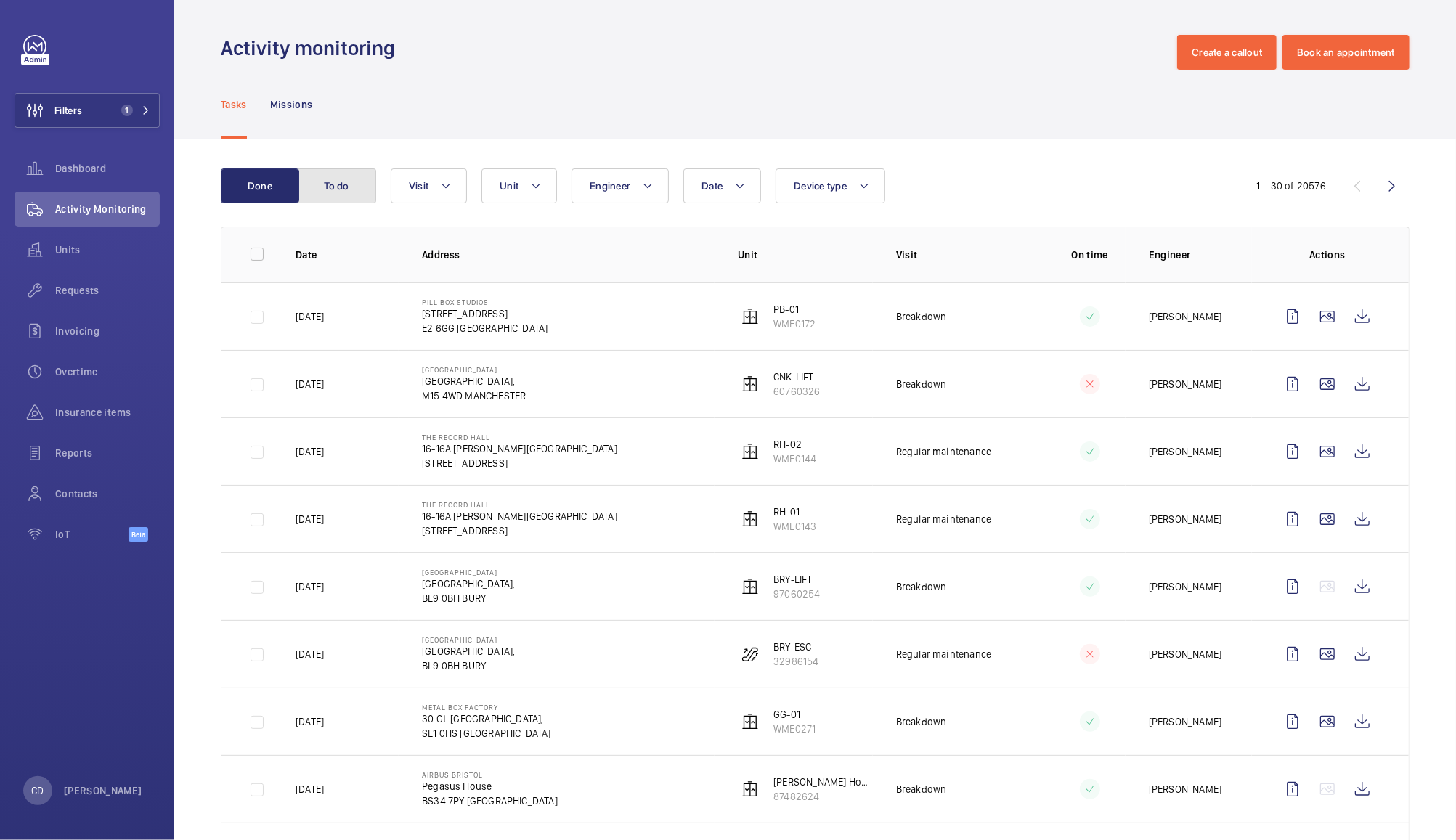
click at [349, 180] on button "To do" at bounding box center [337, 185] width 79 height 35
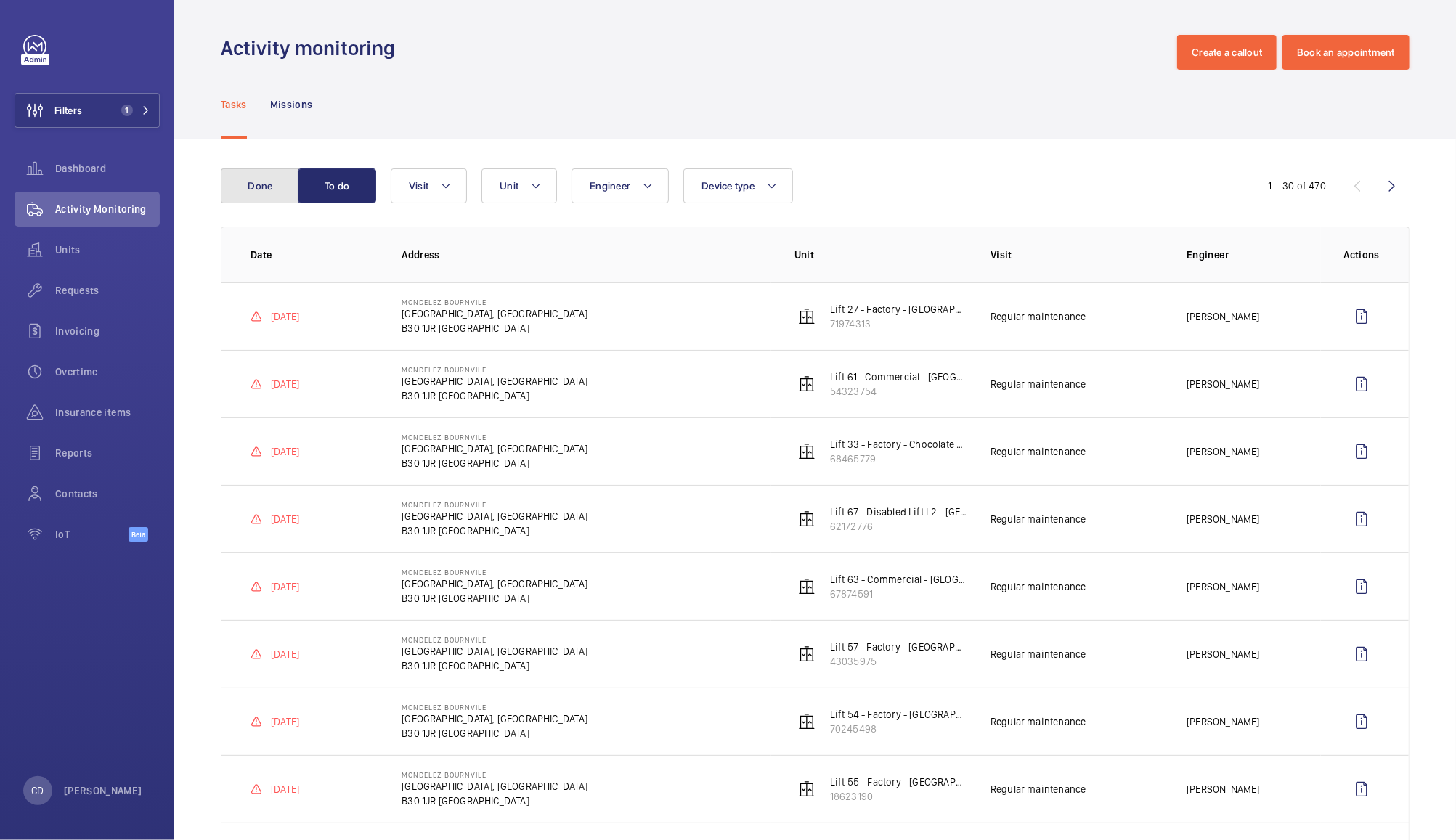
click at [235, 178] on button "Done" at bounding box center [260, 185] width 79 height 35
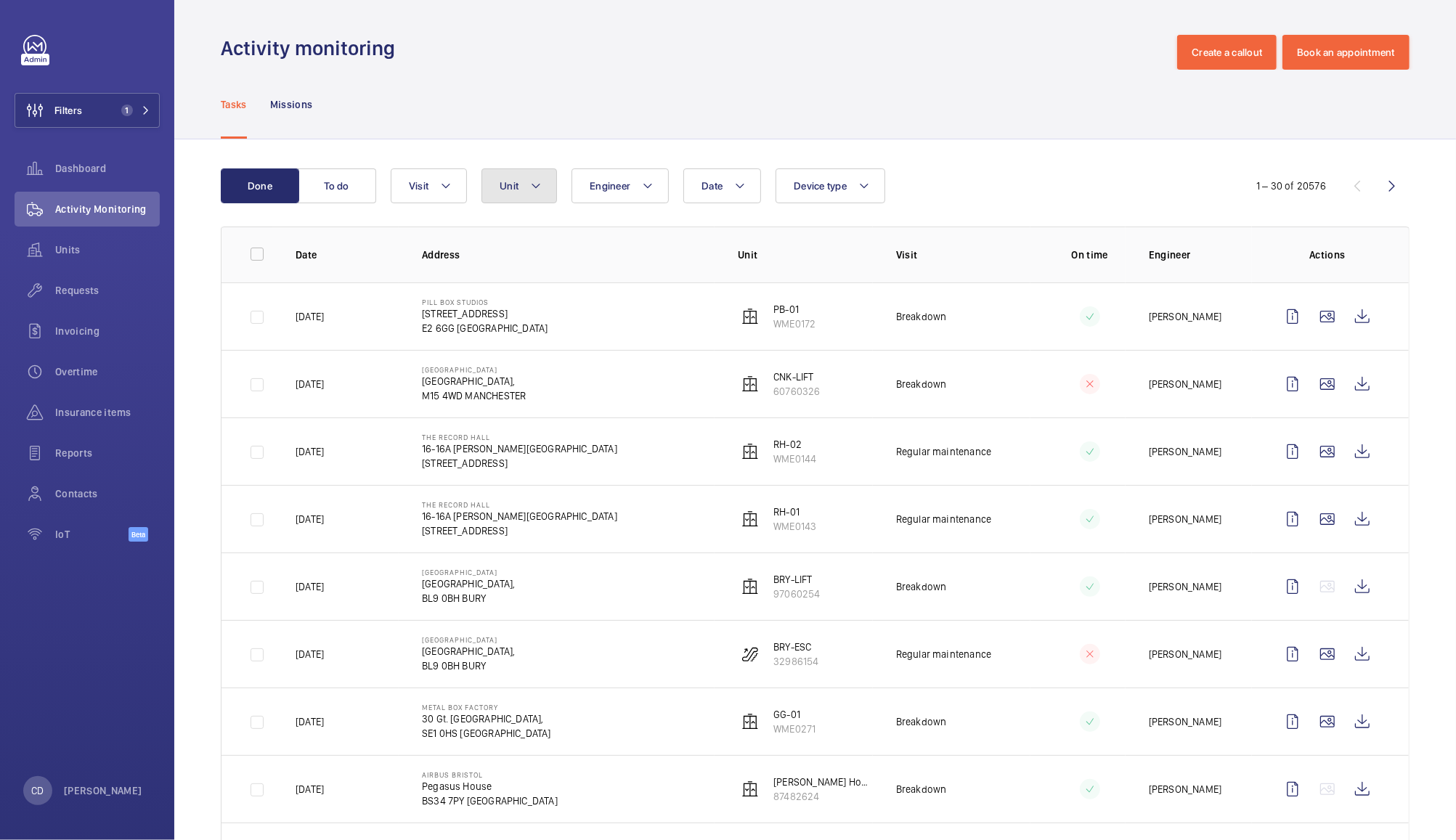
click at [535, 185] on mat-icon at bounding box center [536, 185] width 12 height 17
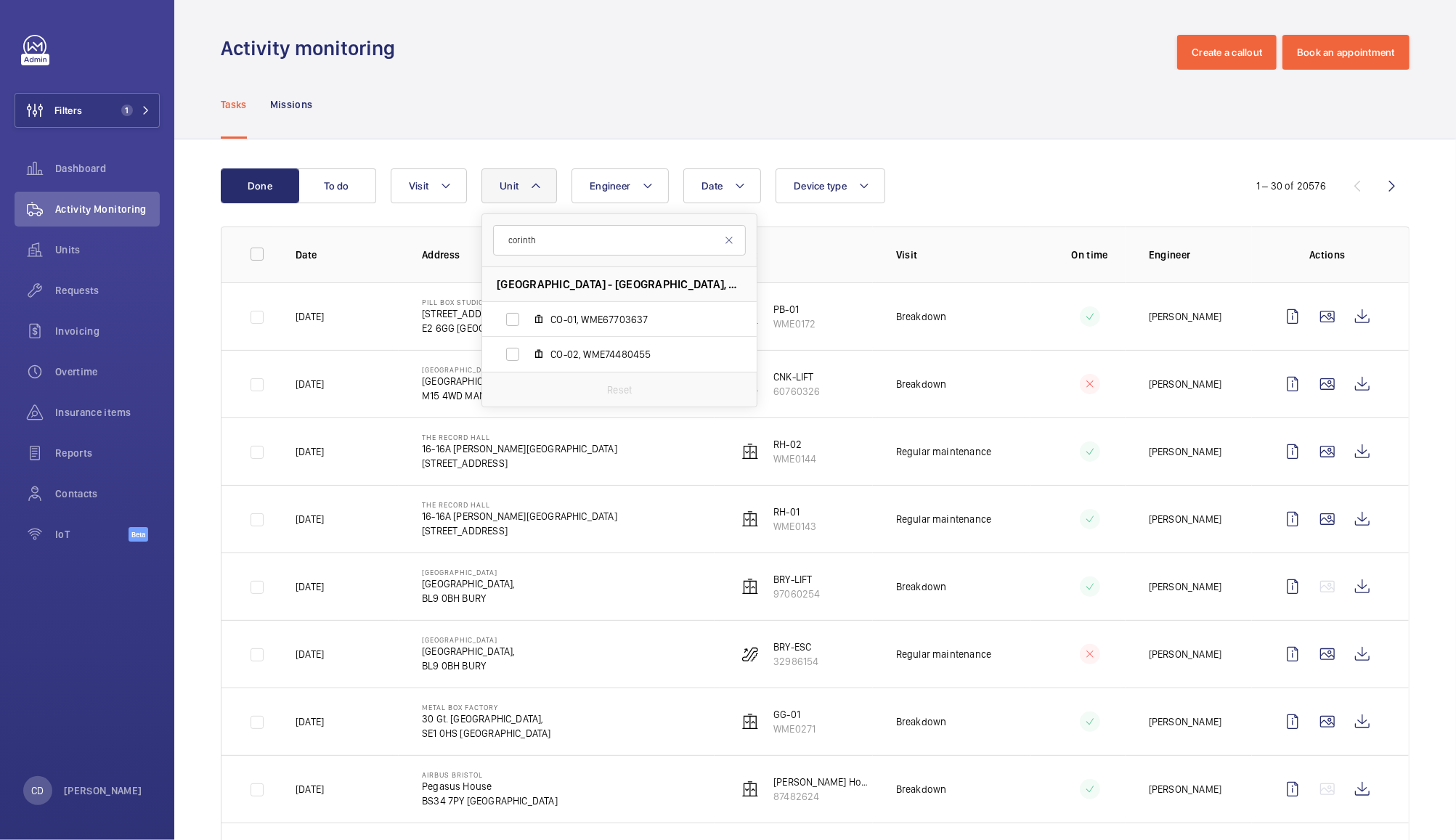
type input "corinth"
click at [961, 97] on div "Tasks Missions" at bounding box center [815, 105] width 1189 height 69
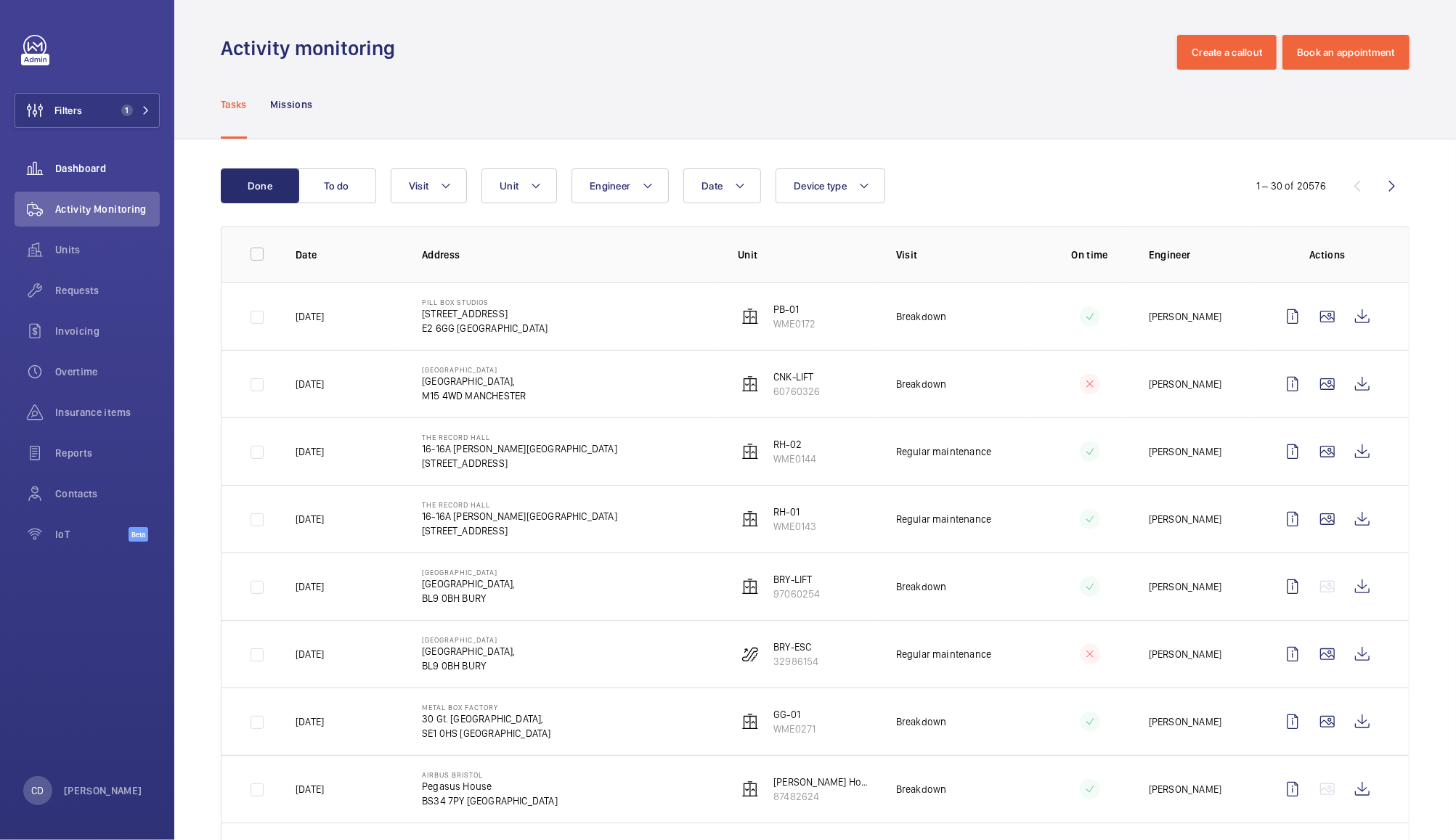
click at [90, 174] on span "Dashboard" at bounding box center [107, 168] width 105 height 14
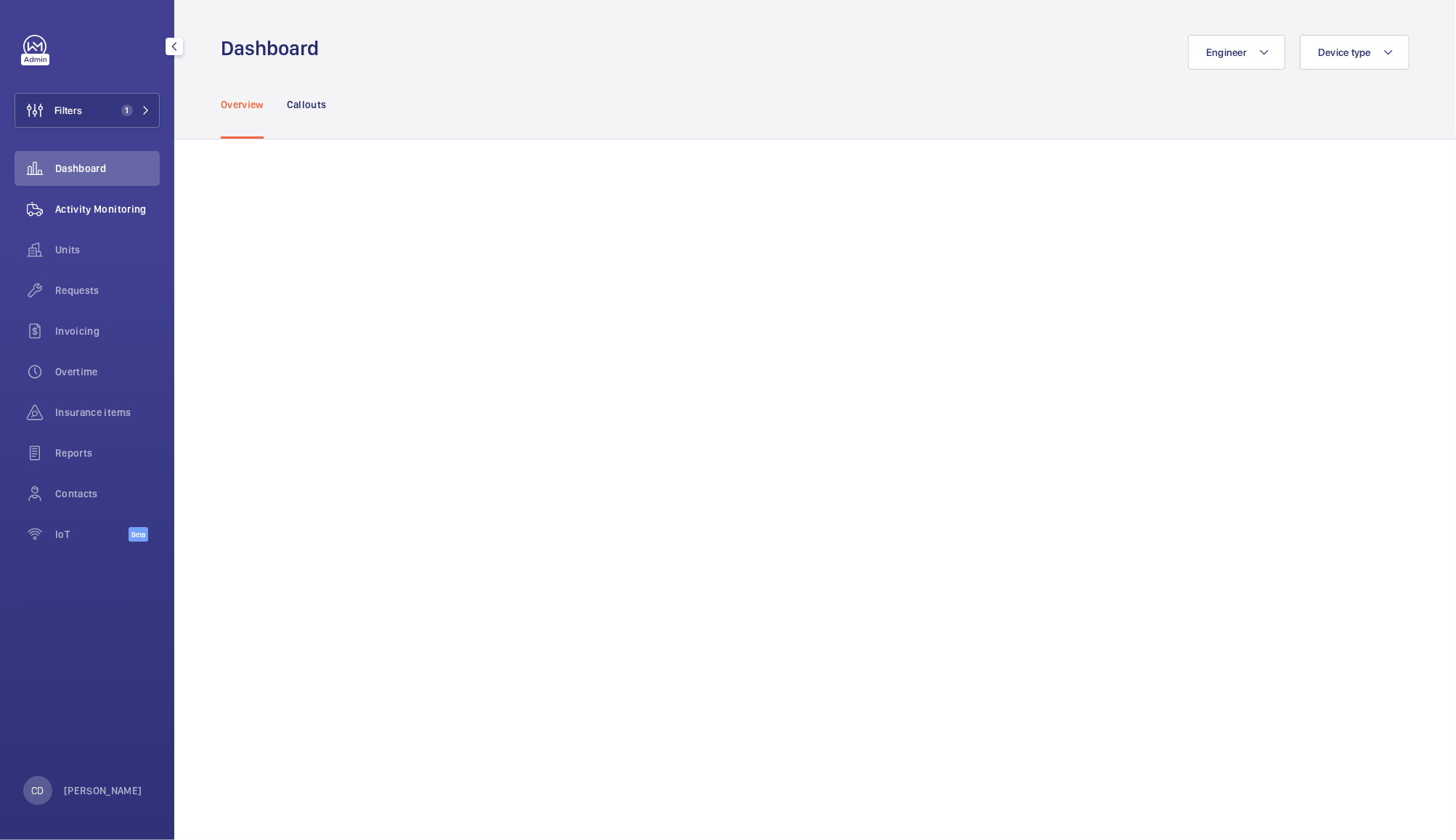
click at [97, 200] on div "Activity Monitoring" at bounding box center [86, 210] width 145 height 35
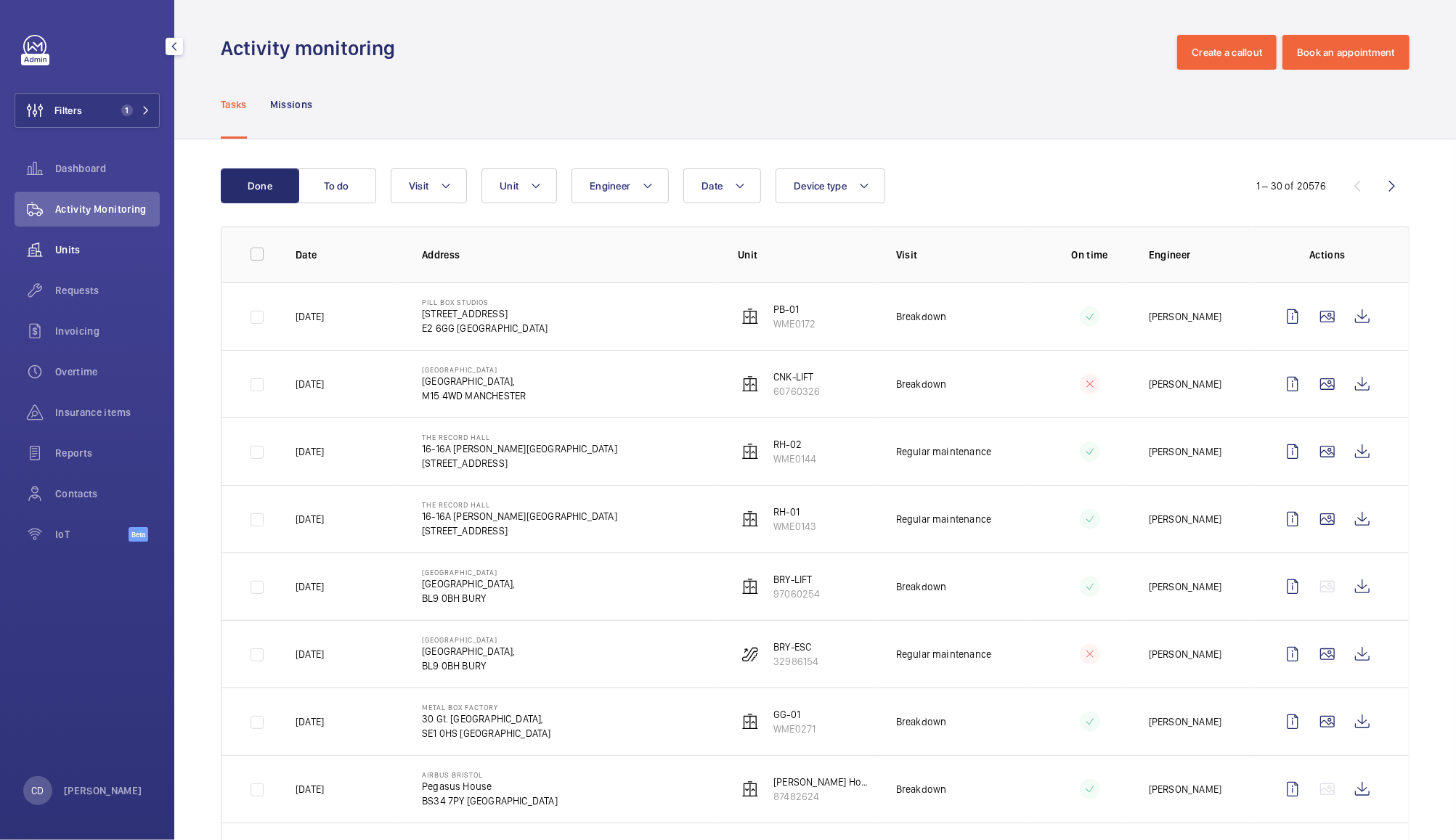
click at [54, 252] on wm-front-icon-button at bounding box center [35, 250] width 40 height 35
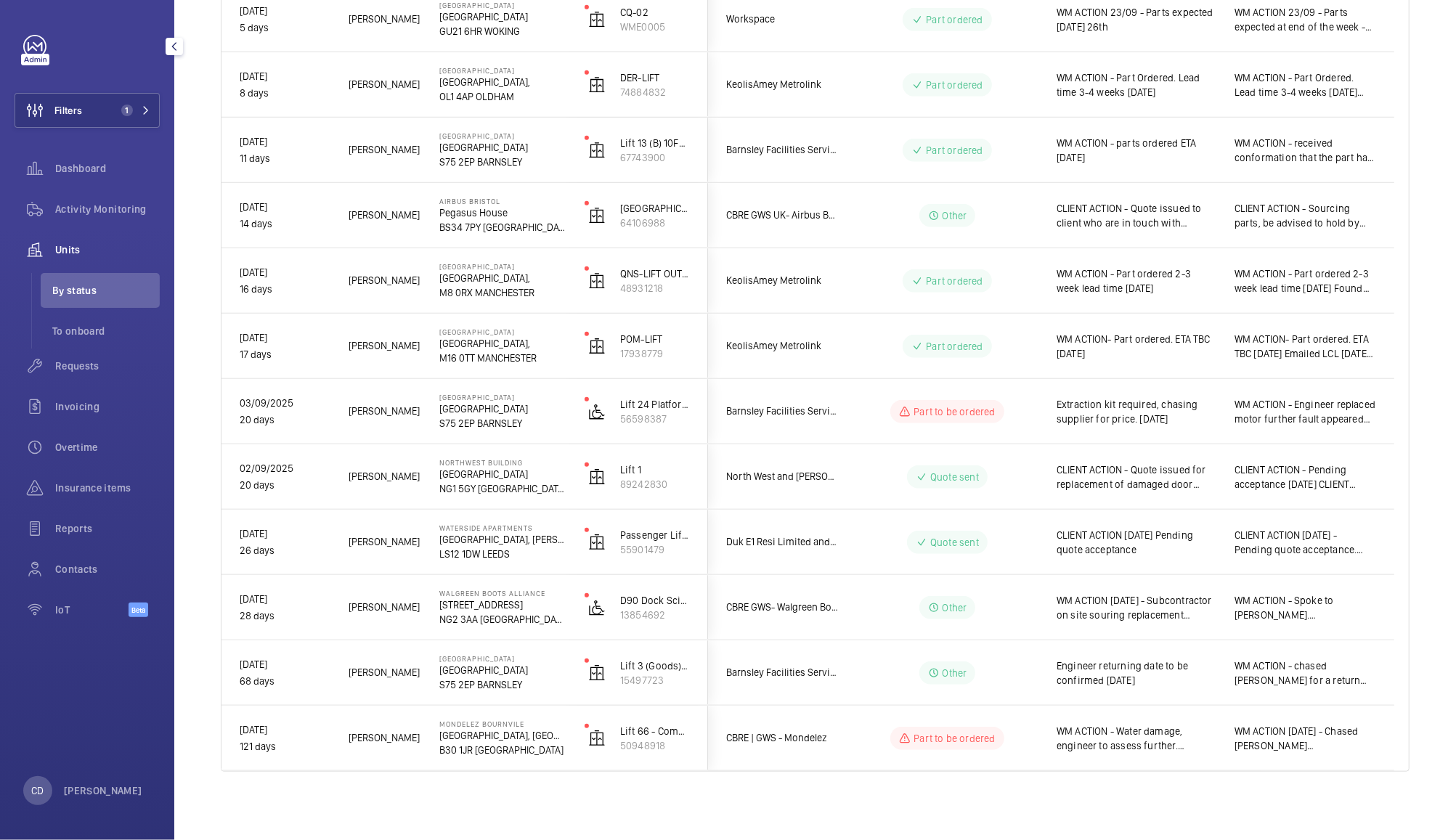
scroll to position [674, 0]
click at [1179, 417] on span "Extraction kit required, chasing supplier for price. 15.09.25" at bounding box center [1137, 411] width 160 height 29
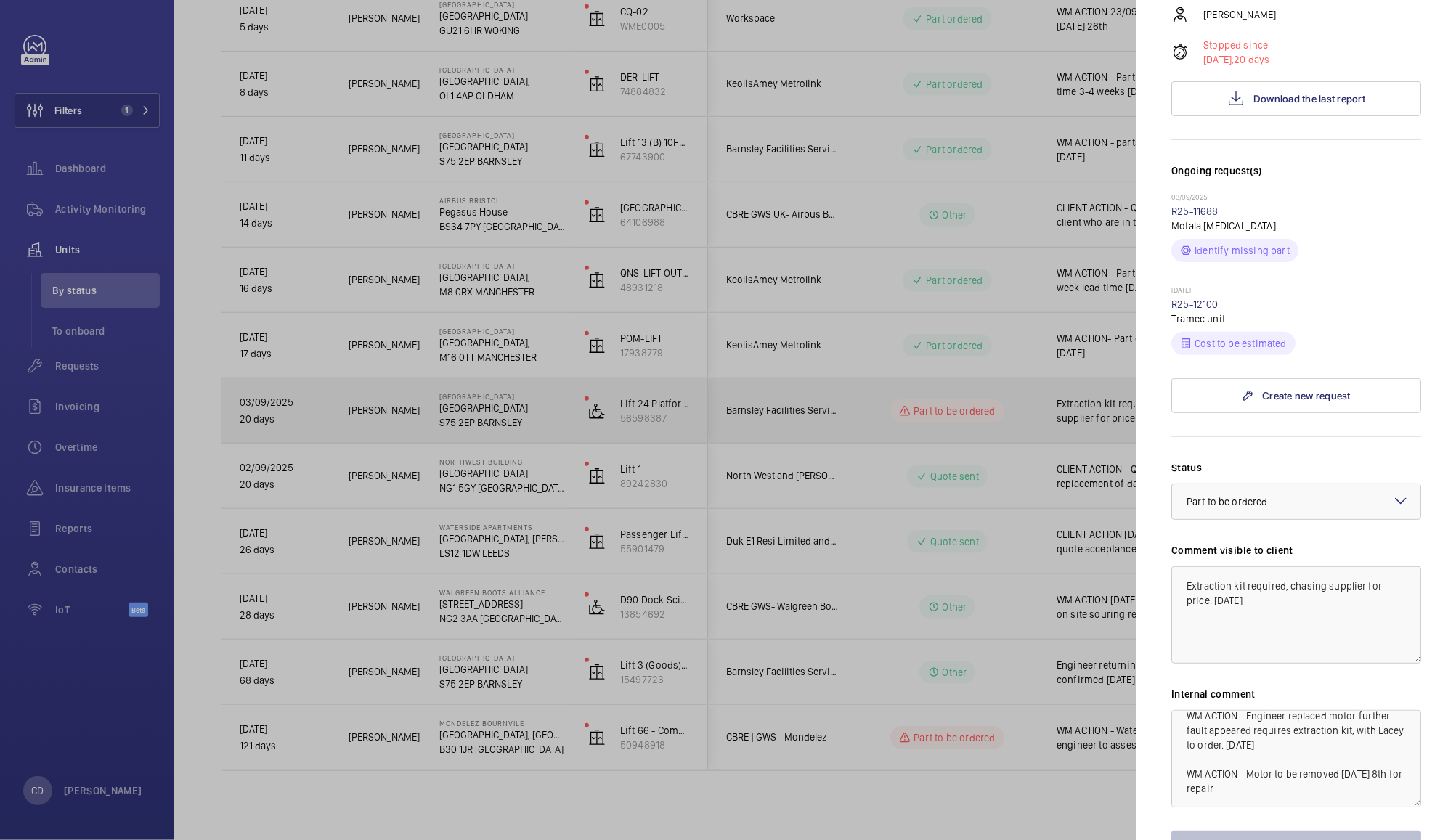
scroll to position [0, 0]
click at [1019, 411] on div at bounding box center [728, 420] width 1456 height 840
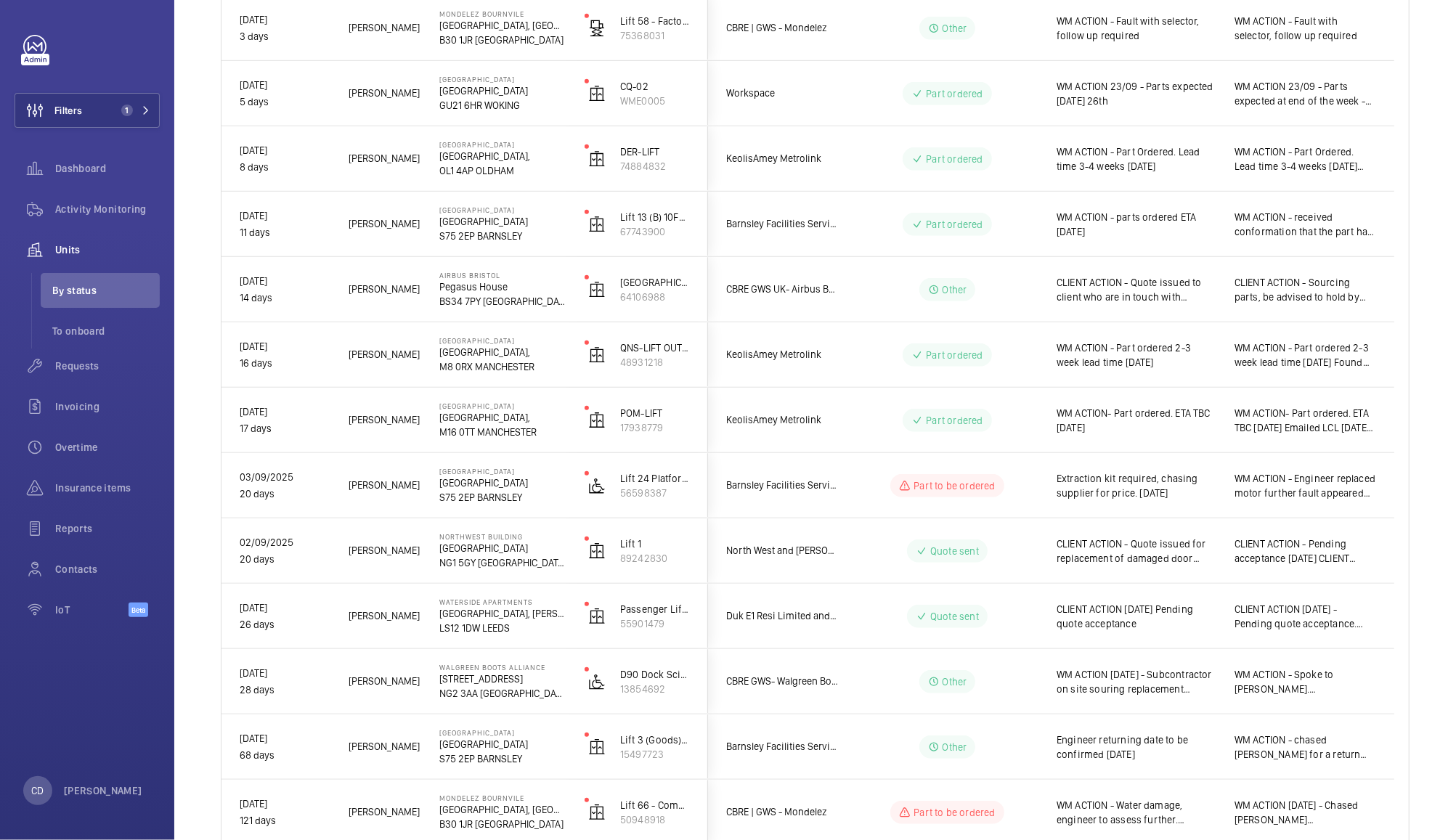
scroll to position [599, 0]
click at [90, 212] on span "Activity Monitoring" at bounding box center [107, 209] width 105 height 14
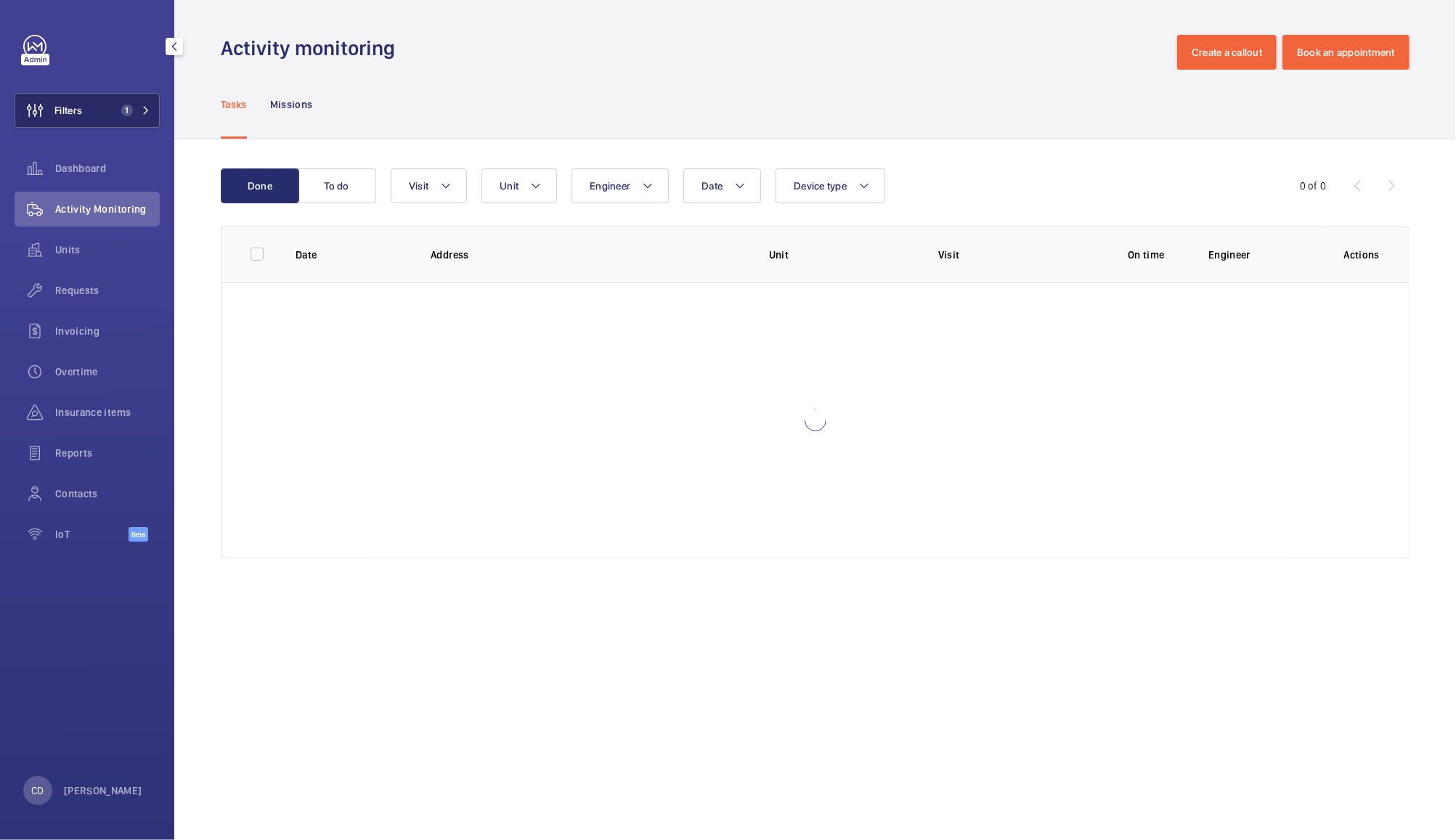
click at [123, 105] on span "1" at bounding box center [124, 111] width 17 height 12
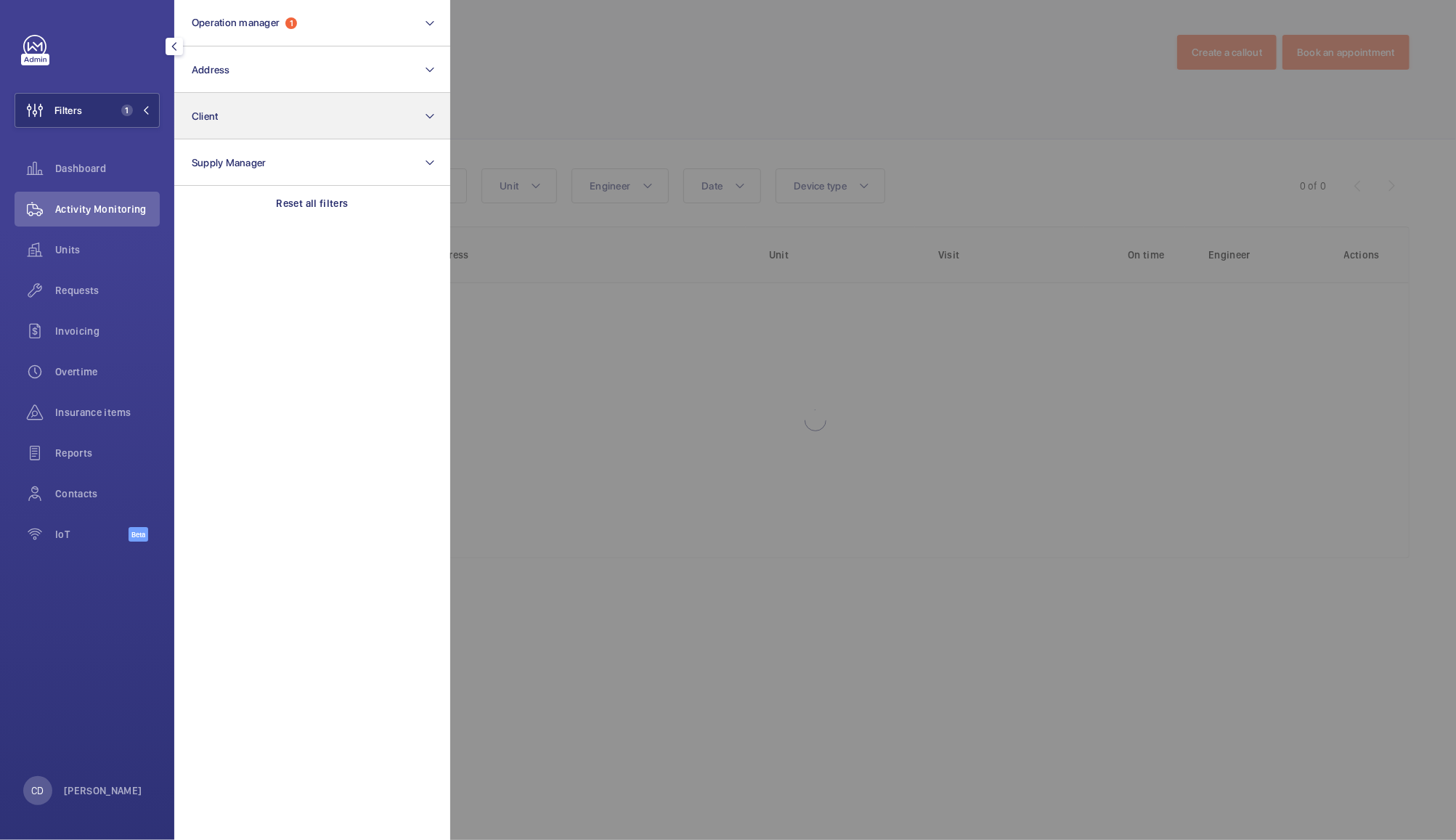
click at [248, 120] on button "Client" at bounding box center [311, 116] width 276 height 46
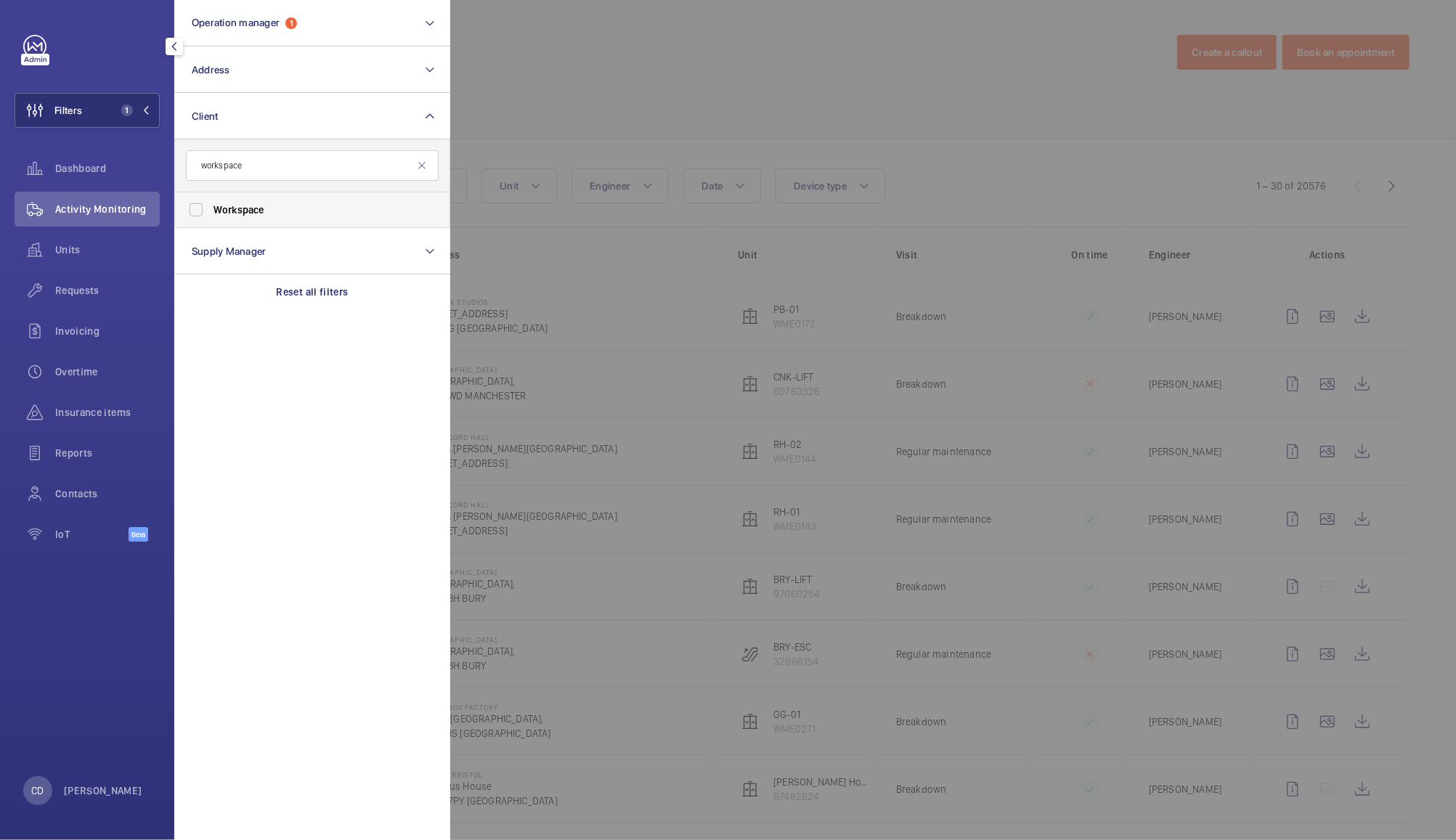
type input "workspace"
click at [316, 221] on label "Workspace" at bounding box center [301, 210] width 253 height 35
click at [210, 221] on input "Workspace" at bounding box center [196, 210] width 29 height 29
checkbox input "true"
click at [660, 64] on div at bounding box center [1178, 420] width 1456 height 840
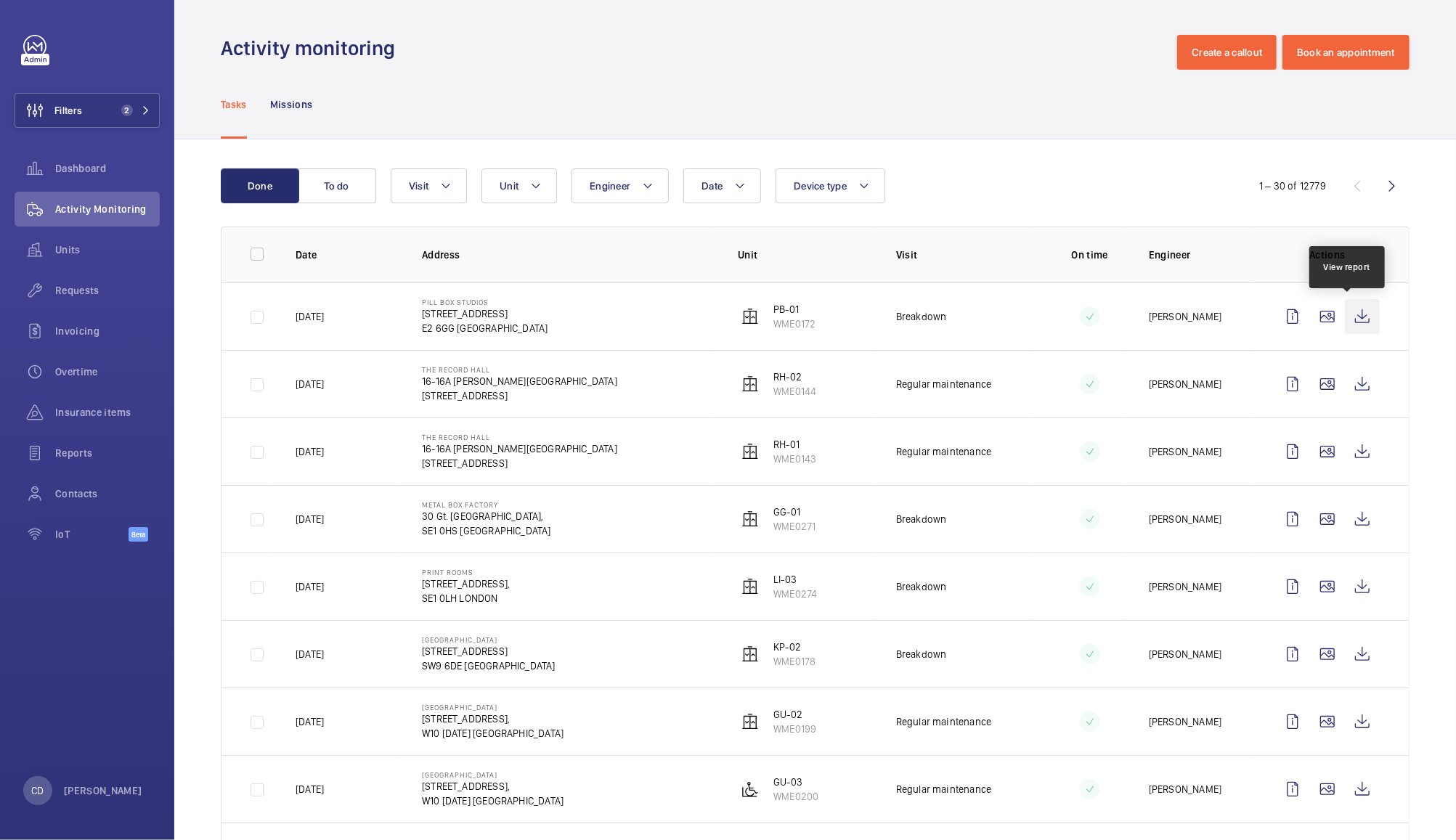
click at [1349, 316] on wm-front-icon-button at bounding box center [1363, 316] width 35 height 35
click at [54, 282] on wm-front-icon-button at bounding box center [35, 290] width 40 height 35
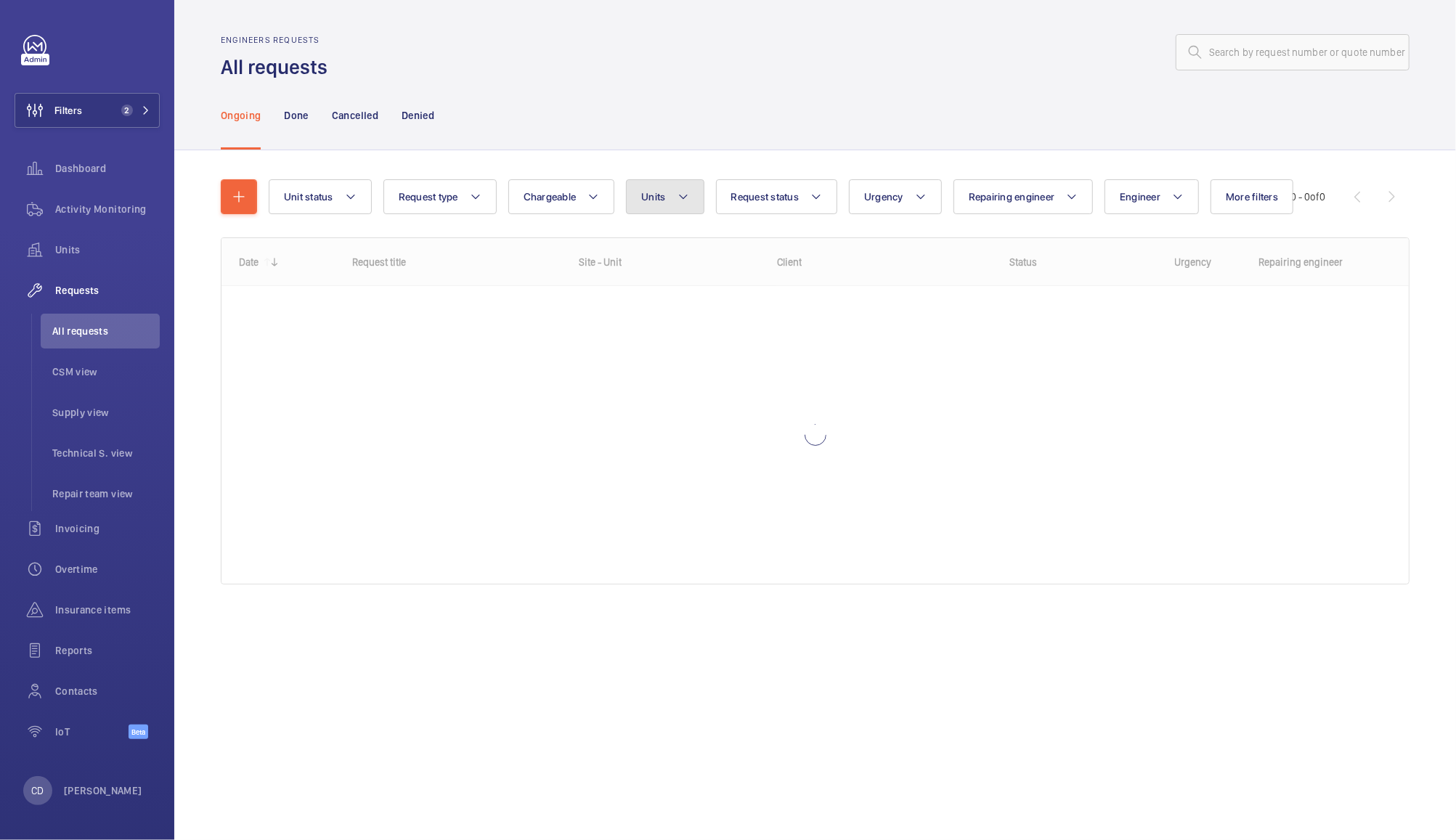
click at [662, 205] on button "Units" at bounding box center [664, 197] width 78 height 35
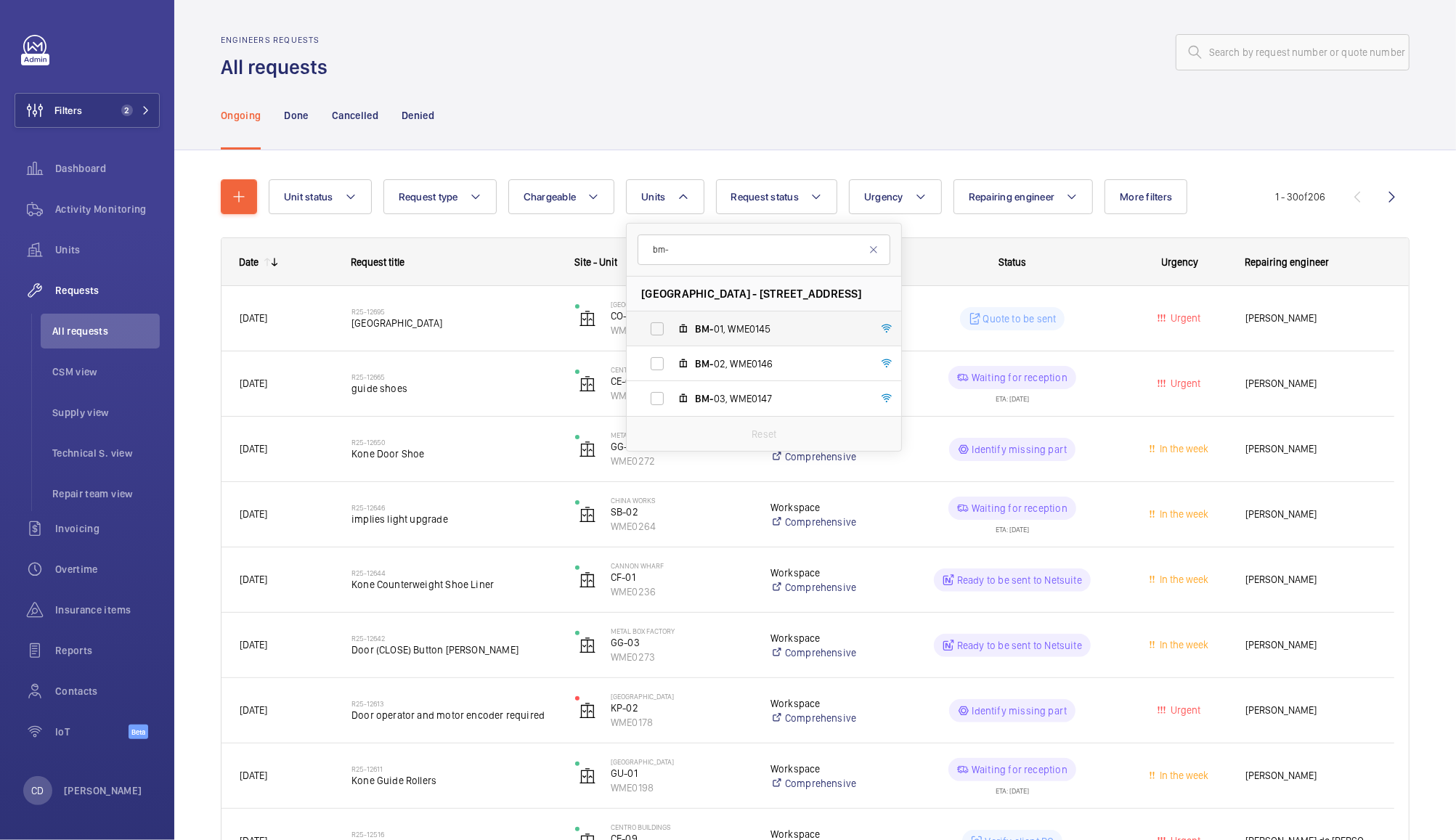
type input "bm-"
click at [765, 329] on span "BM- 01, WME0145" at bounding box center [778, 329] width 168 height 14
click at [672, 329] on input "BM- 01, WME0145" at bounding box center [657, 329] width 29 height 29
checkbox input "true"
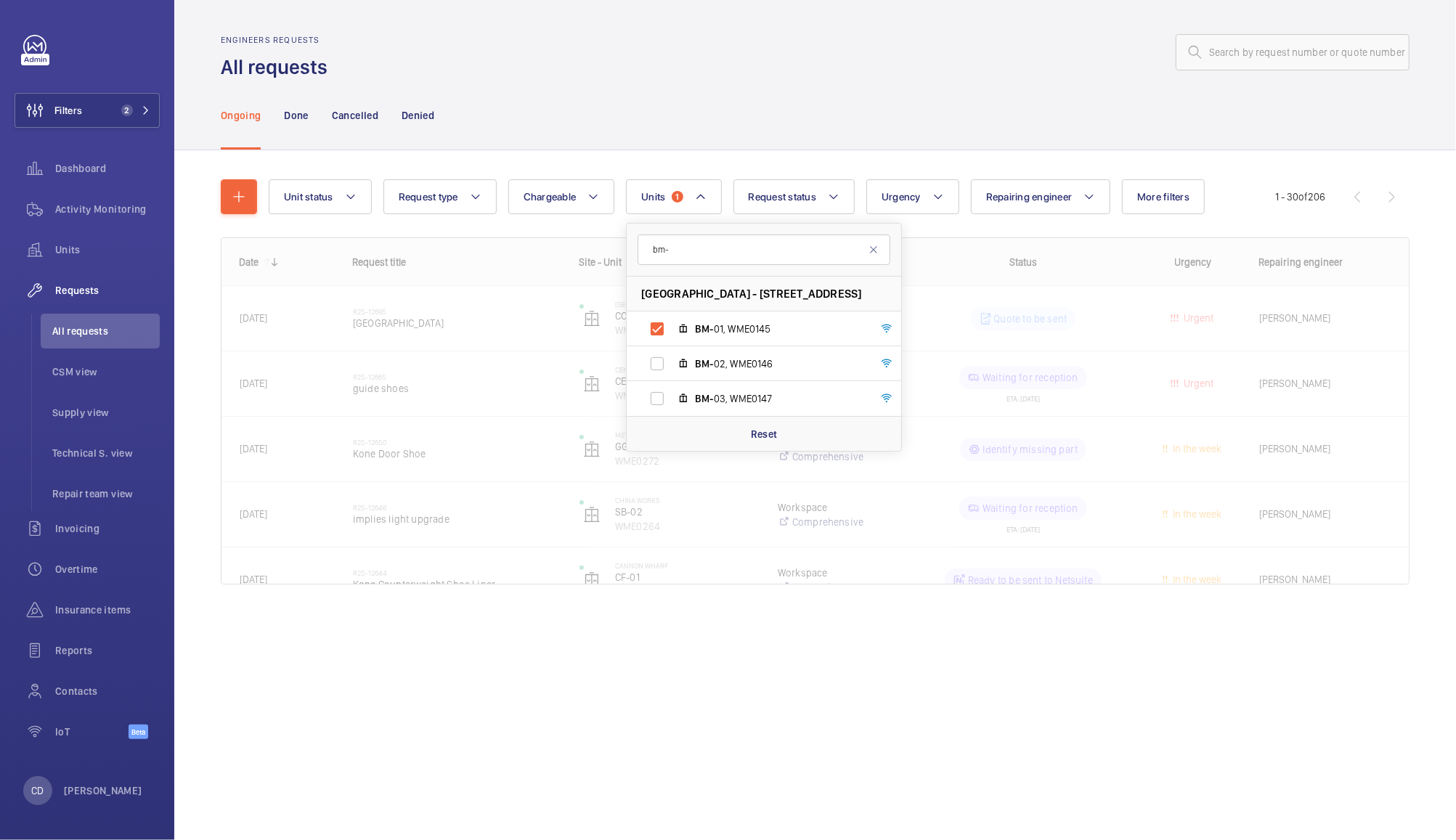
click at [1046, 88] on div "Ongoing Done Cancelled Denied" at bounding box center [815, 115] width 1189 height 69
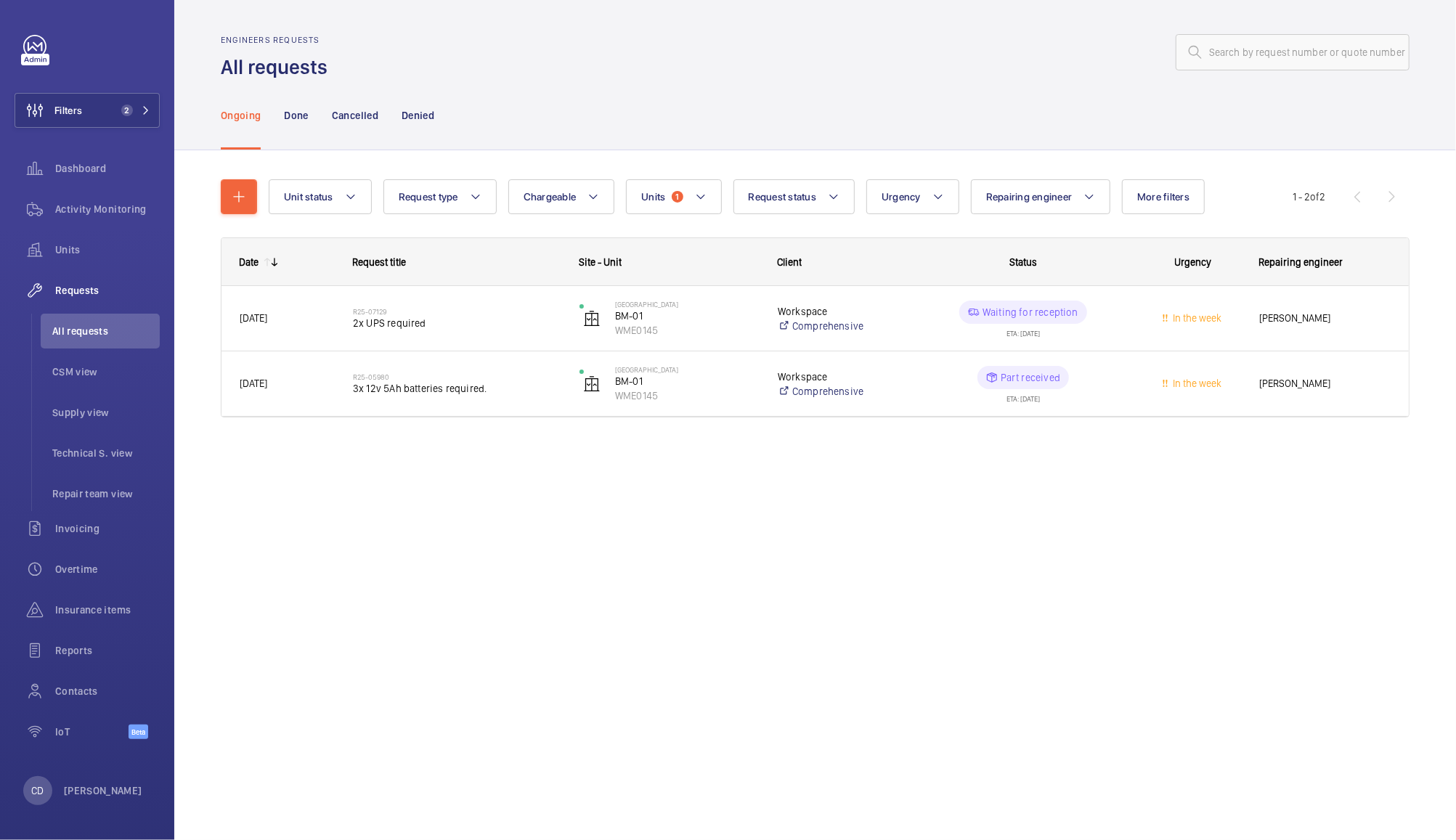
click at [1074, 317] on p "Waiting for reception" at bounding box center [1031, 311] width 96 height 14
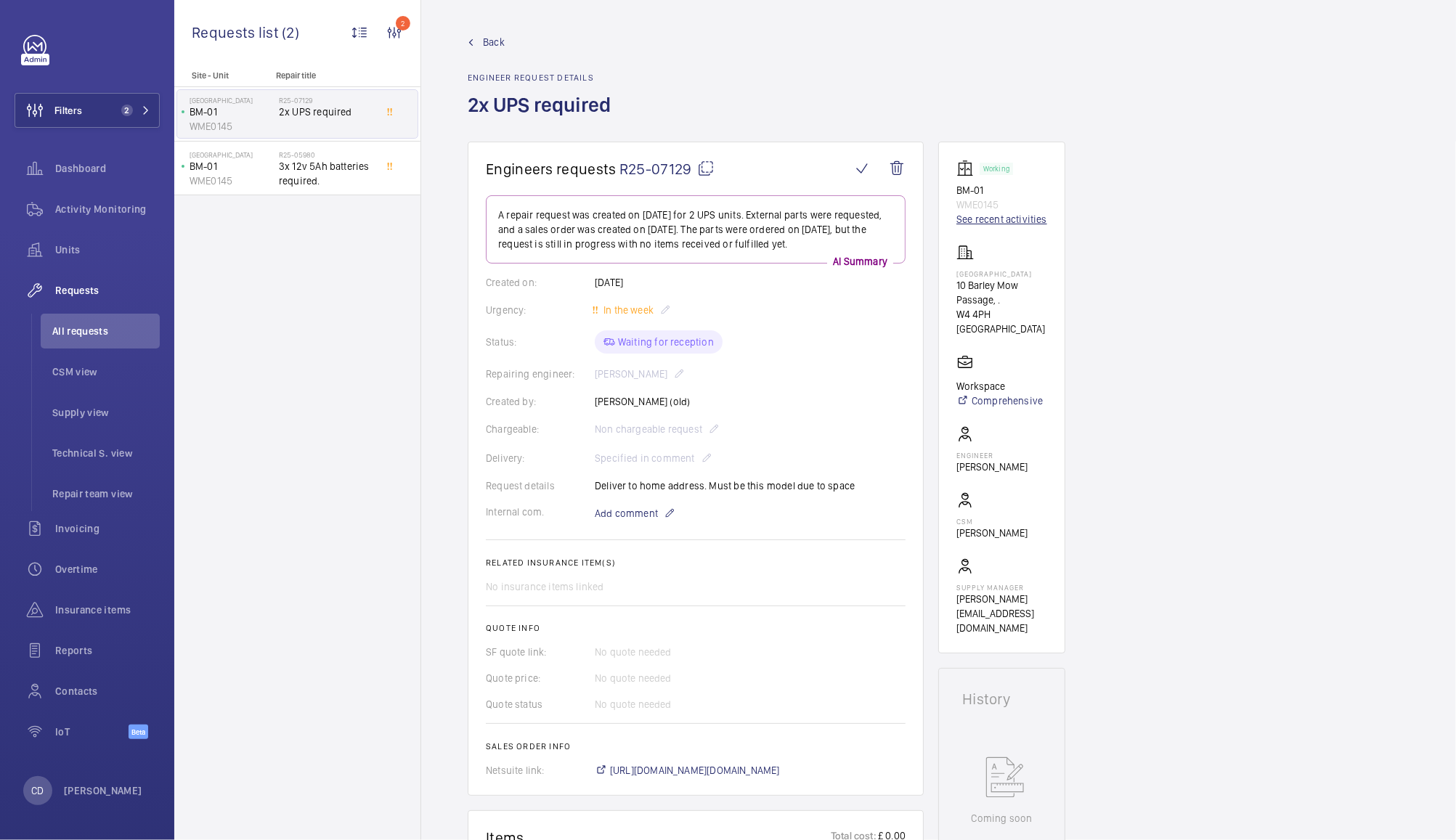
click at [1034, 222] on link "See recent activities" at bounding box center [1001, 219] width 90 height 14
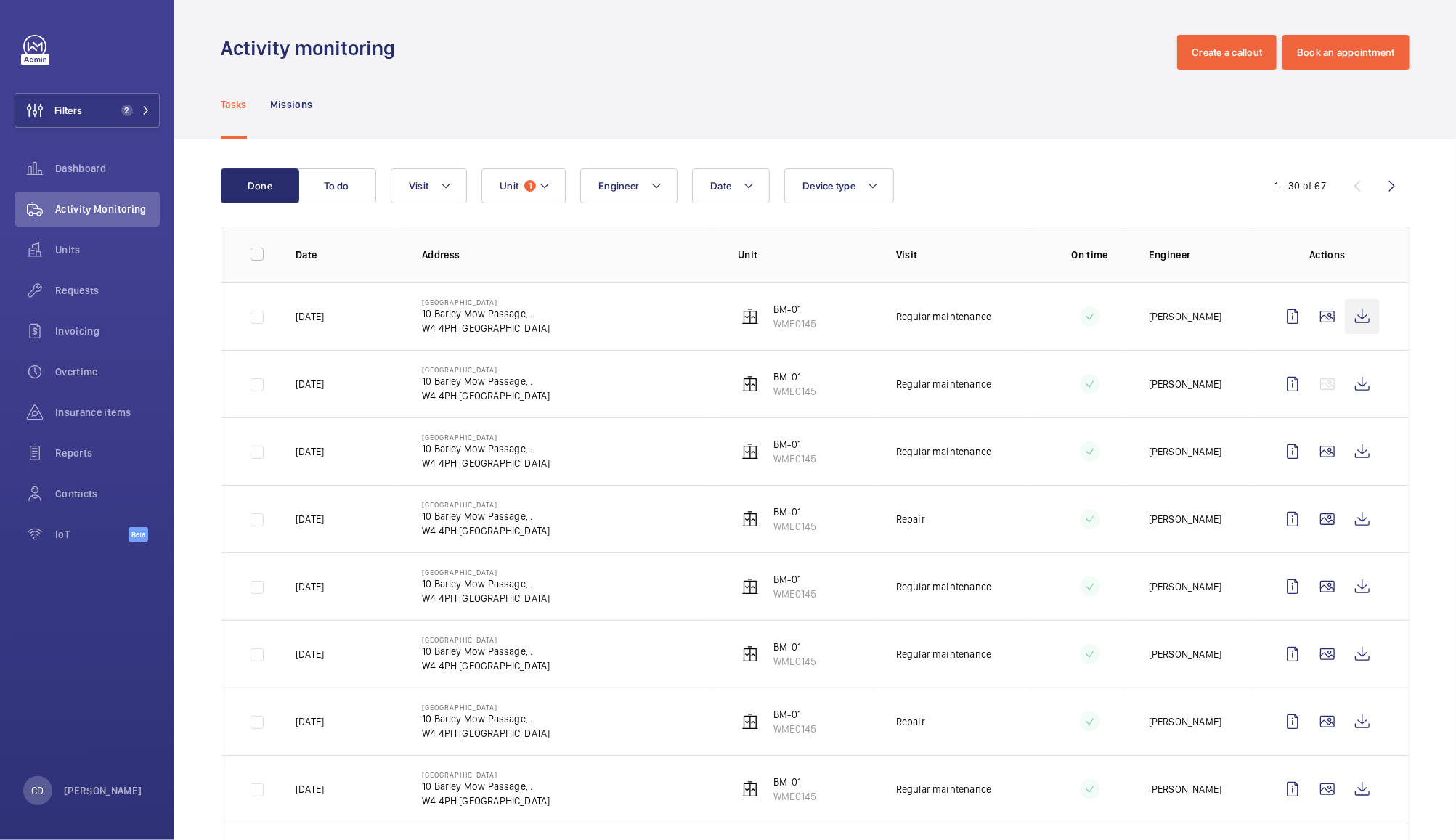
click at [1352, 317] on wm-front-icon-button at bounding box center [1363, 316] width 35 height 35
click at [1348, 383] on wm-front-icon-button at bounding box center [1363, 384] width 35 height 35
click at [1354, 520] on wm-front-icon-button at bounding box center [1363, 519] width 35 height 35
click at [1356, 320] on wm-front-icon-button at bounding box center [1363, 316] width 35 height 35
click at [518, 191] on span "Unit" at bounding box center [509, 185] width 19 height 12
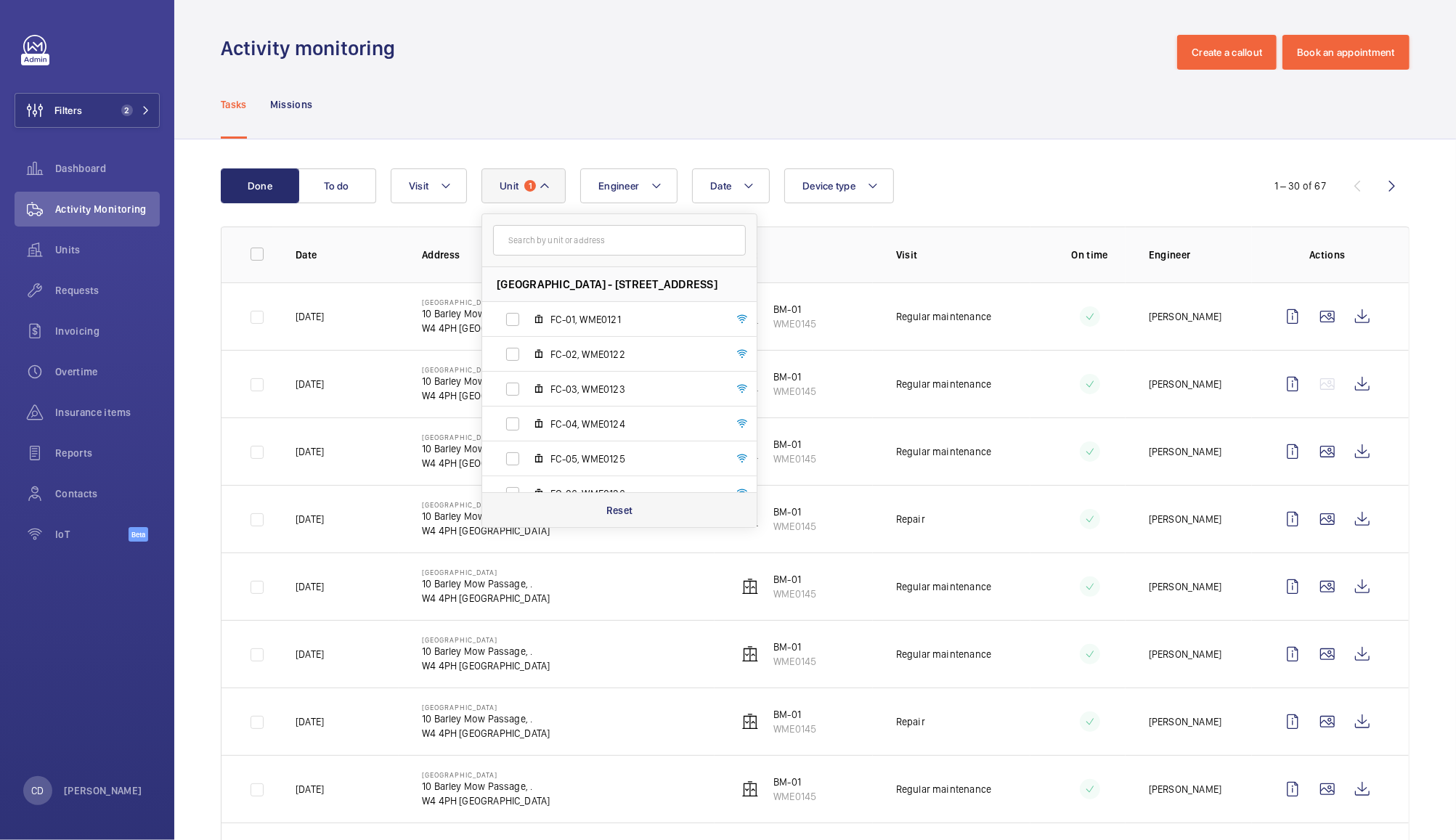
click at [643, 502] on div "Reset" at bounding box center [620, 509] width 275 height 35
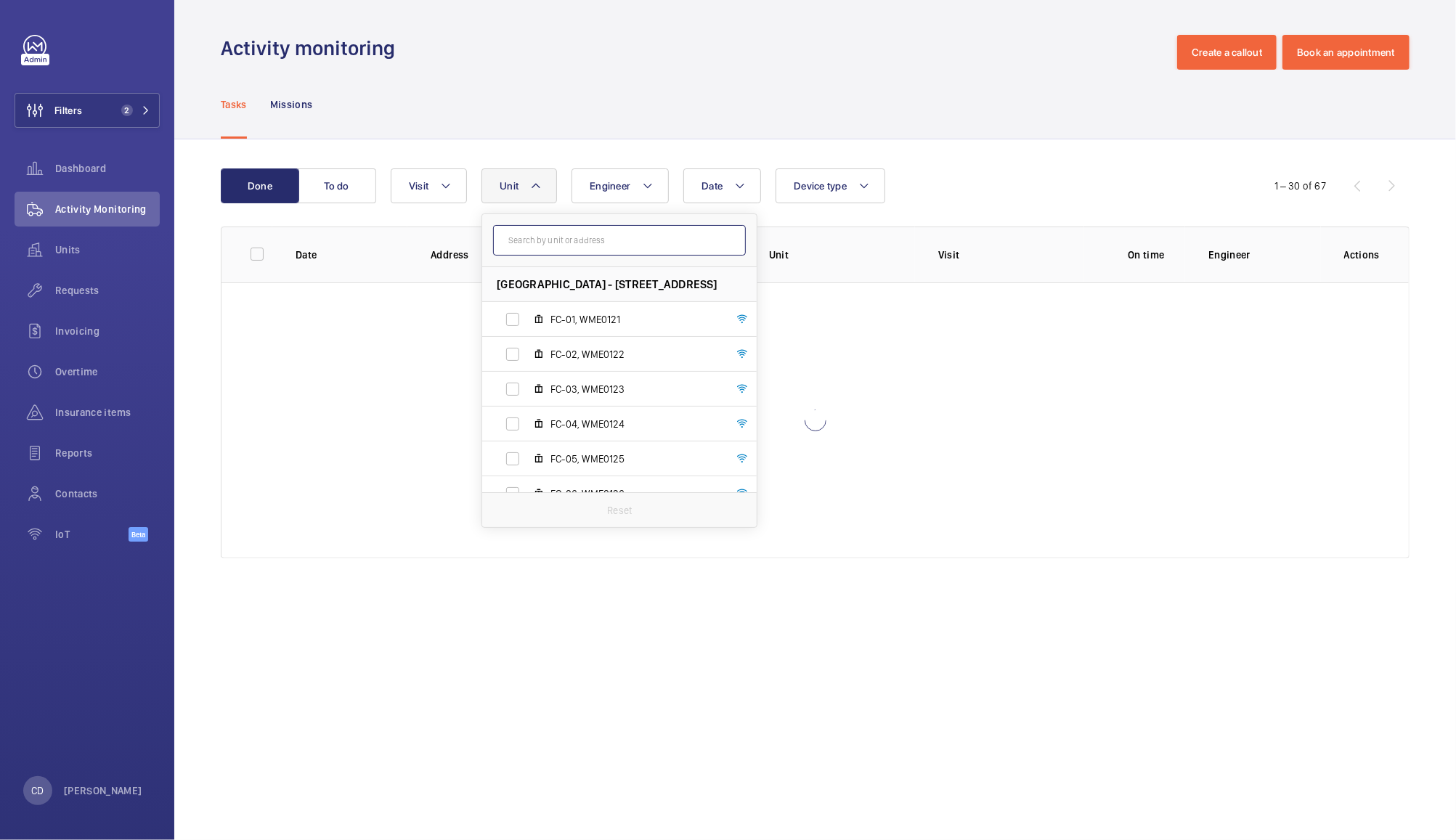
click at [653, 239] on input "text" at bounding box center [619, 240] width 253 height 31
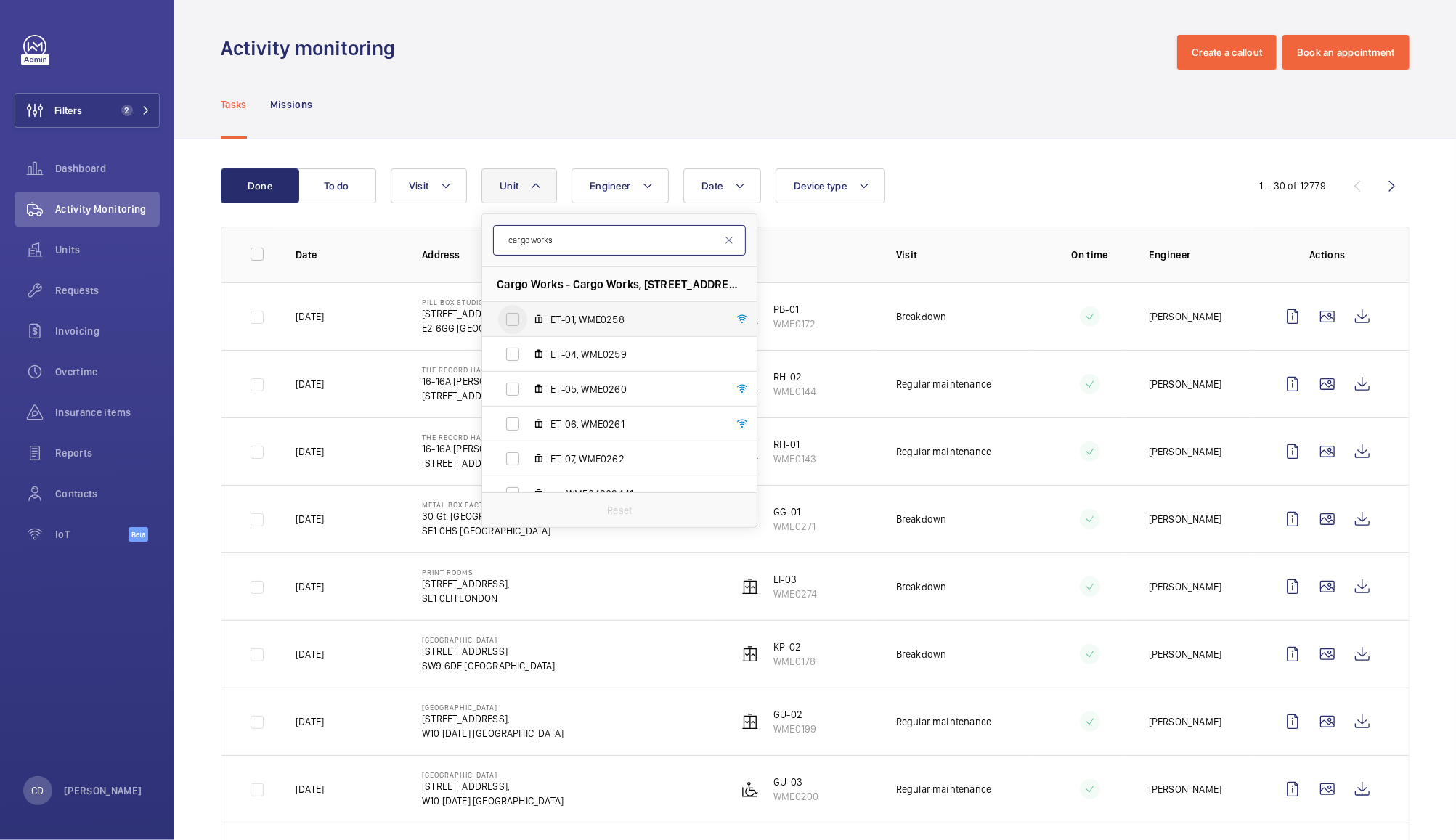
type input "cargo works"
click at [520, 310] on input "ET-01, WME0258" at bounding box center [512, 319] width 29 height 29
checkbox input "true"
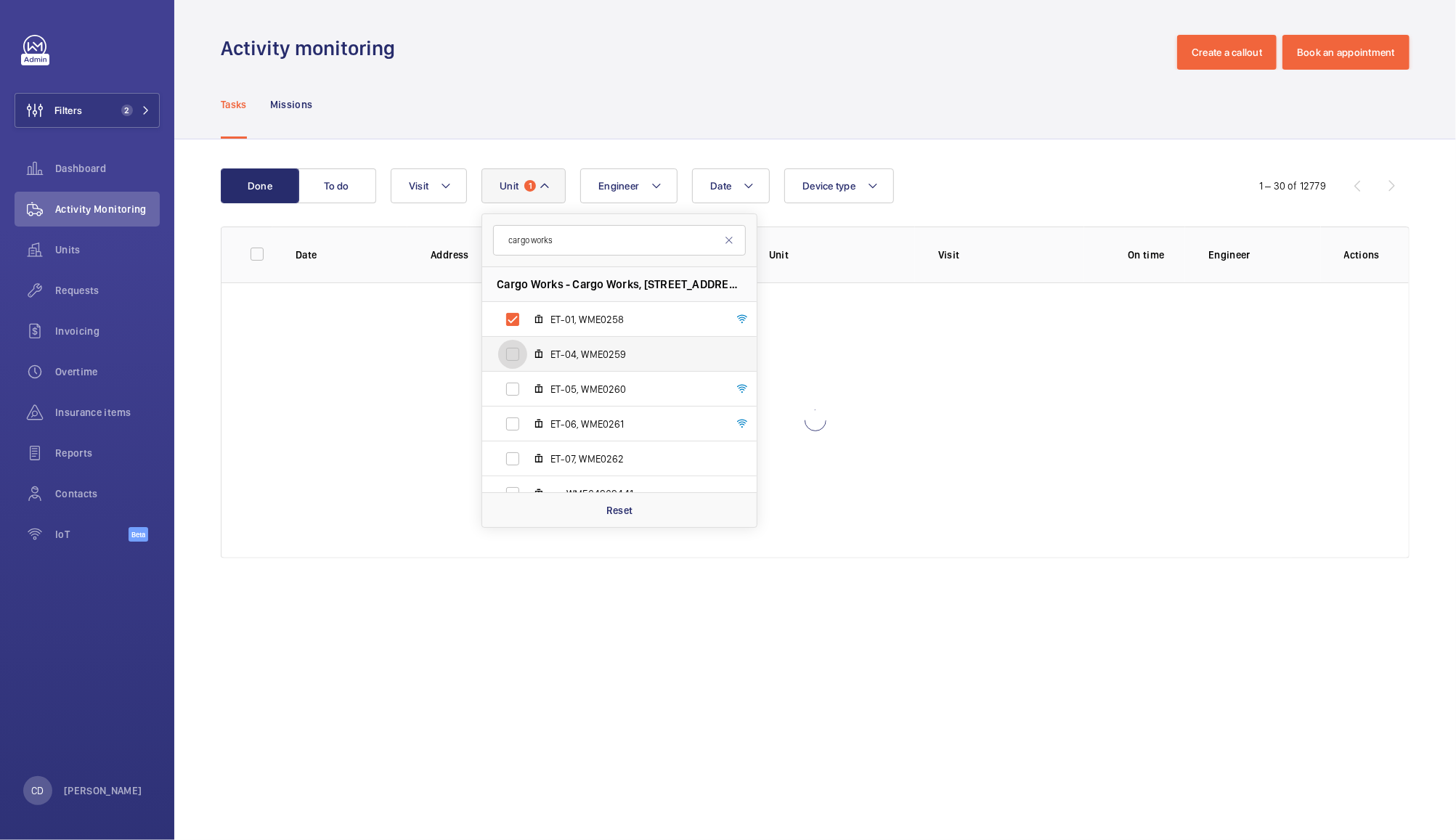
click at [516, 351] on input "ET-04, WME0259" at bounding box center [512, 355] width 29 height 29
checkbox input "true"
click at [511, 378] on input "ET-05, WME0260" at bounding box center [512, 389] width 29 height 29
checkbox input "true"
click at [519, 416] on input "ET-06, WME0261" at bounding box center [512, 424] width 29 height 29
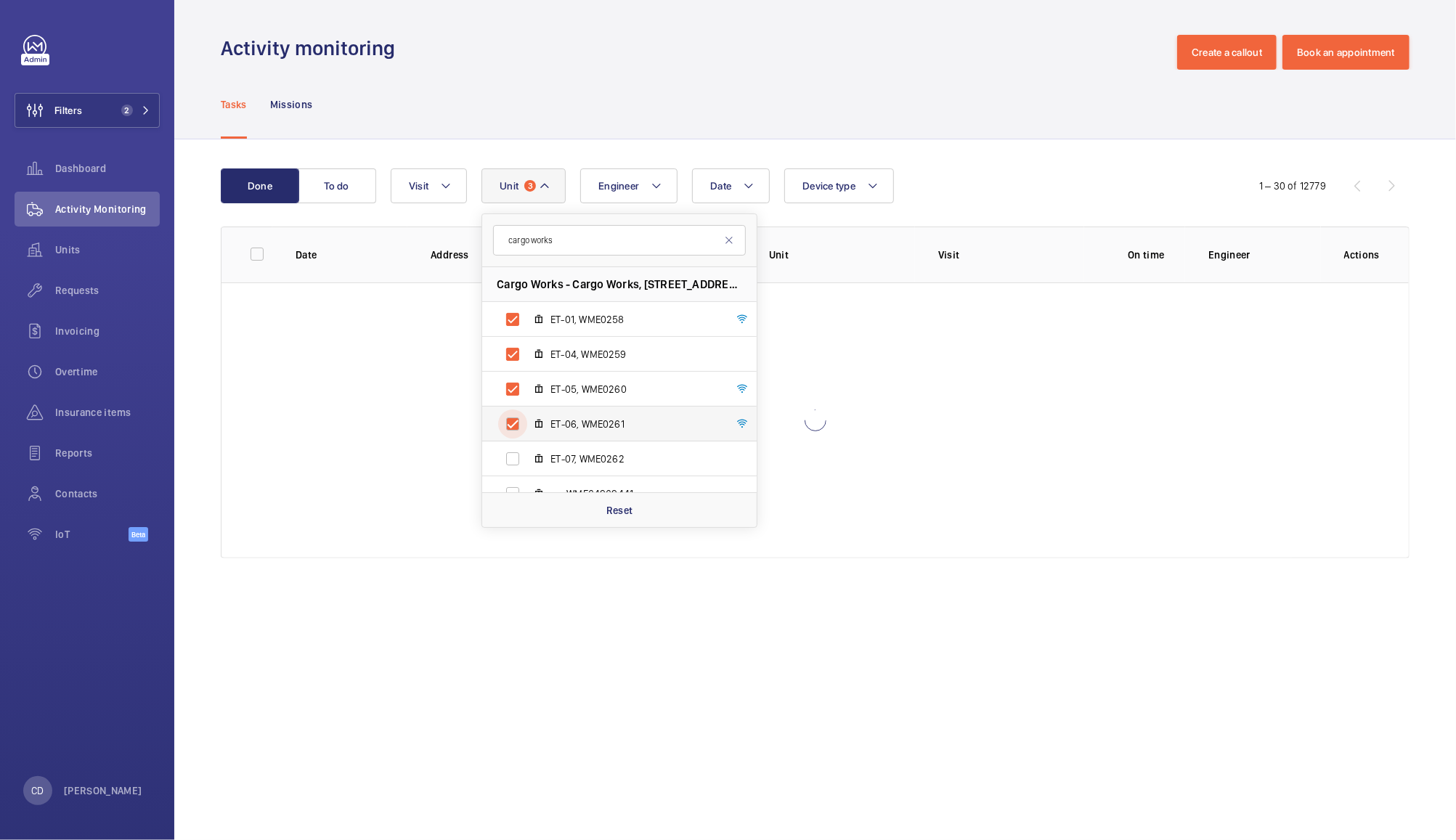
checkbox input "true"
click at [521, 448] on input "ET-07, WME0262" at bounding box center [512, 459] width 29 height 29
checkbox input "true"
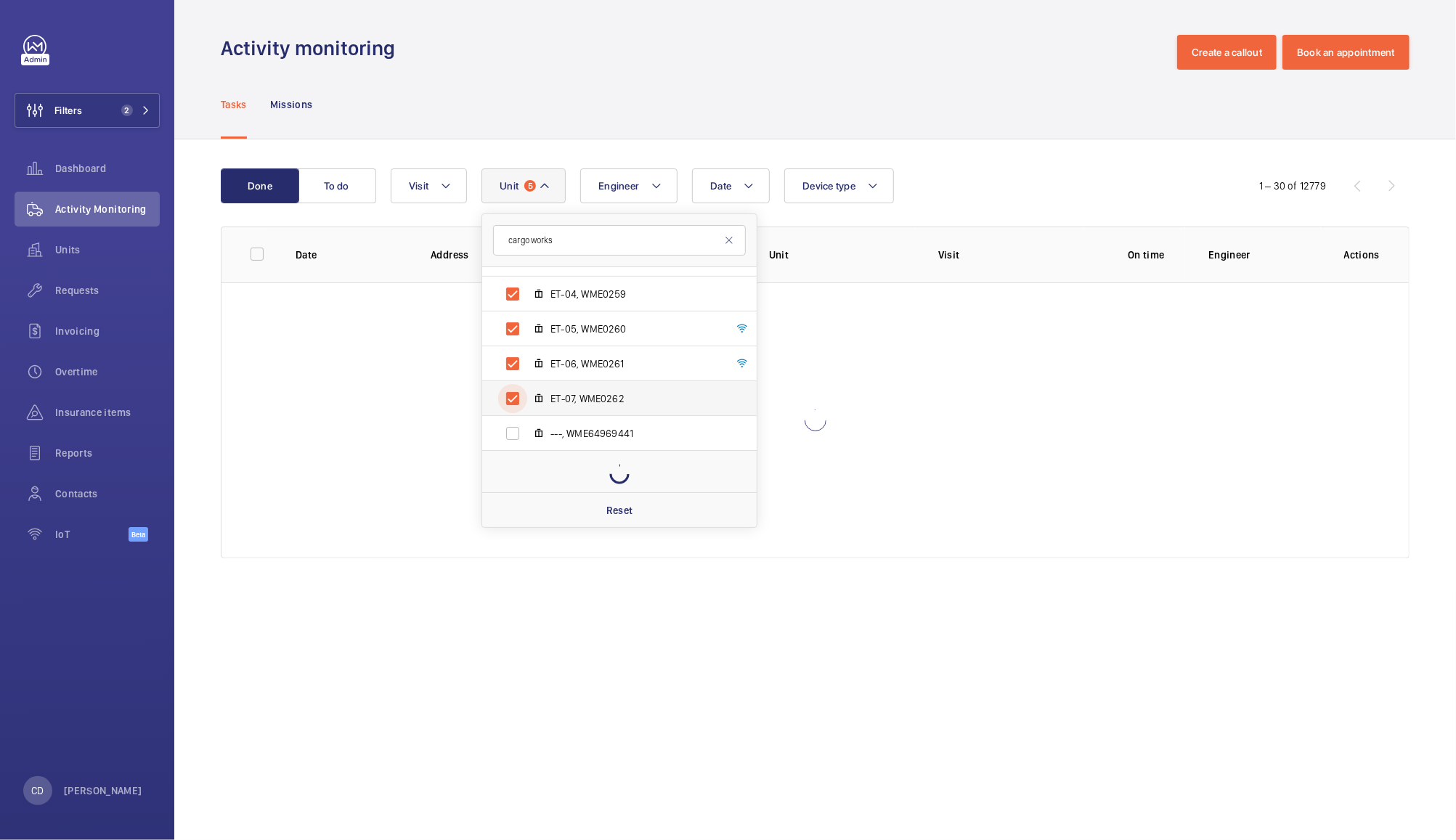
scroll to position [18, 0]
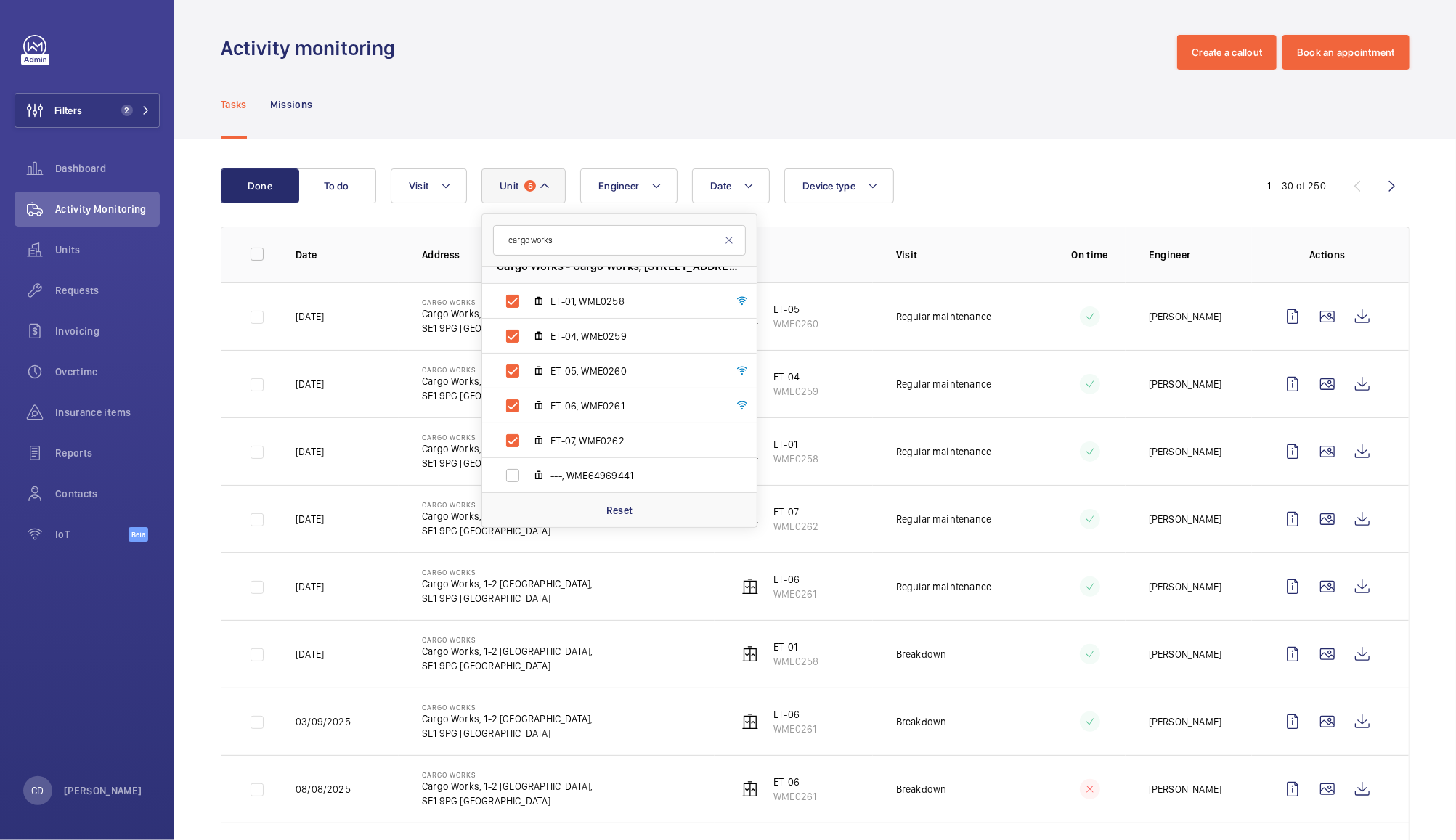
click at [999, 100] on div "Tasks Missions" at bounding box center [815, 105] width 1189 height 69
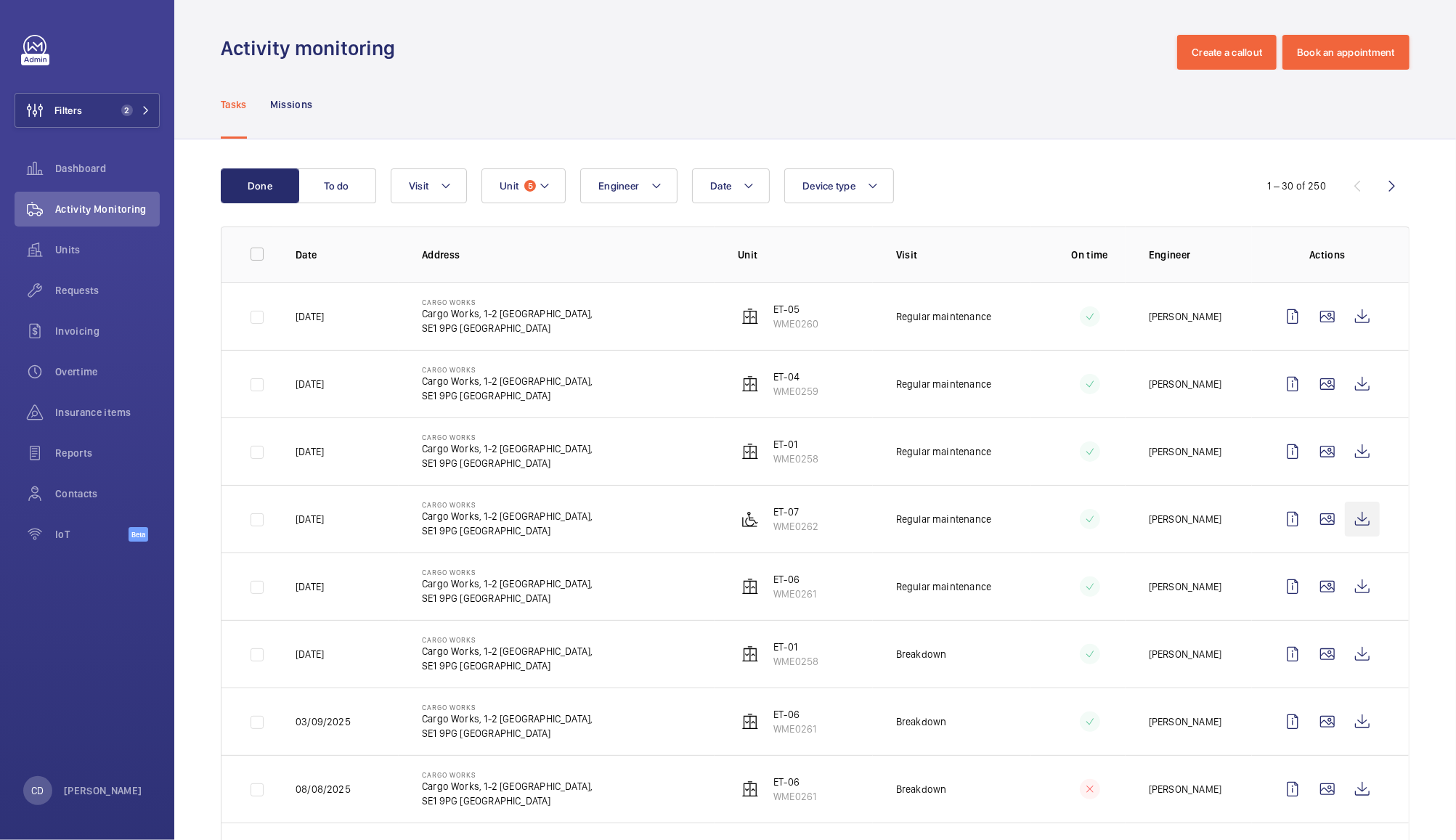
click at [1351, 519] on wm-front-icon-button at bounding box center [1363, 519] width 35 height 35
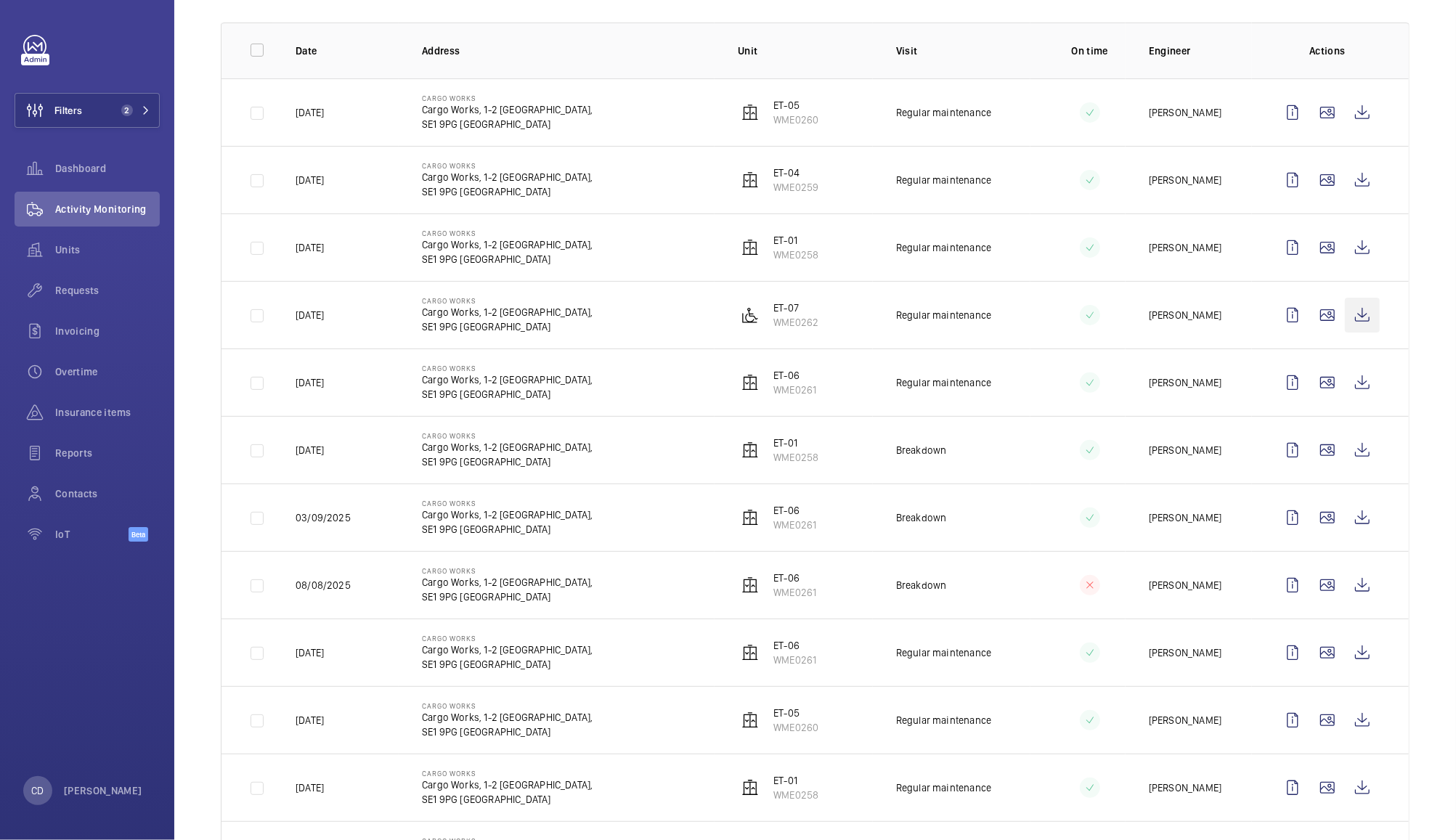
scroll to position [204, 0]
click at [1345, 183] on wm-front-icon-button at bounding box center [1363, 181] width 35 height 35
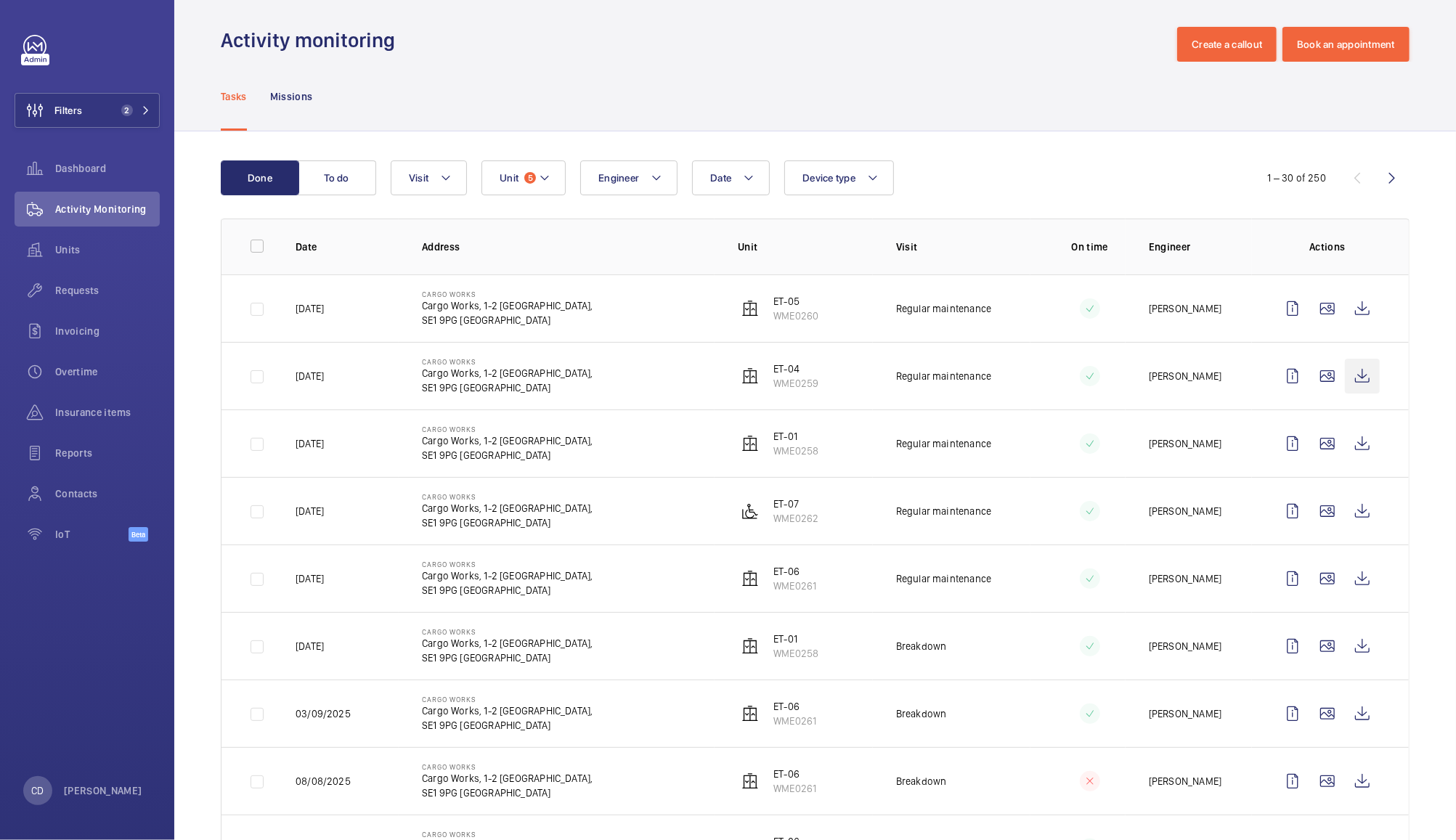
scroll to position [0, 0]
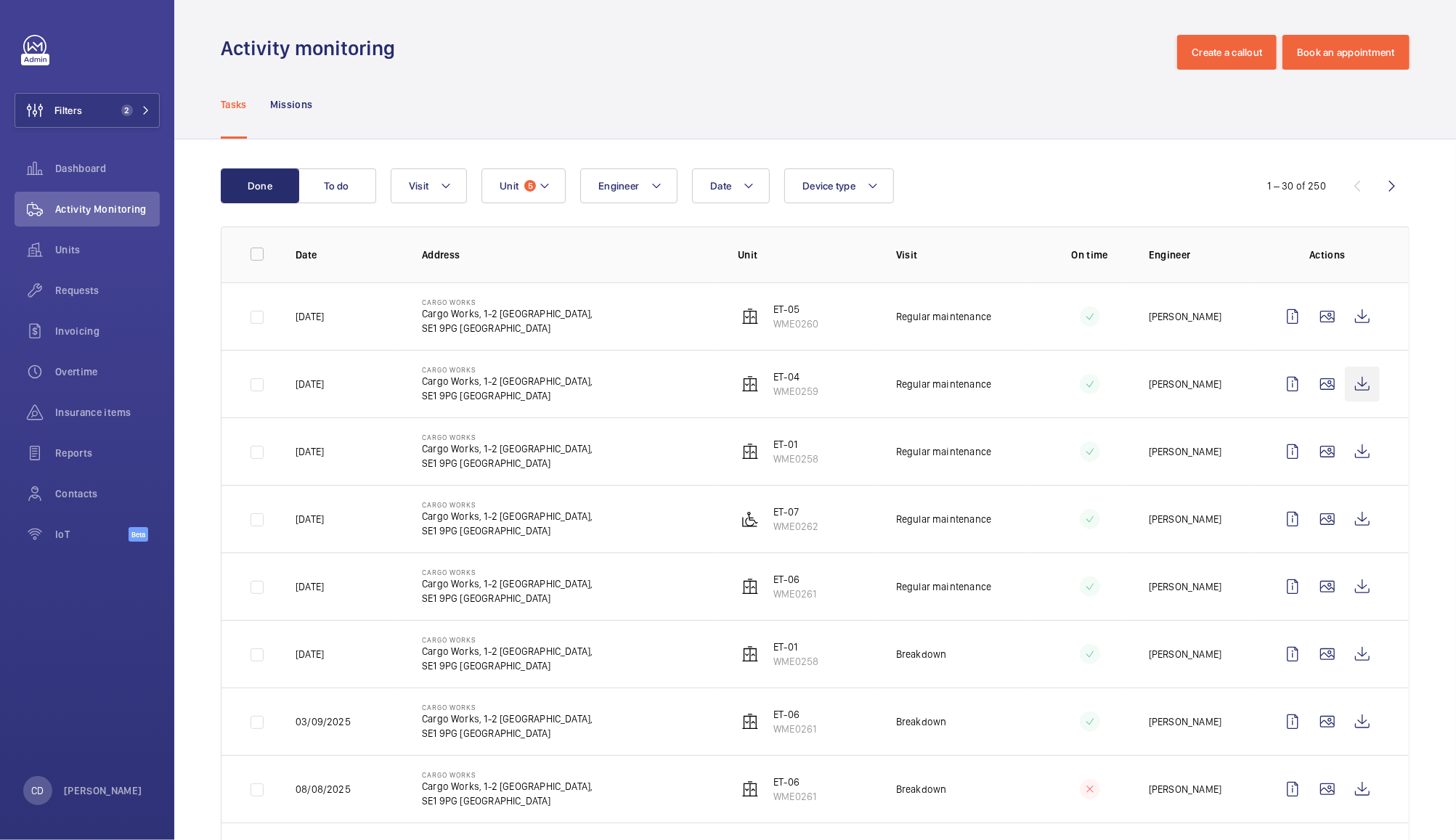
click at [1346, 383] on wm-front-icon-button at bounding box center [1363, 384] width 35 height 35
click at [529, 183] on span "5" at bounding box center [531, 185] width 12 height 12
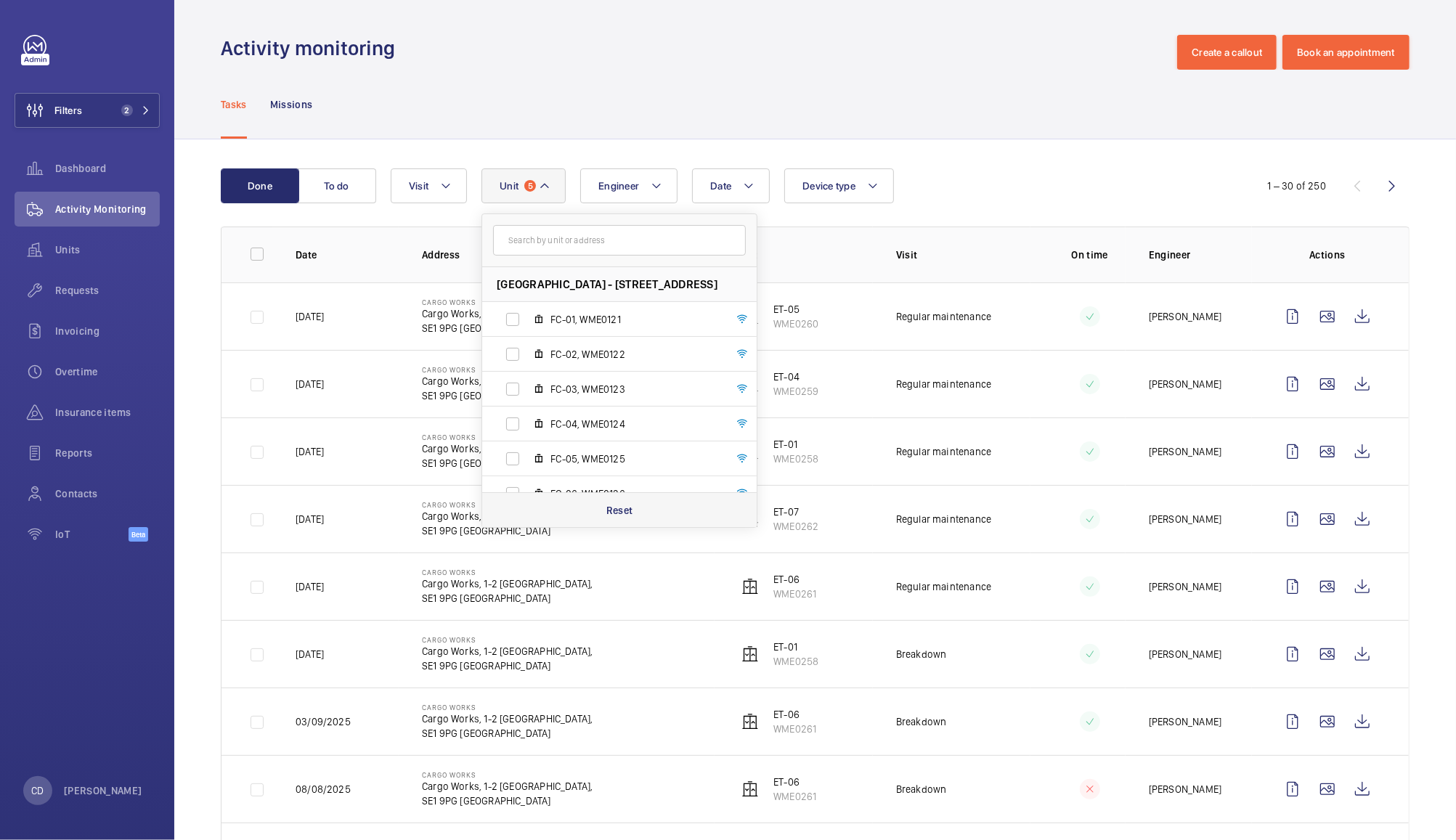
click at [638, 518] on div "Reset" at bounding box center [620, 509] width 275 height 35
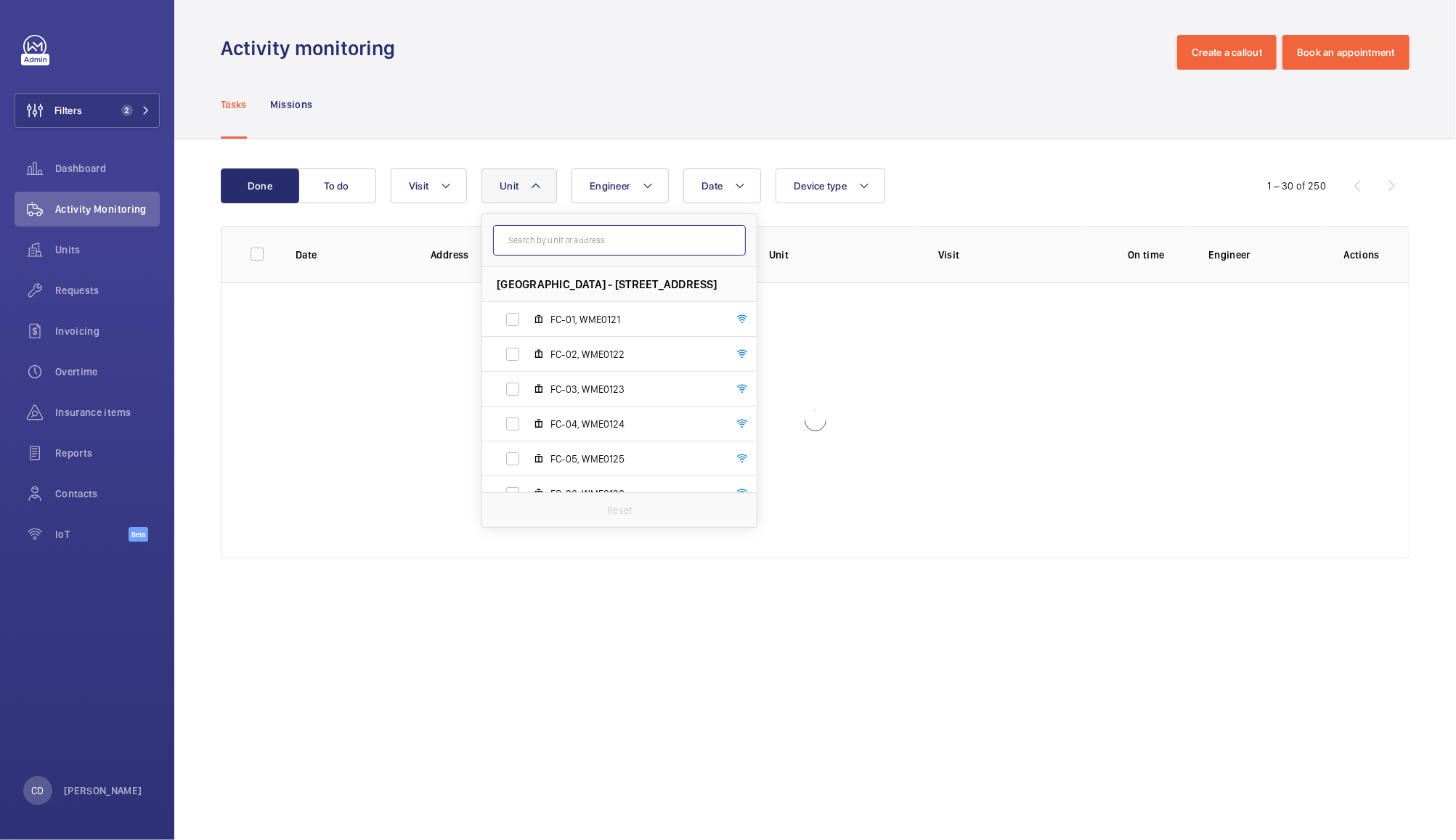
click at [662, 240] on input "text" at bounding box center [619, 240] width 253 height 31
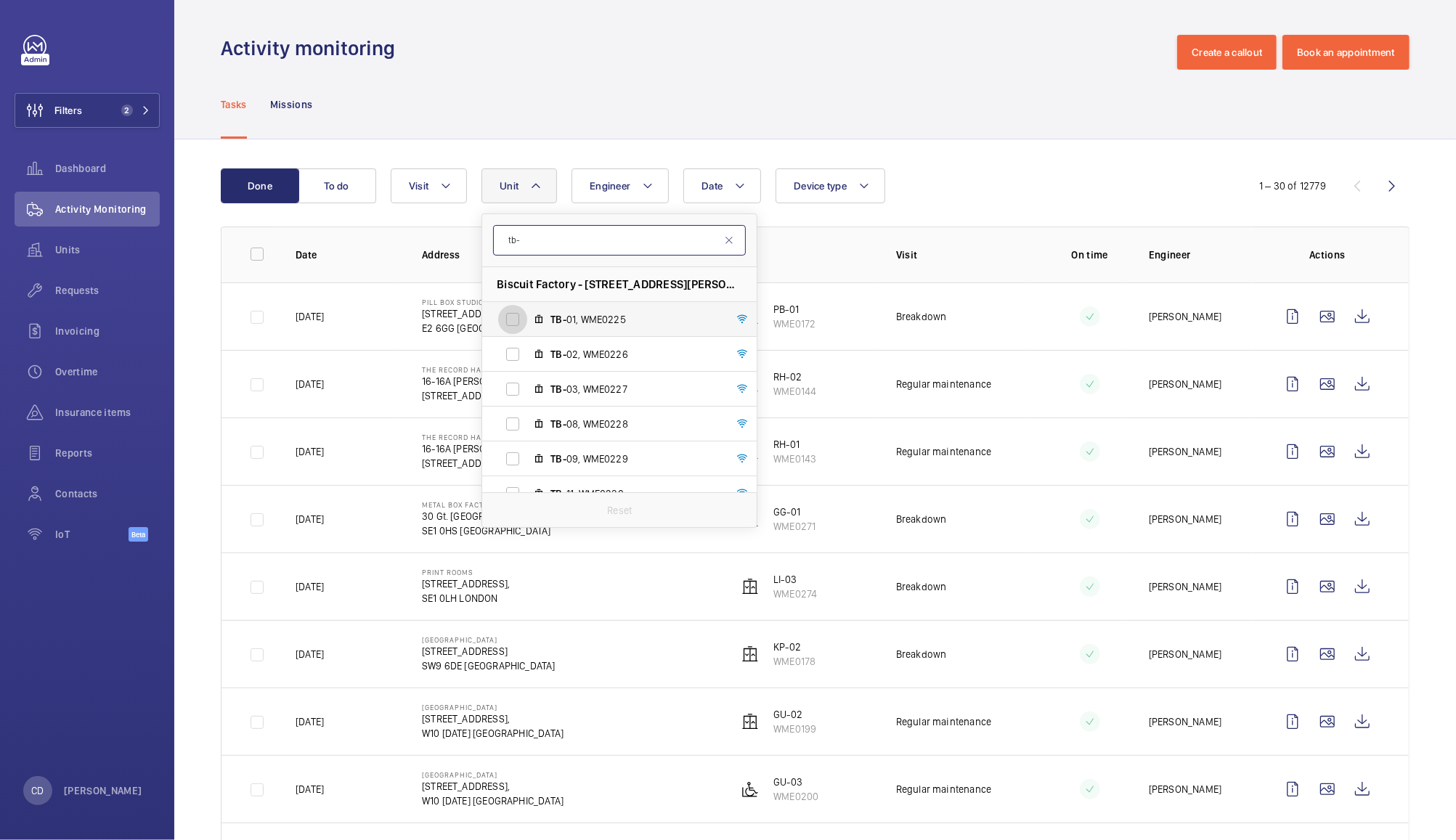
type input "tb-"
click at [511, 323] on input "TB- 01, WME0225" at bounding box center [512, 319] width 29 height 29
checkbox input "true"
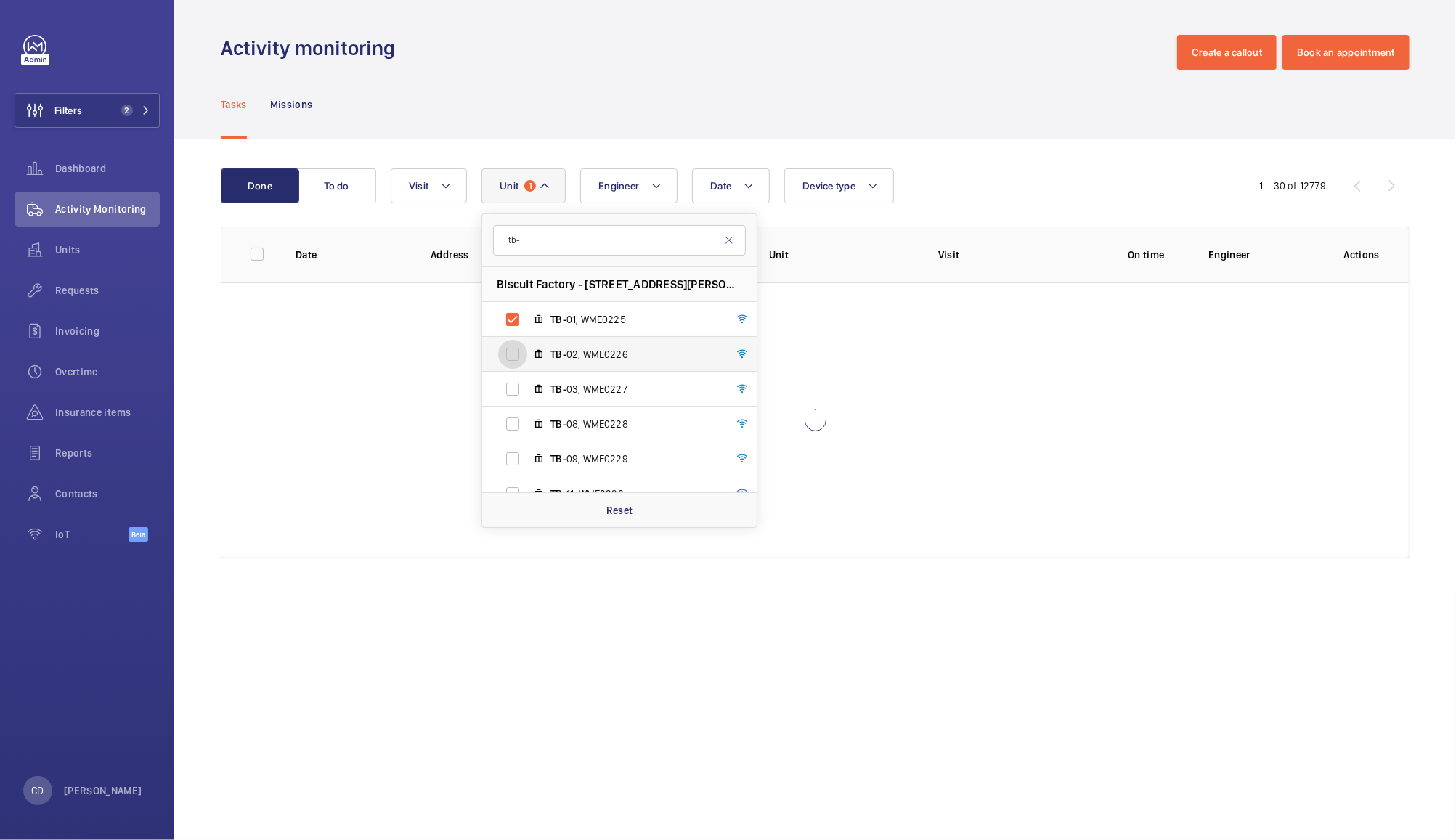
click at [516, 340] on input "TB- 02, WME0226" at bounding box center [512, 355] width 29 height 29
checkbox input "true"
click at [509, 385] on input "TB- 03, WME0227" at bounding box center [512, 389] width 29 height 29
checkbox input "true"
click at [516, 424] on input "TB- 08, WME0228" at bounding box center [512, 424] width 29 height 29
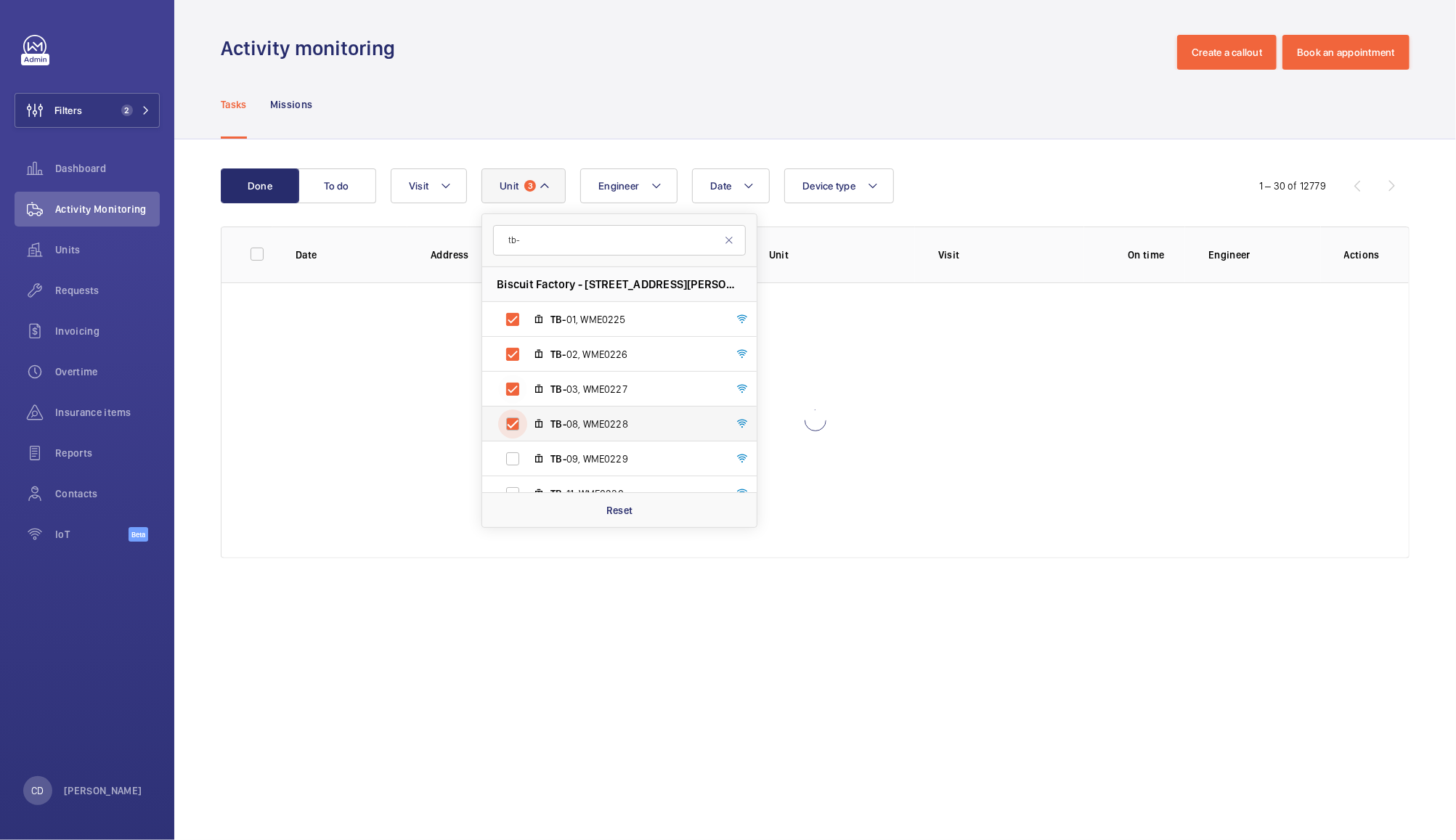
checkbox input "true"
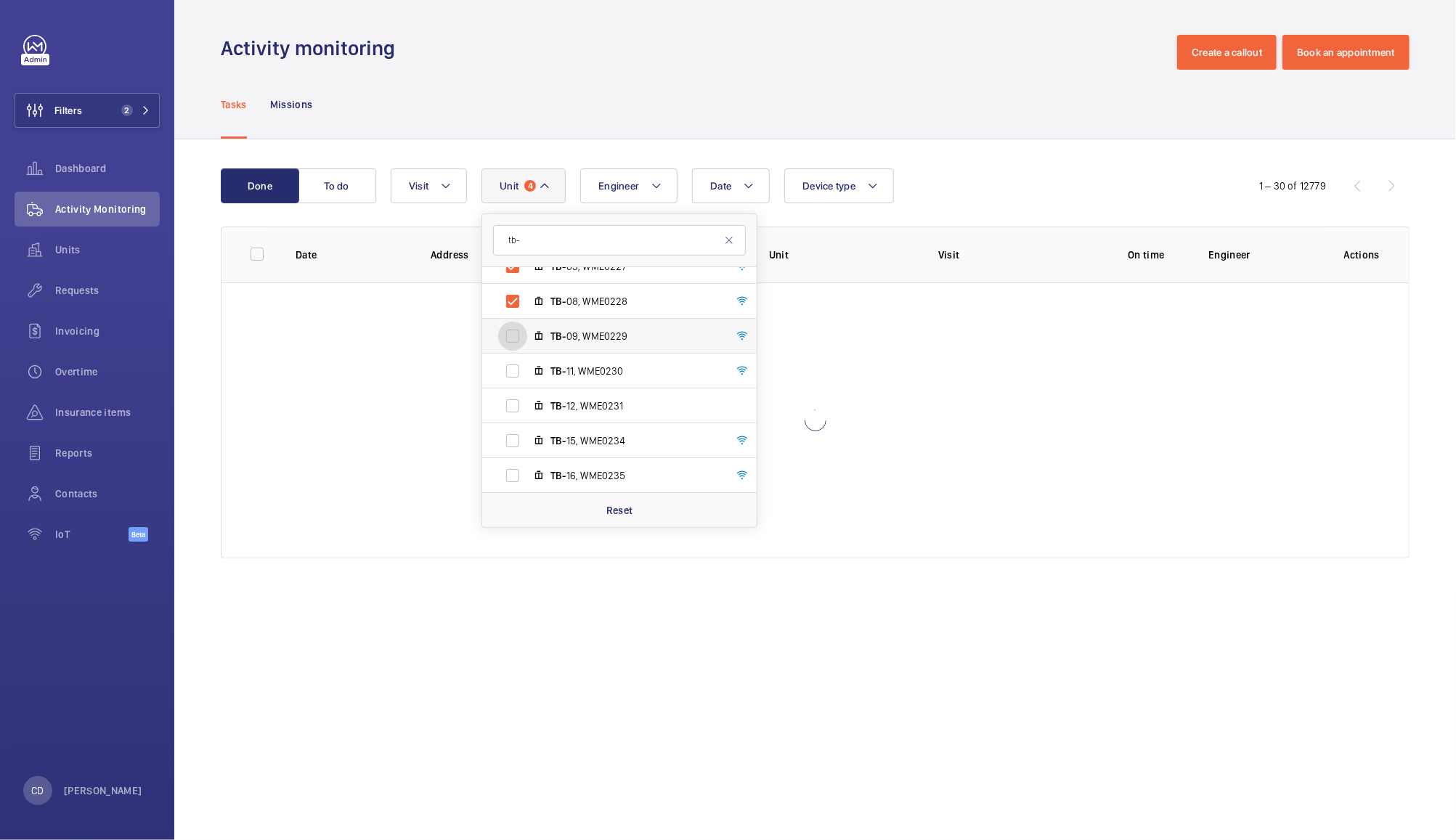
click at [522, 333] on input "TB- 09, WME0229" at bounding box center [512, 336] width 29 height 29
checkbox input "true"
click at [512, 359] on input "TB- 11, WME0230" at bounding box center [512, 371] width 29 height 29
checkbox input "true"
click at [512, 404] on input "TB- 12, WME0231" at bounding box center [512, 406] width 29 height 29
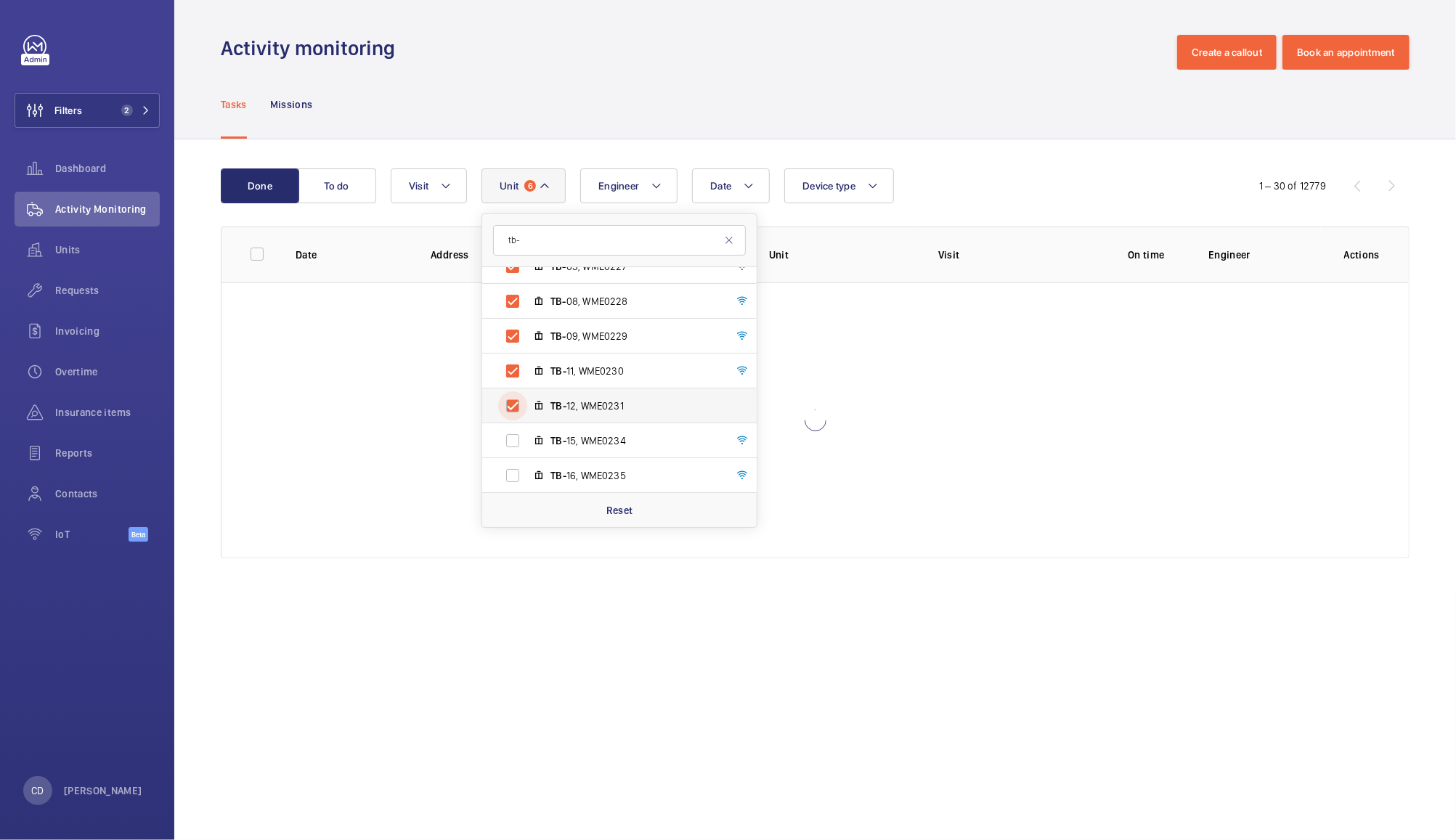
checkbox input "true"
click at [519, 440] on input "TB- 15, WME0234" at bounding box center [512, 441] width 29 height 29
checkbox input "true"
click at [506, 478] on input "TB- 16, WME0235" at bounding box center [512, 476] width 29 height 29
checkbox input "true"
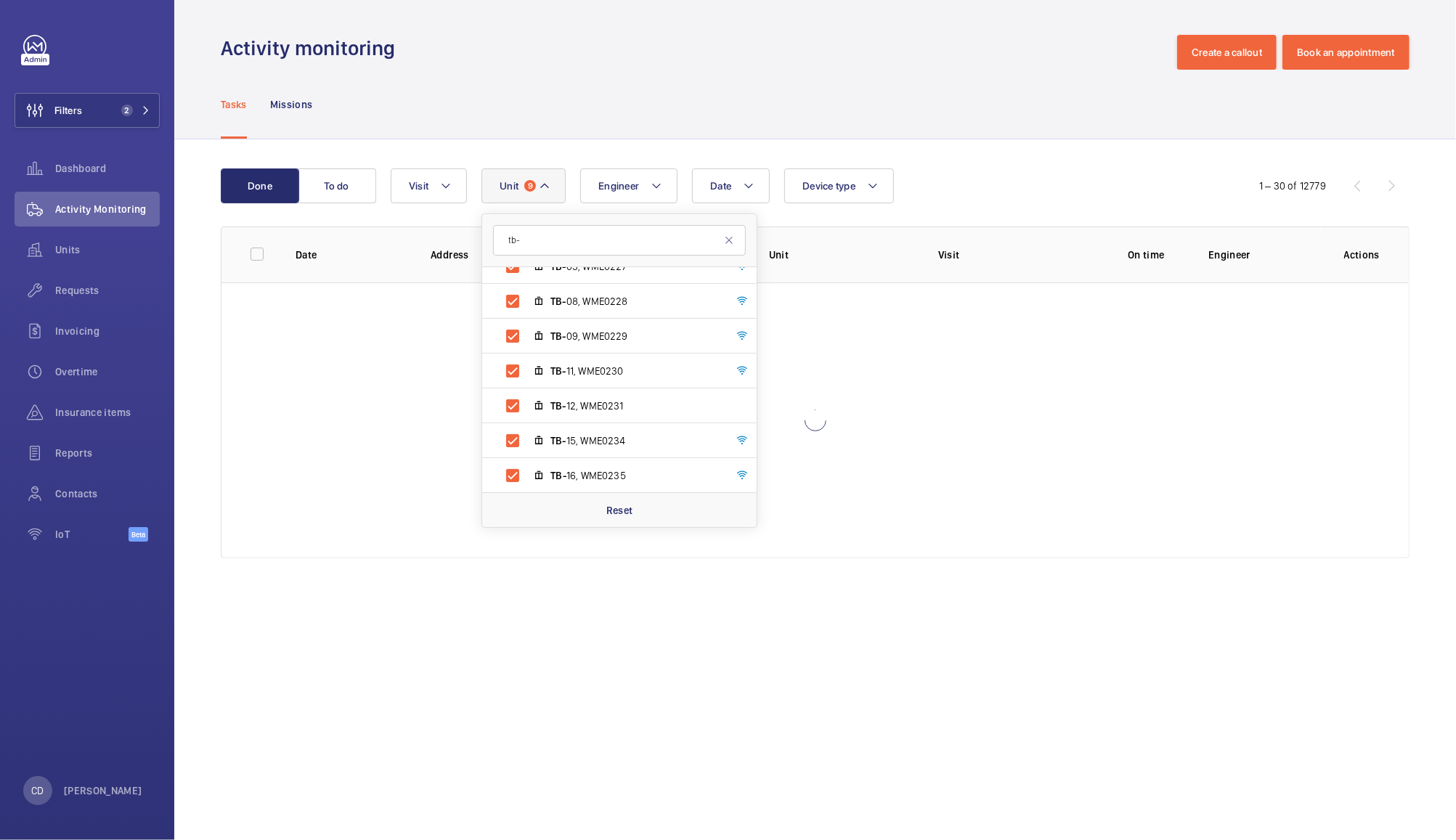
click at [825, 31] on wm-front-admin-header "Activity monitoring Create a callout Book an appointment" at bounding box center [815, 35] width 1282 height 70
